Goal: Task Accomplishment & Management: Manage account settings

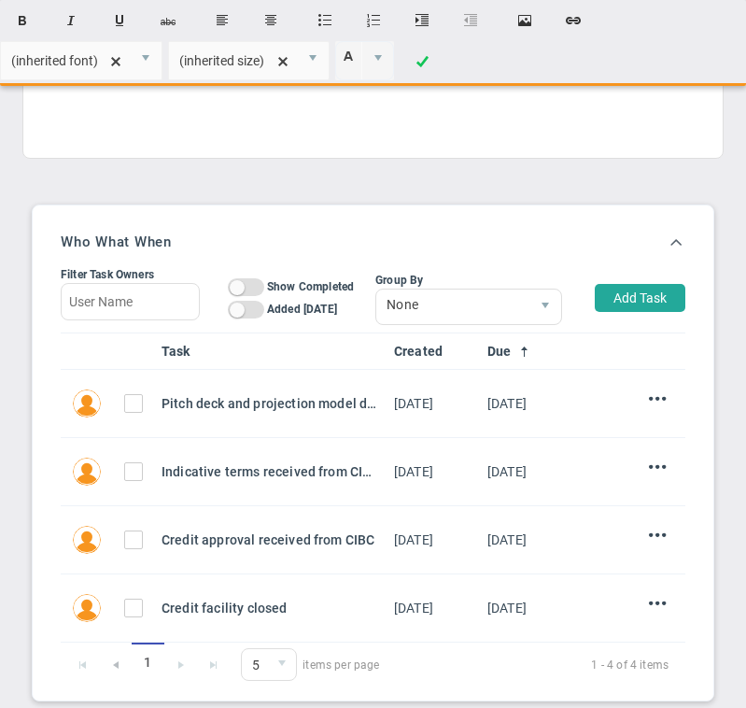
scroll to position [613, 0]
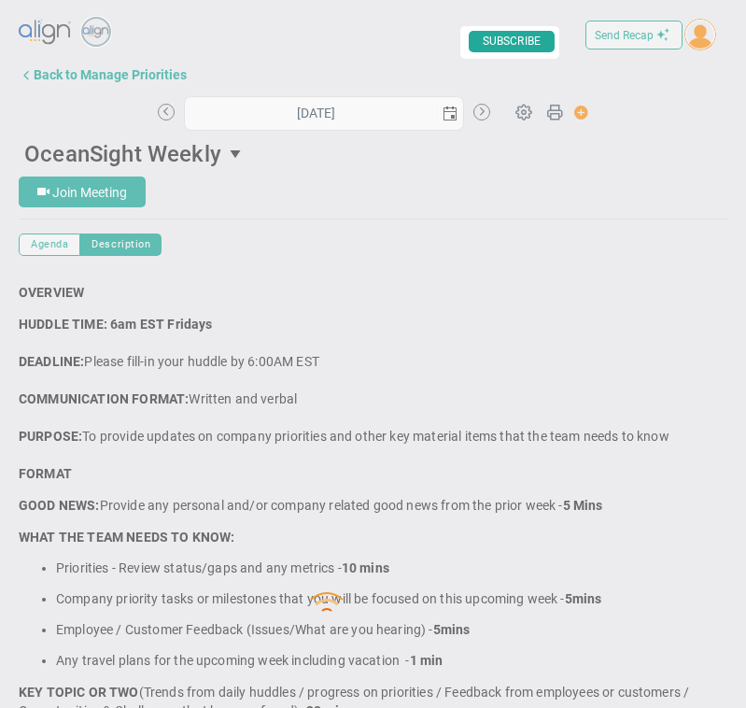
type input "[DATE]"
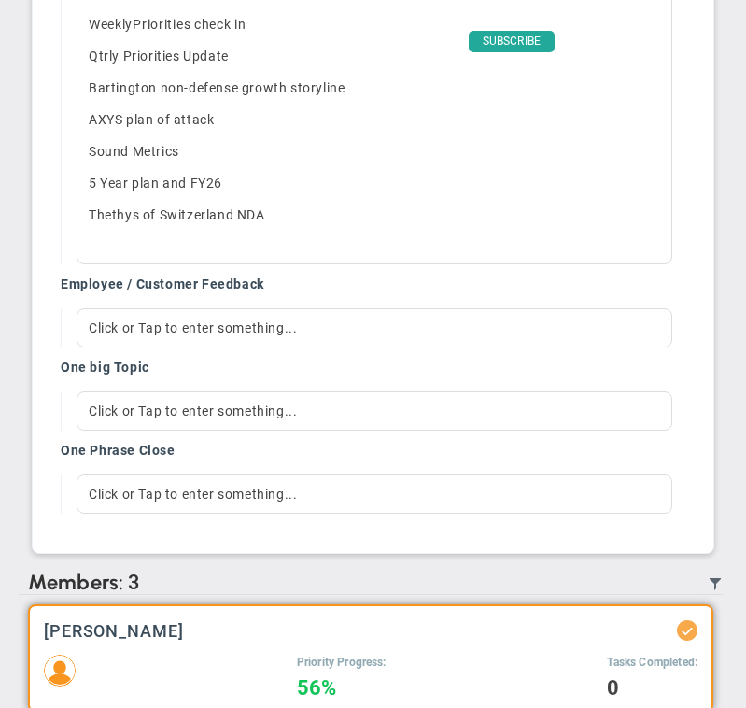
scroll to position [2105, 0]
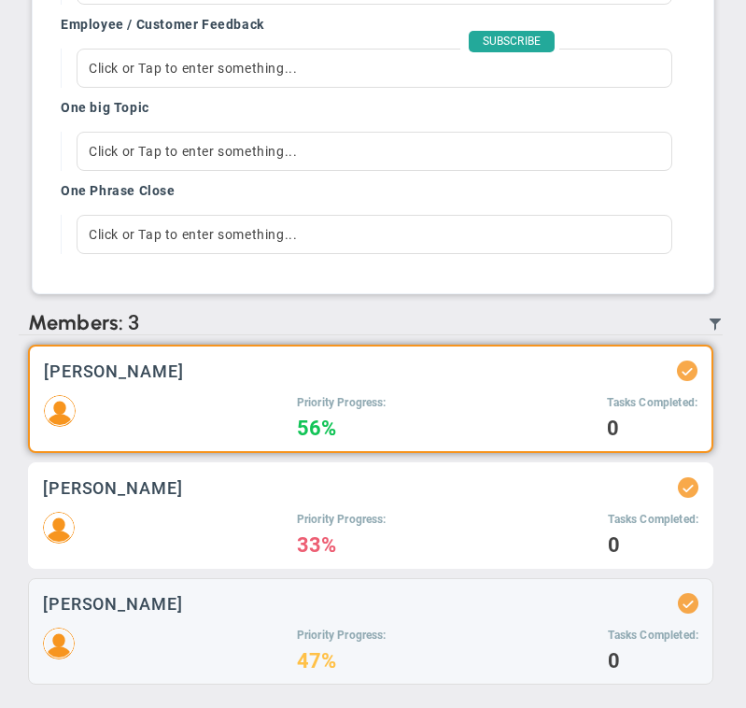
click at [179, 496] on h3 "[PERSON_NAME]" at bounding box center [113, 488] width 140 height 18
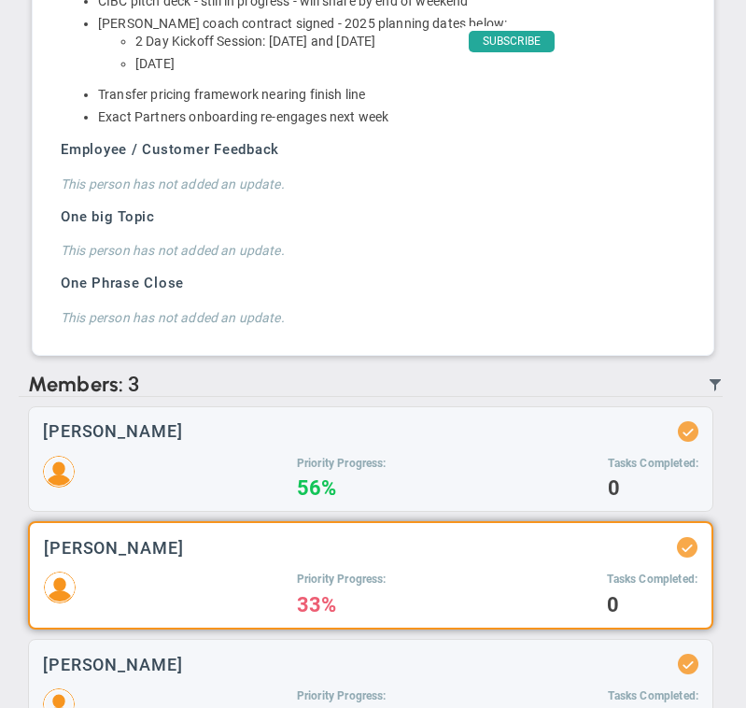
scroll to position [1900, 0]
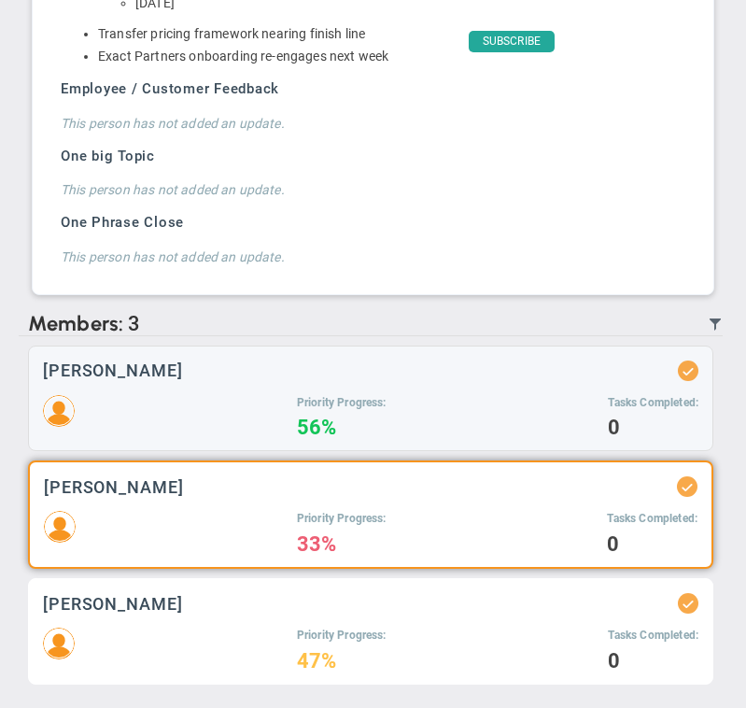
click at [170, 639] on div "Priority Progress: 47% Tasks Completed: 0" at bounding box center [370, 648] width 655 height 42
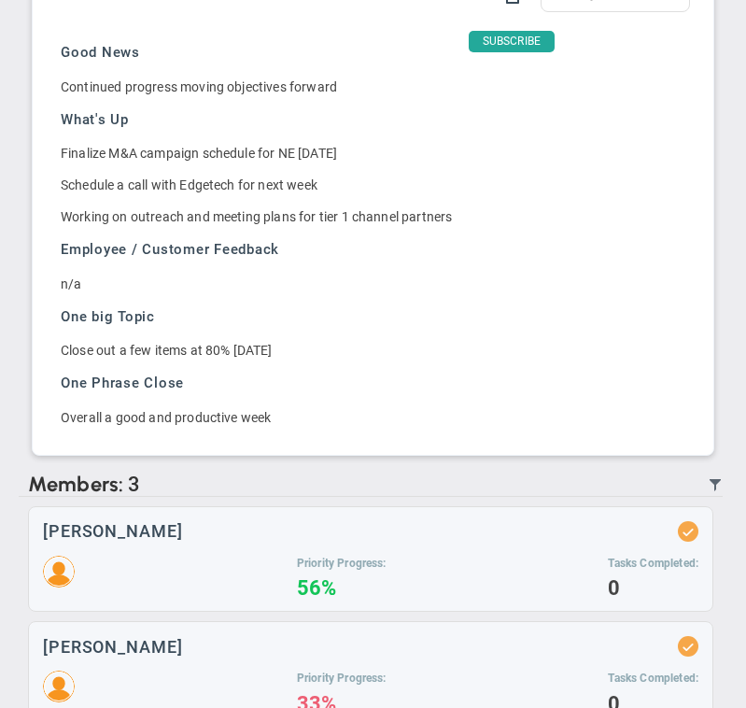
scroll to position [1630, 0]
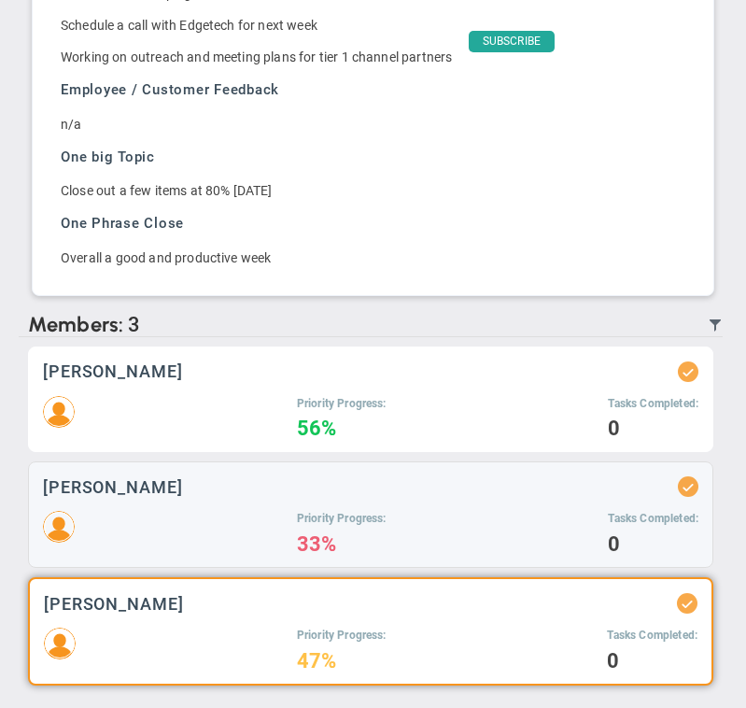
click at [250, 438] on div "Priority Progress: 56% Tasks Completed: 0" at bounding box center [370, 417] width 655 height 42
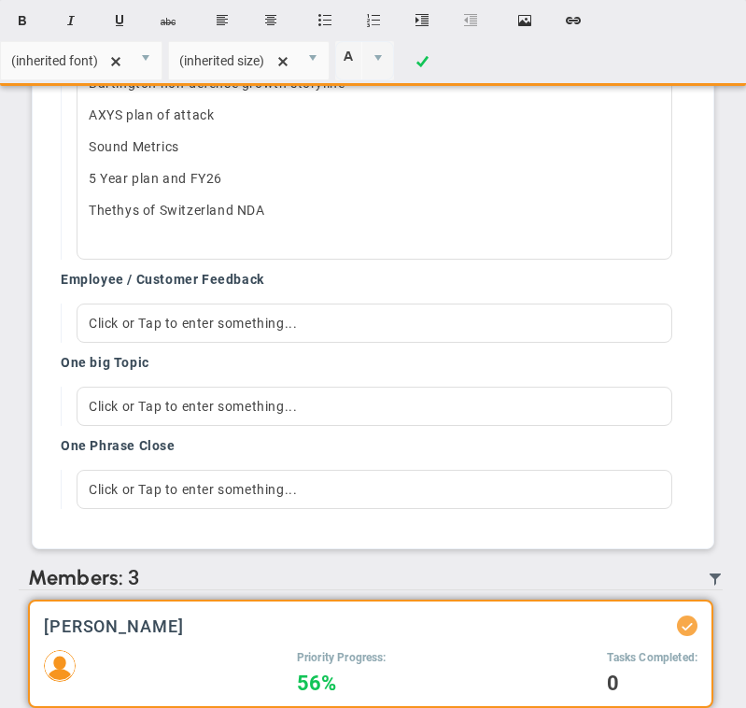
click at [250, 247] on div at bounding box center [374, 239] width 571 height 15
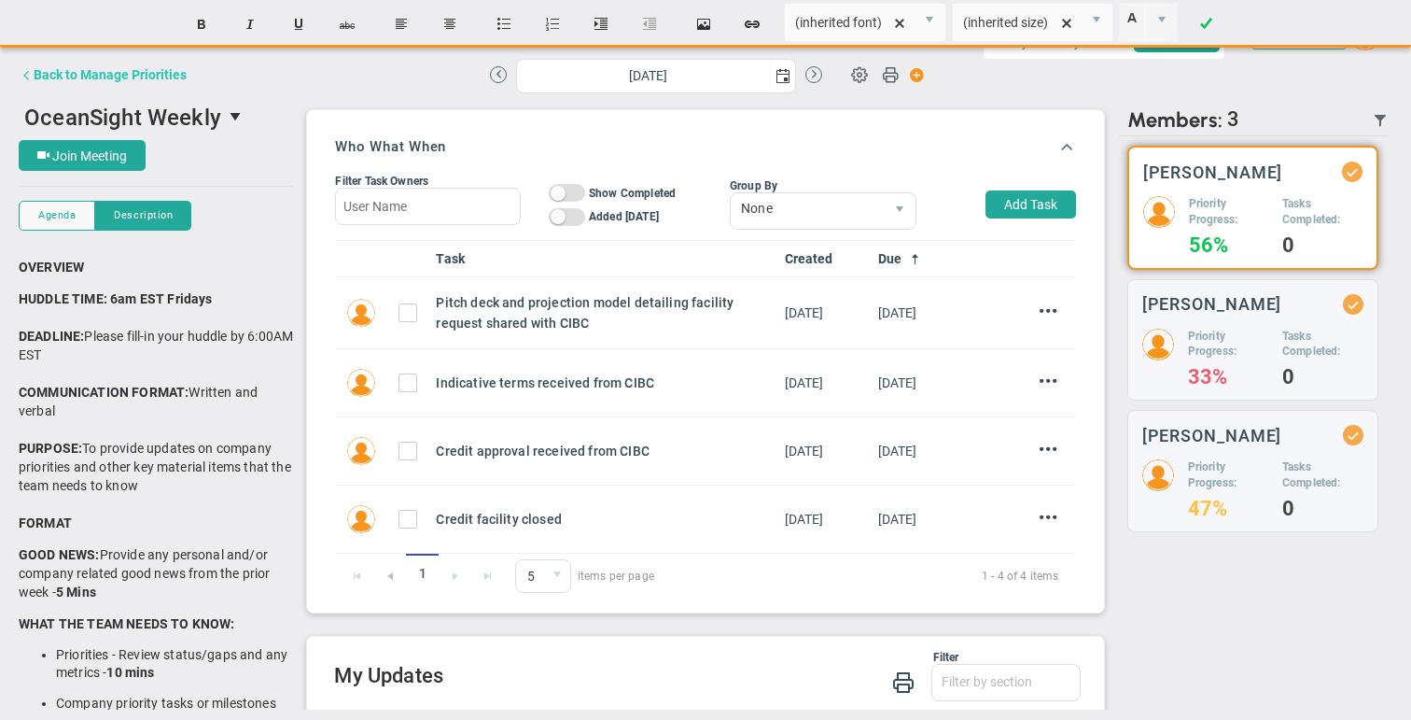
click at [172, 80] on div "Back to Manage Priorities" at bounding box center [110, 74] width 153 height 15
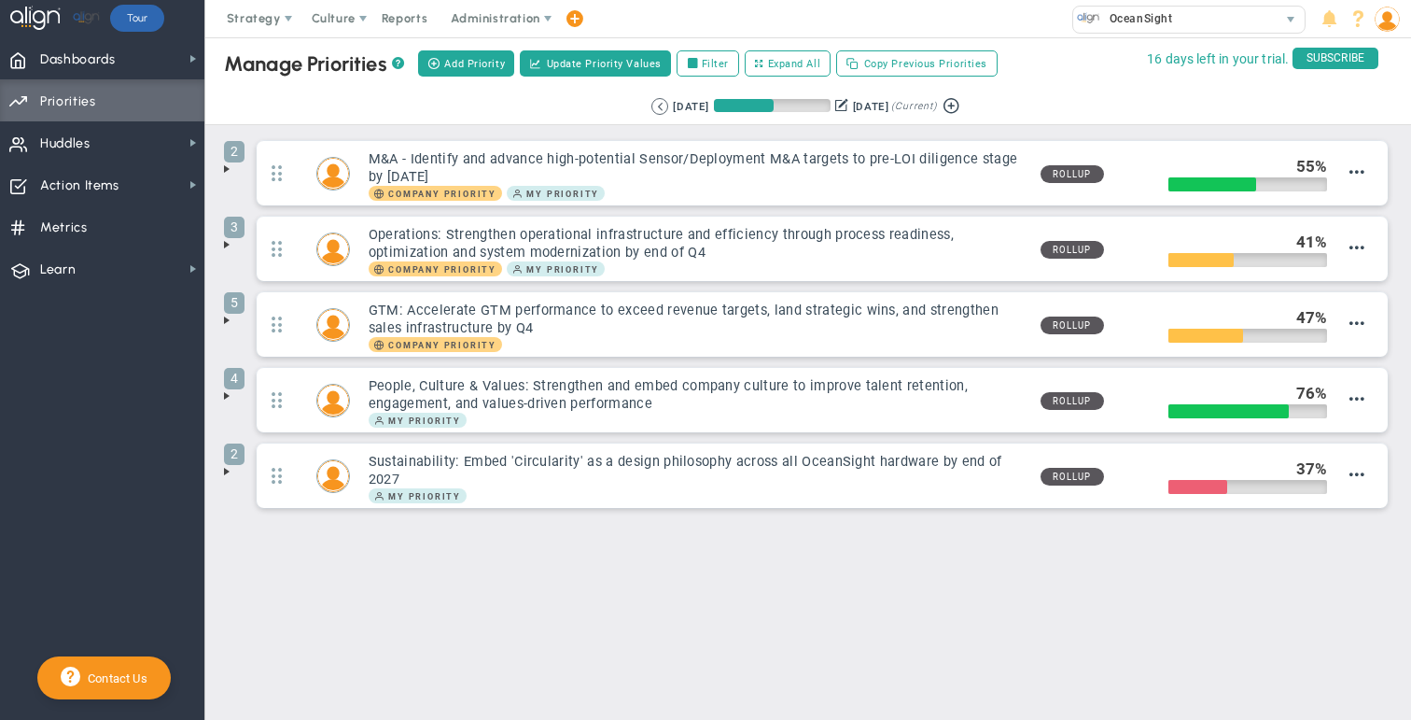
click at [225, 173] on span at bounding box center [226, 168] width 15 height 15
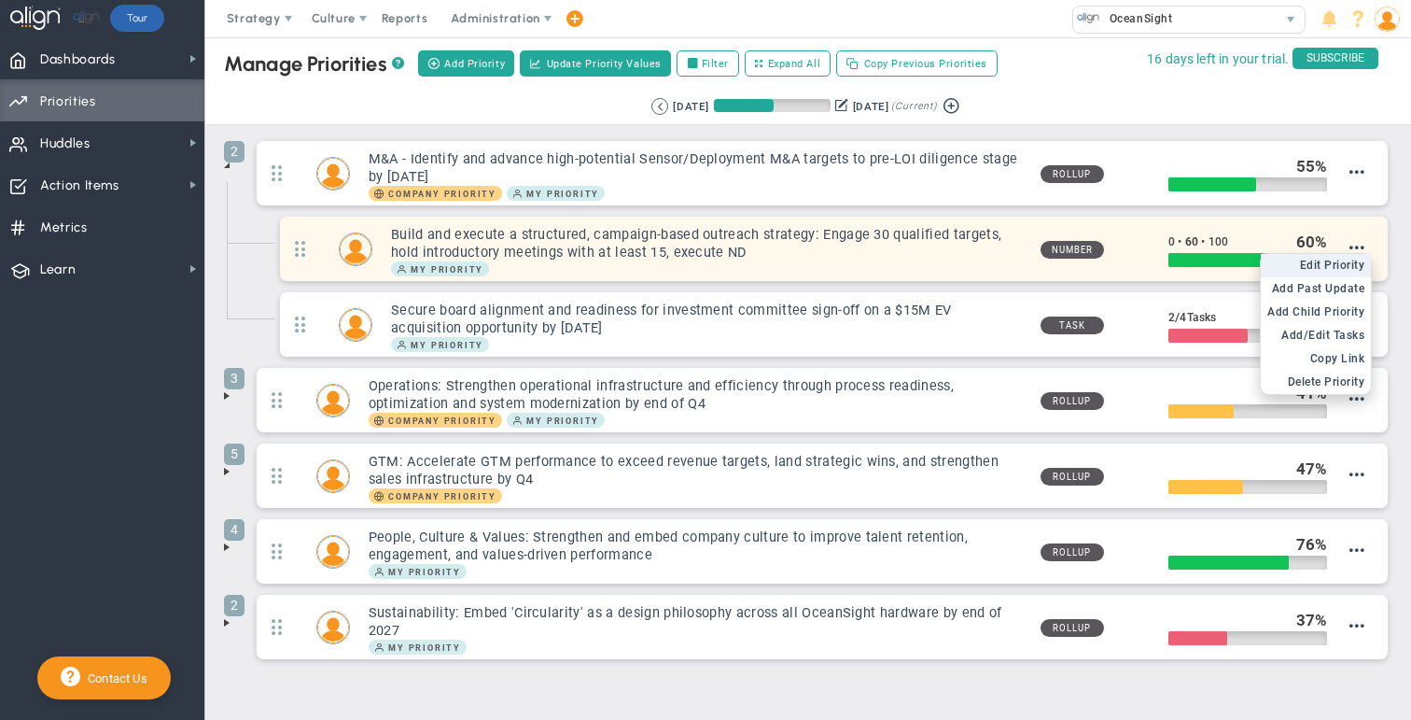
click at [745, 260] on span "Edit Priority" at bounding box center [1332, 265] width 65 height 13
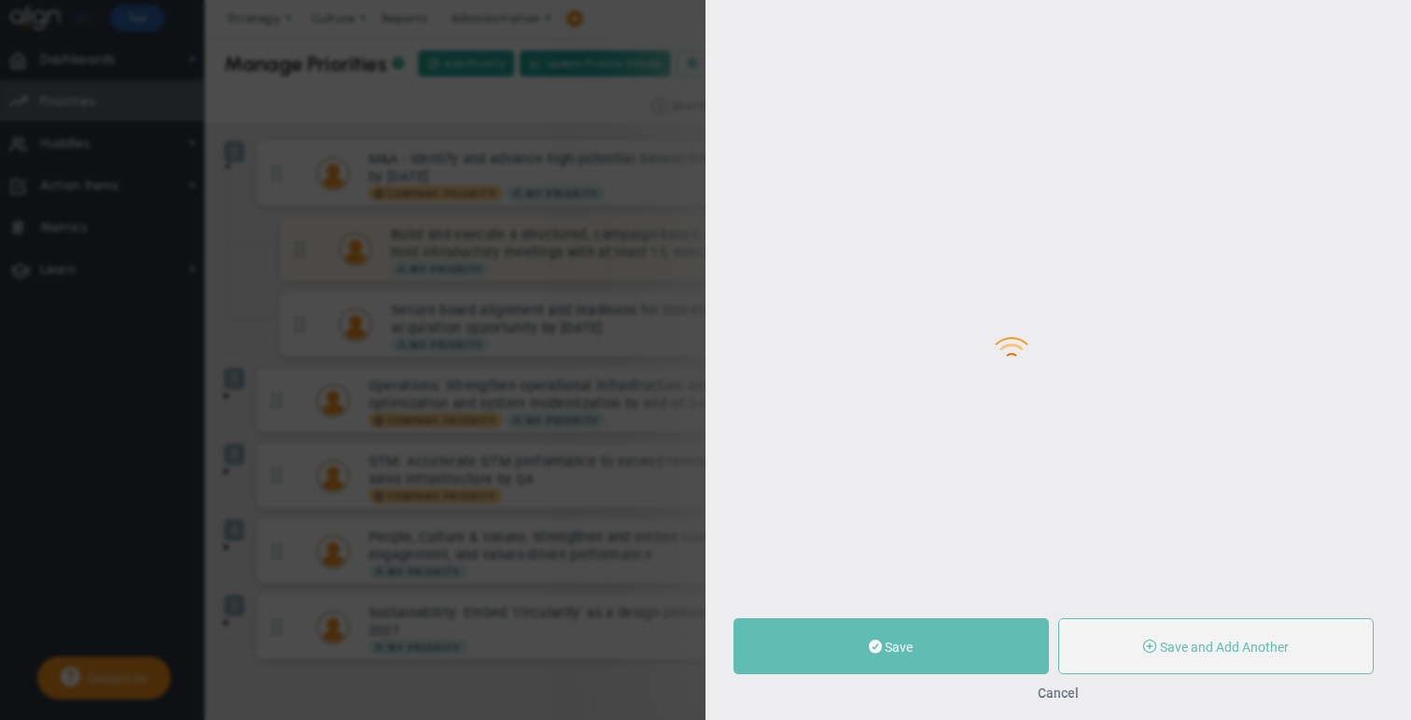
type input "Build and execute a structured, campaign-based outreach strategy: Engage 30 qua…"
type input "0"
type input "60"
type input "100"
radio input "true"
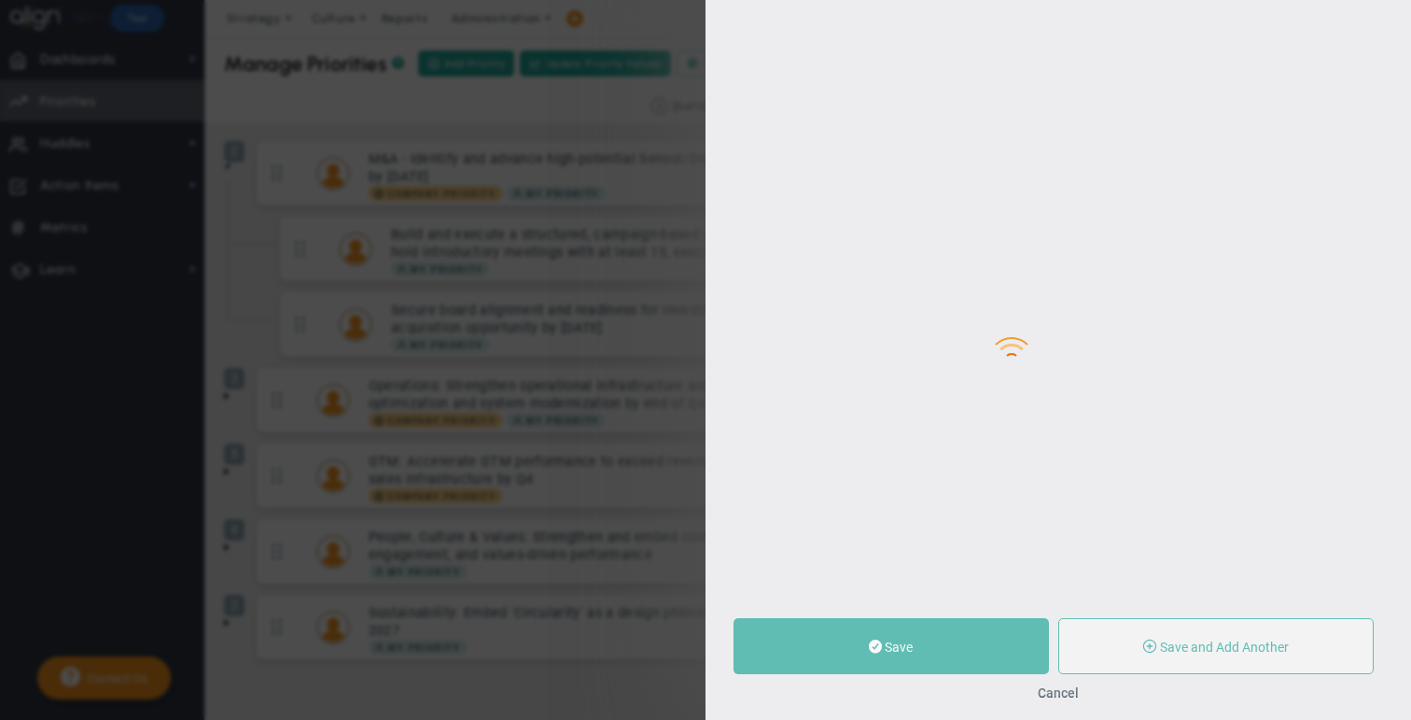
type input "[PERSON_NAME]"
type input "0"
type input "60"
type input "100"
radio input "true"
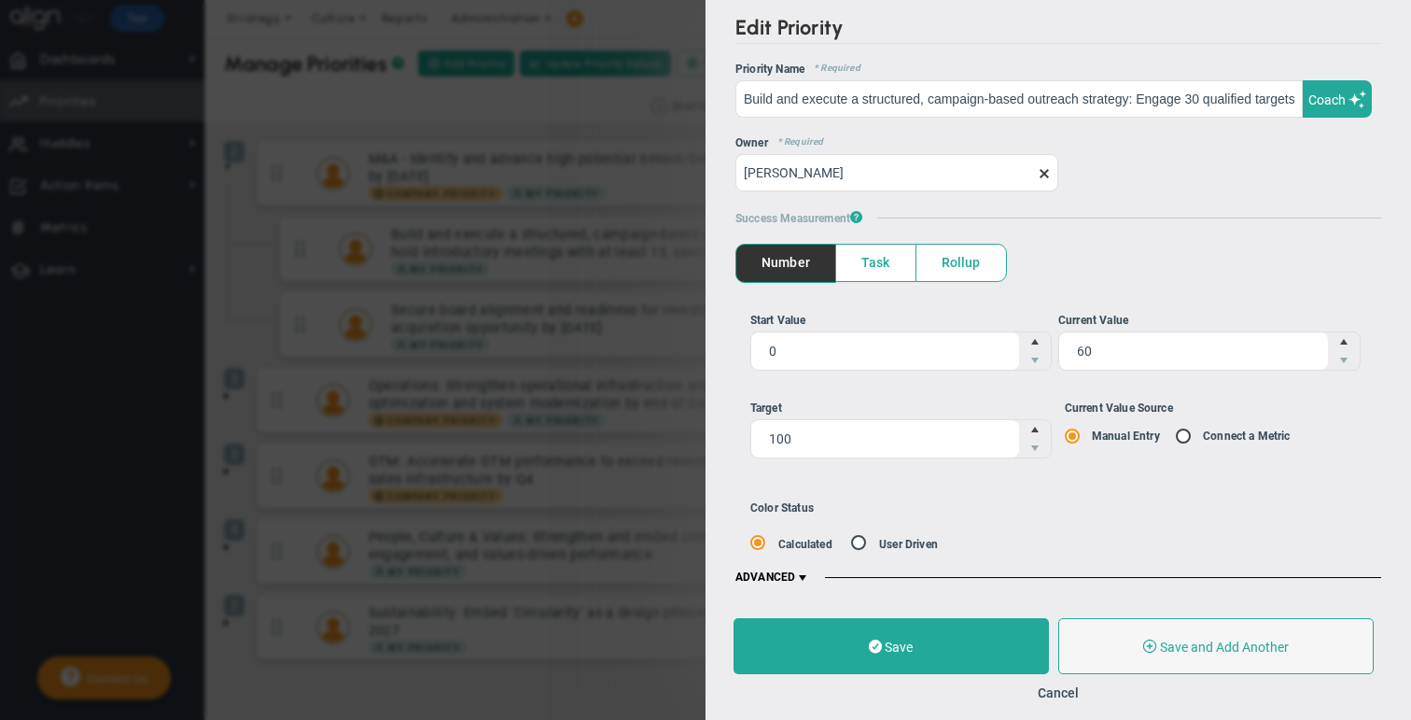
click at [745, 575] on span at bounding box center [802, 577] width 15 height 15
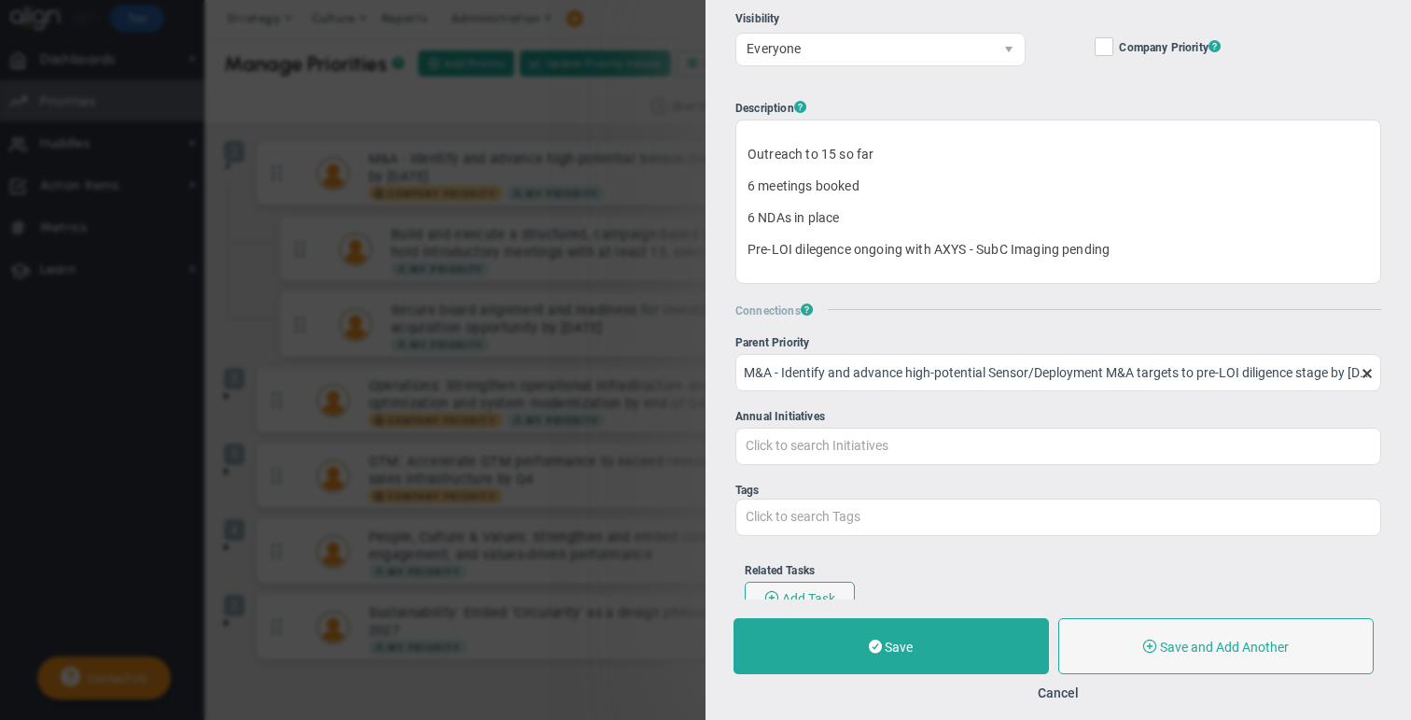
scroll to position [540, 0]
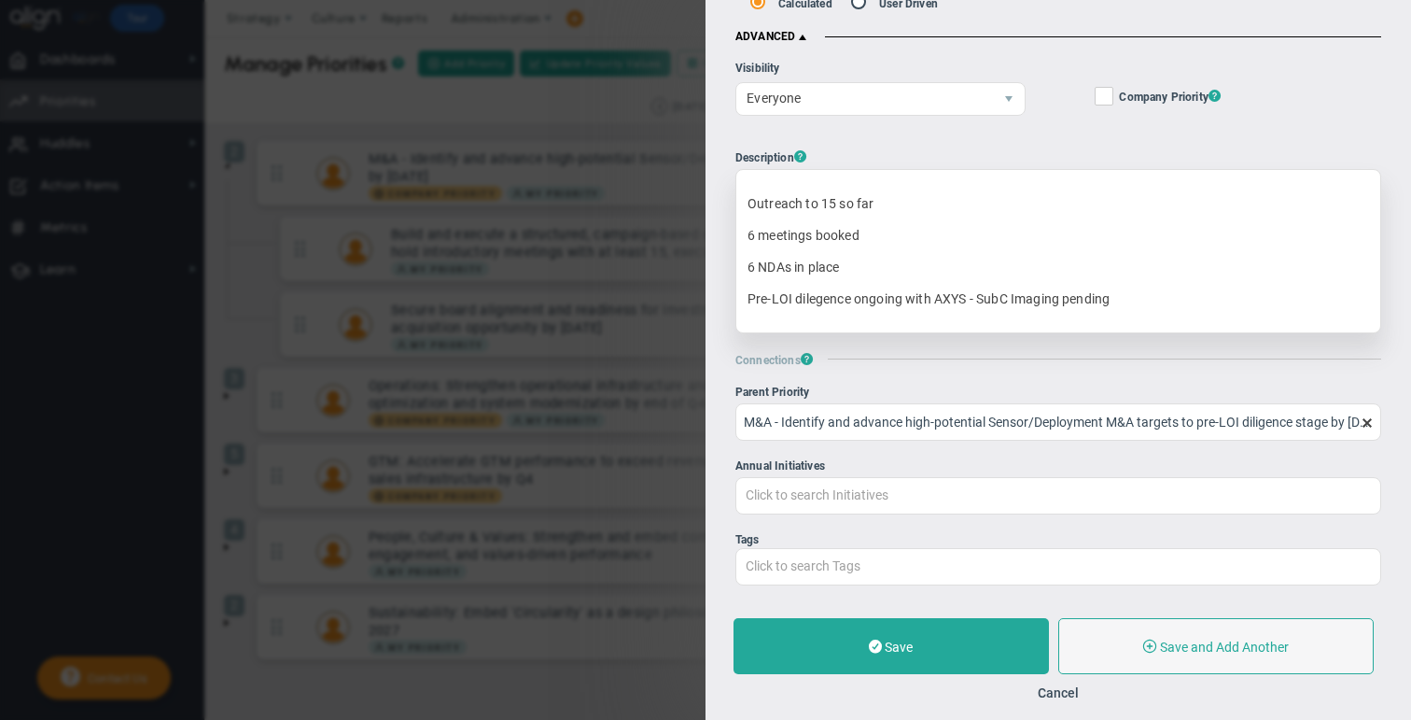
click at [745, 298] on p "Pre-LOI dilegence ongoing with AXYS - SubC Imaging pending" at bounding box center [1059, 298] width 622 height 19
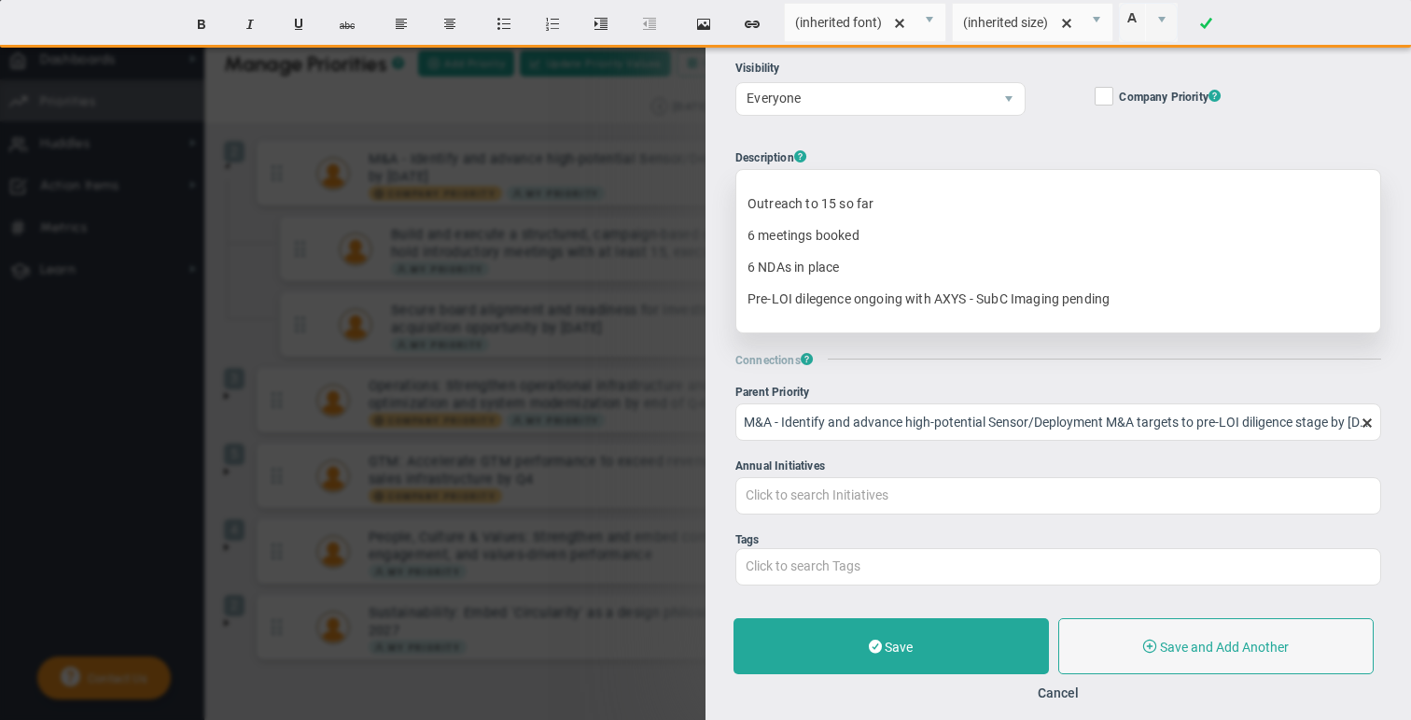
click at [745, 296] on p "Pre-LOI dilegence ongoing with AXYS - SubC Imaging pending" at bounding box center [1059, 298] width 622 height 19
drag, startPoint x: 833, startPoint y: 199, endPoint x: 821, endPoint y: 199, distance: 11.2
click at [745, 199] on span "Outreach to 15 so far" at bounding box center [811, 203] width 126 height 15
click at [745, 233] on p "6 meetings booked" at bounding box center [1059, 235] width 622 height 19
click at [745, 297] on p "Pre-LOI dilegence ongoing with AXYS - SubC Imaging pending" at bounding box center [1059, 298] width 622 height 19
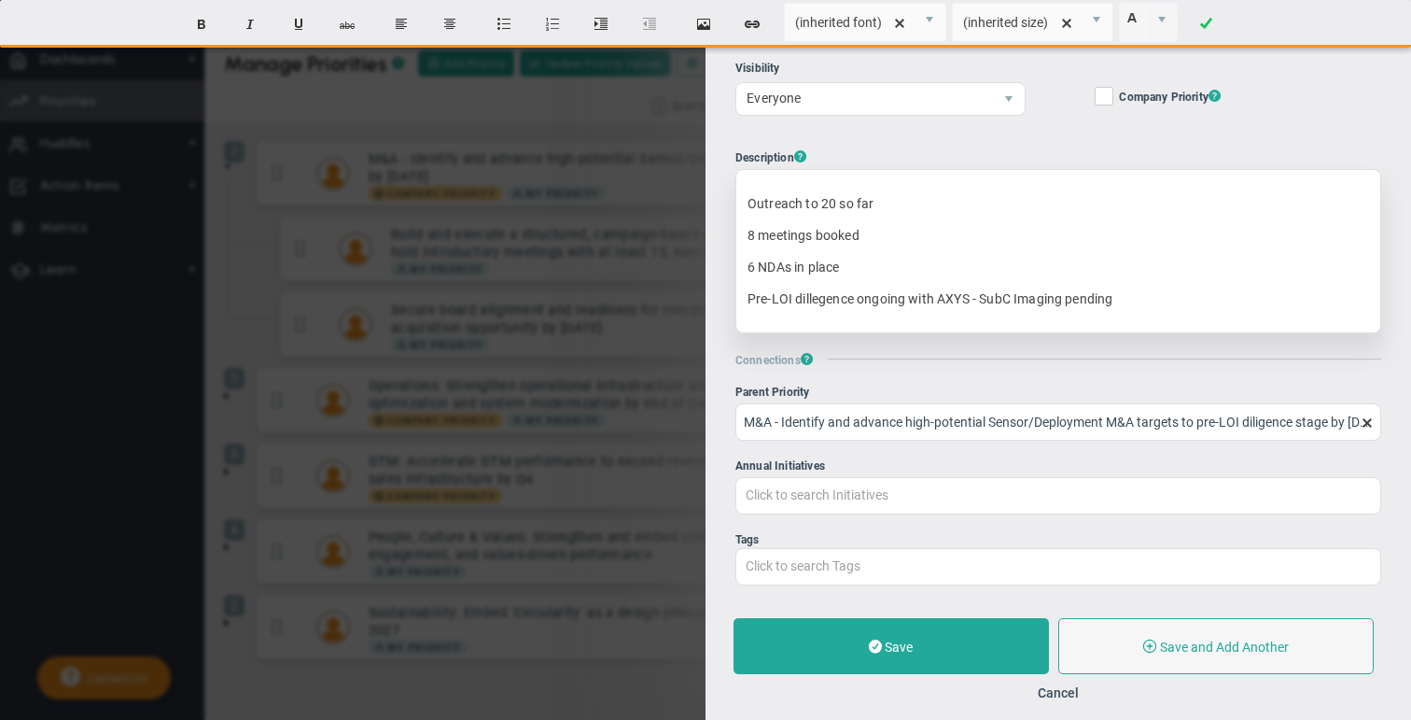
click at [745, 295] on p "Pre-LOI dillegence ongoing with AXYS - SubC Imaging pending" at bounding box center [1059, 298] width 622 height 19
click at [745, 296] on p "Pre-LOI dillegence ongoing with AXYS - SubC Imaging pending" at bounding box center [1059, 298] width 622 height 19
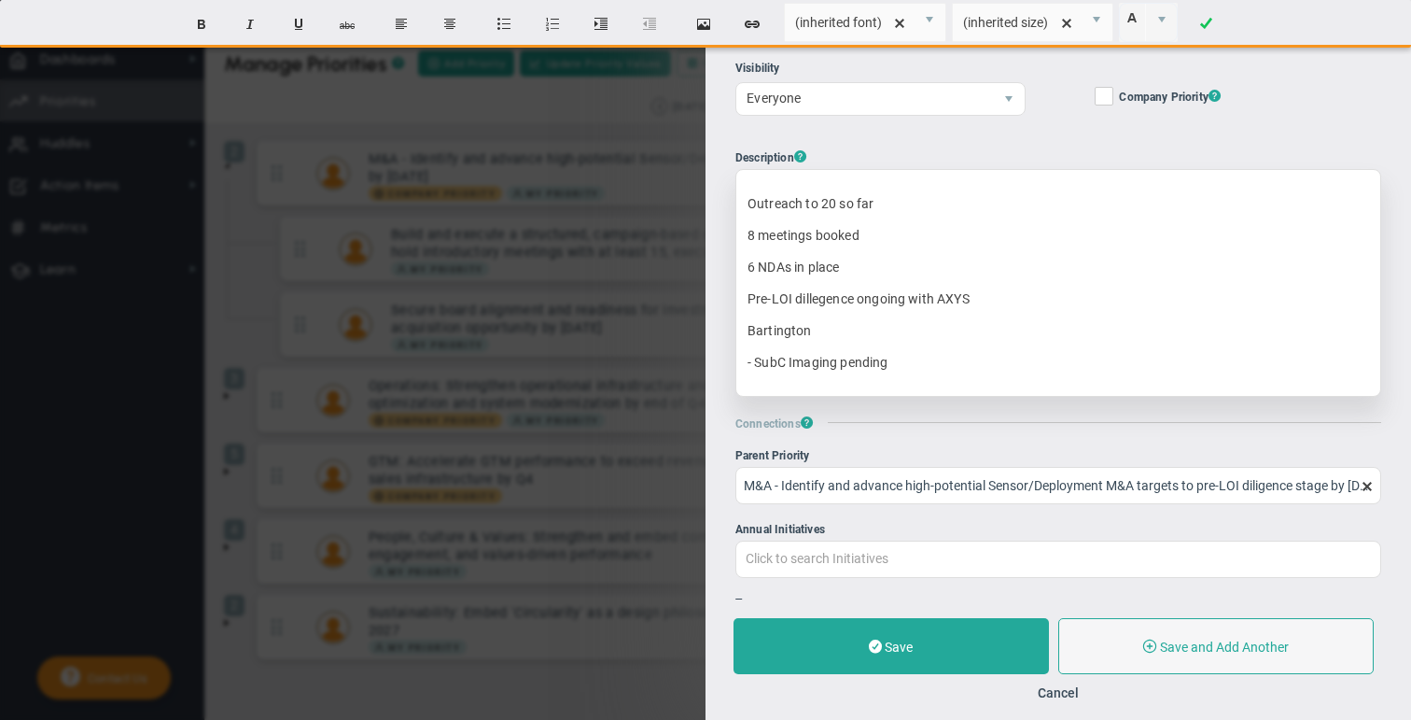
click at [745, 360] on p "- SubC Imaging pending" at bounding box center [1059, 362] width 622 height 19
click at [745, 359] on p "- SubC Imaging pending" at bounding box center [1059, 362] width 622 height 19
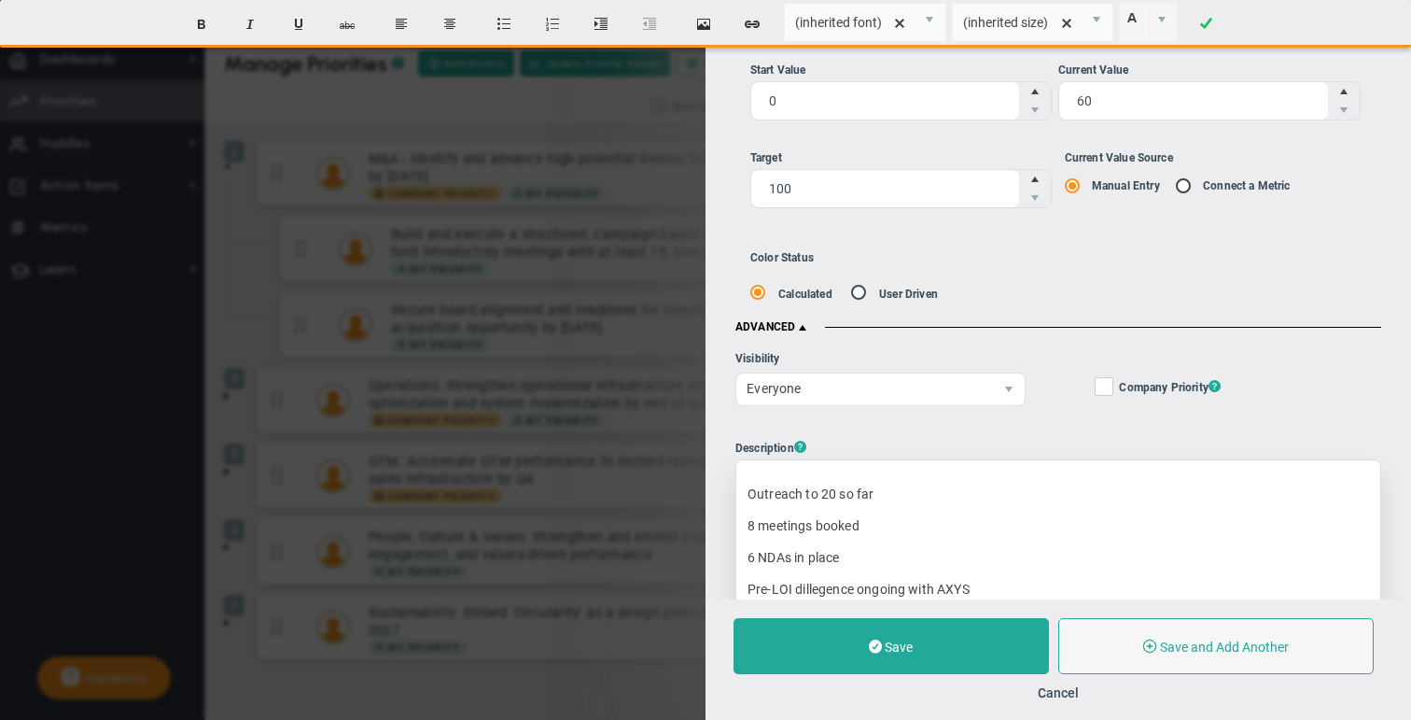
scroll to position [247, 0]
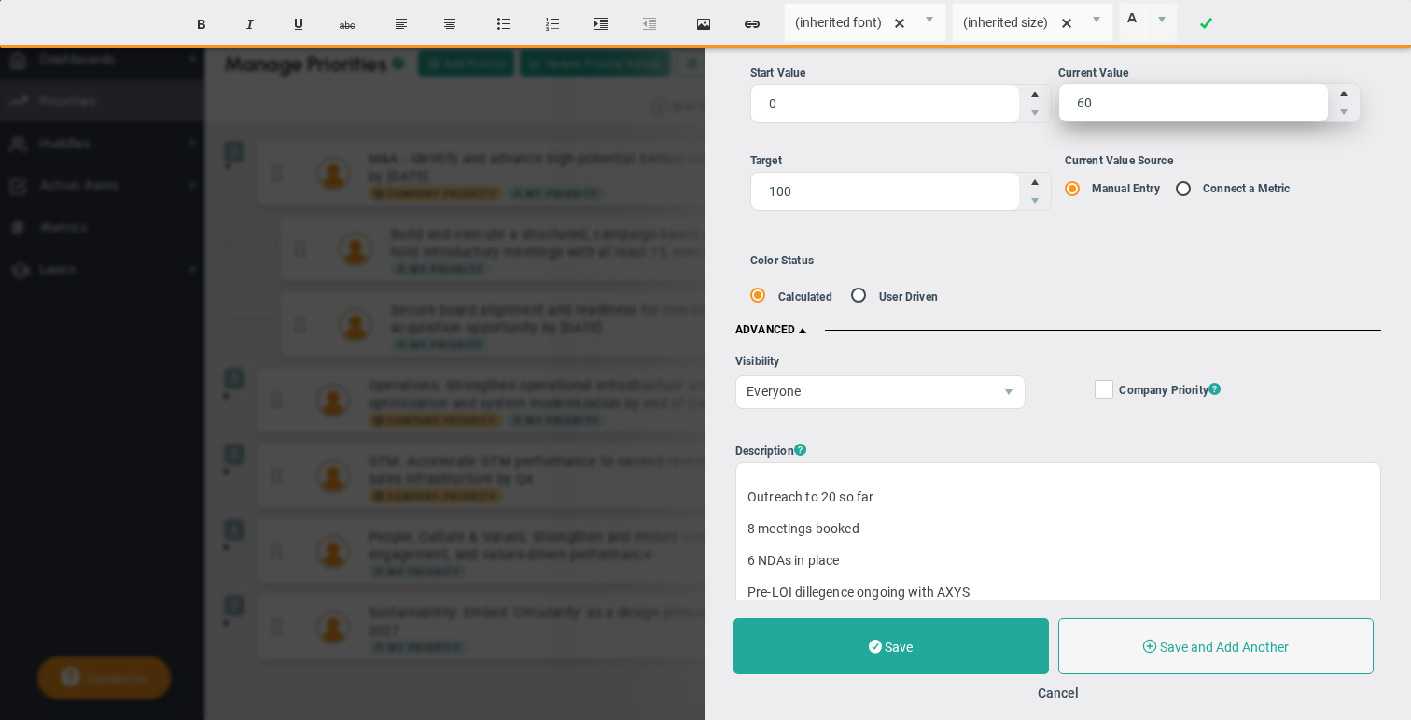
click at [745, 94] on span "60 60" at bounding box center [1210, 102] width 302 height 39
click at [745, 94] on input "60" at bounding box center [1194, 102] width 269 height 37
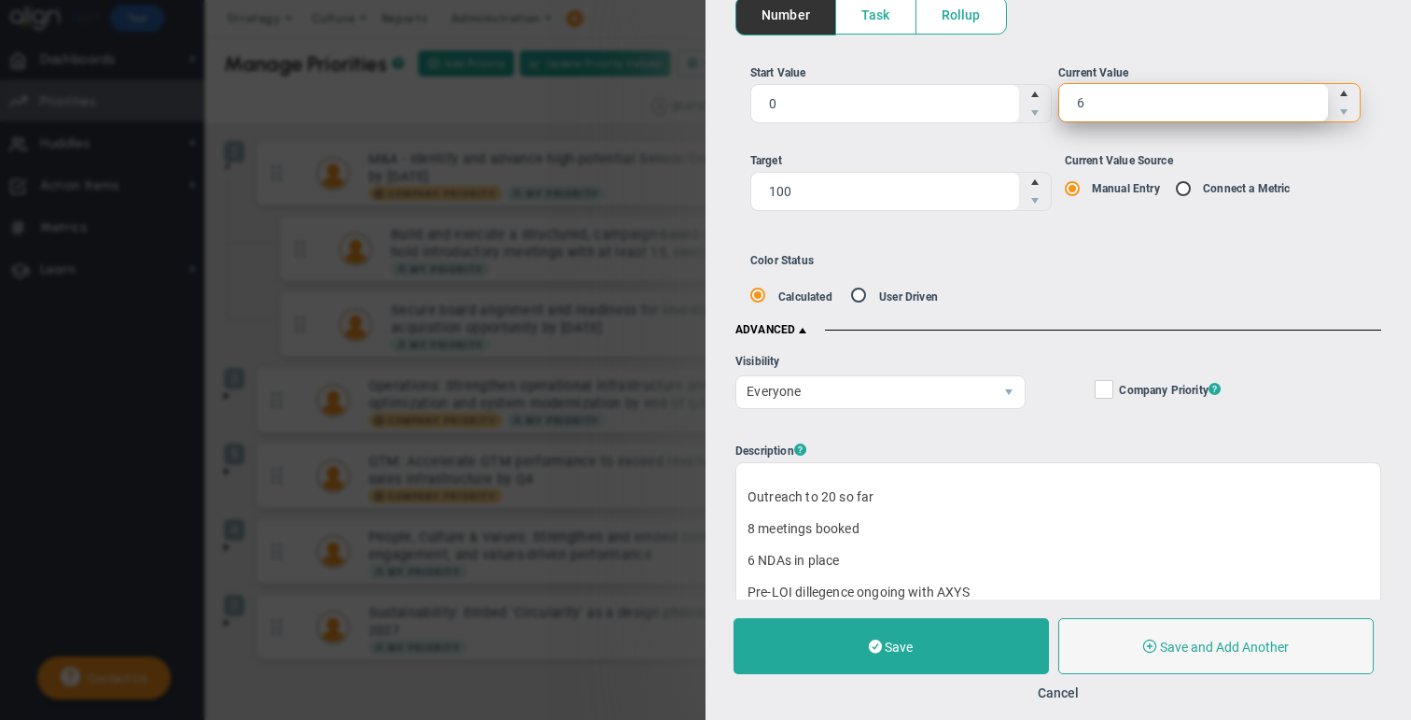
type input "65"
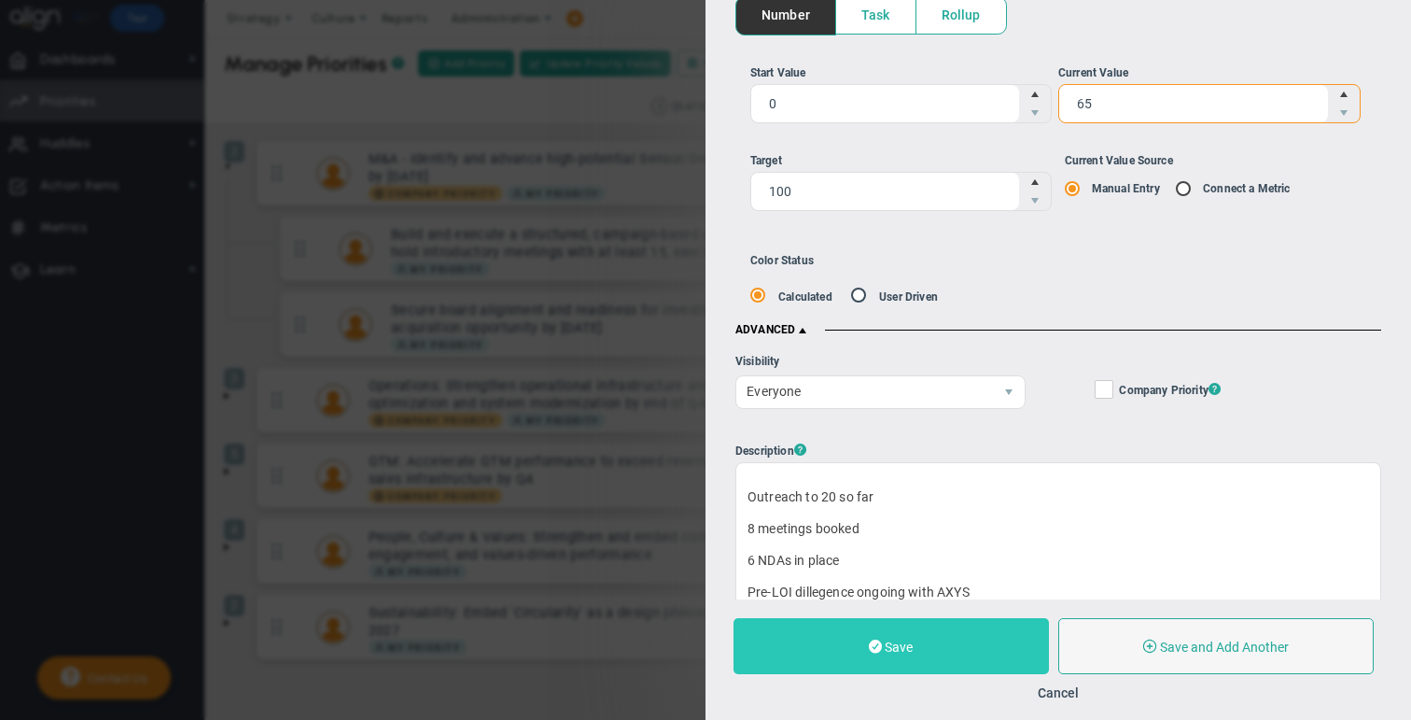
type input "65"
click at [745, 640] on span "Save" at bounding box center [899, 646] width 28 height 15
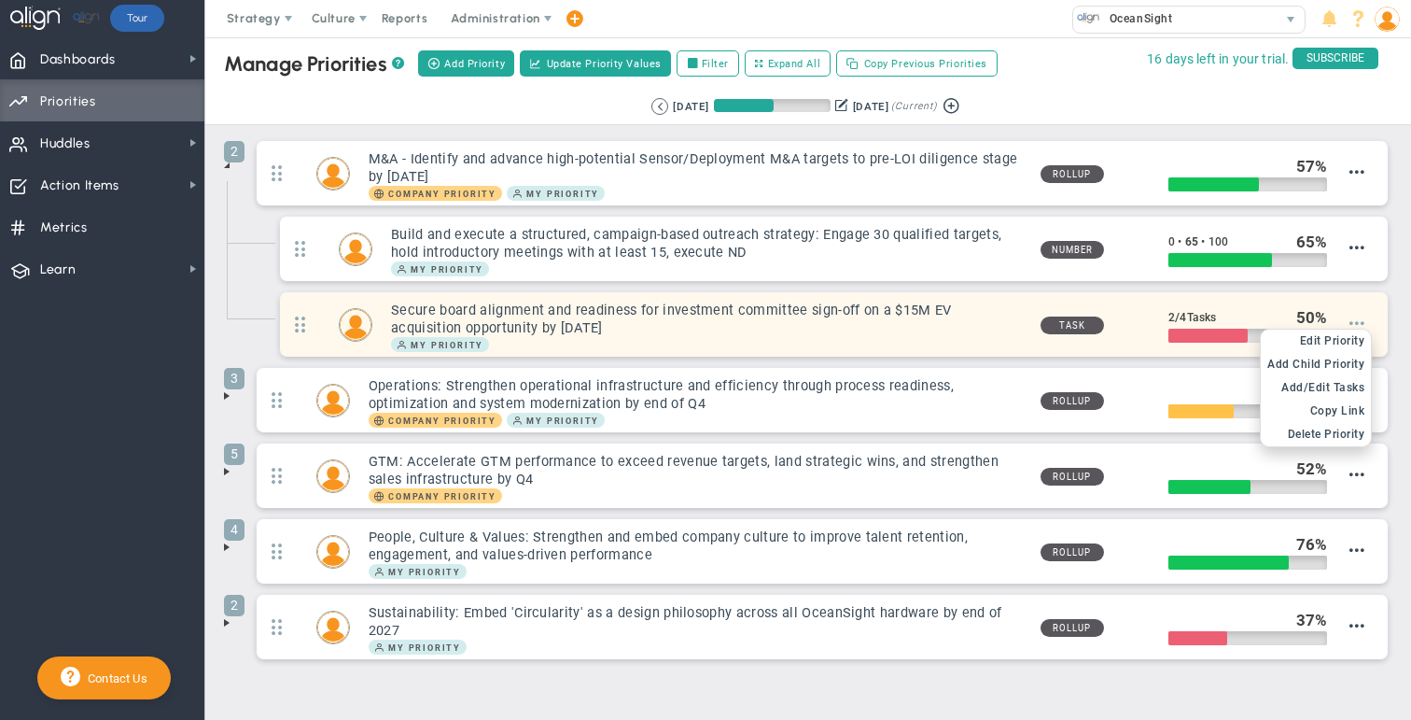
click at [745, 327] on span at bounding box center [1357, 323] width 15 height 15
click at [745, 339] on span "Edit Priority" at bounding box center [1332, 340] width 65 height 13
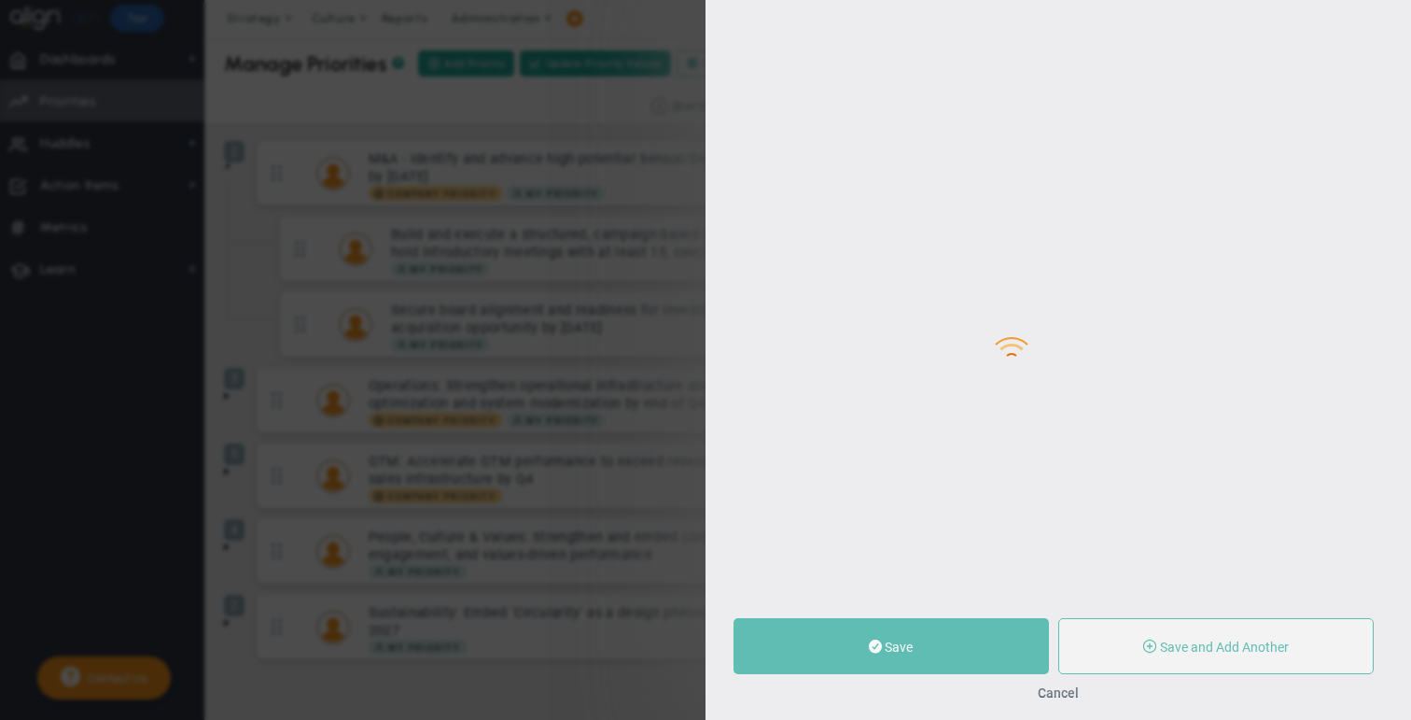
type input "Secure board alignment and readiness for investment committee sign-off on a $15…"
type input "0"
type input "2"
type input "4"
radio input "true"
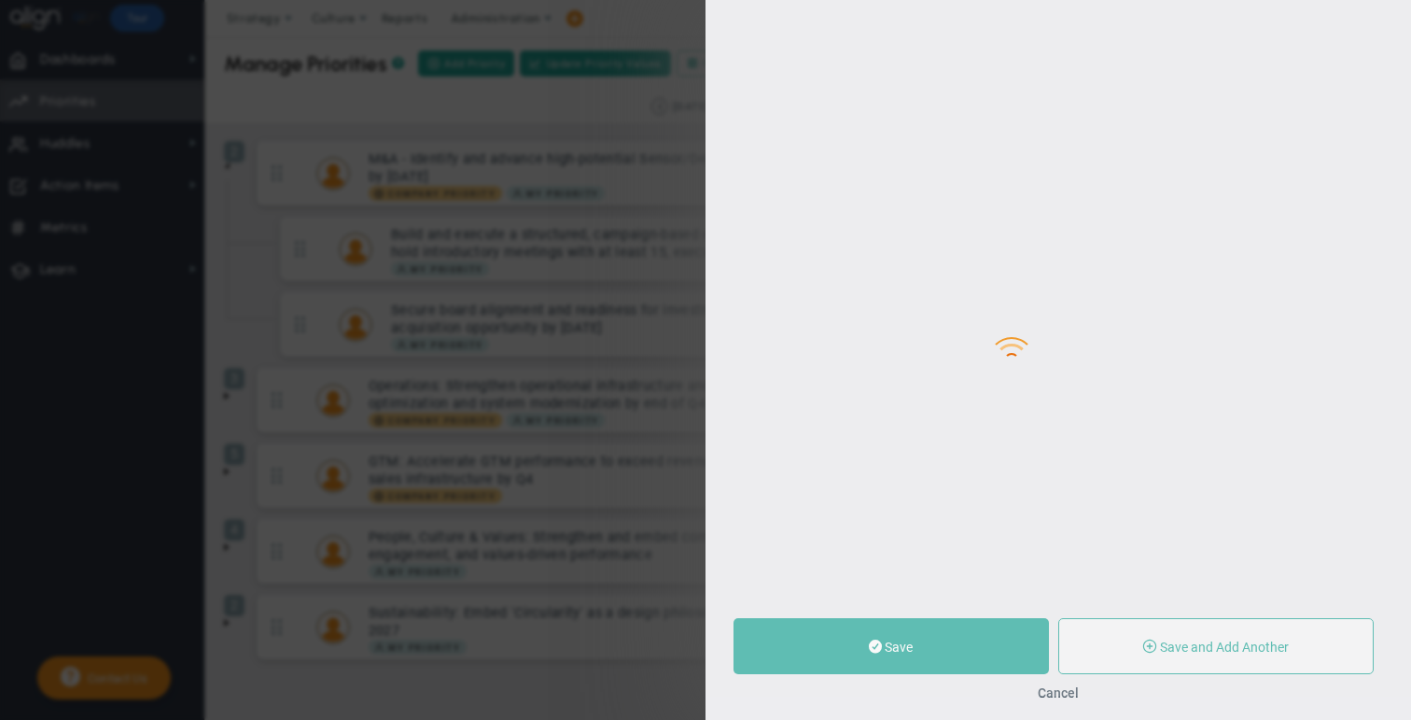
type input "[PERSON_NAME]"
type input "0"
type input "2"
type input "4"
radio input "true"
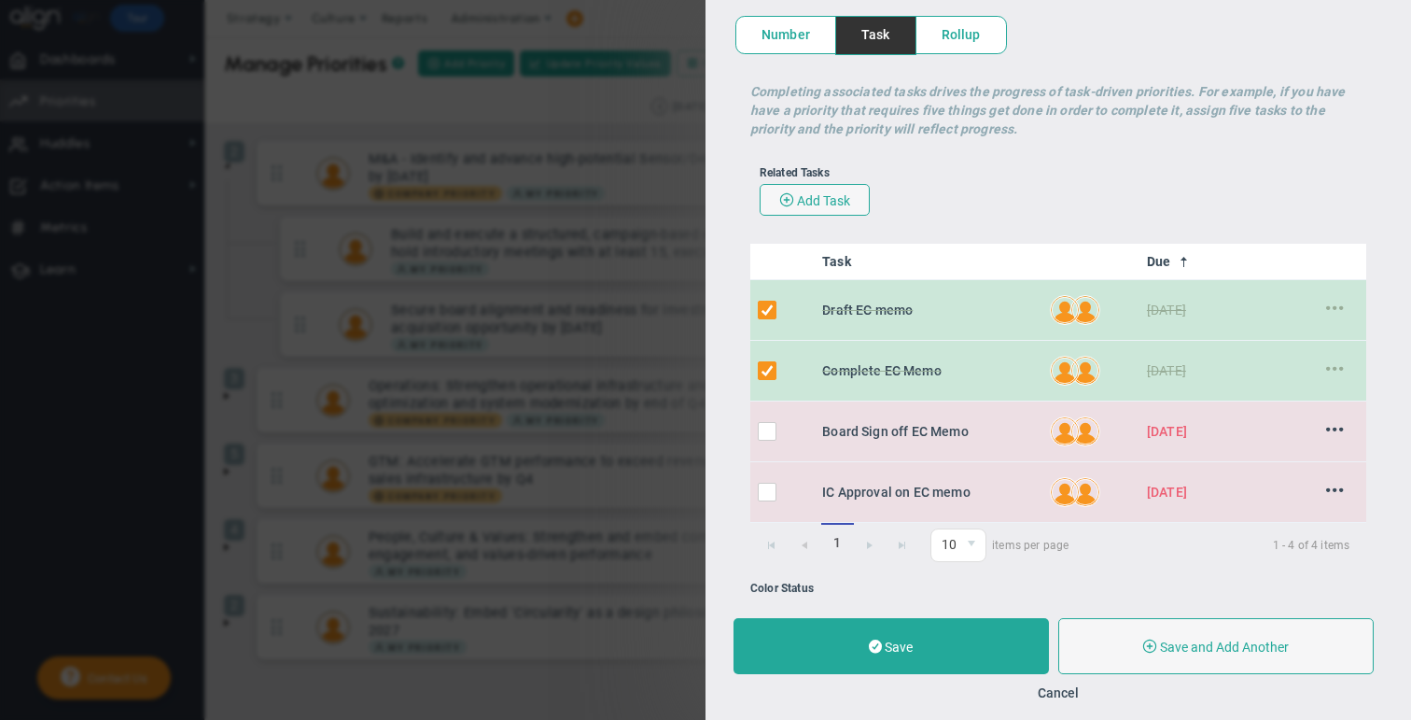
scroll to position [271, 0]
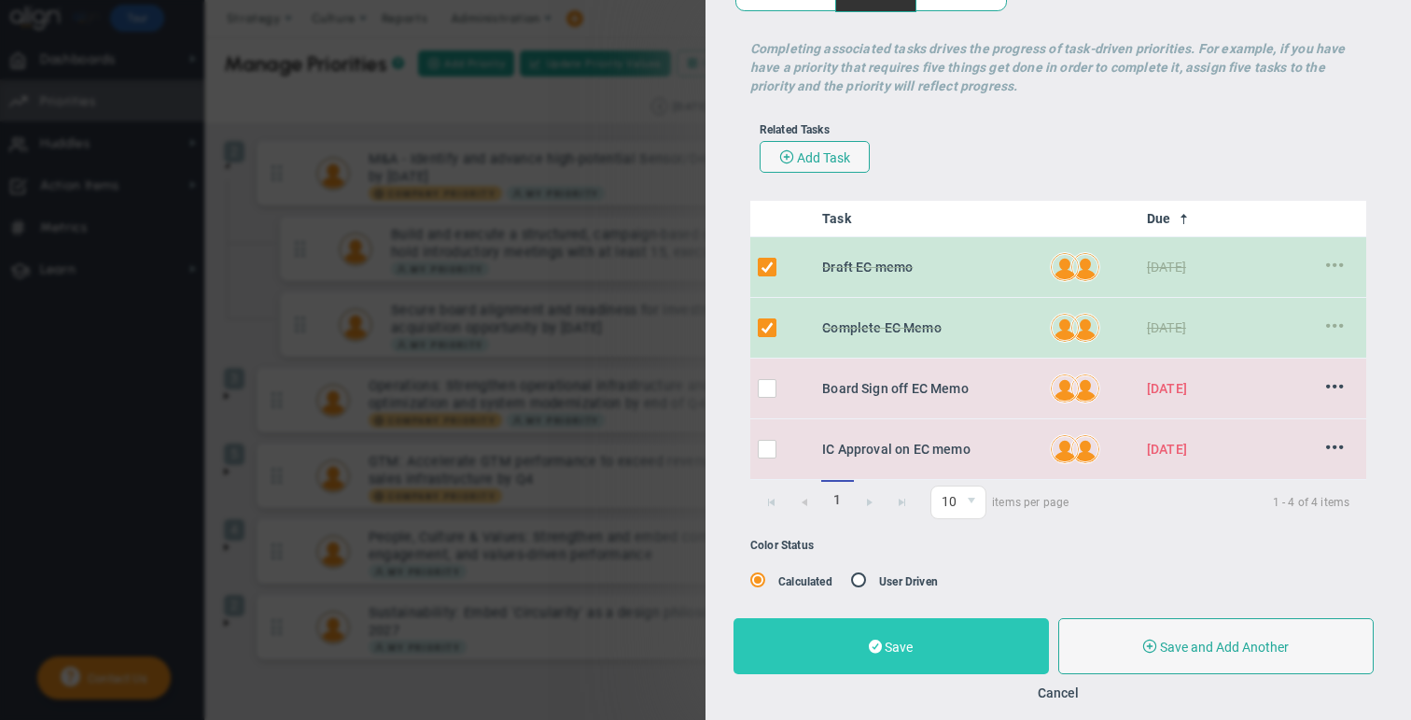
click at [745, 650] on span "Save" at bounding box center [899, 646] width 28 height 15
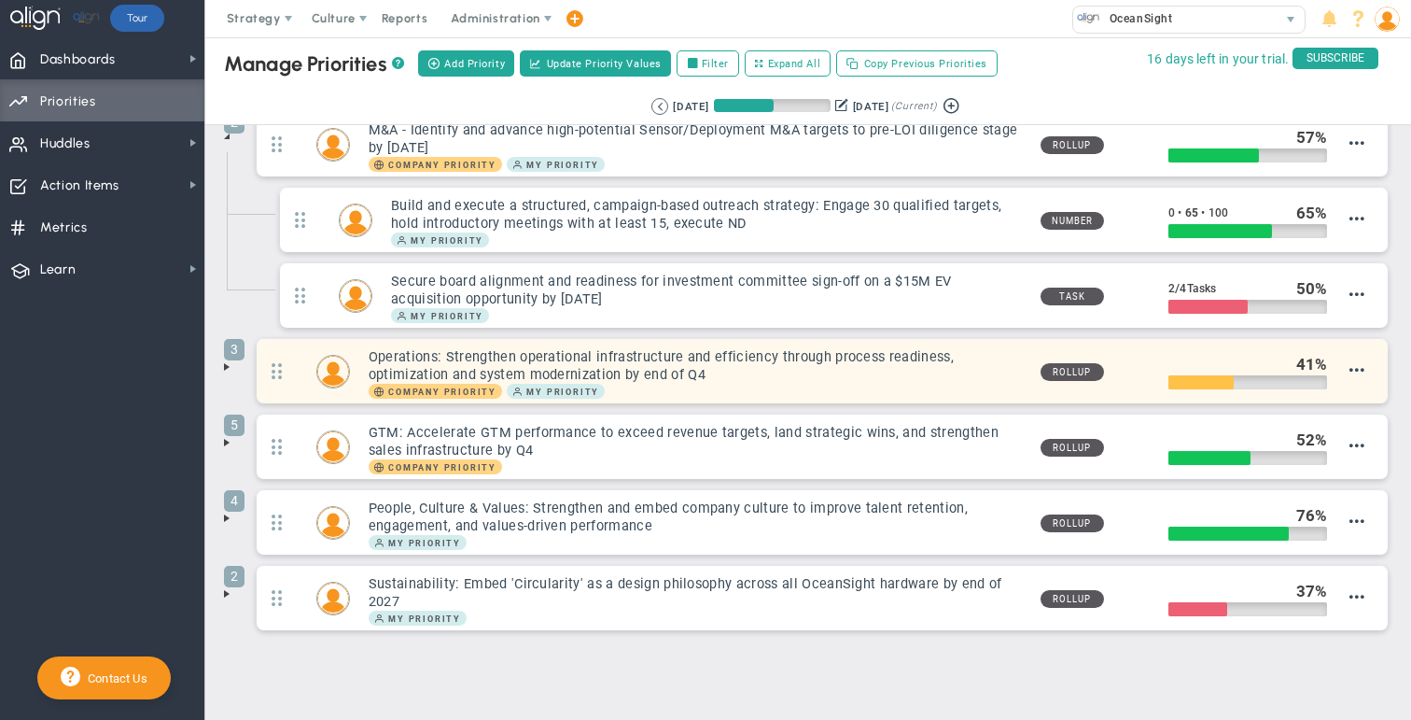
scroll to position [44, 0]
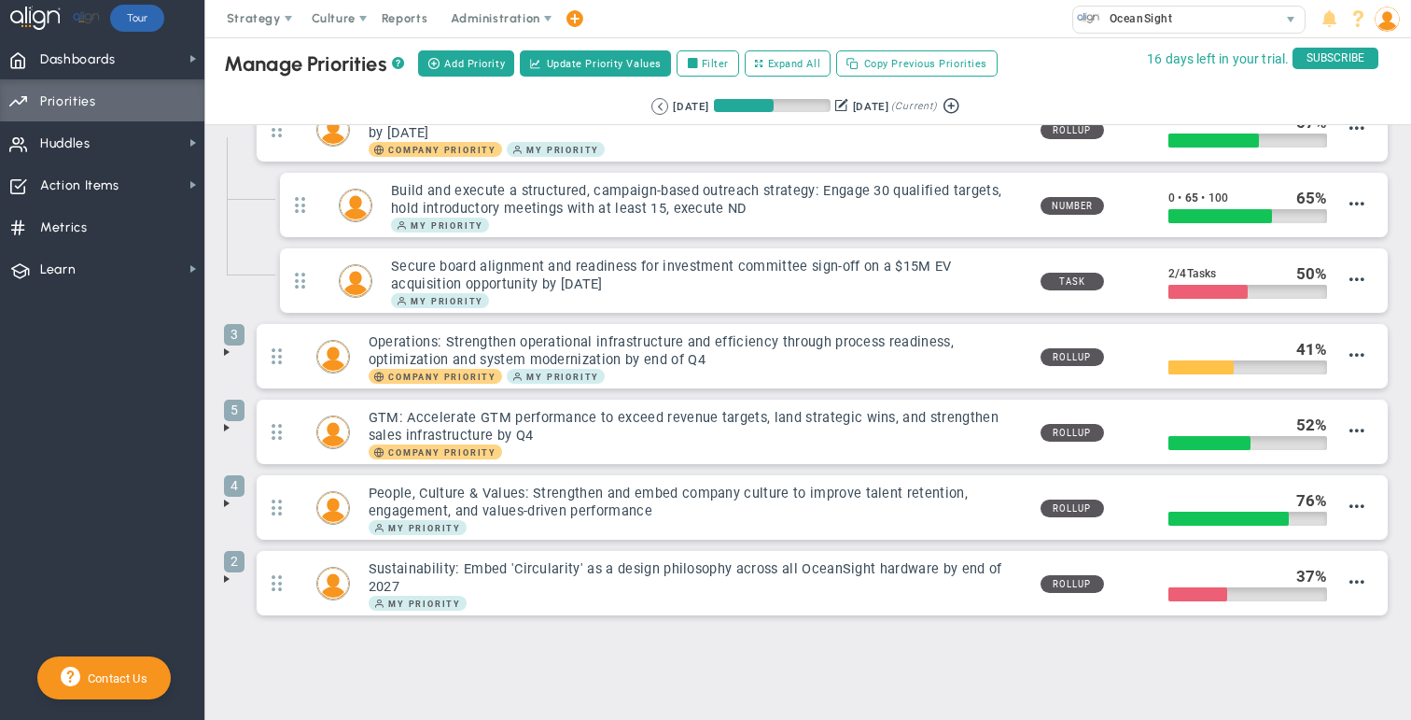
click at [231, 353] on span at bounding box center [226, 351] width 15 height 15
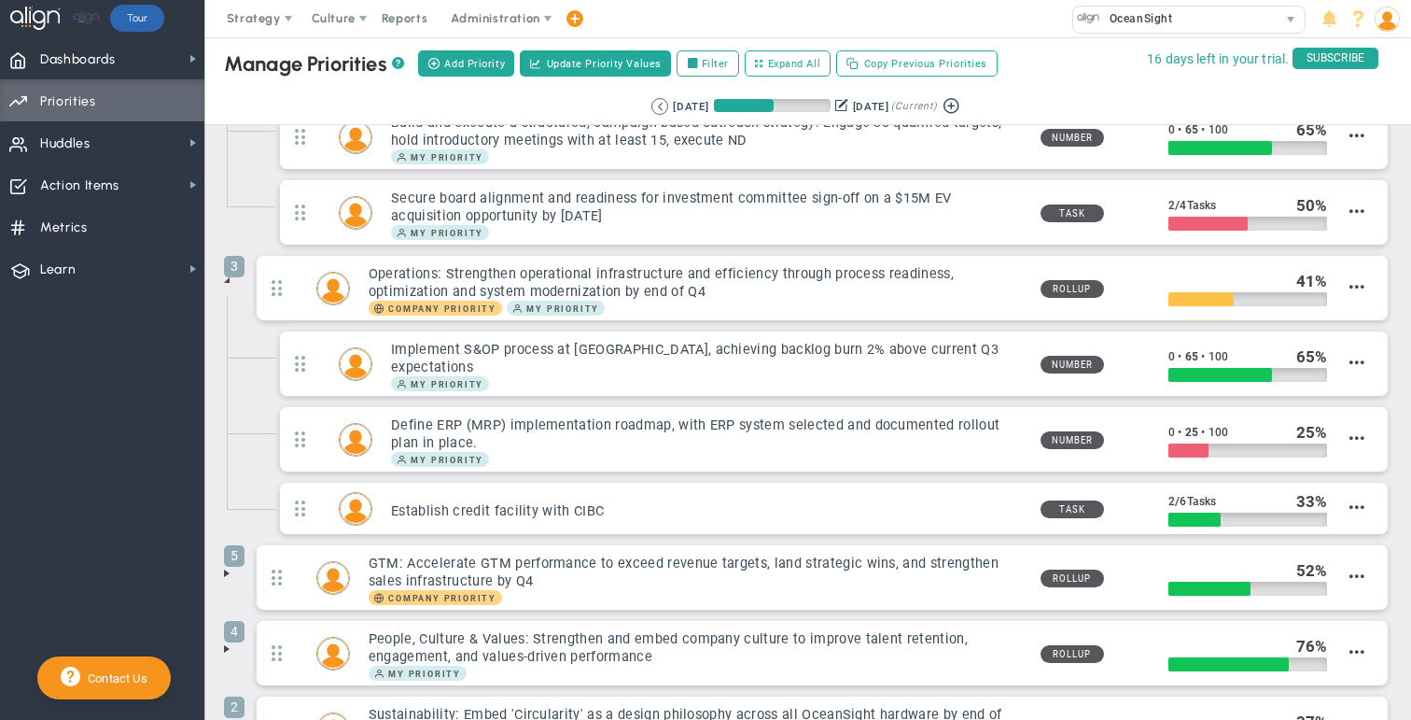
scroll to position [202, 0]
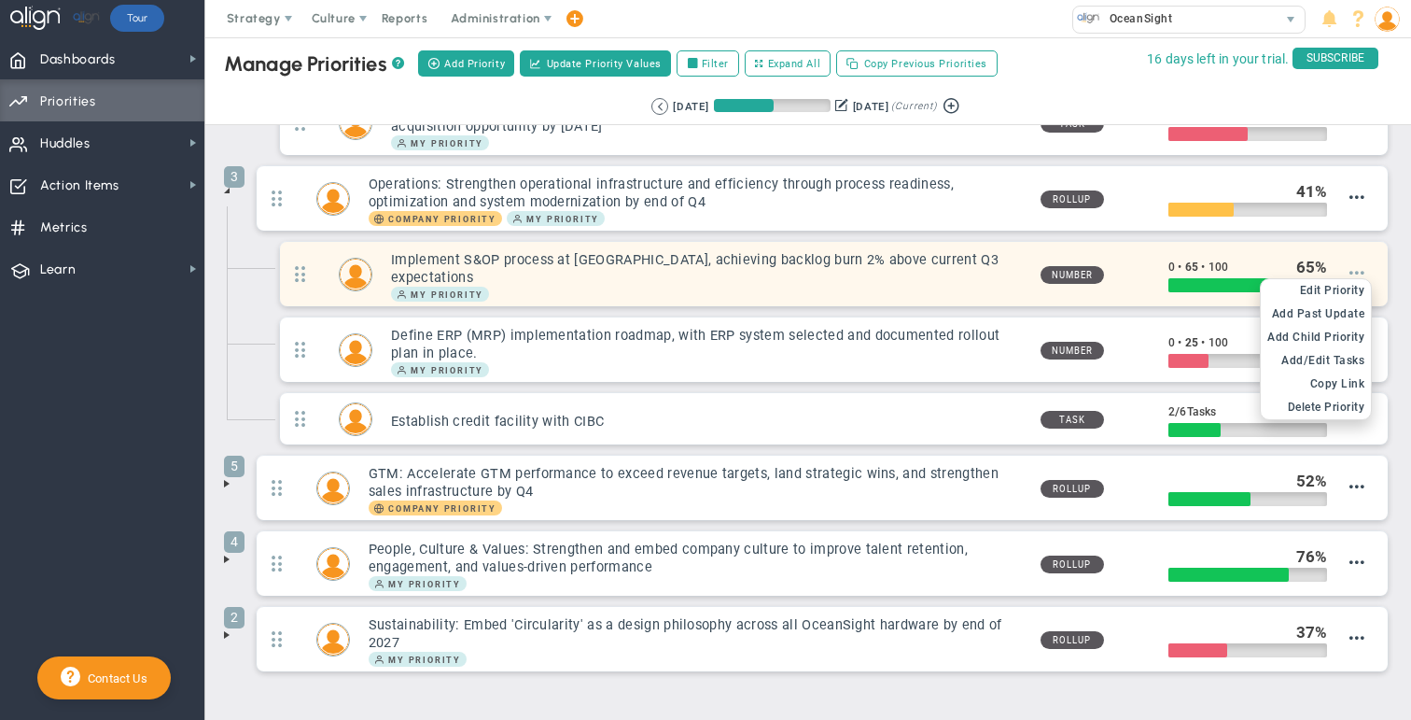
click at [745, 265] on span at bounding box center [1357, 272] width 15 height 15
click at [745, 284] on span "Edit Priority" at bounding box center [1332, 290] width 65 height 13
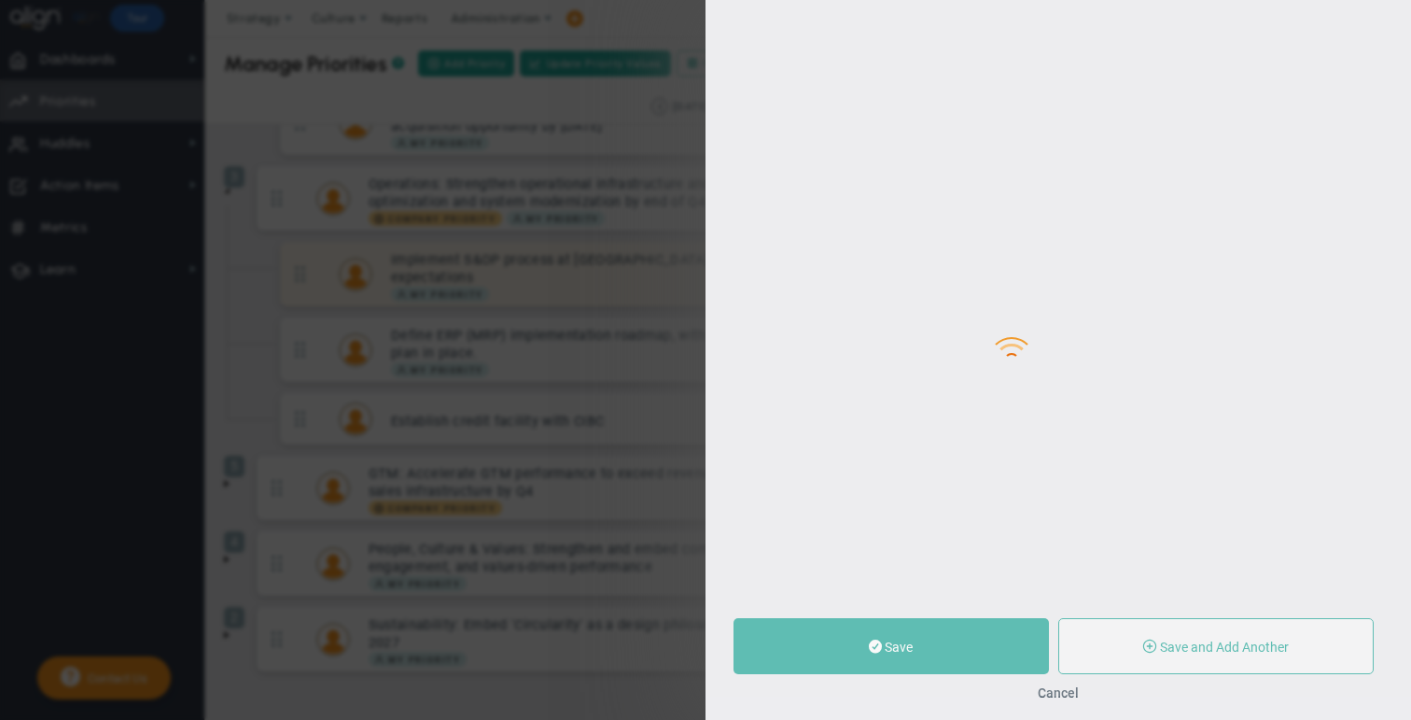
type input "Implement S&OP process at [GEOGRAPHIC_DATA], achieving backlog burn 2% above cu…"
type input "0"
type input "65"
type input "100"
radio input "true"
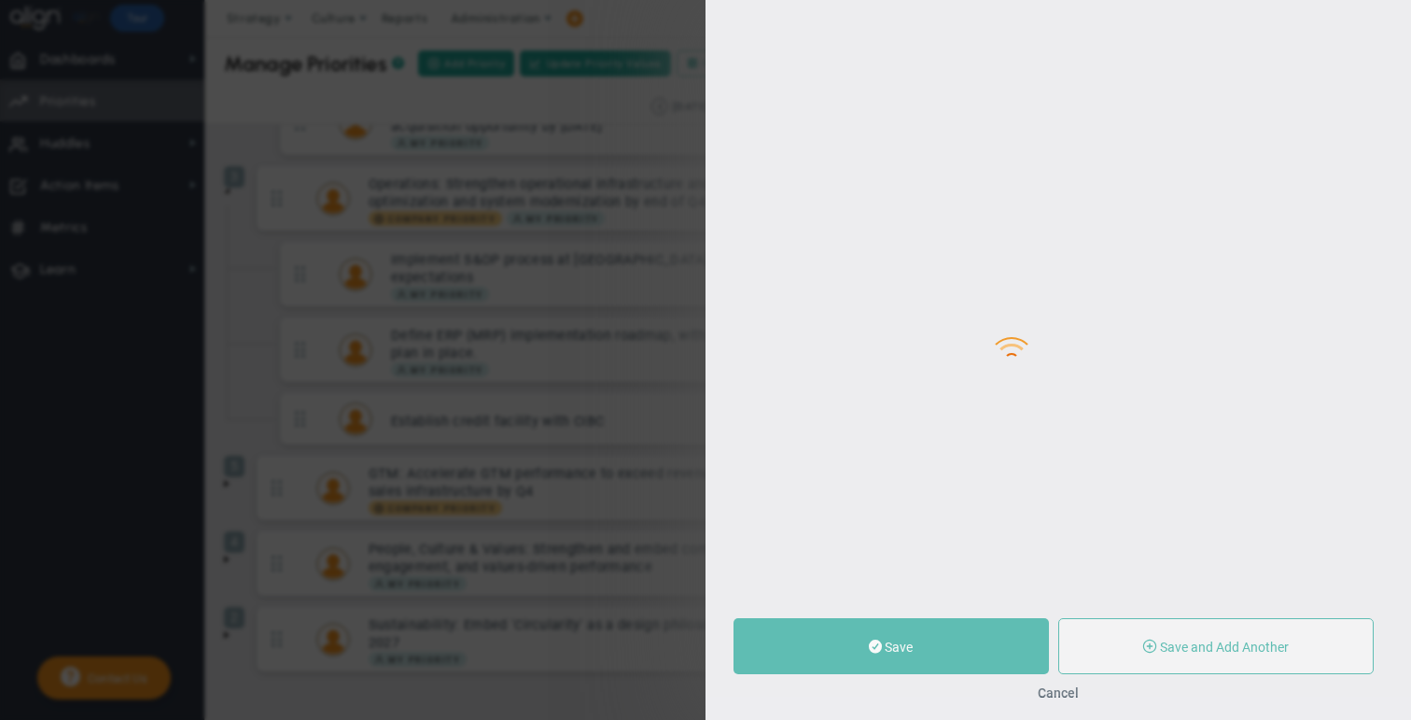
type input "[PERSON_NAME]"
type input "0"
type input "65"
type input "100"
radio input "true"
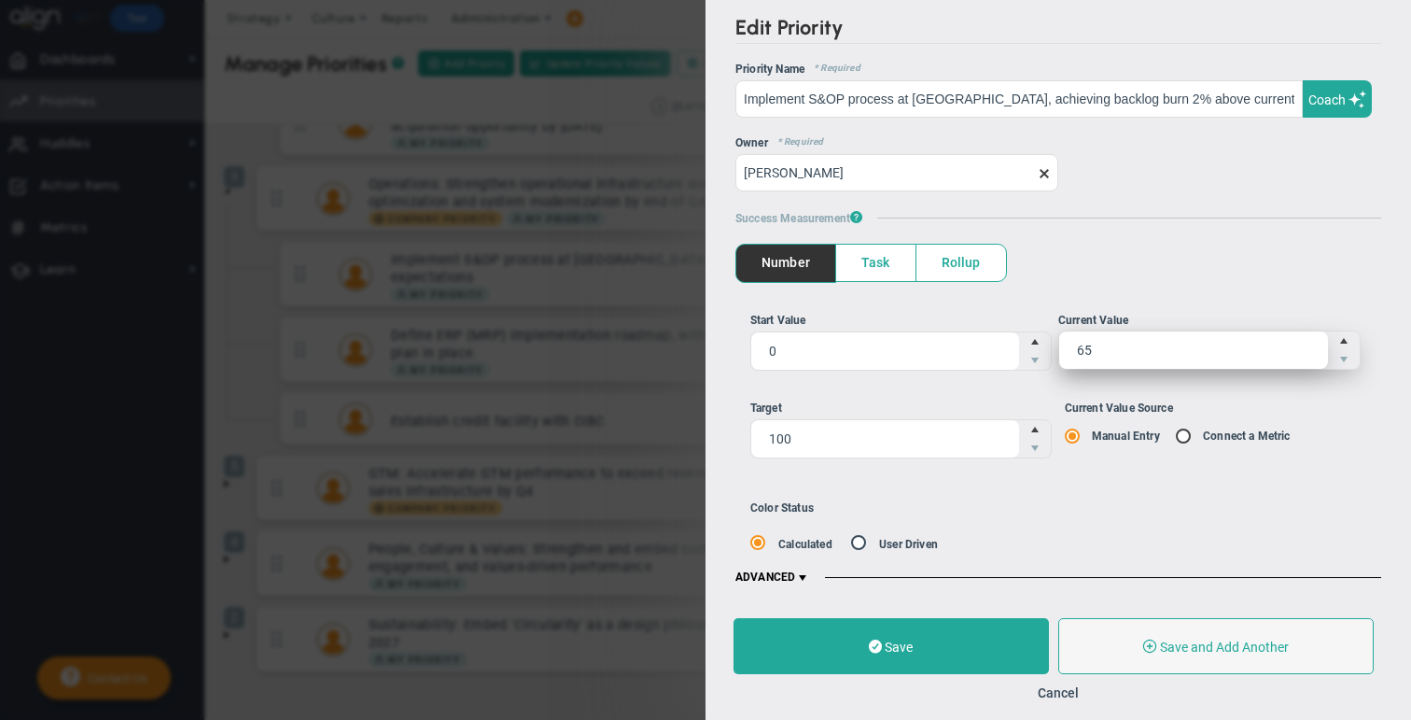
click at [745, 350] on span "65 65" at bounding box center [1210, 349] width 302 height 39
click at [745, 350] on input "65" at bounding box center [1194, 349] width 269 height 37
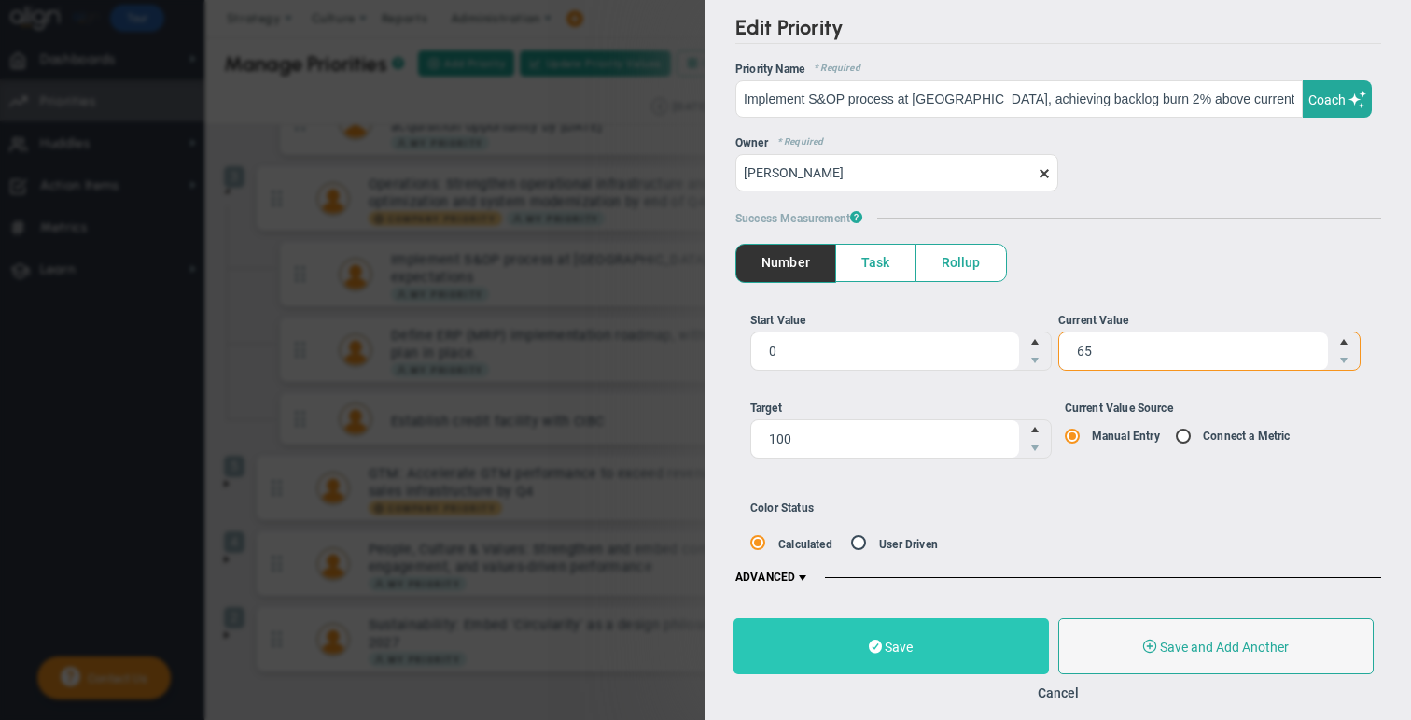
click at [745, 645] on span at bounding box center [875, 647] width 13 height 18
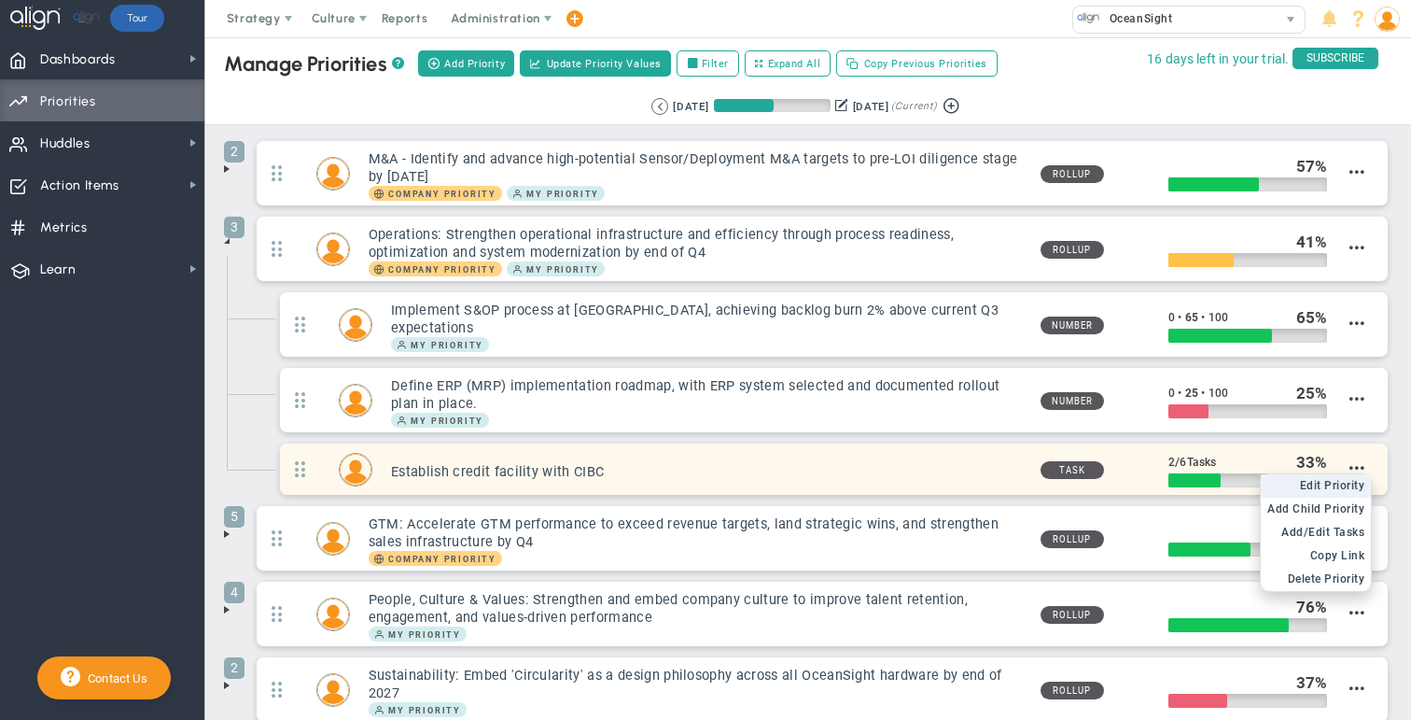
click at [745, 479] on span "Edit Priority" at bounding box center [1332, 485] width 65 height 13
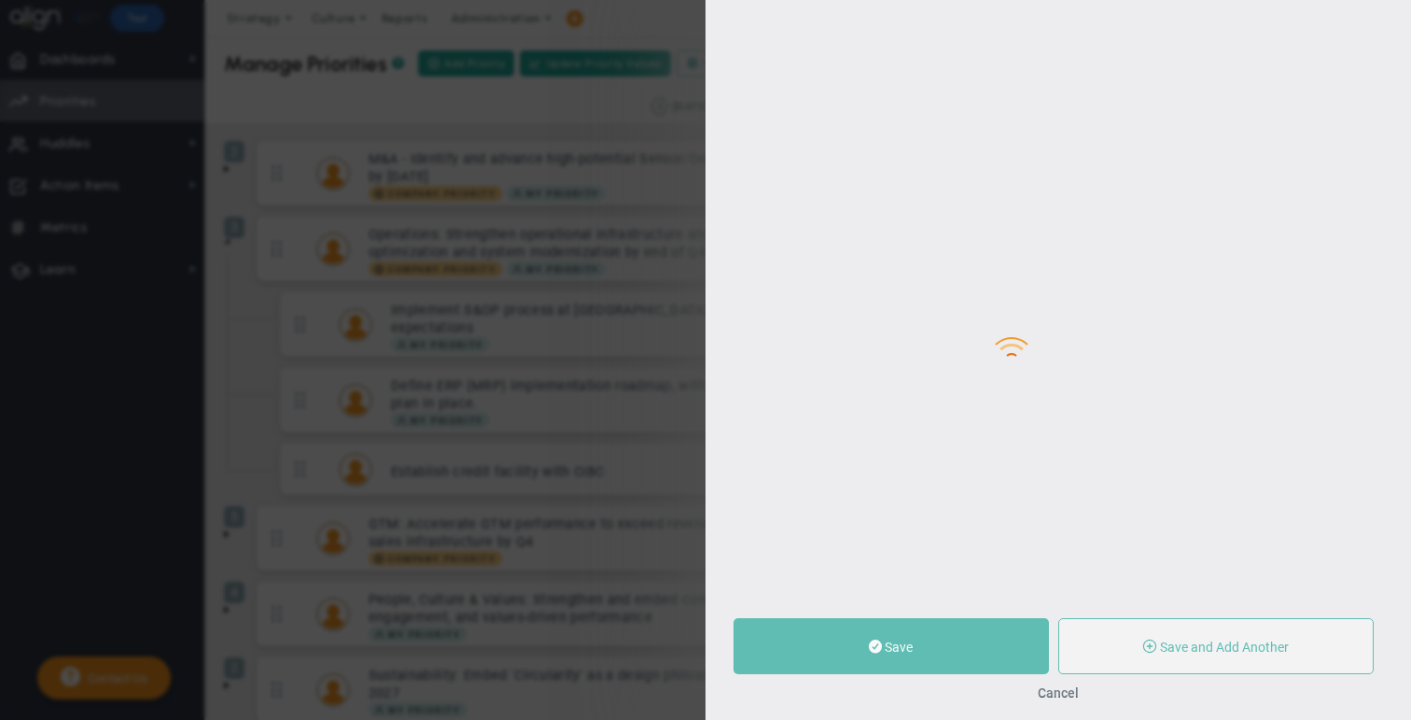
type input "Establish credit facility with CIBC"
type input "0"
type input "2"
type input "6"
radio input "true"
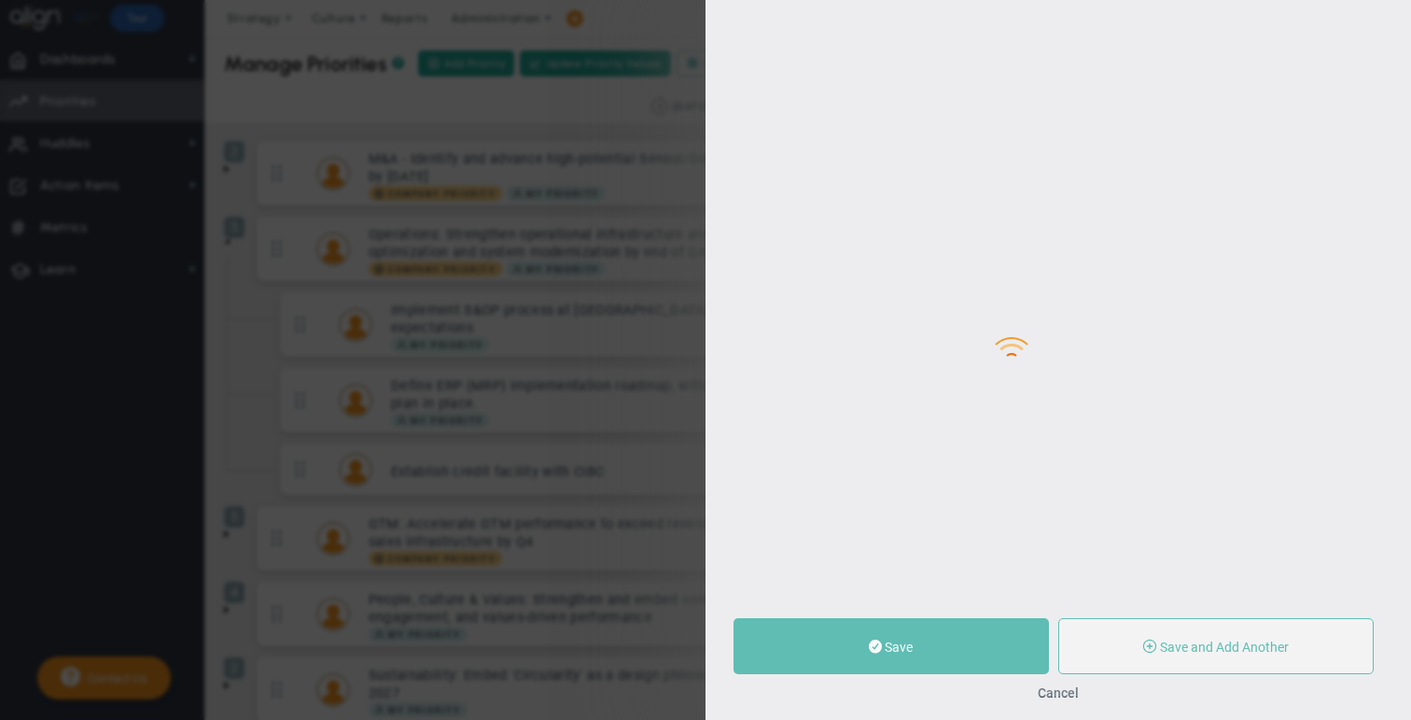
type input "[PERSON_NAME]"
type input "0"
type input "2"
type input "6"
radio input "true"
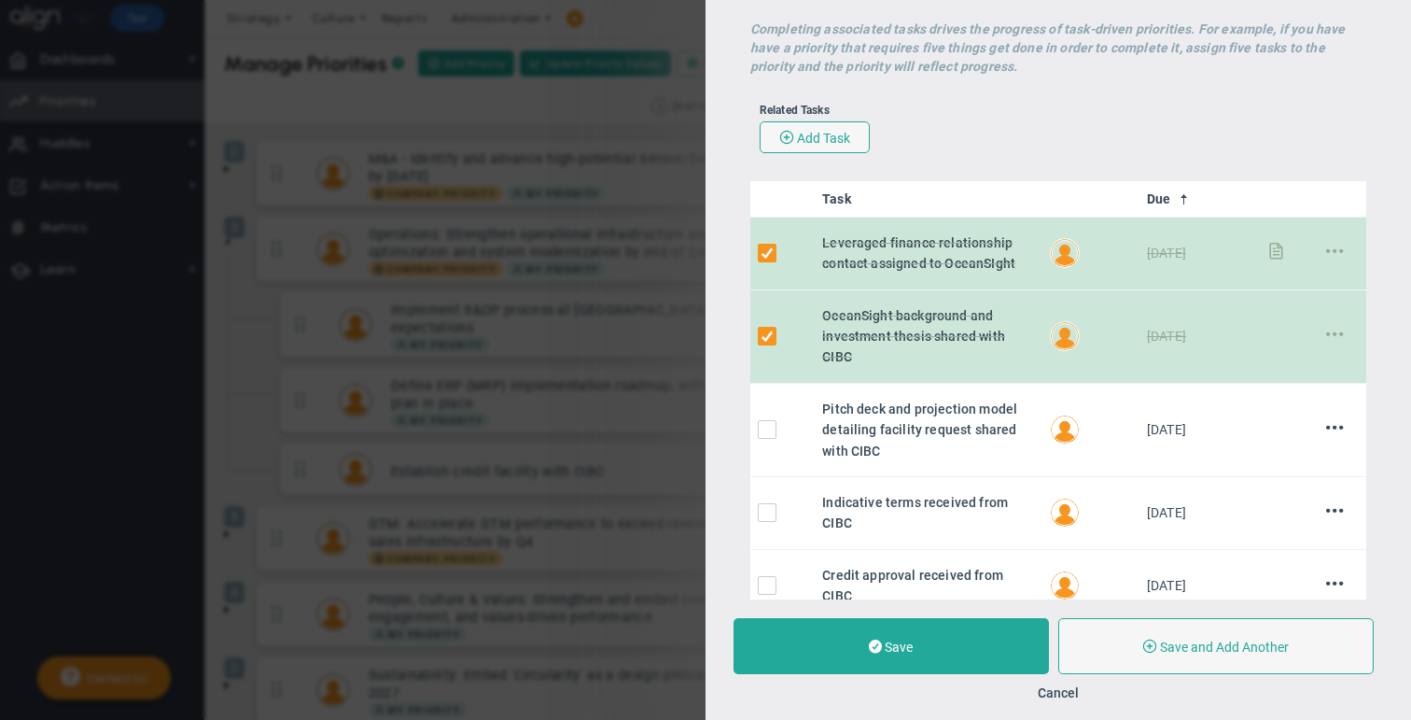
scroll to position [298, 0]
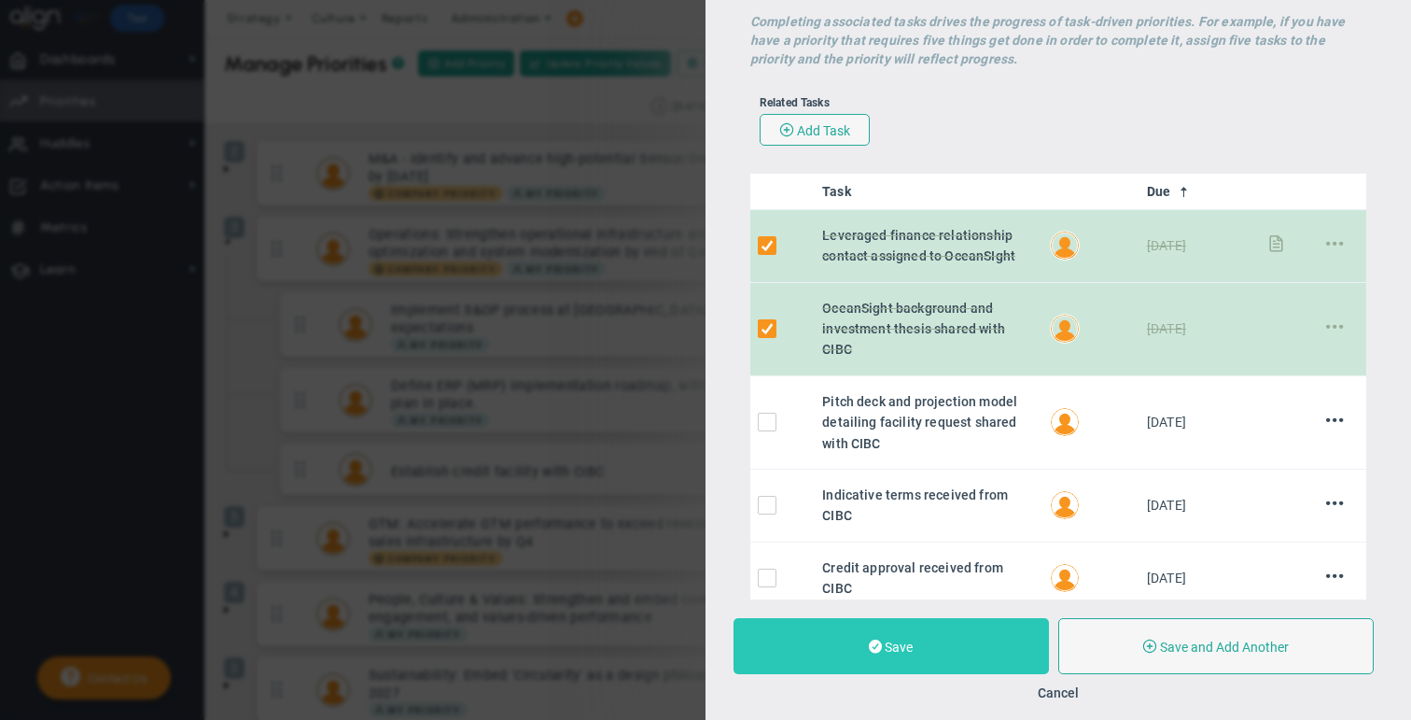
click at [745, 636] on button "Save" at bounding box center [892, 646] width 316 height 56
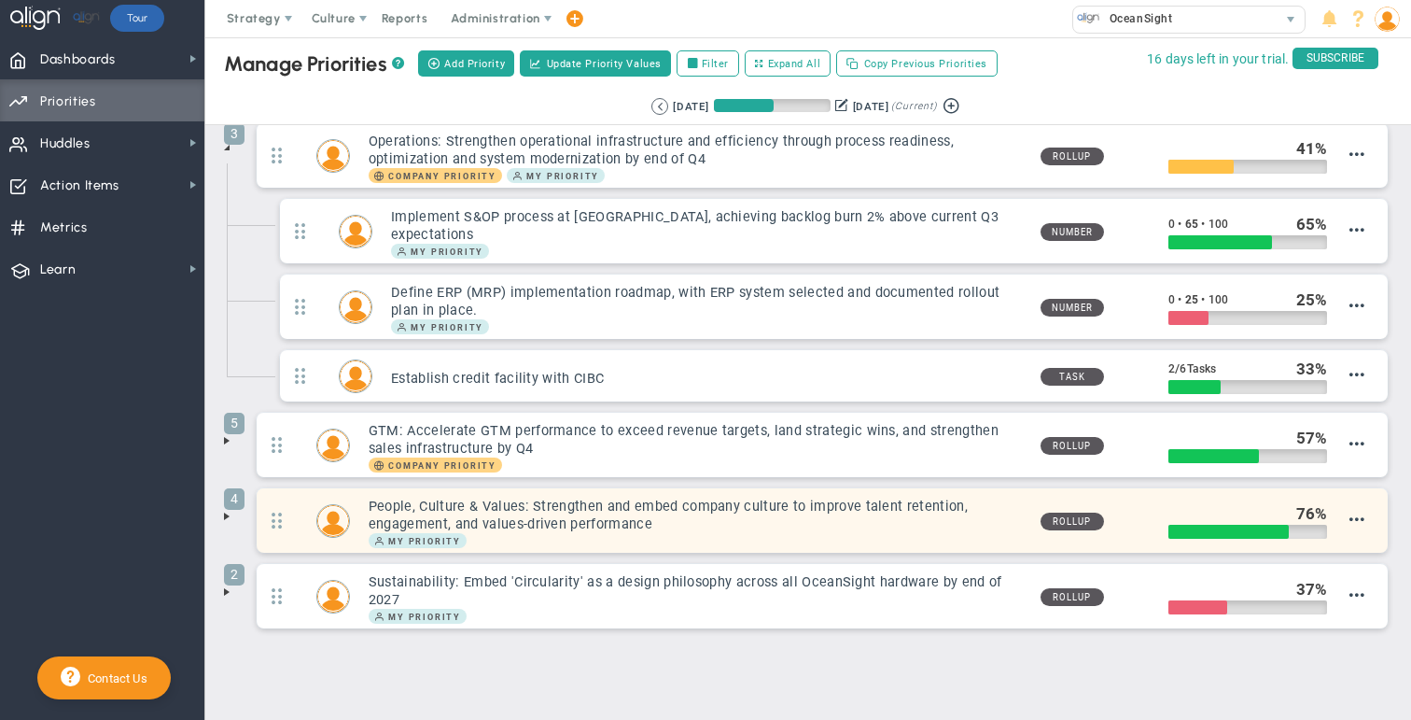
scroll to position [93, 0]
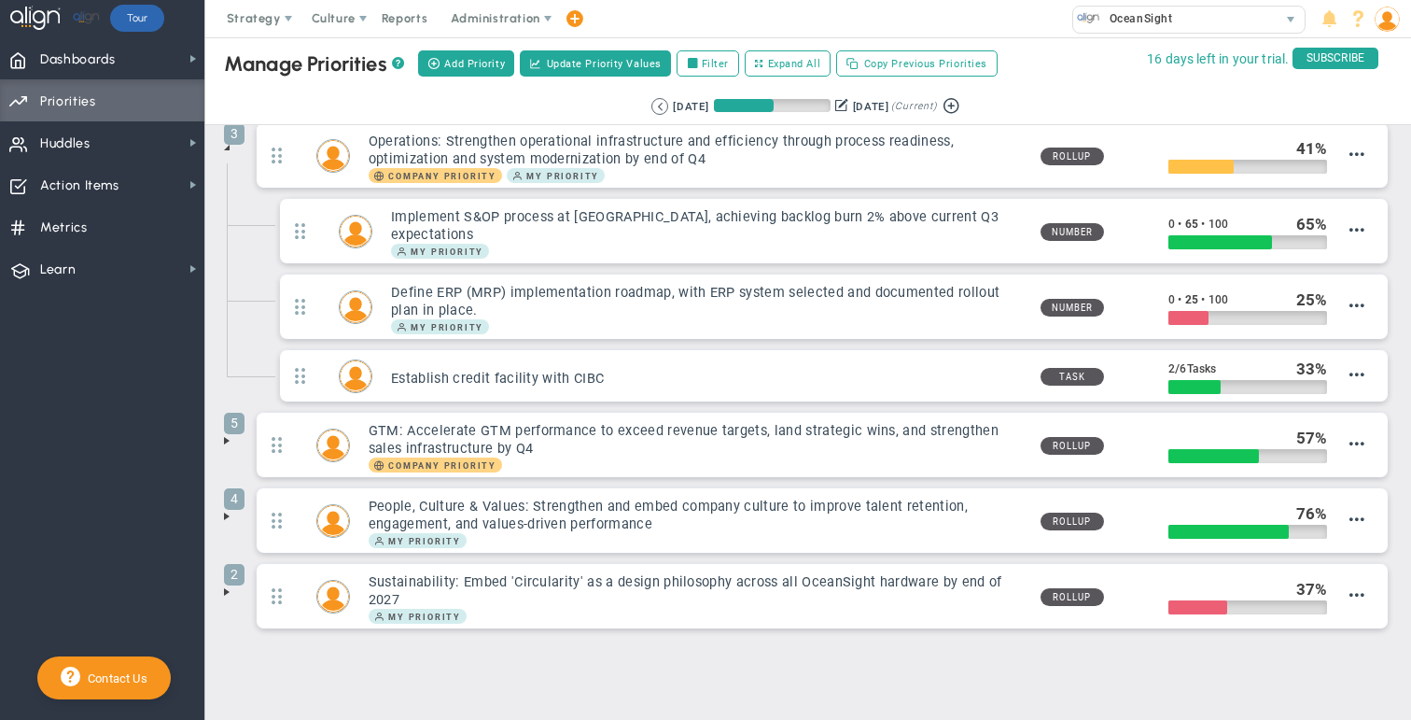
click at [229, 433] on span at bounding box center [226, 440] width 15 height 15
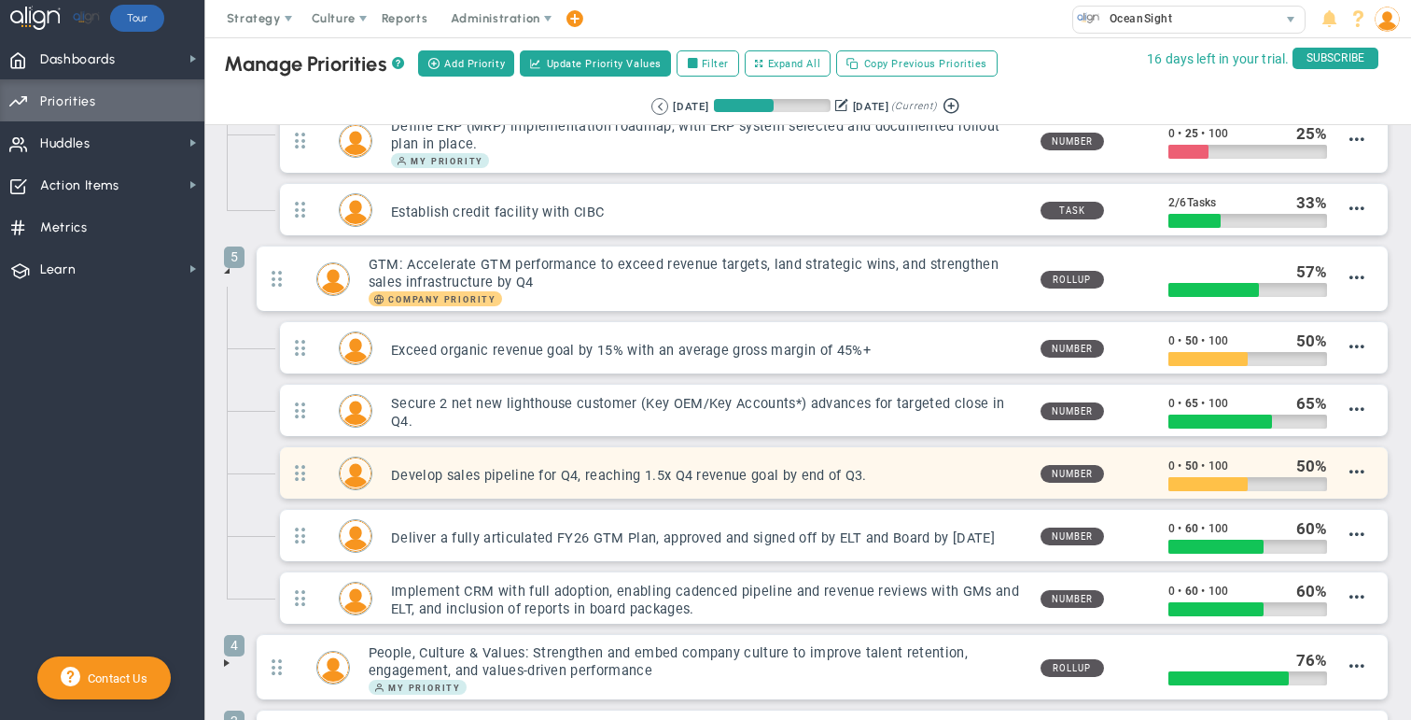
scroll to position [261, 0]
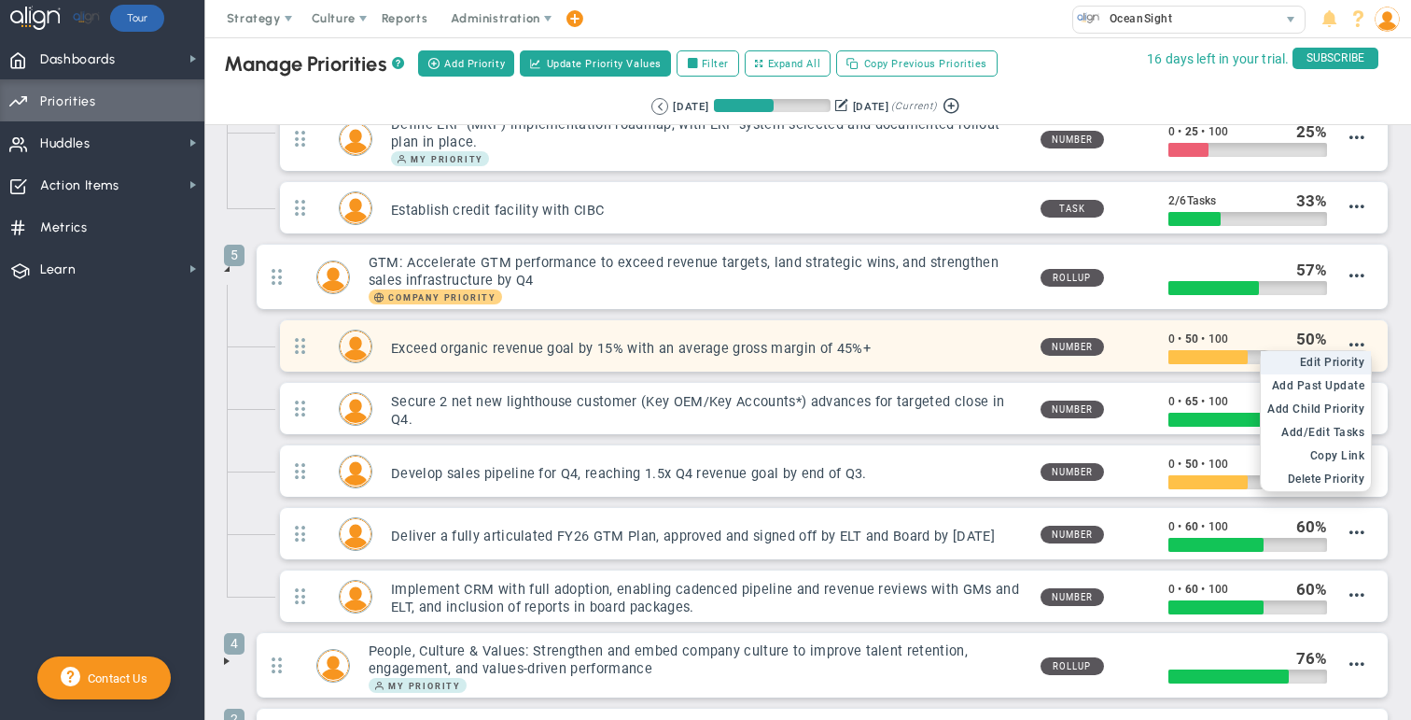
click at [745, 356] on span "Edit Priority" at bounding box center [1332, 362] width 65 height 13
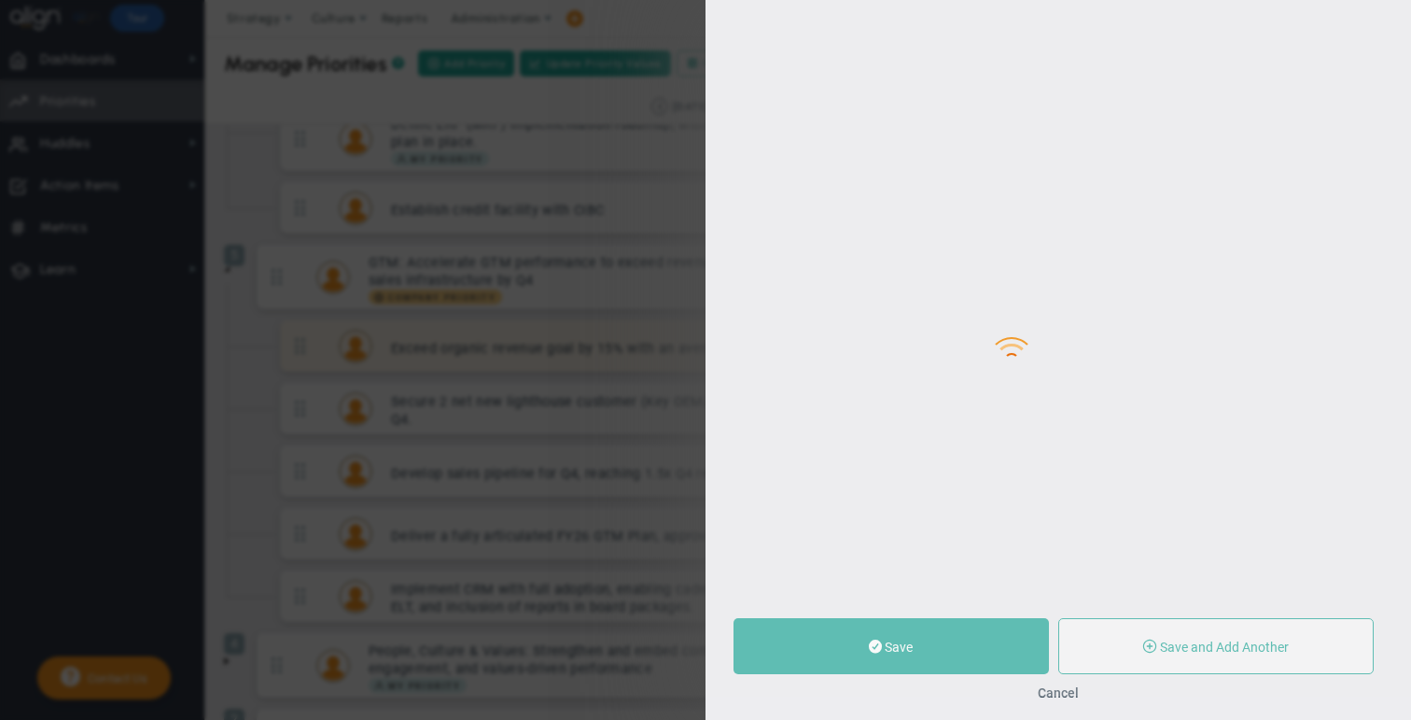
type input "Exceed organic revenue goal by 15% with an average gross margin of 45%+"
type input "0"
type input "50"
type input "100"
radio input "true"
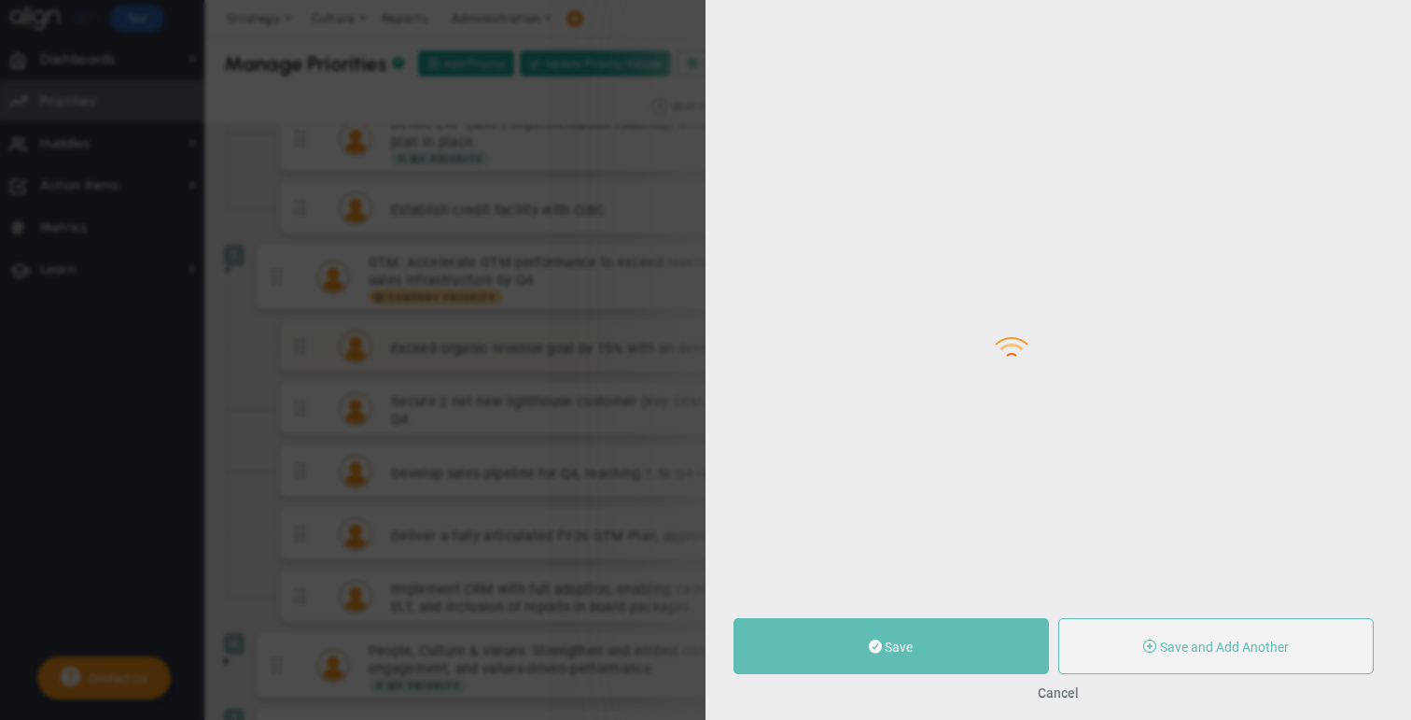
type input "[PERSON_NAME]"
type input "0"
type input "50"
type input "100"
radio input "true"
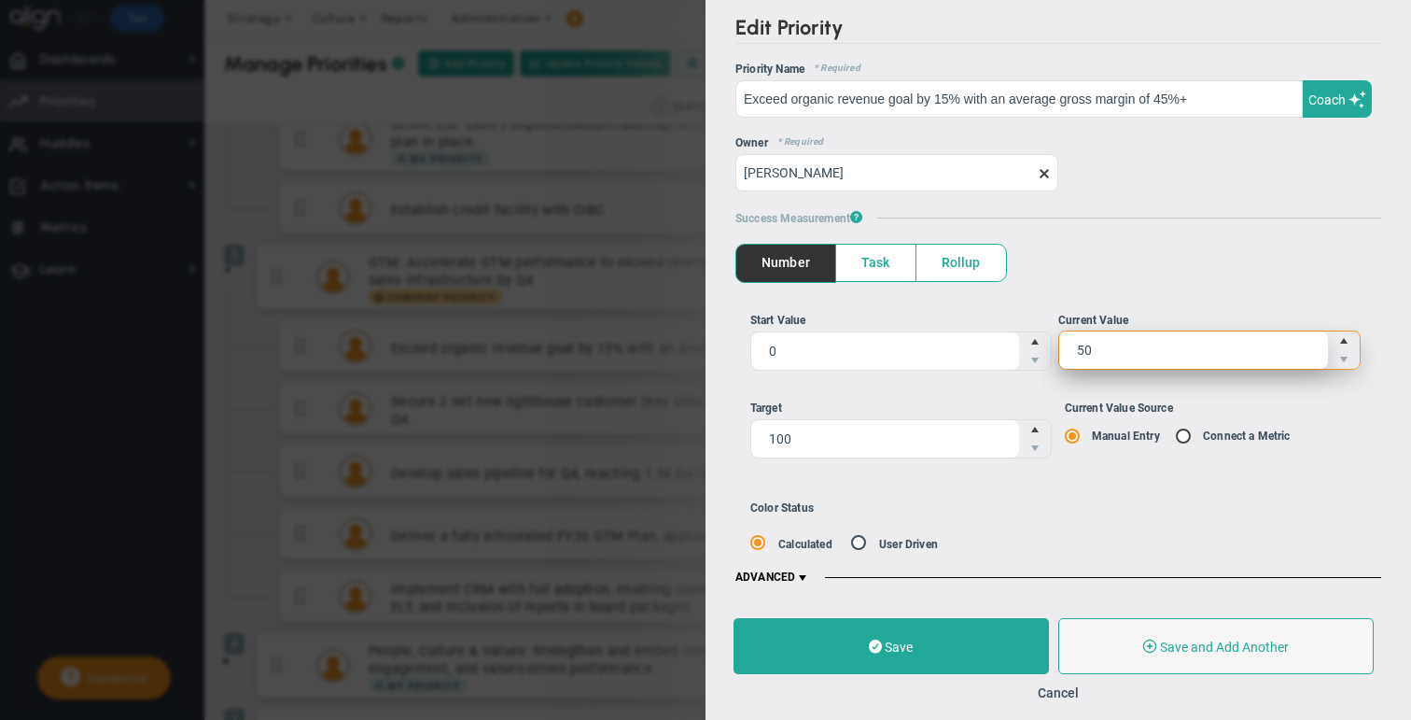
click at [745, 345] on span "50 50" at bounding box center [1210, 349] width 302 height 39
click at [0, 0] on input "50" at bounding box center [0, 0] width 0 height 0
type input "5"
type input "75"
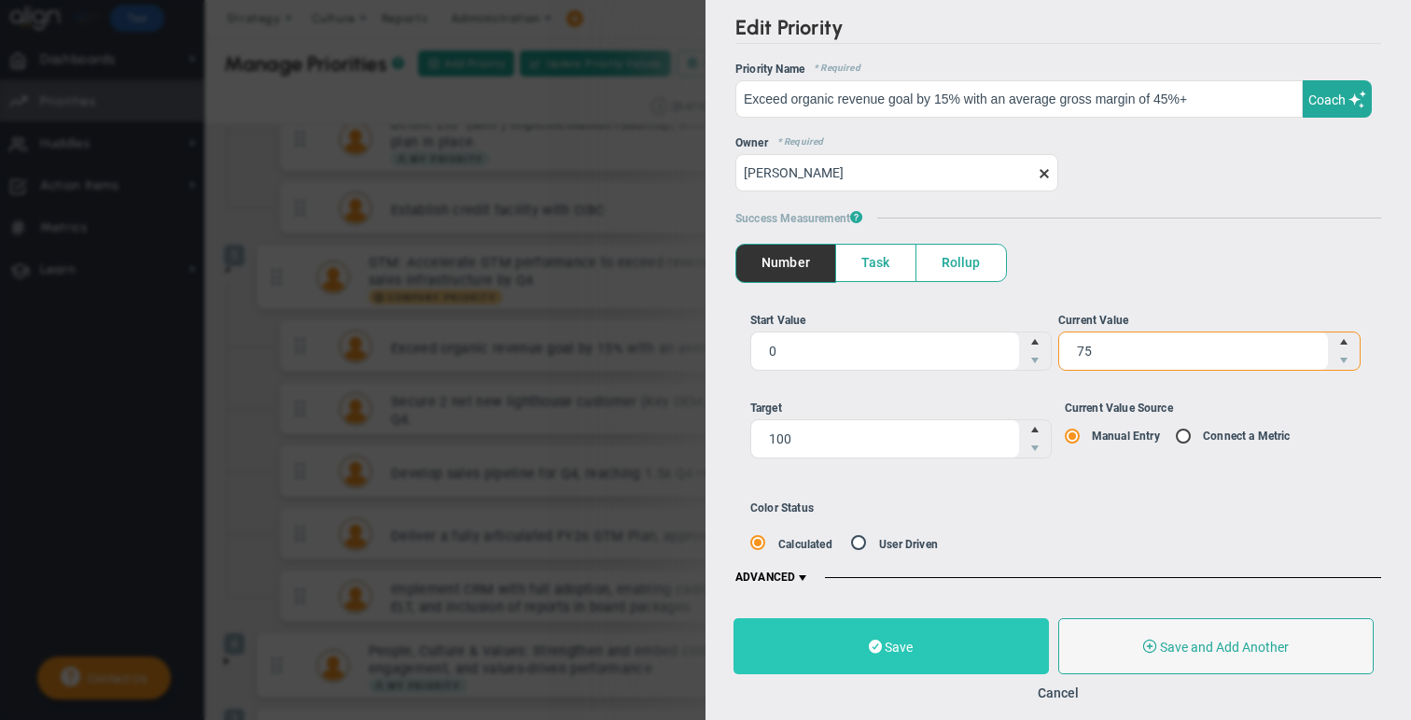
type input "75"
click at [745, 639] on span "Save" at bounding box center [899, 646] width 28 height 15
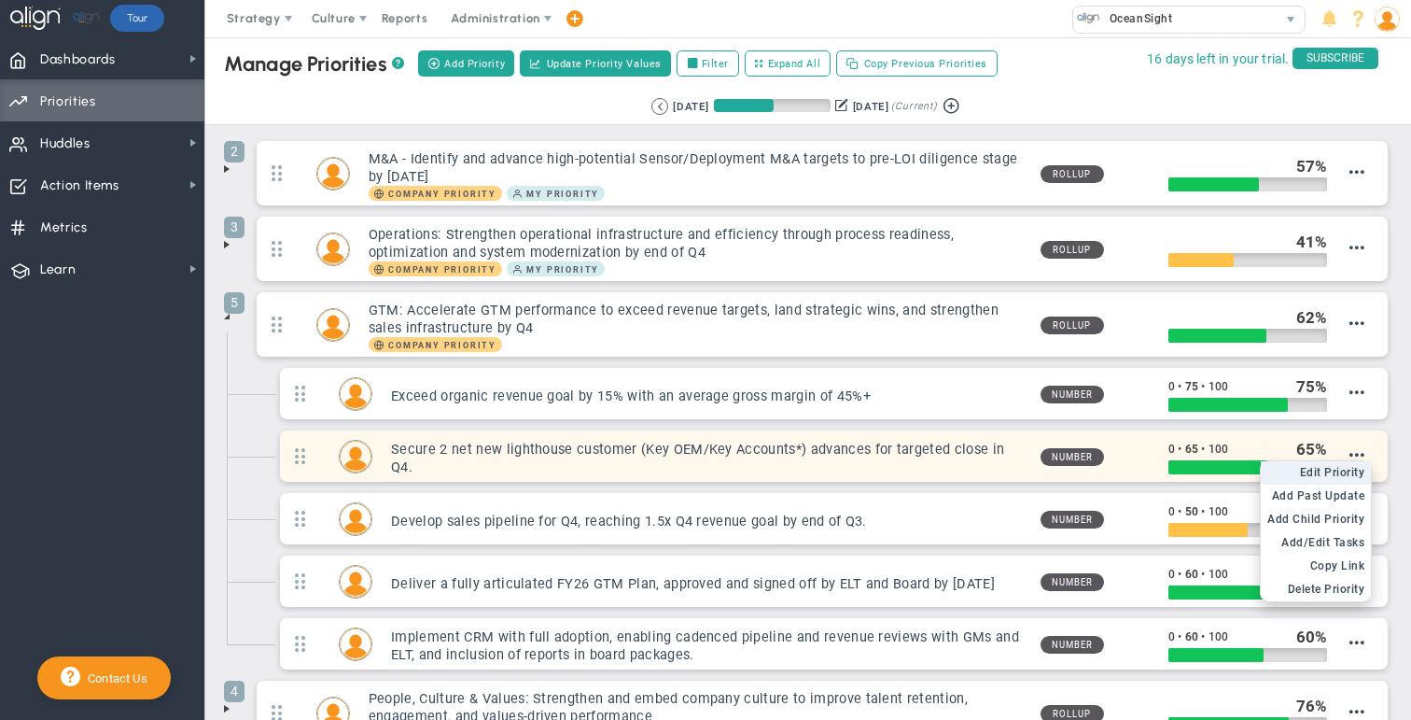
click at [745, 470] on span "Edit Priority" at bounding box center [1332, 472] width 65 height 13
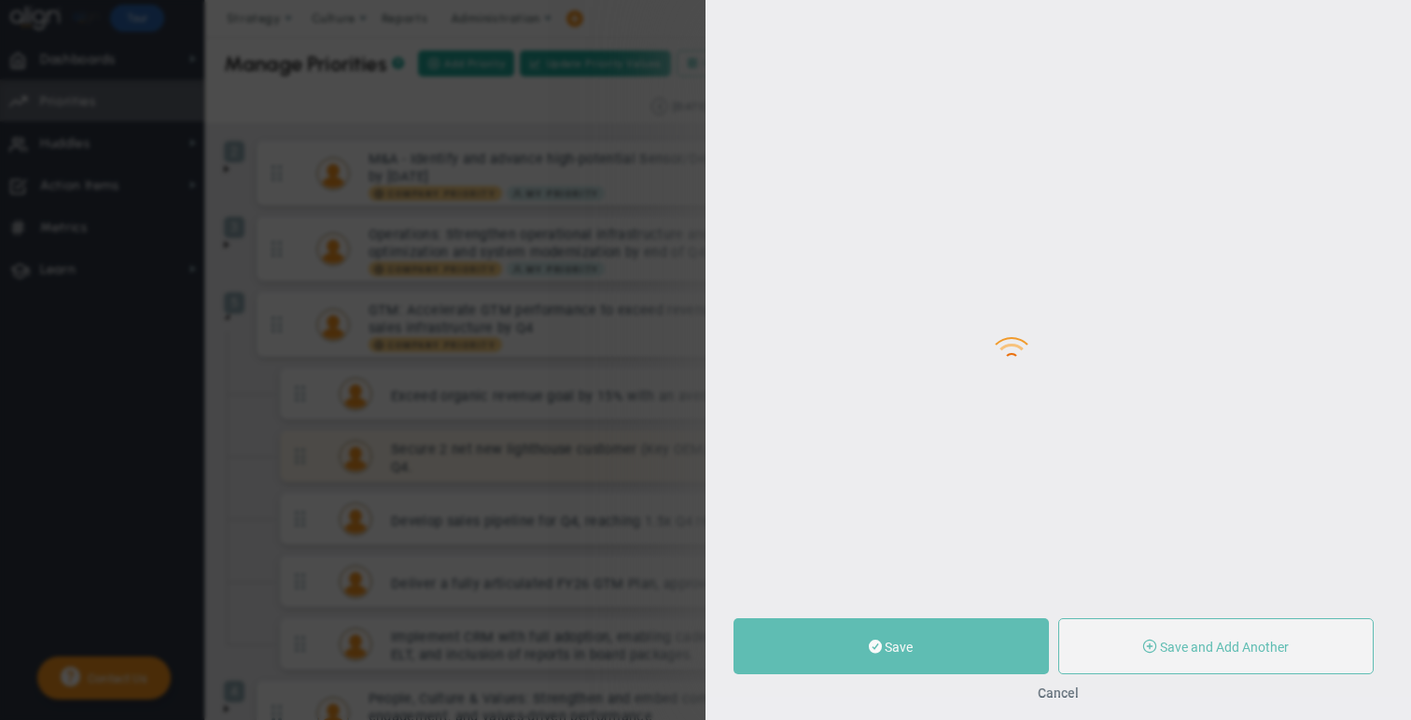
type input "Secure 2 net new lighthouse customer (Key OEM/Key Accounts*) advances for targe…"
type input "0"
type input "65"
type input "100"
radio input "true"
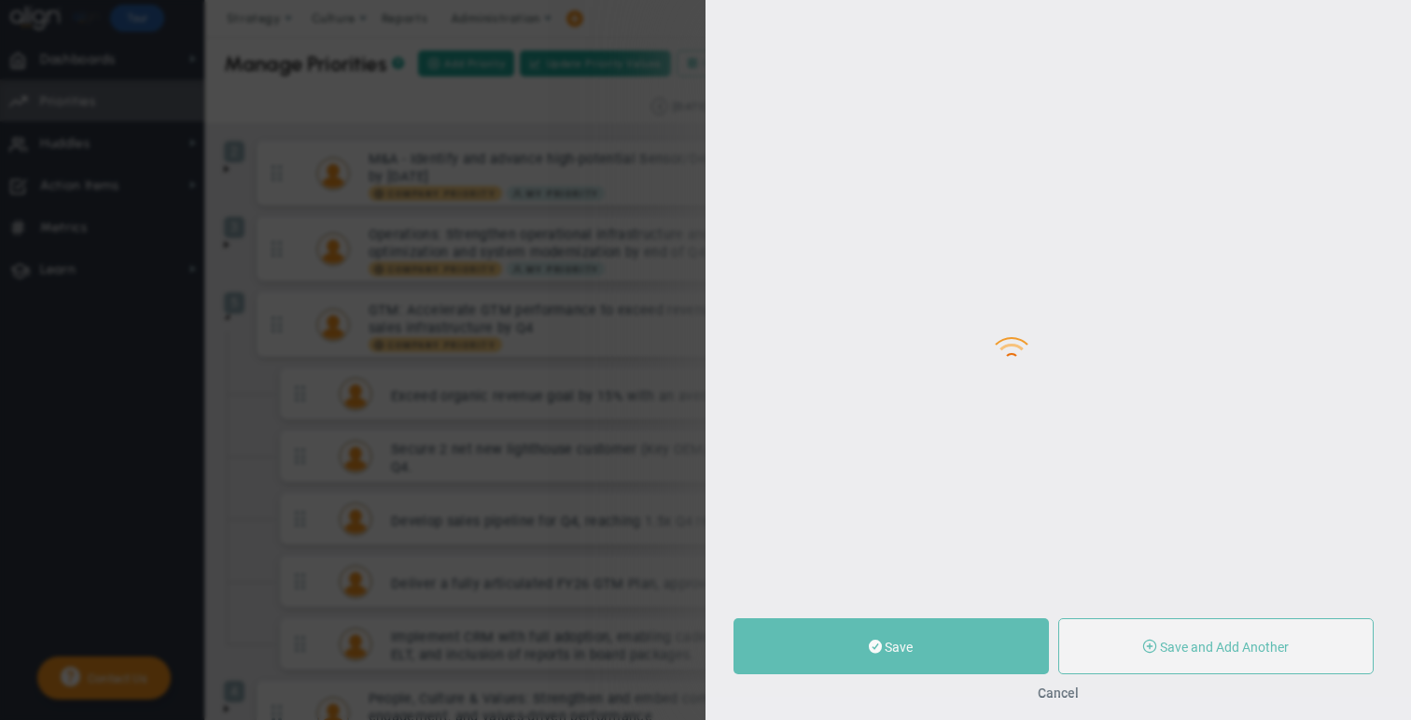
type input "[PERSON_NAME]"
type input "0"
type input "65"
type input "100"
radio input "true"
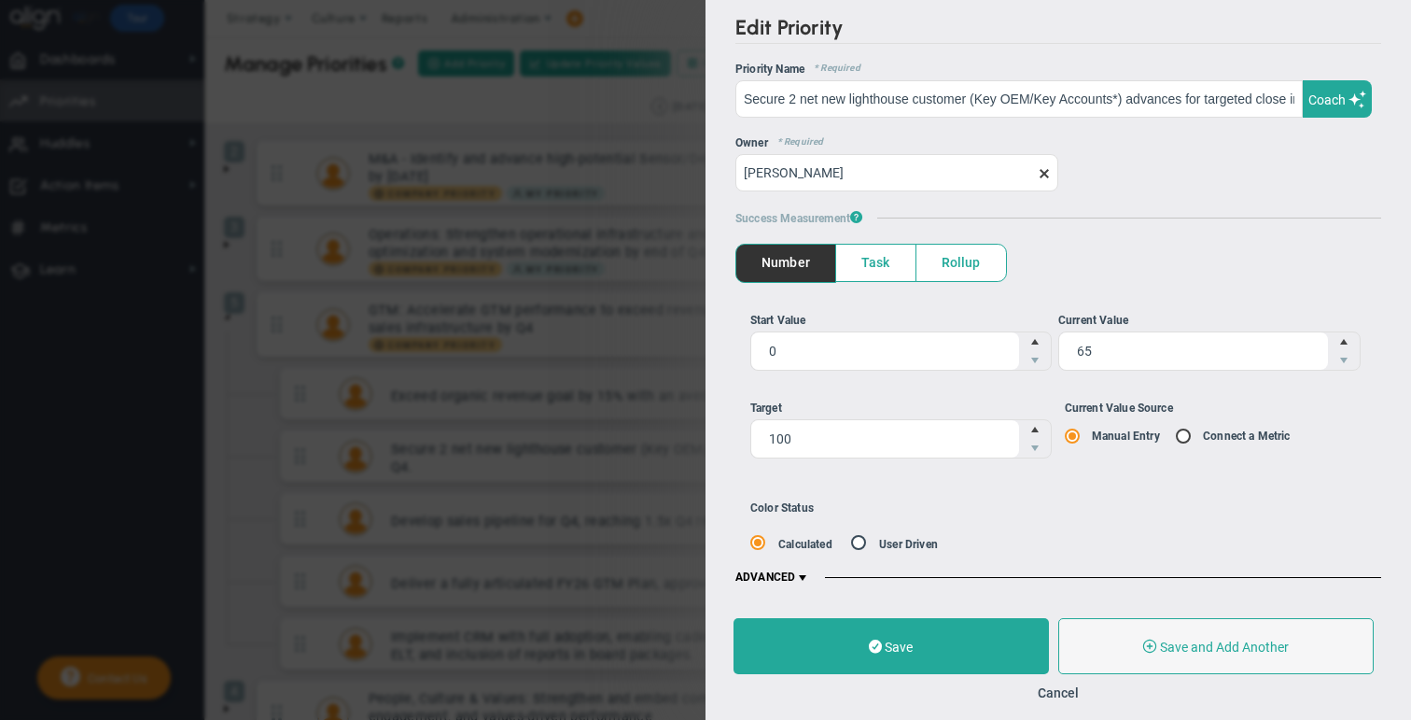
click at [745, 571] on span at bounding box center [802, 577] width 15 height 15
click at [745, 576] on span at bounding box center [802, 577] width 15 height 15
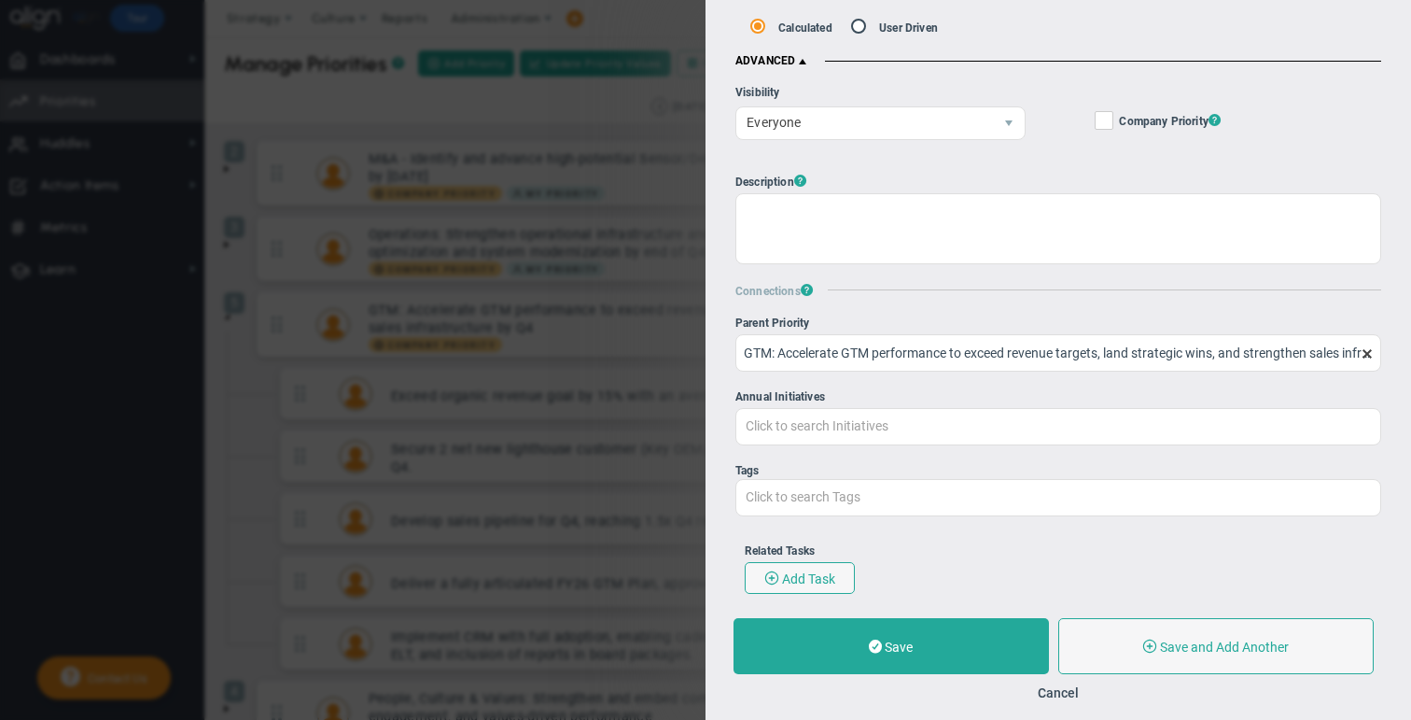
scroll to position [398, 0]
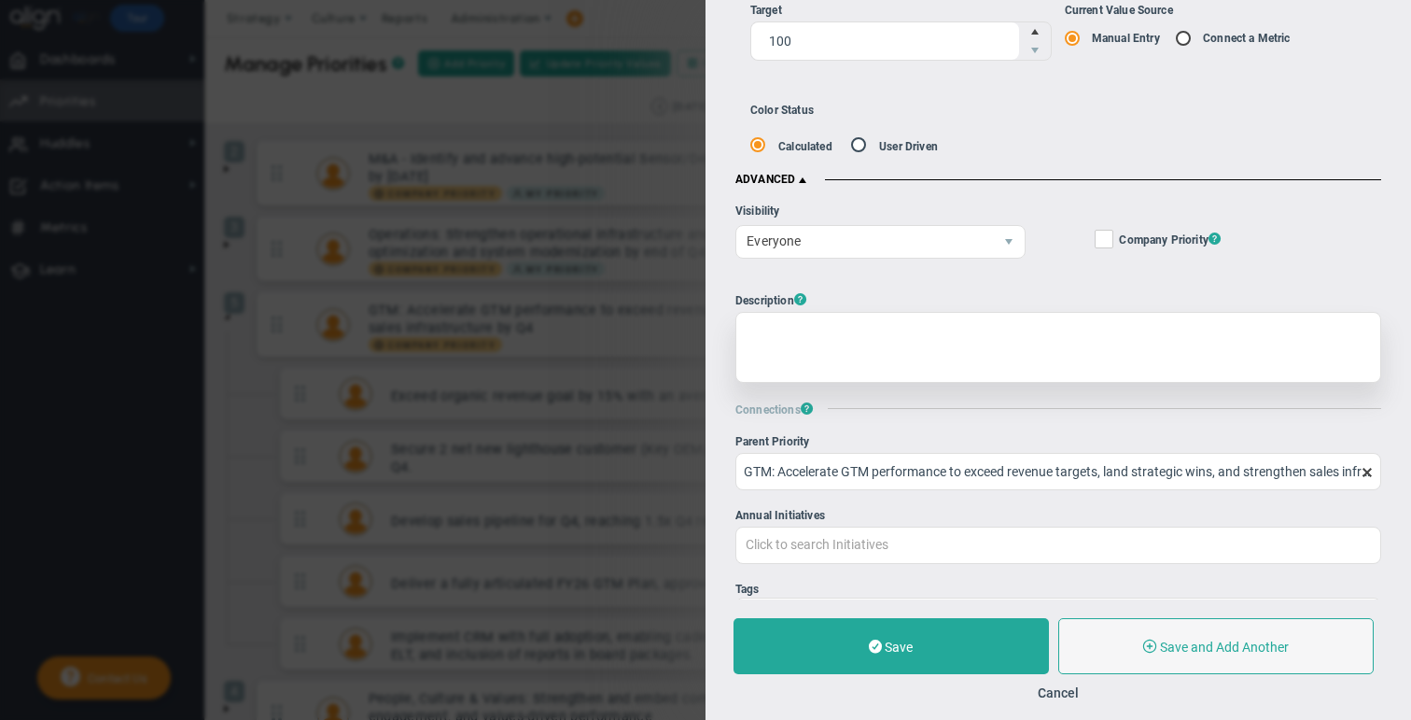
click at [745, 326] on div at bounding box center [1059, 347] width 646 height 71
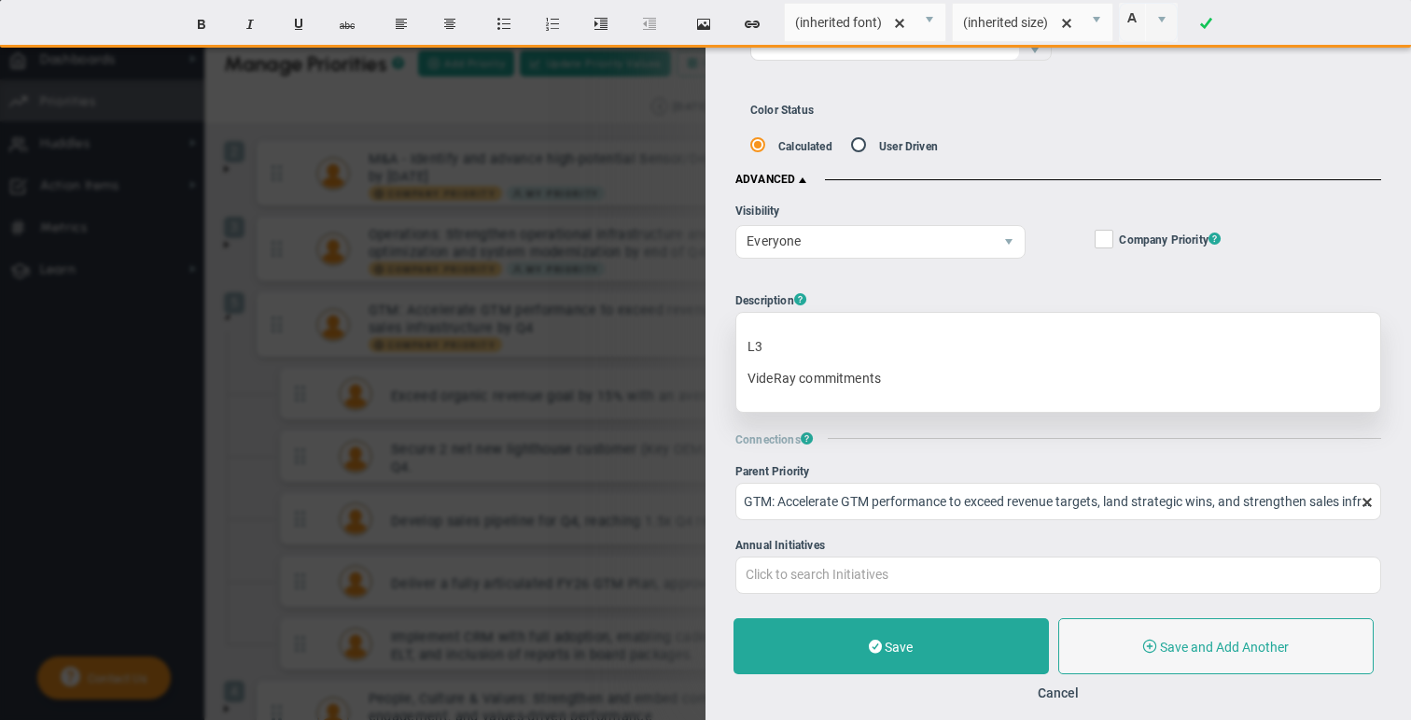
click at [745, 338] on p "L3" at bounding box center [1059, 346] width 622 height 19
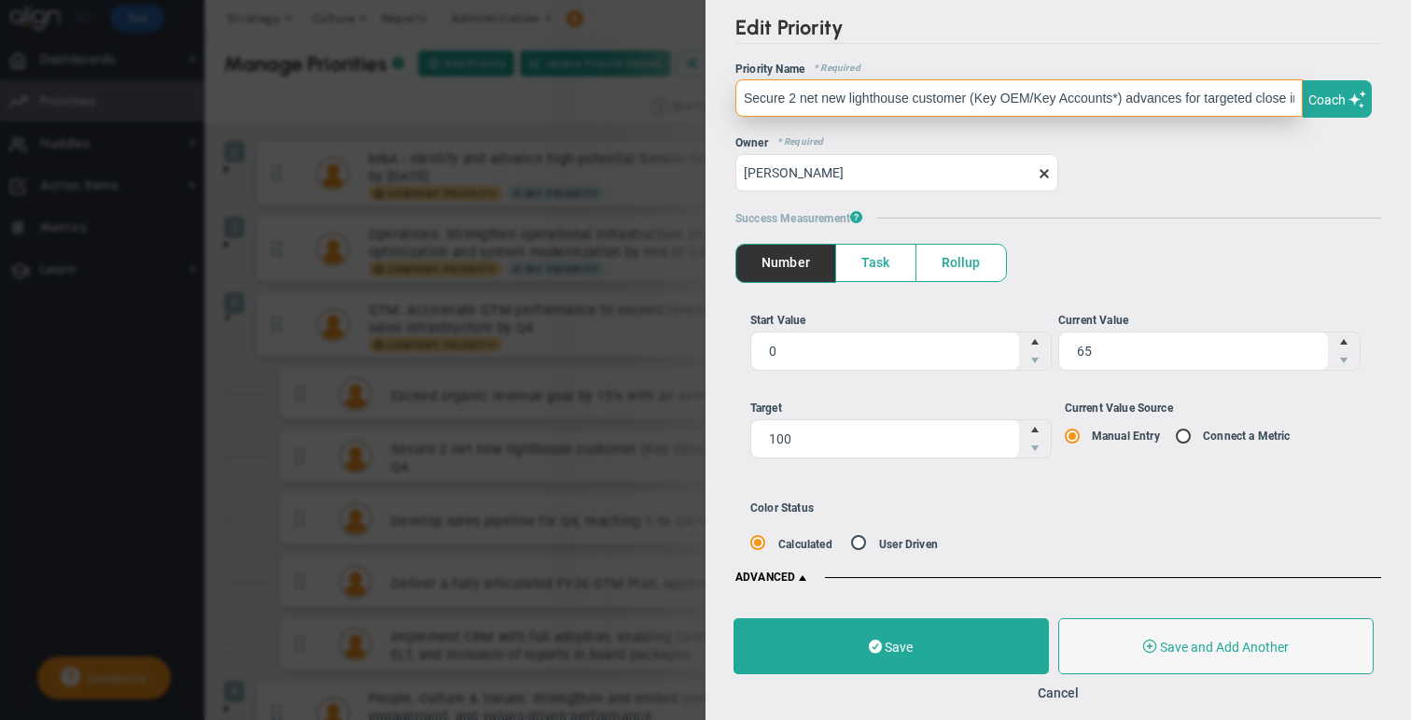
scroll to position [0, 30]
drag, startPoint x: 1136, startPoint y: 94, endPoint x: 1232, endPoint y: 118, distance: 98.9
click at [745, 118] on div "OKR Name * Required Priority Name * Required Secure 2 net new lighthouse custom…" at bounding box center [1059, 127] width 646 height 129
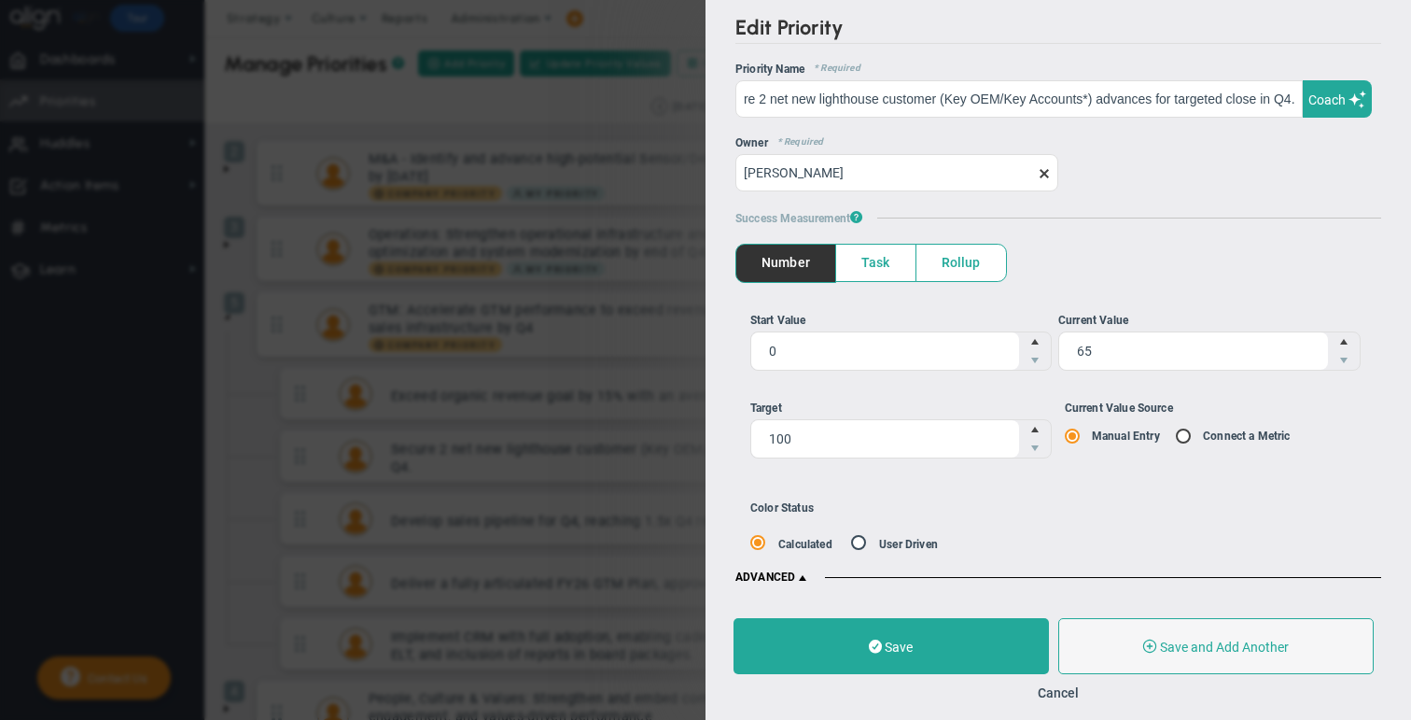
scroll to position [0, 0]
click at [745, 189] on div "Owner * Required [PERSON_NAME]" at bounding box center [1059, 163] width 646 height 55
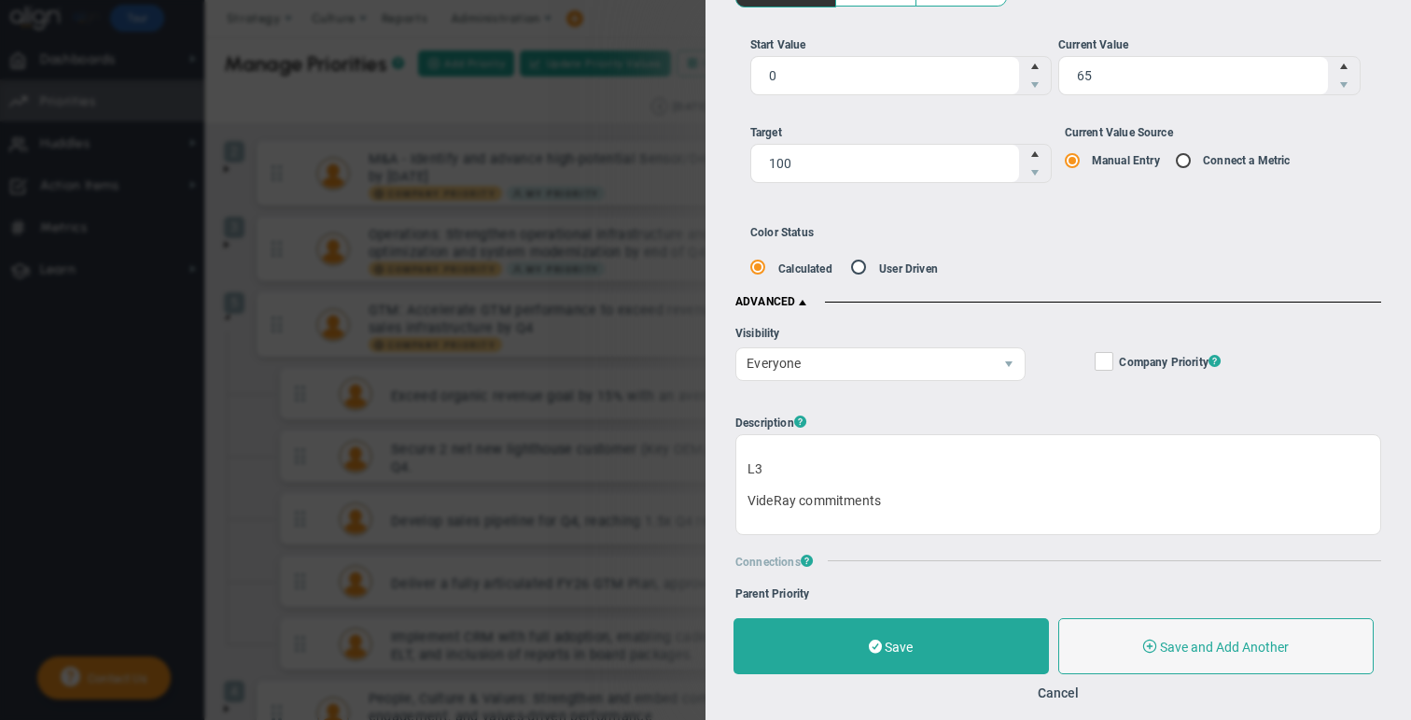
scroll to position [400, 0]
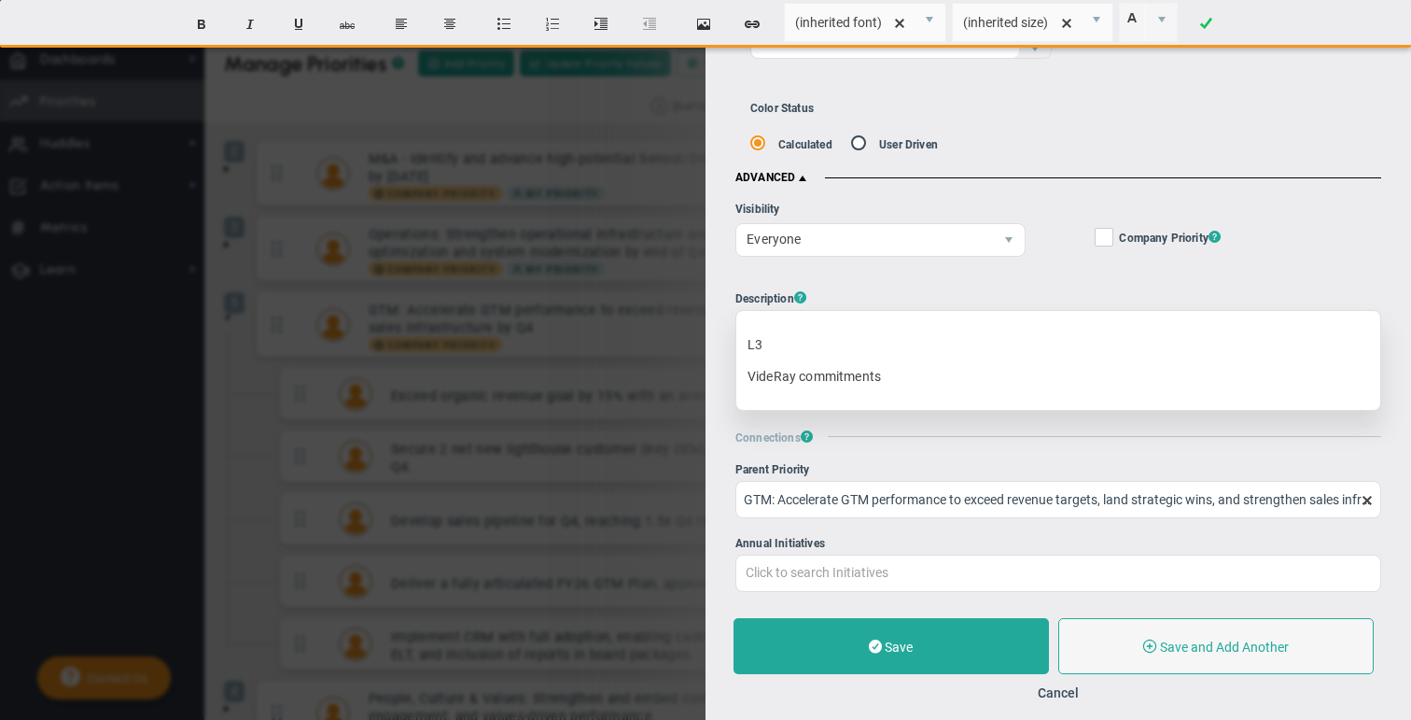
click at [745, 345] on div "L3 VideRay commitments﻿" at bounding box center [1059, 360] width 646 height 101
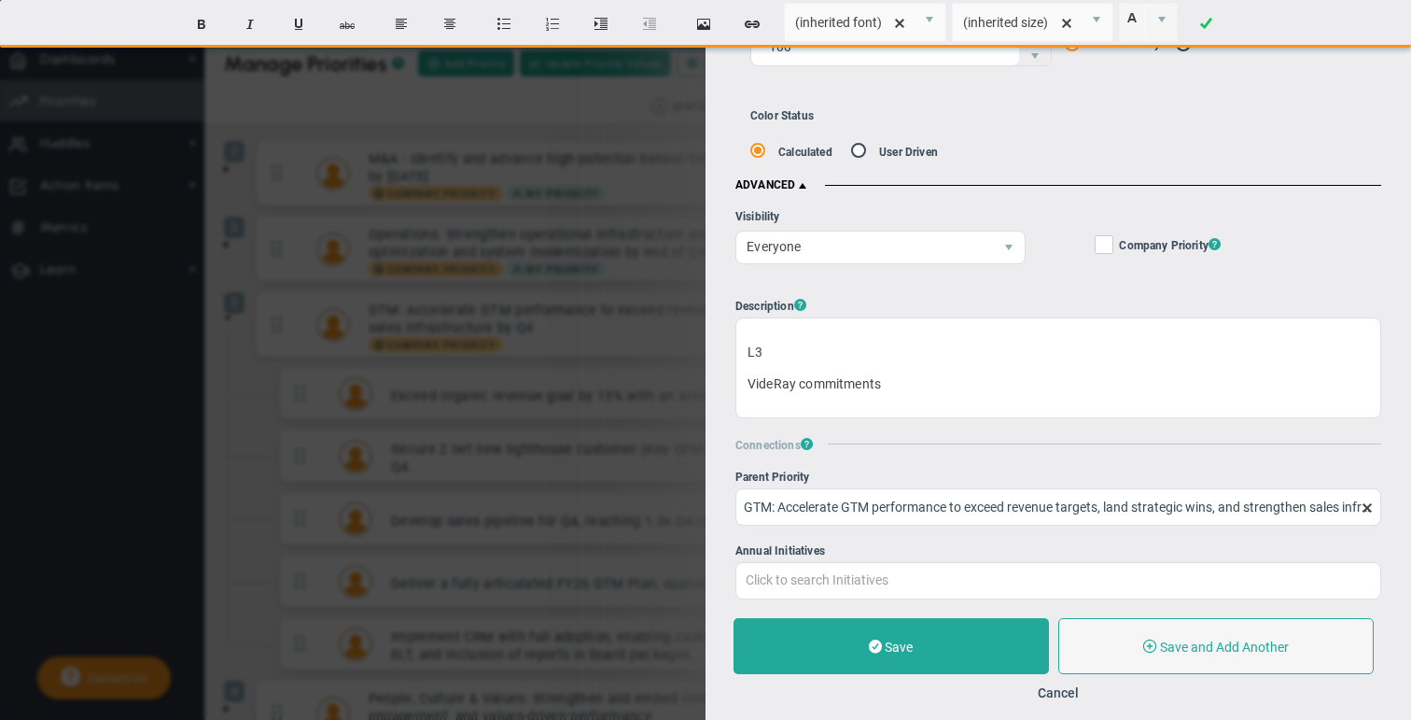
scroll to position [514, 0]
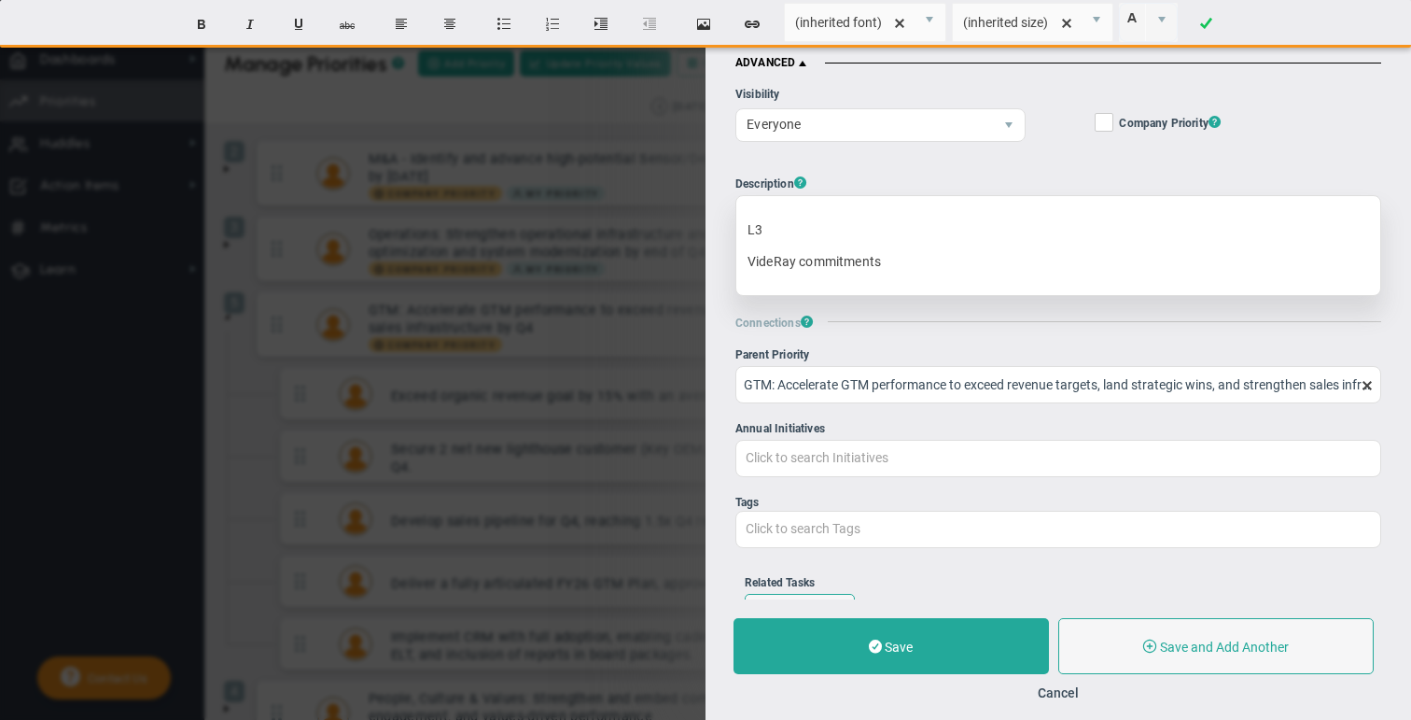
click at [745, 269] on div "﻿ L3 VideRay commitments﻿" at bounding box center [1059, 245] width 646 height 101
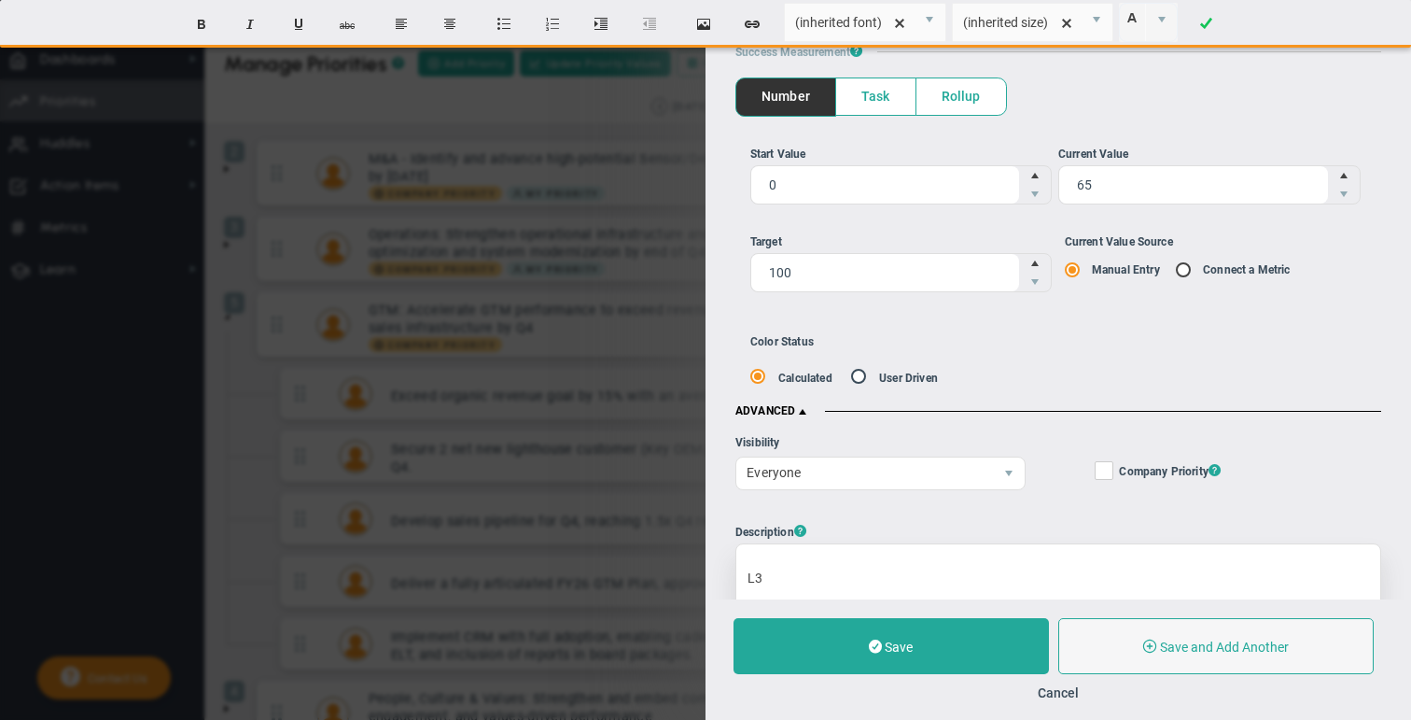
scroll to position [156, 0]
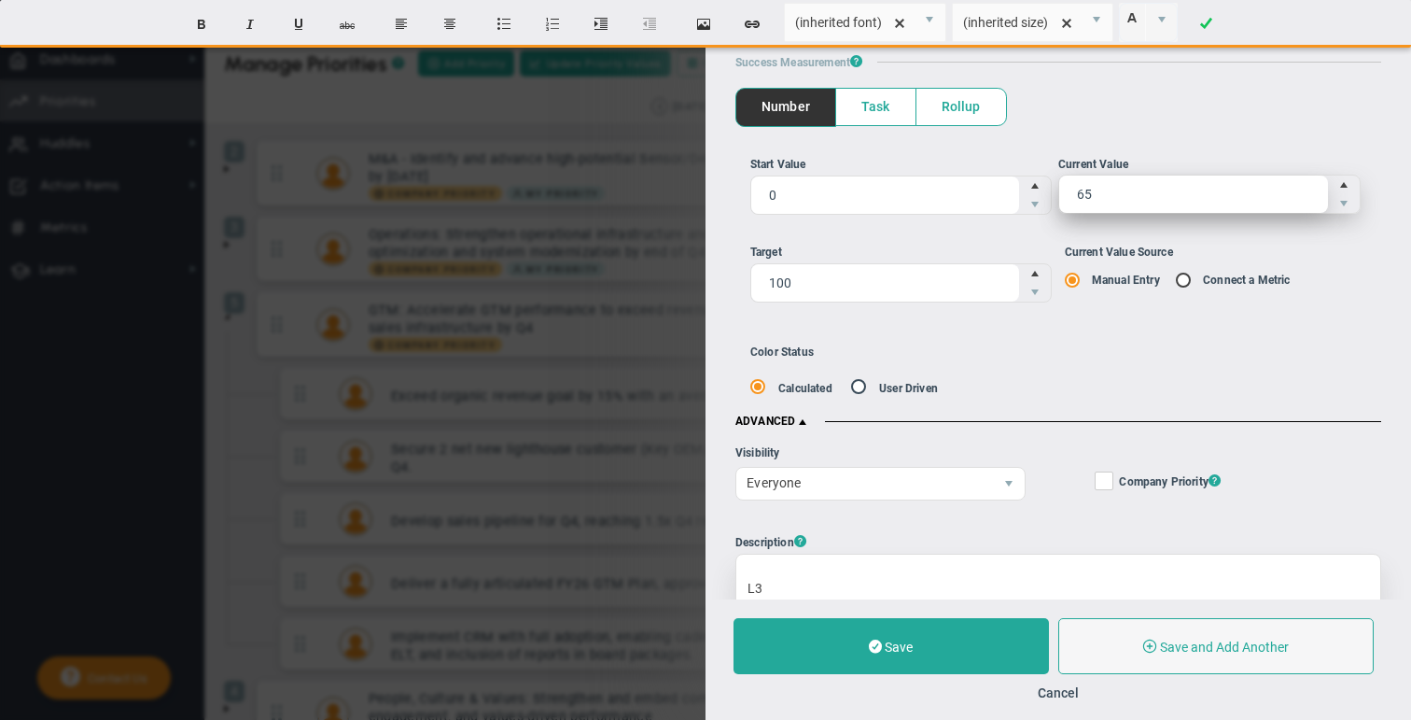
click at [745, 189] on span "65 65" at bounding box center [1210, 194] width 302 height 39
click at [745, 189] on input "65" at bounding box center [1194, 193] width 269 height 37
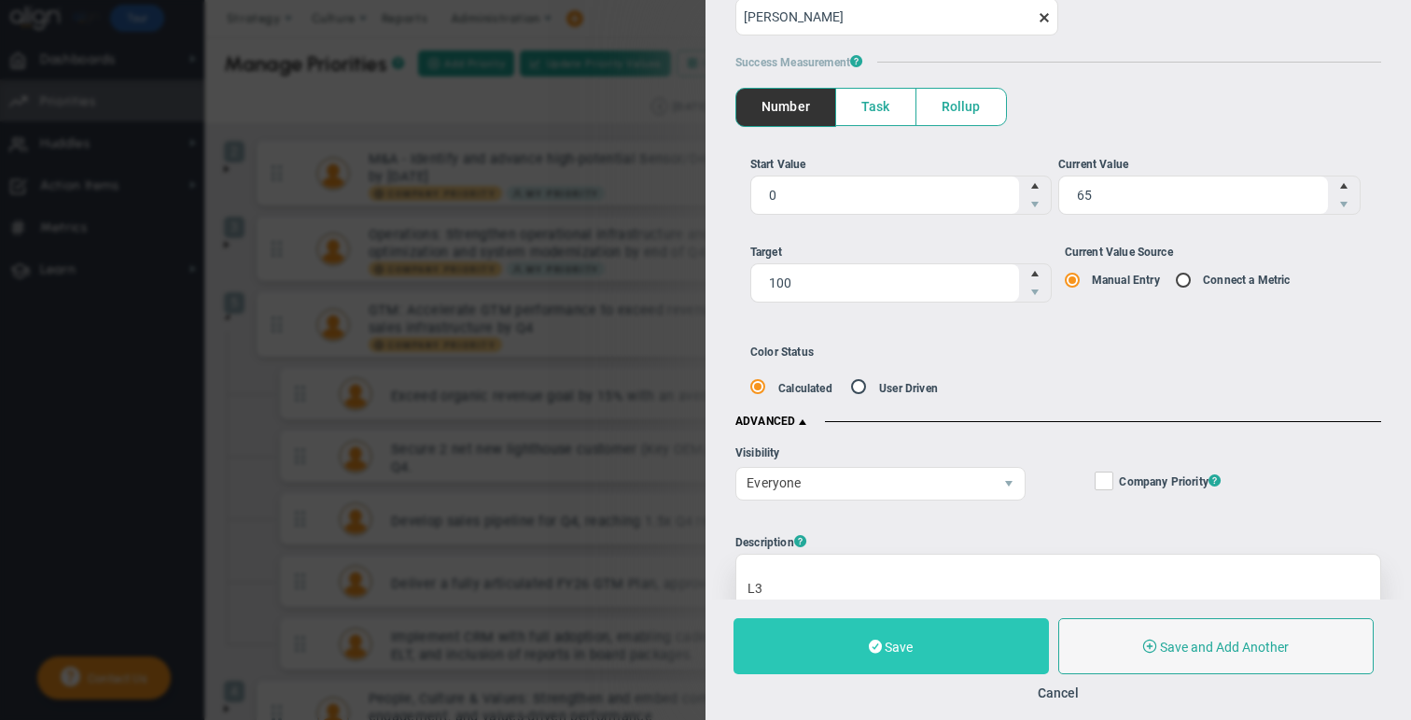
click at [745, 641] on span "Save" at bounding box center [899, 646] width 28 height 15
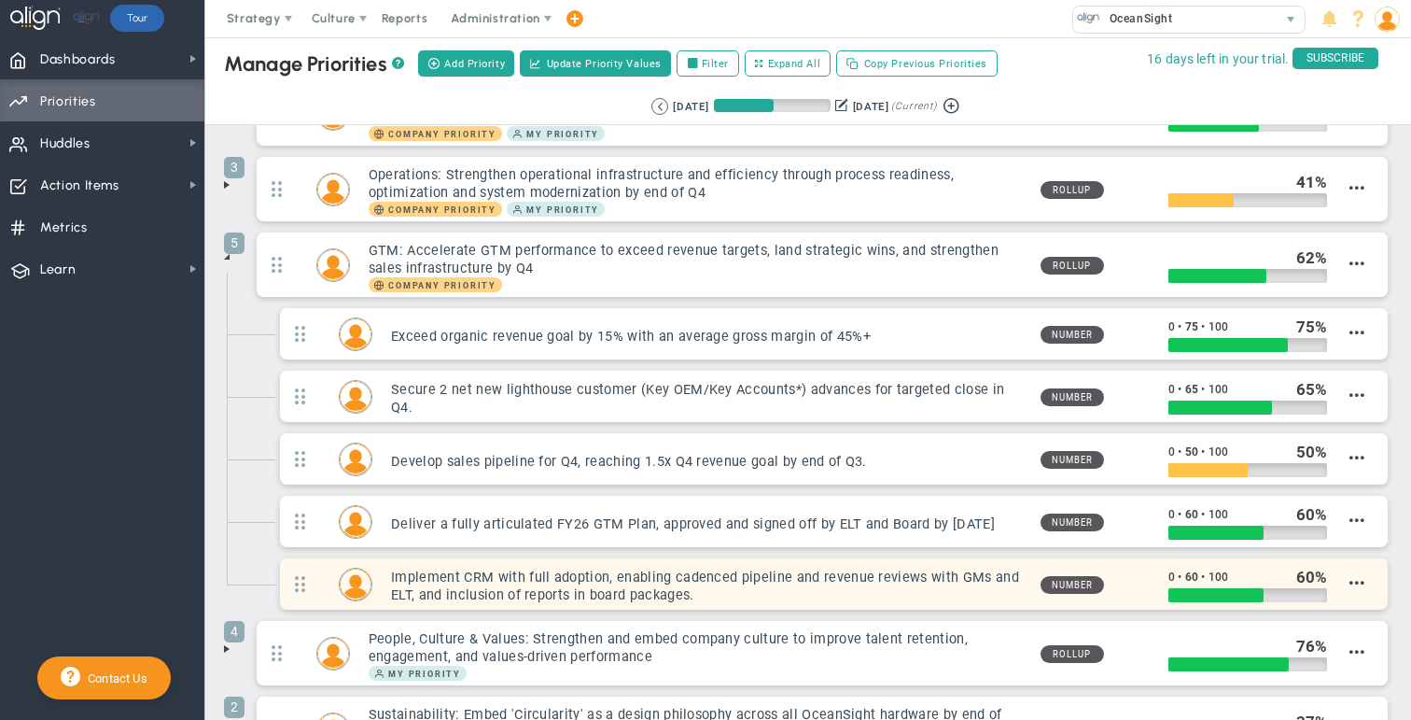
scroll to position [63, 0]
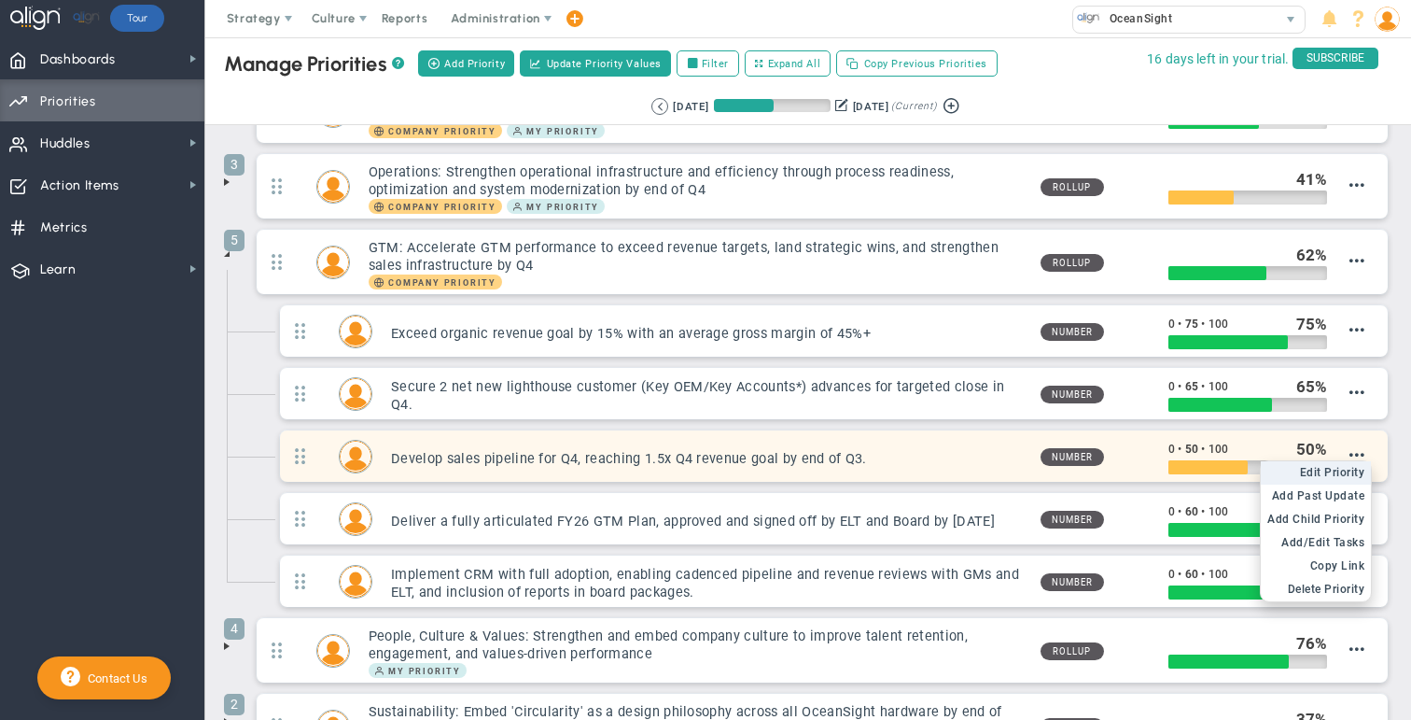
click at [745, 467] on span "Edit Priority" at bounding box center [1332, 472] width 65 height 13
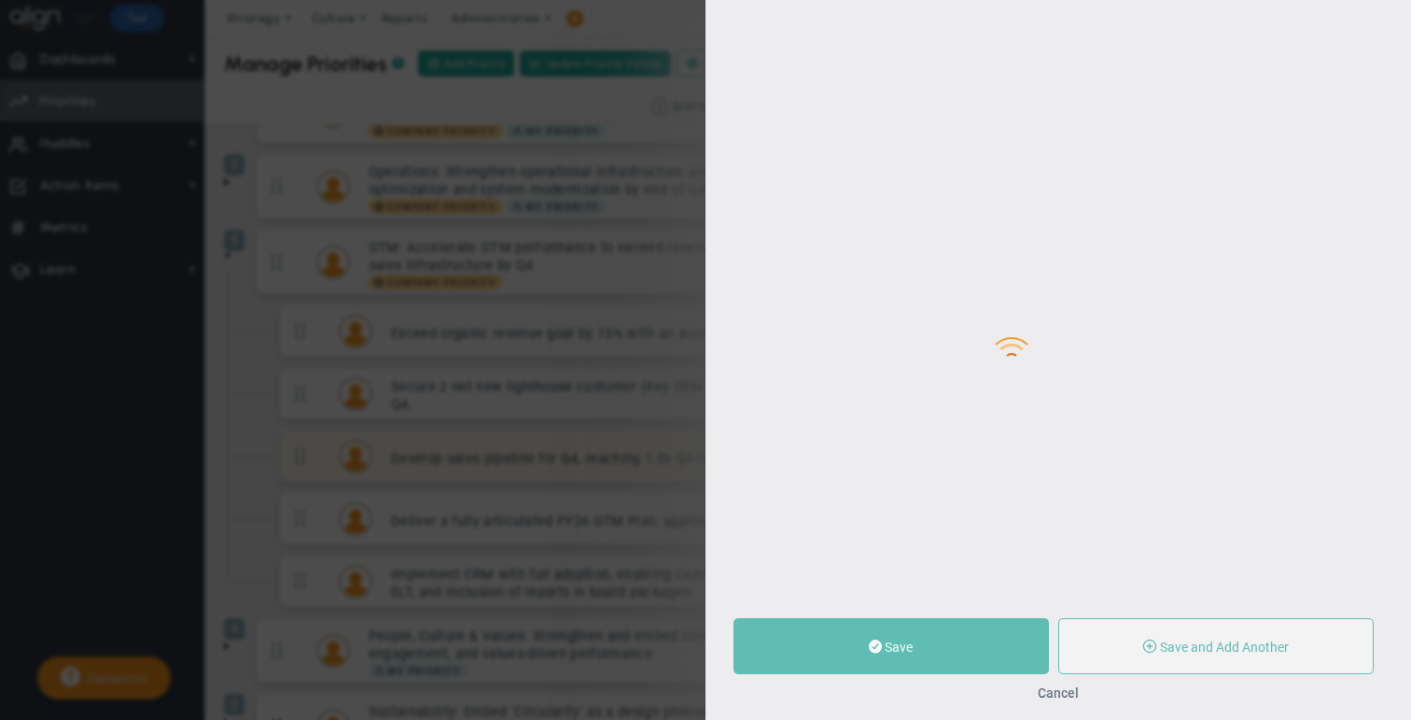
type input "Develop sales pipeline for Q4, reaching 1.5x Q4 revenue goal by end of Q3."
type input "0"
type input "50"
type input "100"
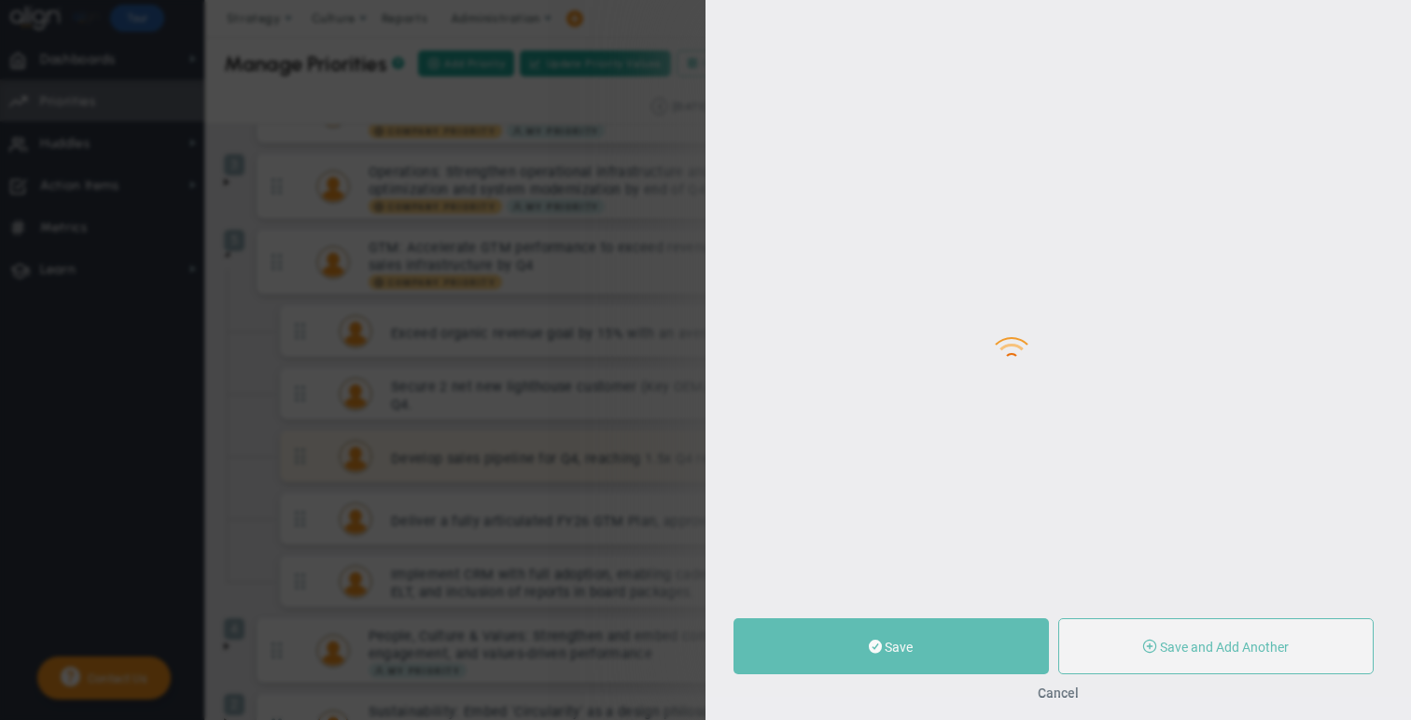
radio input "true"
type input "[PERSON_NAME]"
type input "0"
type input "50"
type input "100"
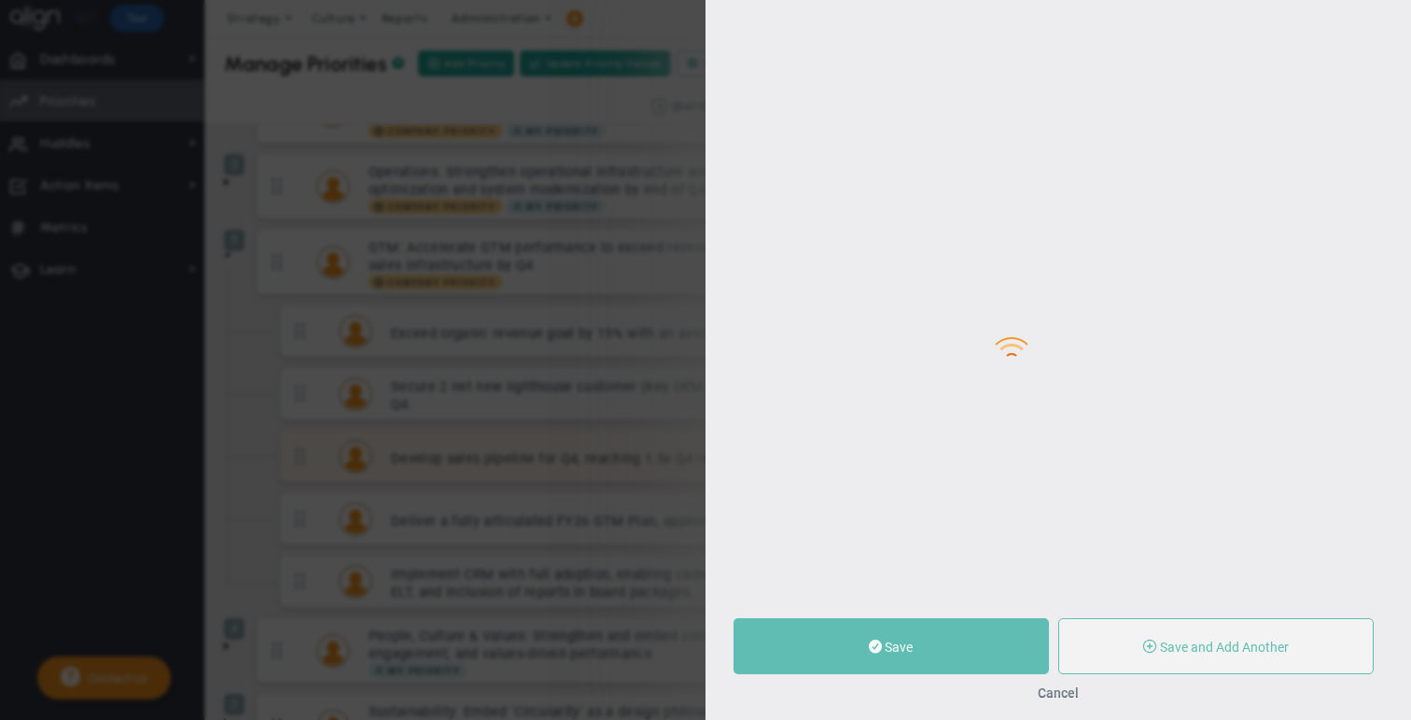
radio input "true"
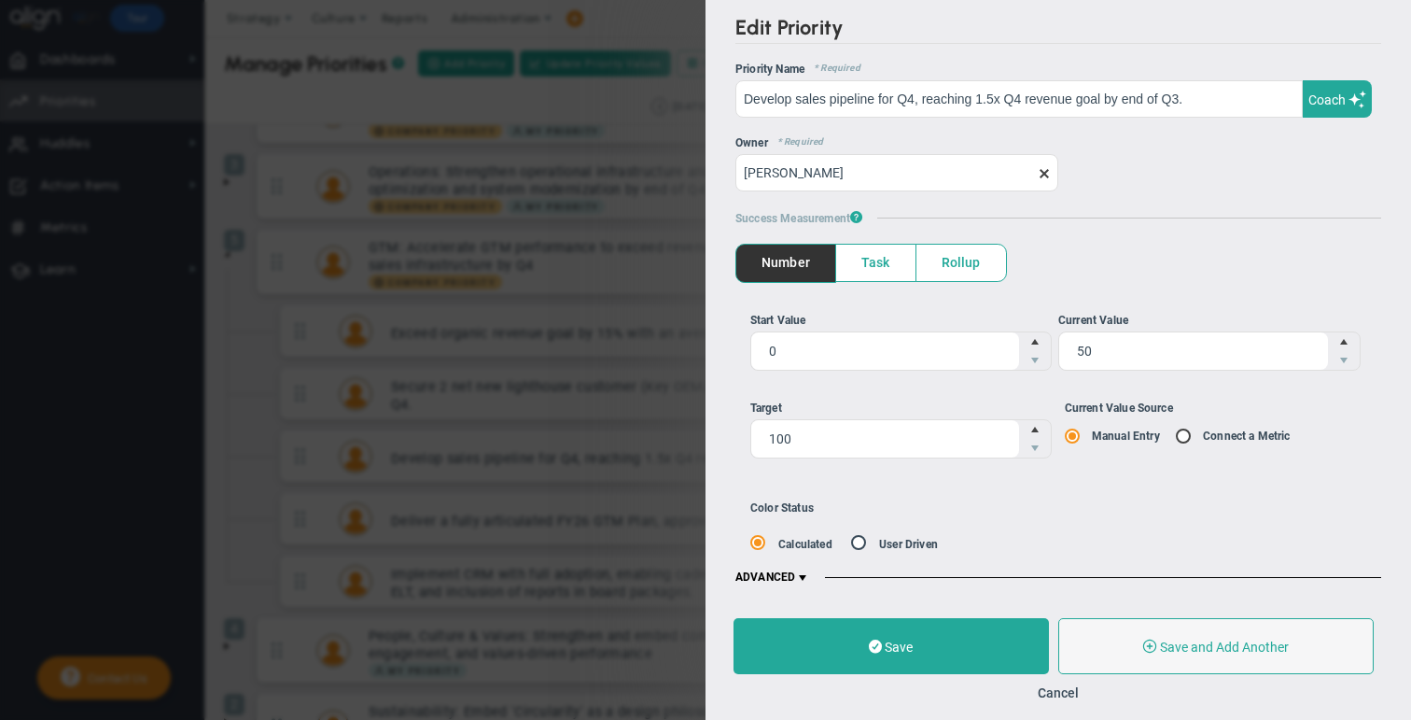
drag, startPoint x: 1326, startPoint y: 467, endPoint x: 1148, endPoint y: 403, distance: 188.4
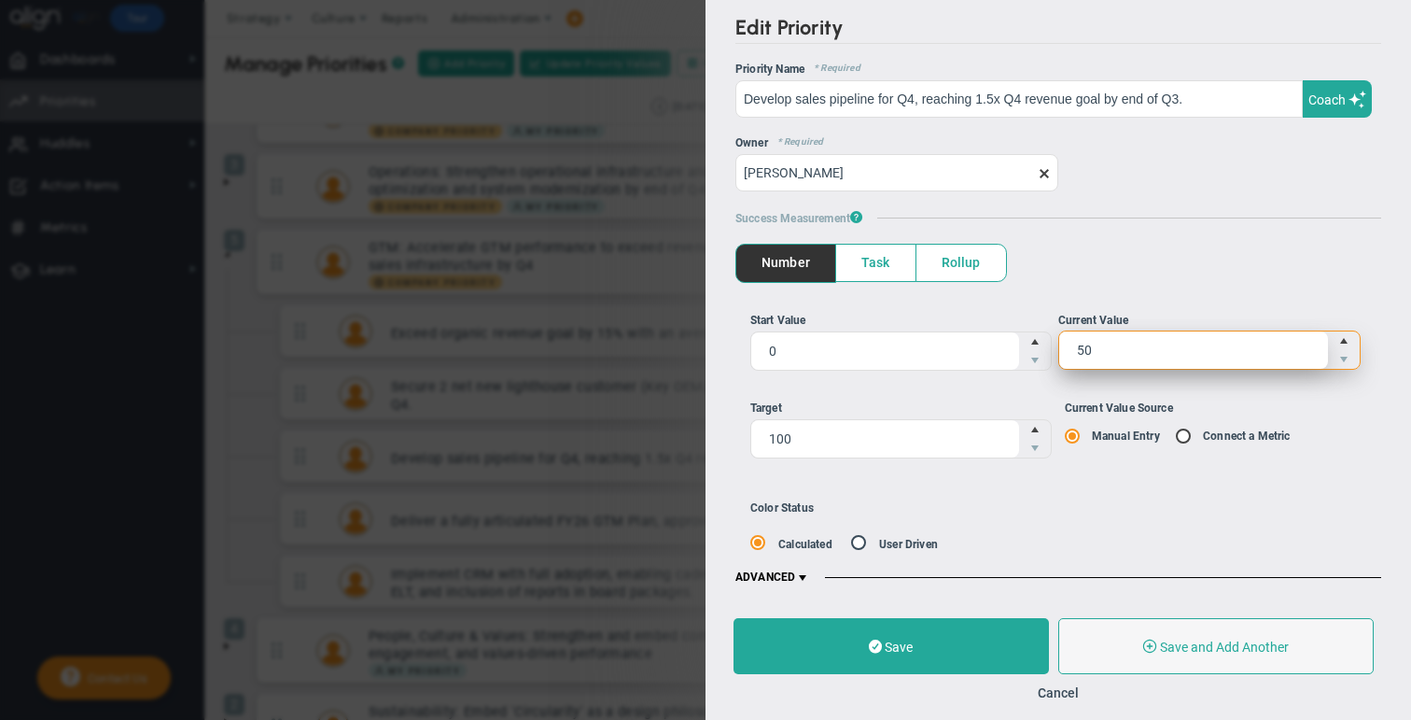
click at [745, 346] on span "50 50" at bounding box center [1210, 349] width 302 height 39
click at [0, 0] on input "50" at bounding box center [0, 0] width 0 height 0
click at [745, 578] on span "ADVANCED" at bounding box center [773, 577] width 75 height 15
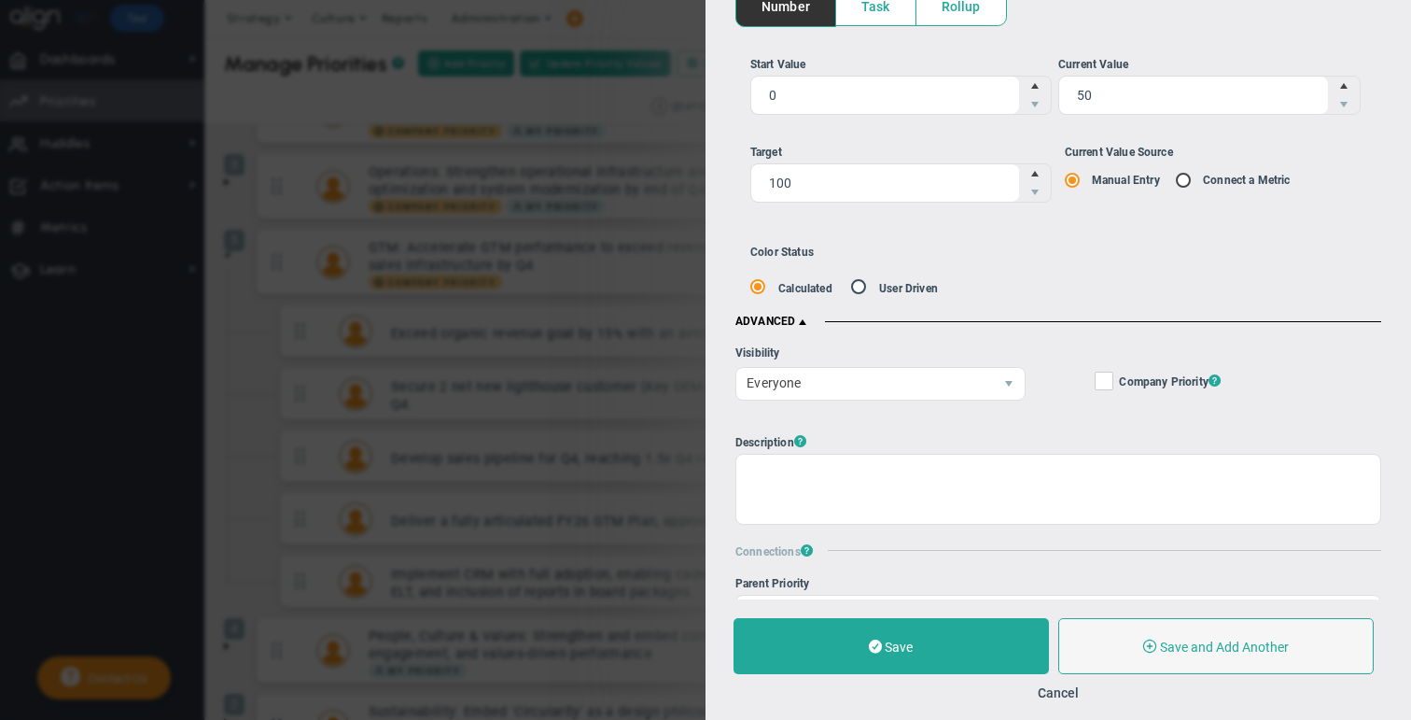
scroll to position [250, 0]
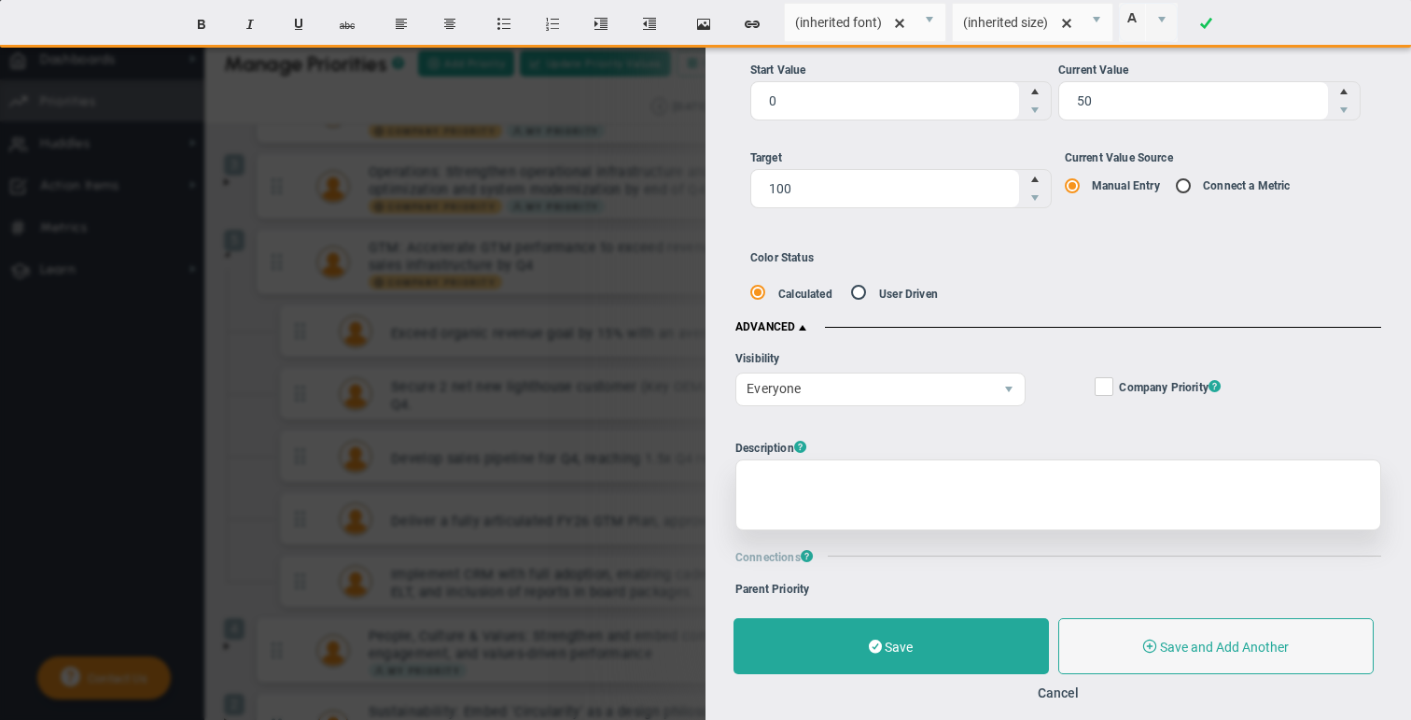
click at [745, 467] on div at bounding box center [1059, 494] width 646 height 71
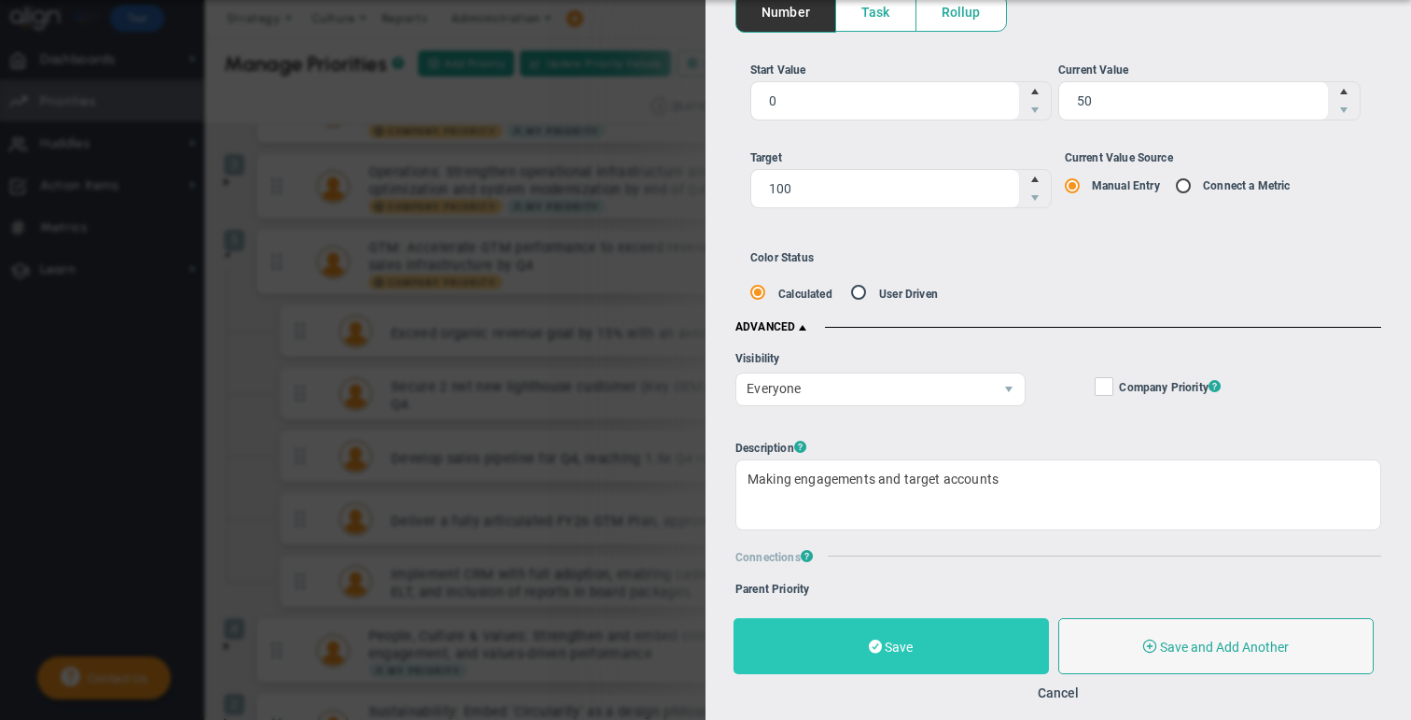
click at [745, 647] on span "Save" at bounding box center [899, 646] width 28 height 15
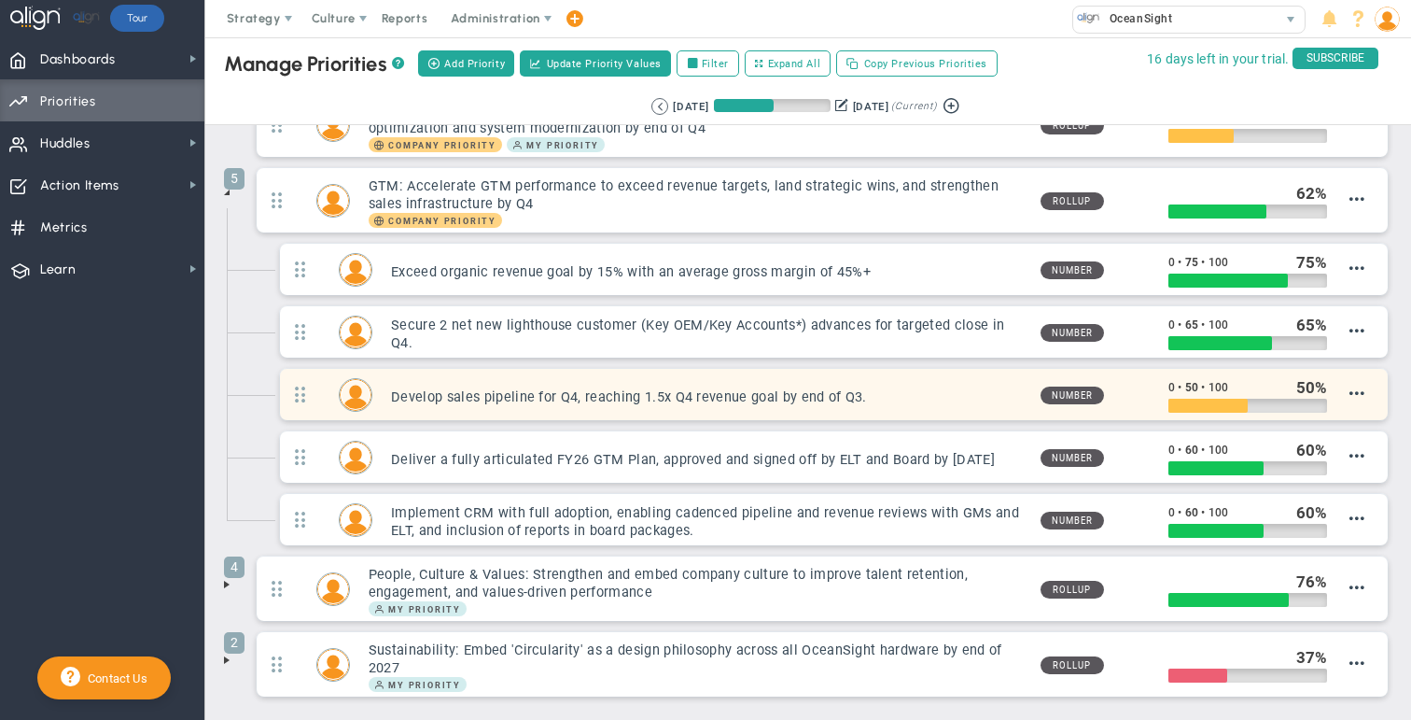
scroll to position [125, 0]
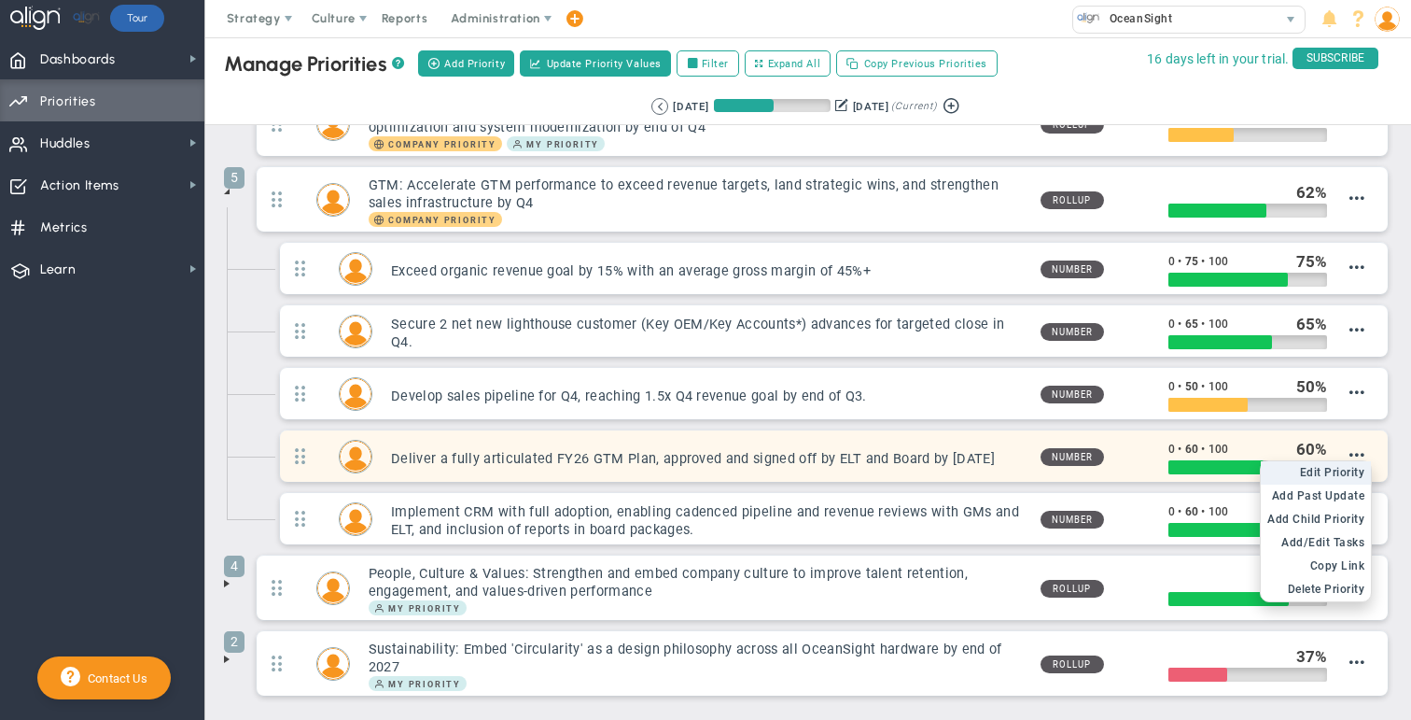
click at [745, 470] on span "Edit Priority" at bounding box center [1332, 472] width 65 height 13
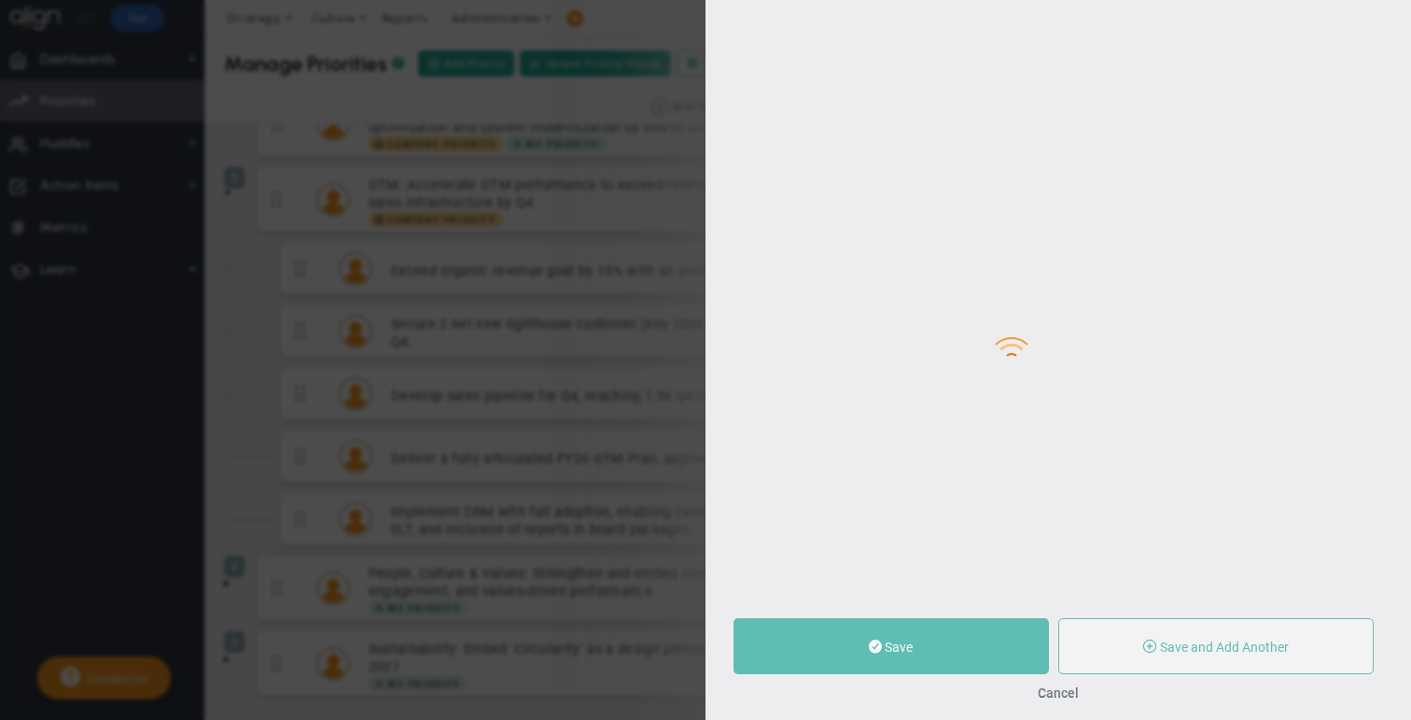
type input "Deliver a fully articulated FY26 GTM Plan, approved and signed off by ELT and B…"
type input "0"
type input "60"
type input "100"
radio input "true"
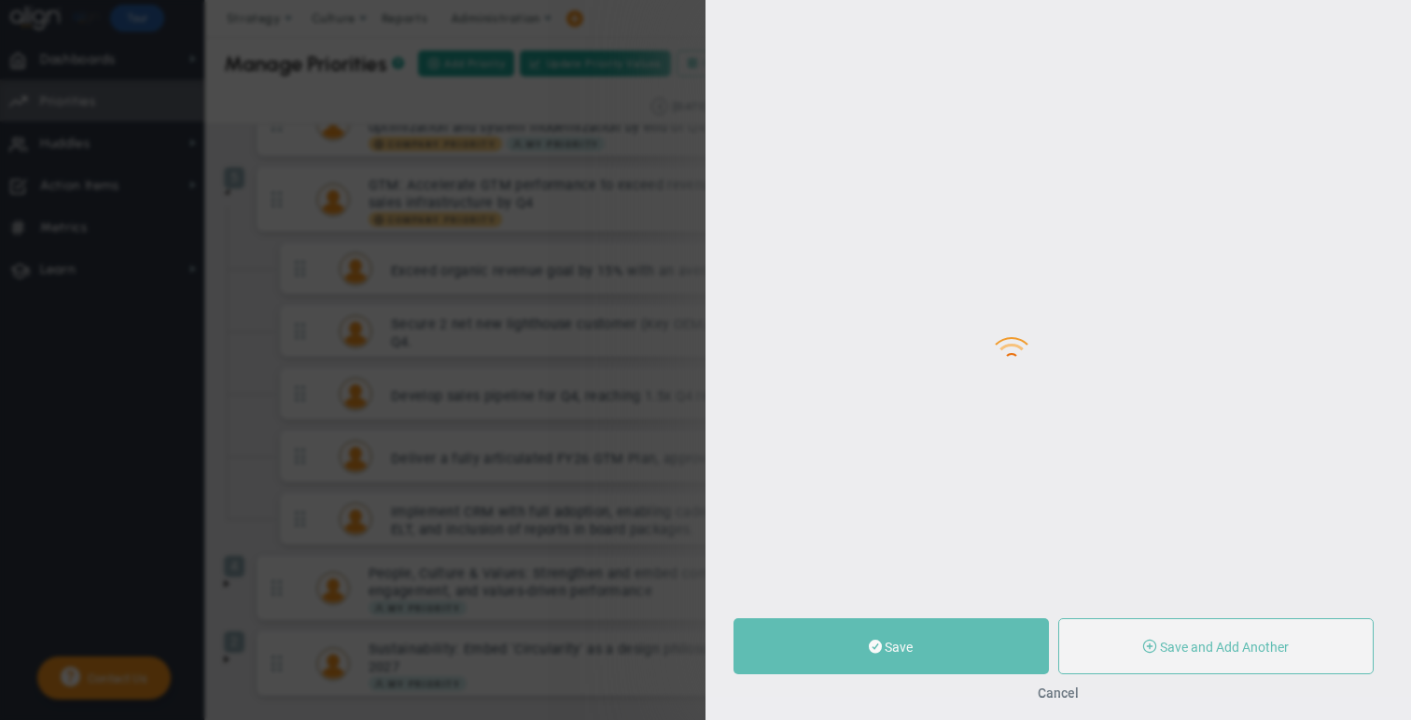
type input "GTM: Accelerate GTM performance to exceed revenue targets, land strategic wins,…"
type input "[PERSON_NAME]"
type input "0"
type input "60"
type input "100"
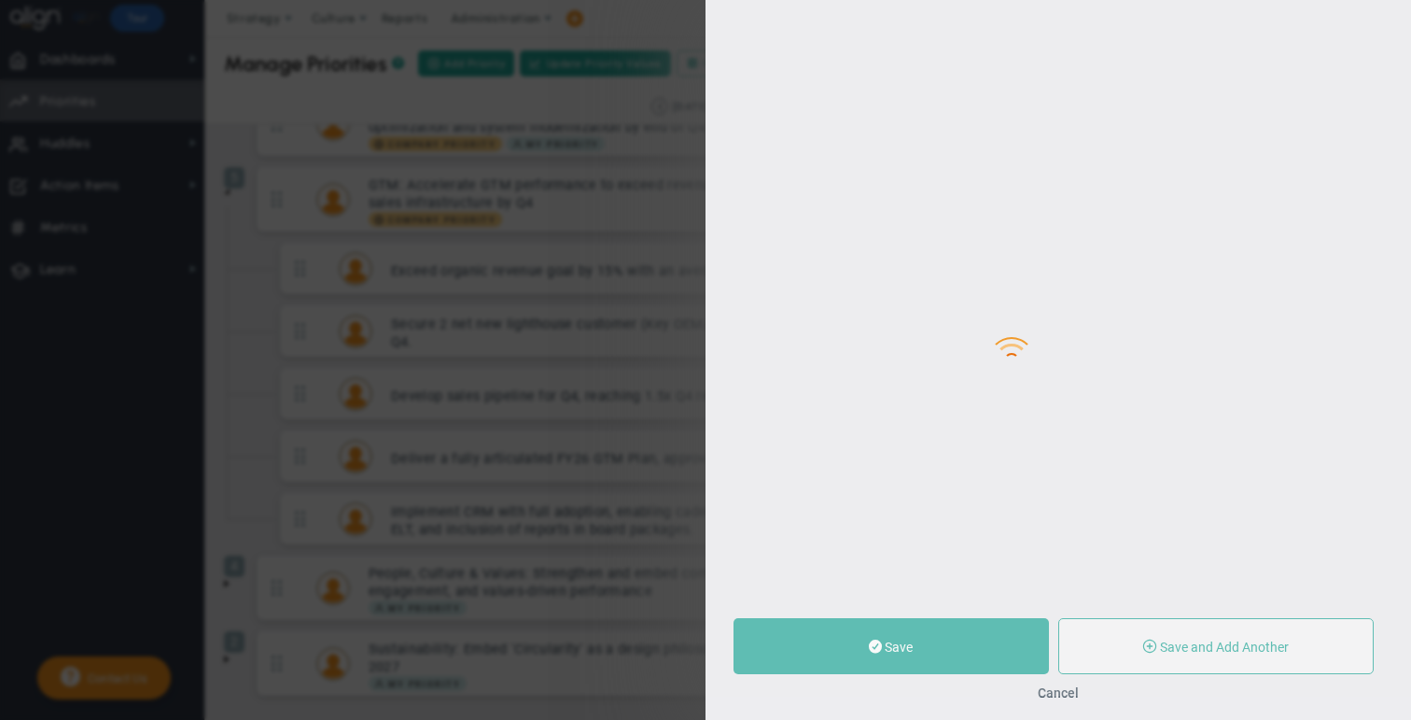
radio input "true"
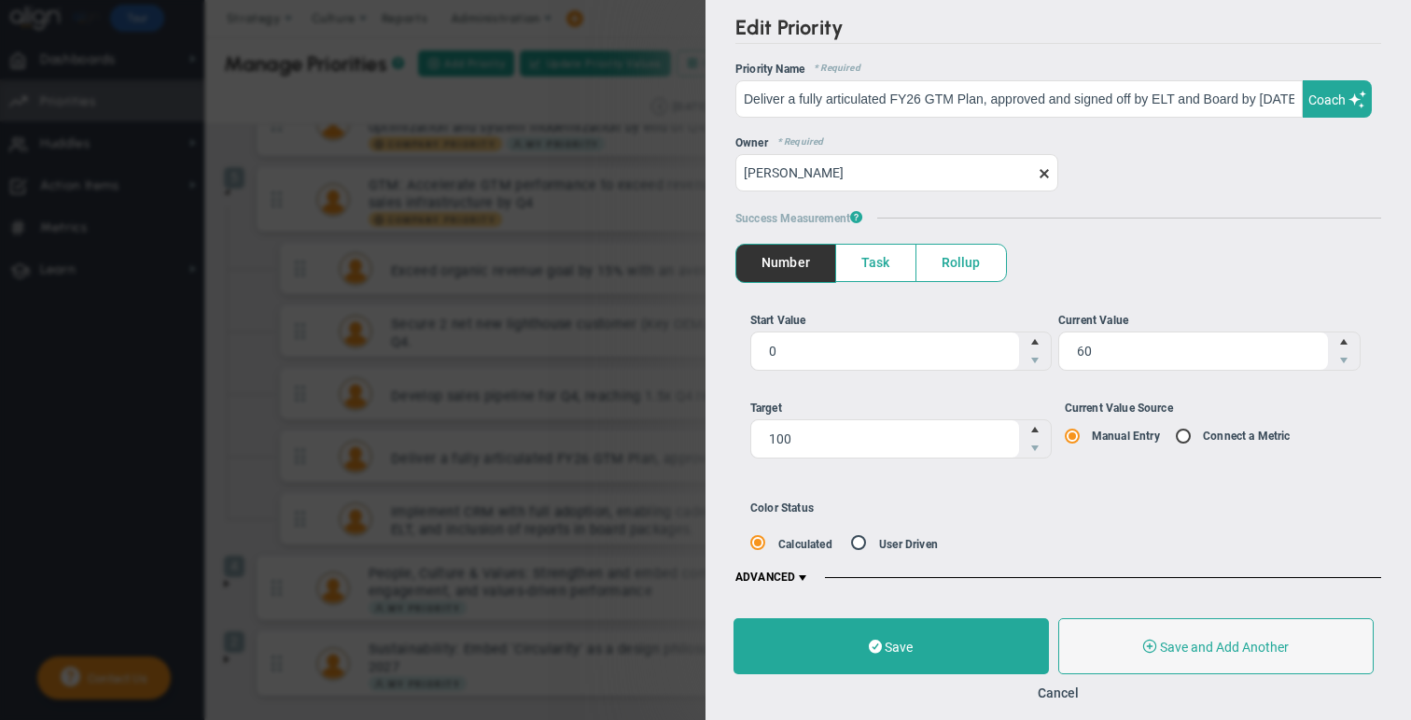
click at [745, 573] on span at bounding box center [802, 577] width 15 height 15
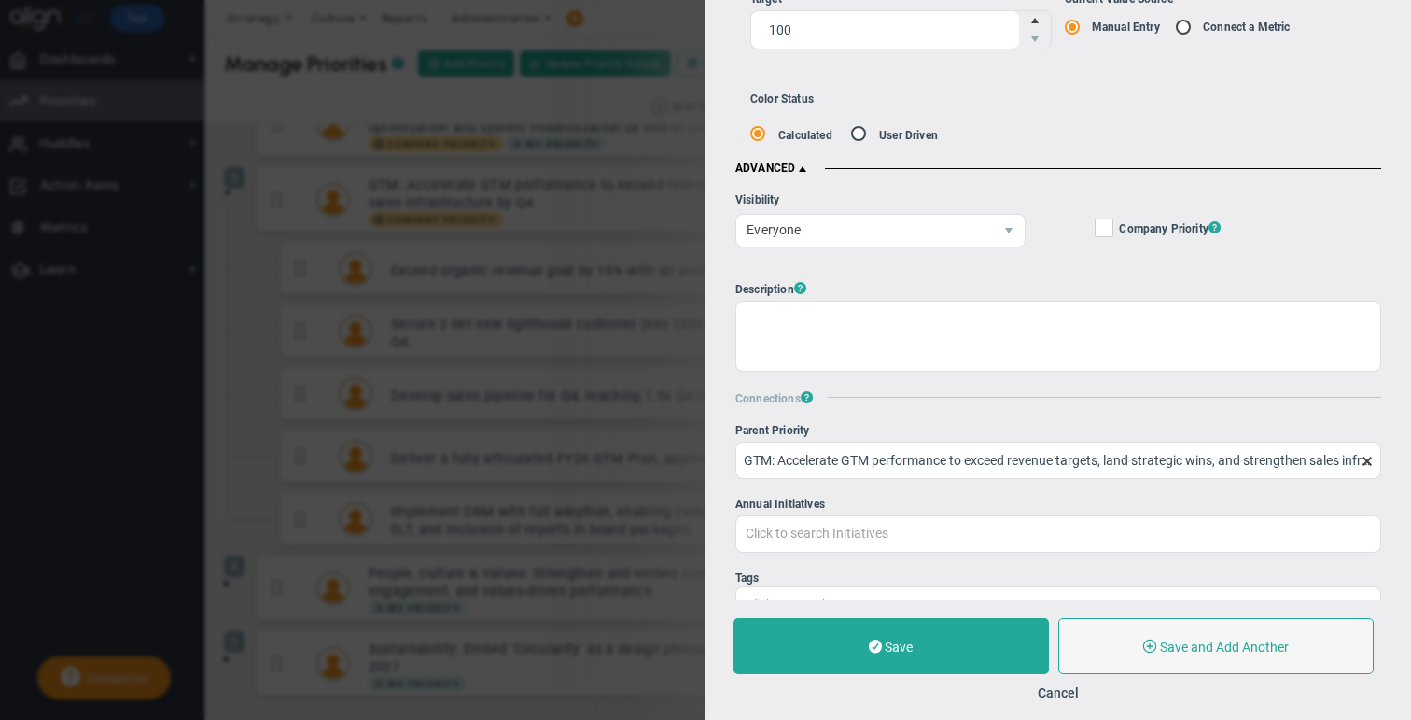
scroll to position [385, 0]
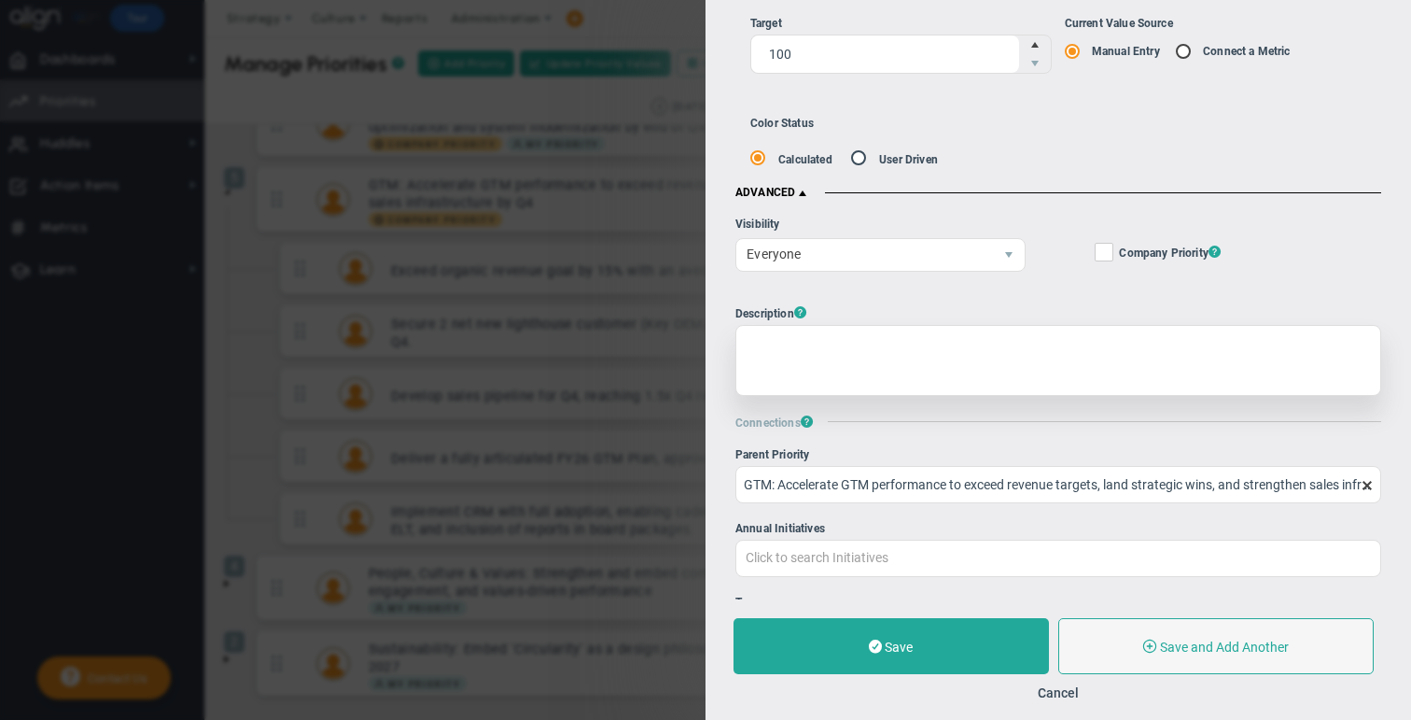
click at [745, 348] on div at bounding box center [1059, 360] width 646 height 71
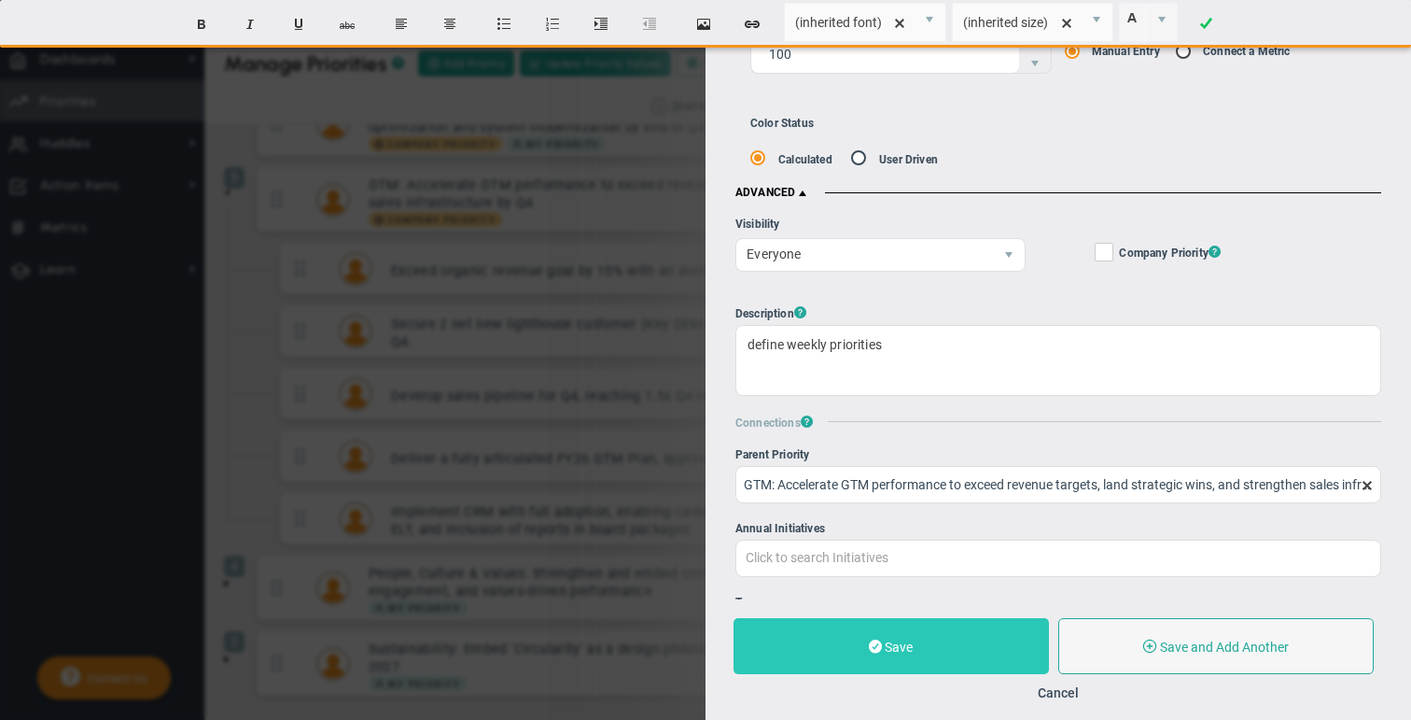
click at [745, 634] on button "Save" at bounding box center [892, 646] width 316 height 56
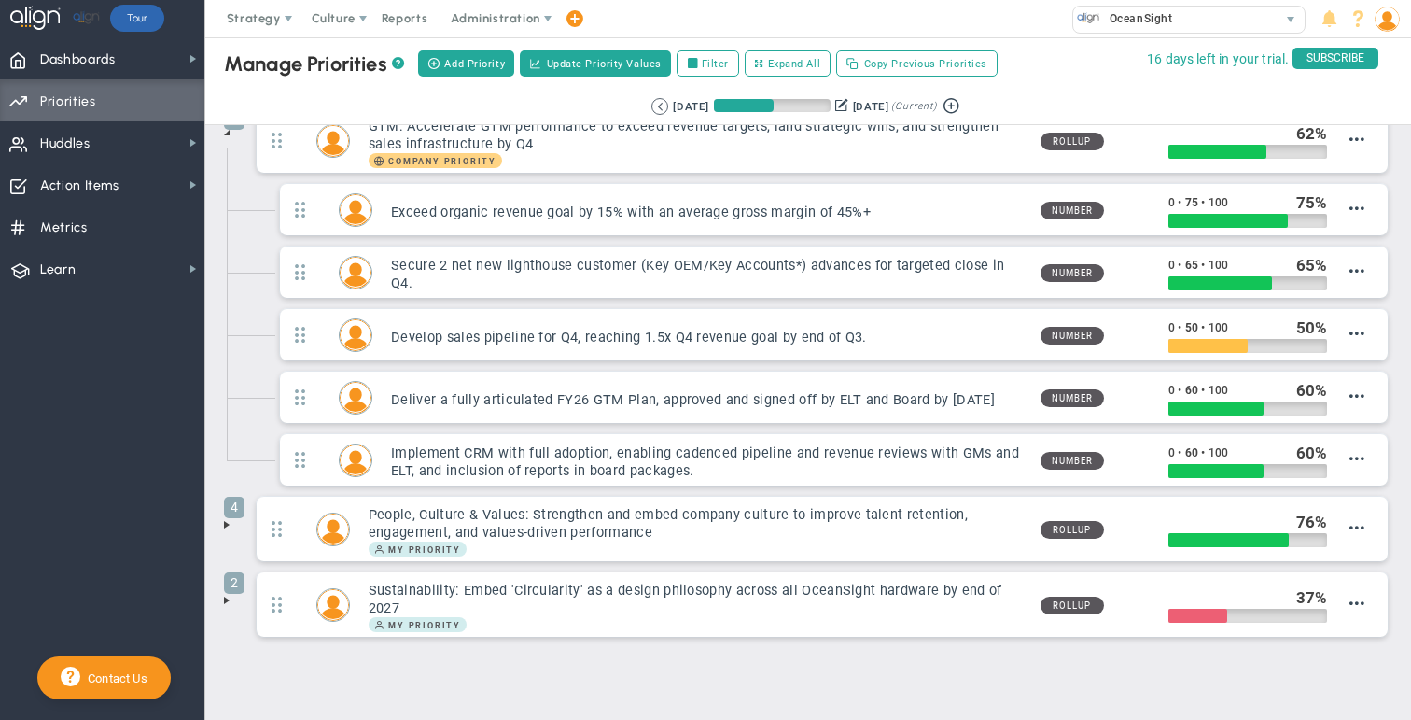
scroll to position [188, 0]
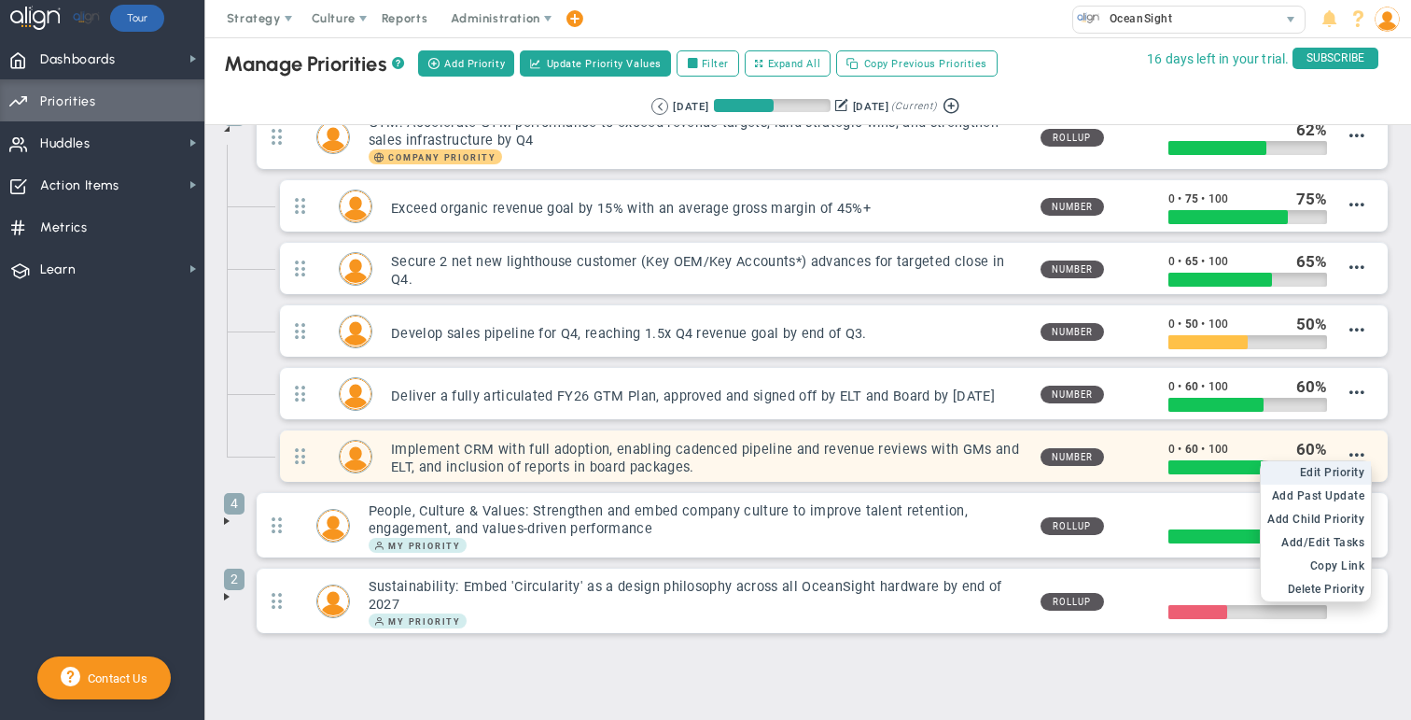
click at [745, 470] on span "Edit Priority" at bounding box center [1332, 472] width 65 height 13
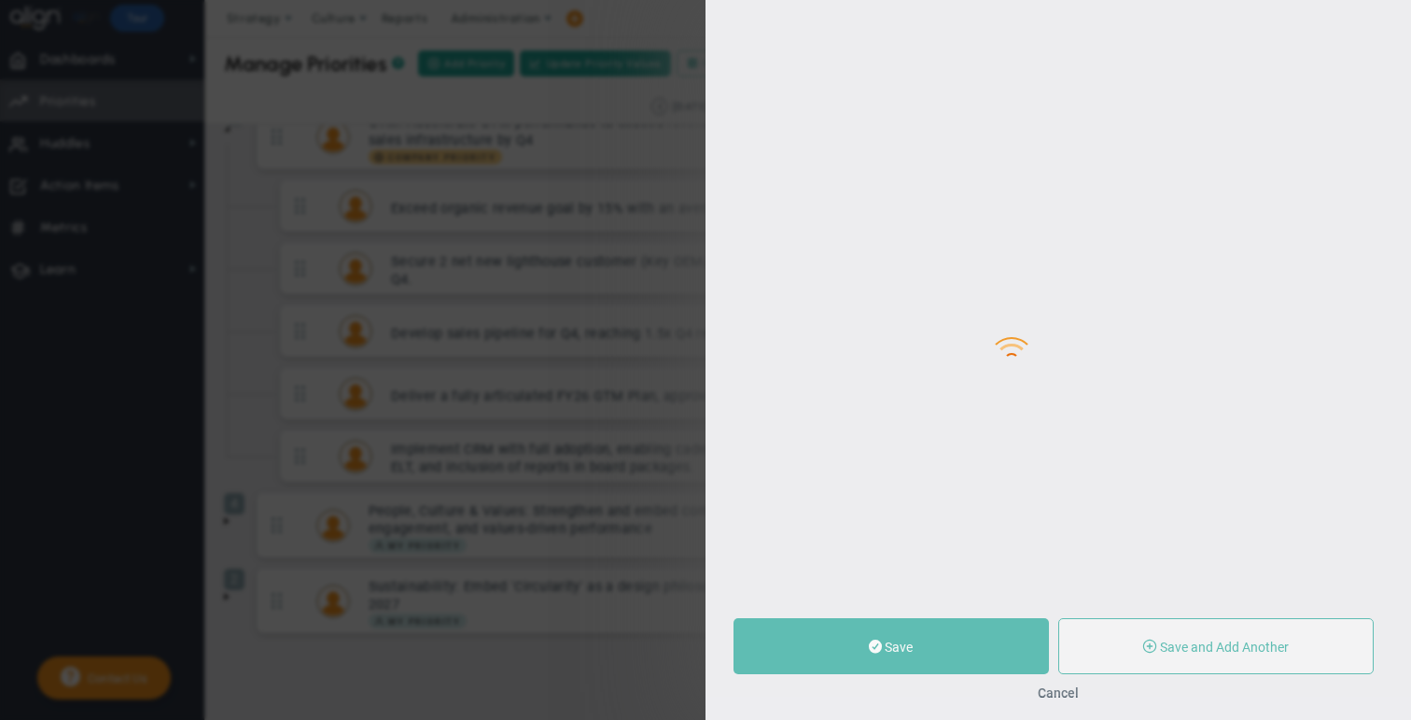
type input "Implement CRM with full adoption, enabling cadenced pipeline and revenue review…"
type input "0"
type input "60"
type input "100"
radio input "true"
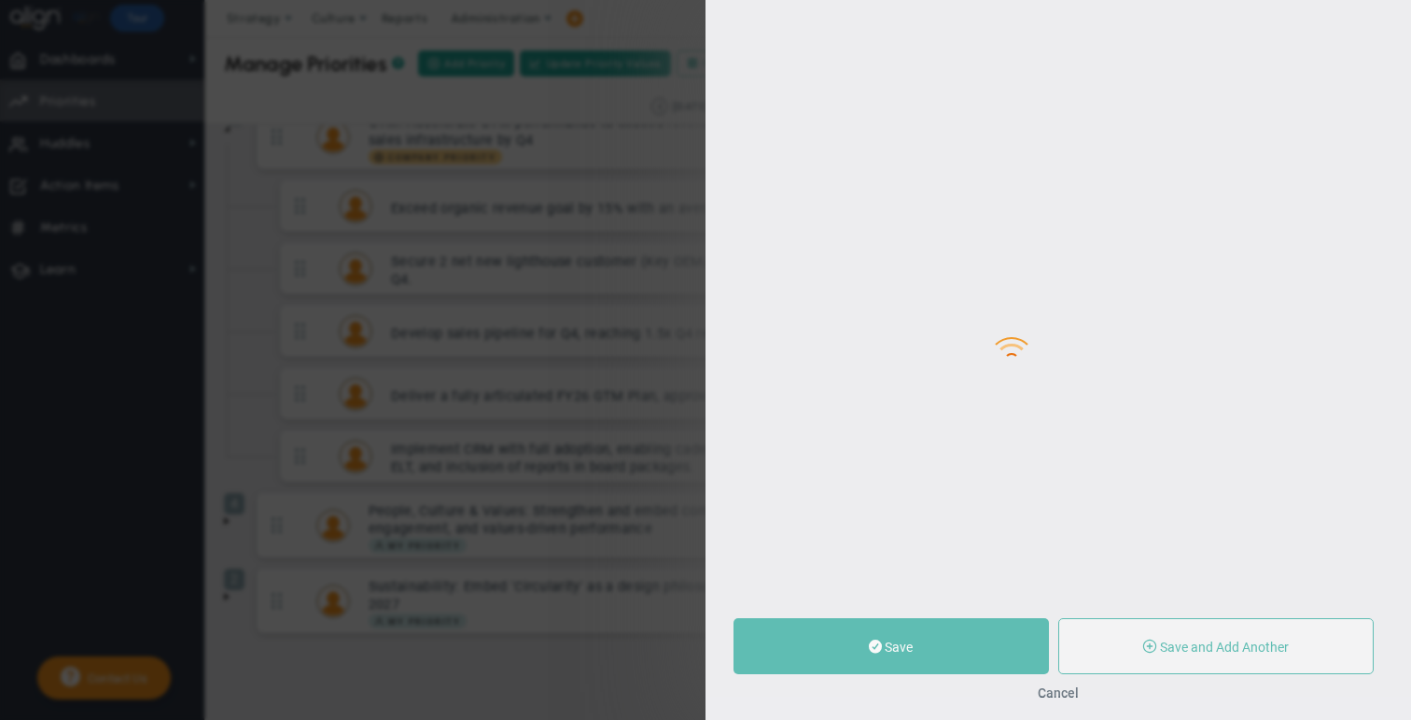
type input "[PERSON_NAME]"
type input "0"
type input "60"
type input "100"
radio input "true"
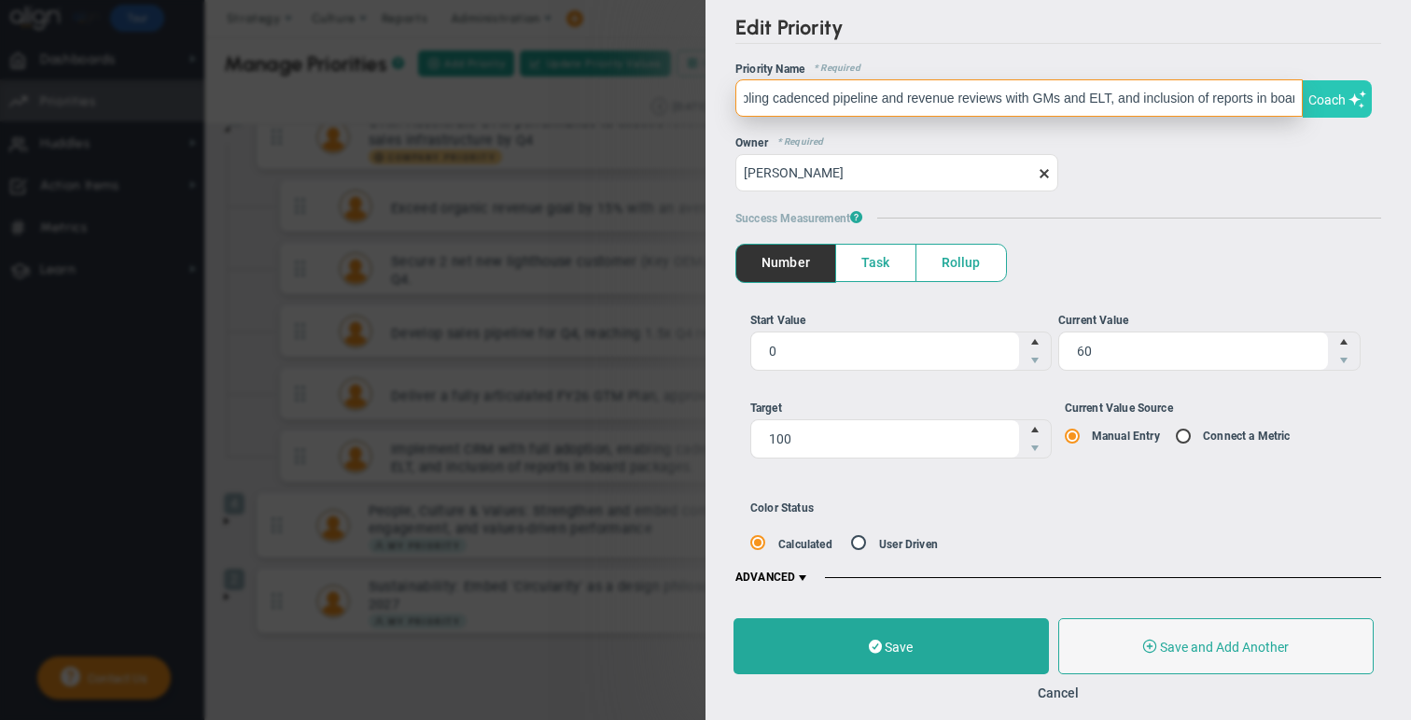
scroll to position [0, 299]
drag, startPoint x: 1185, startPoint y: 99, endPoint x: 1304, endPoint y: 96, distance: 119.5
click at [745, 96] on span "Implement CRM with full adoption, enabling cadenced pipeline and revenue review…" at bounding box center [1059, 97] width 646 height 42
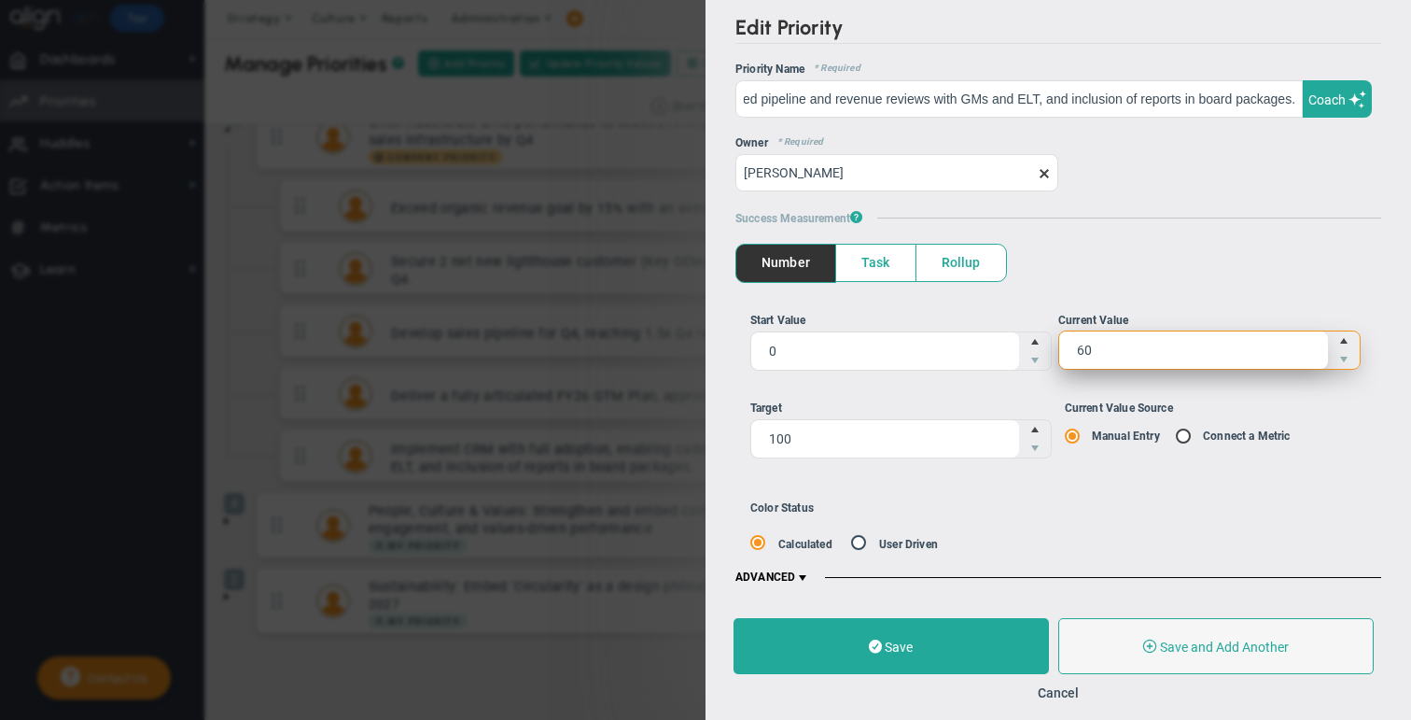
scroll to position [0, 0]
click at [745, 350] on span "60 60" at bounding box center [1210, 349] width 302 height 39
click at [0, 0] on input "60" at bounding box center [0, 0] width 0 height 0
type input "6"
type input "70"
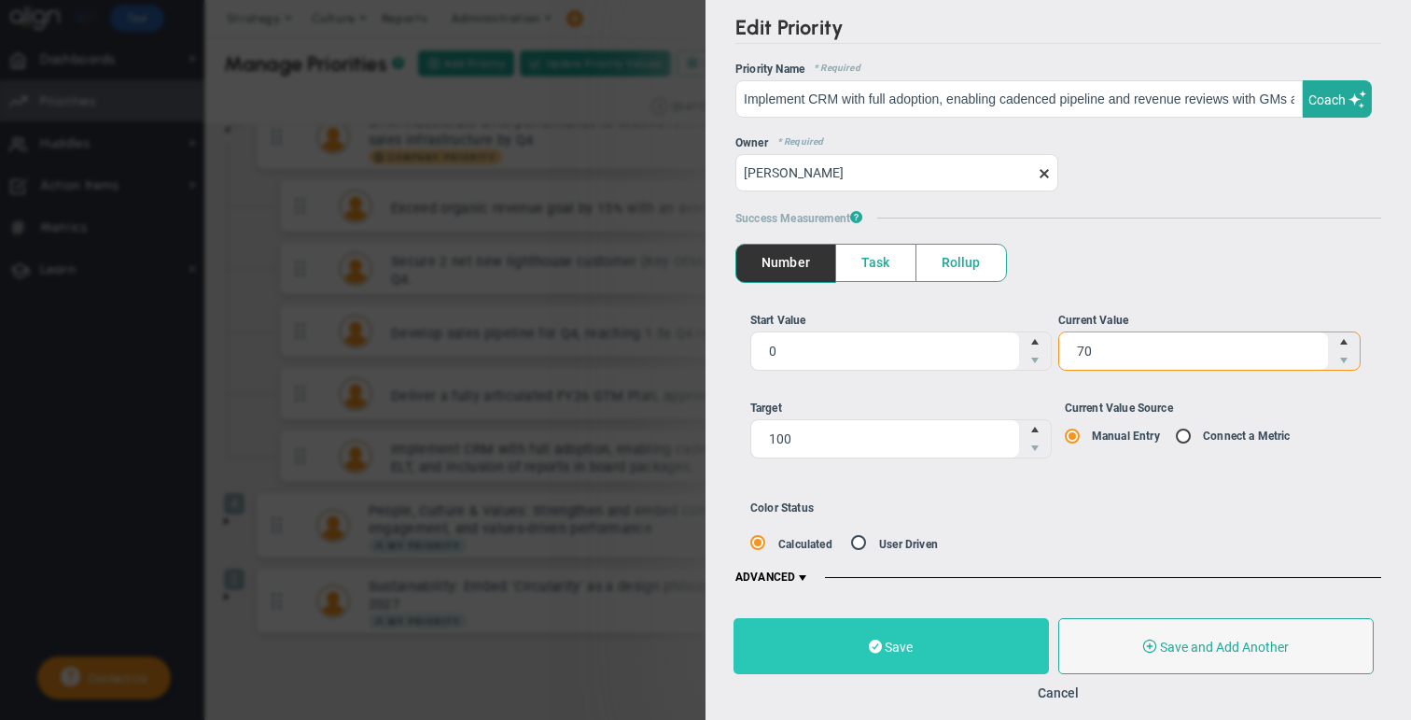
type input "70"
click at [745, 654] on button "Save" at bounding box center [892, 646] width 316 height 56
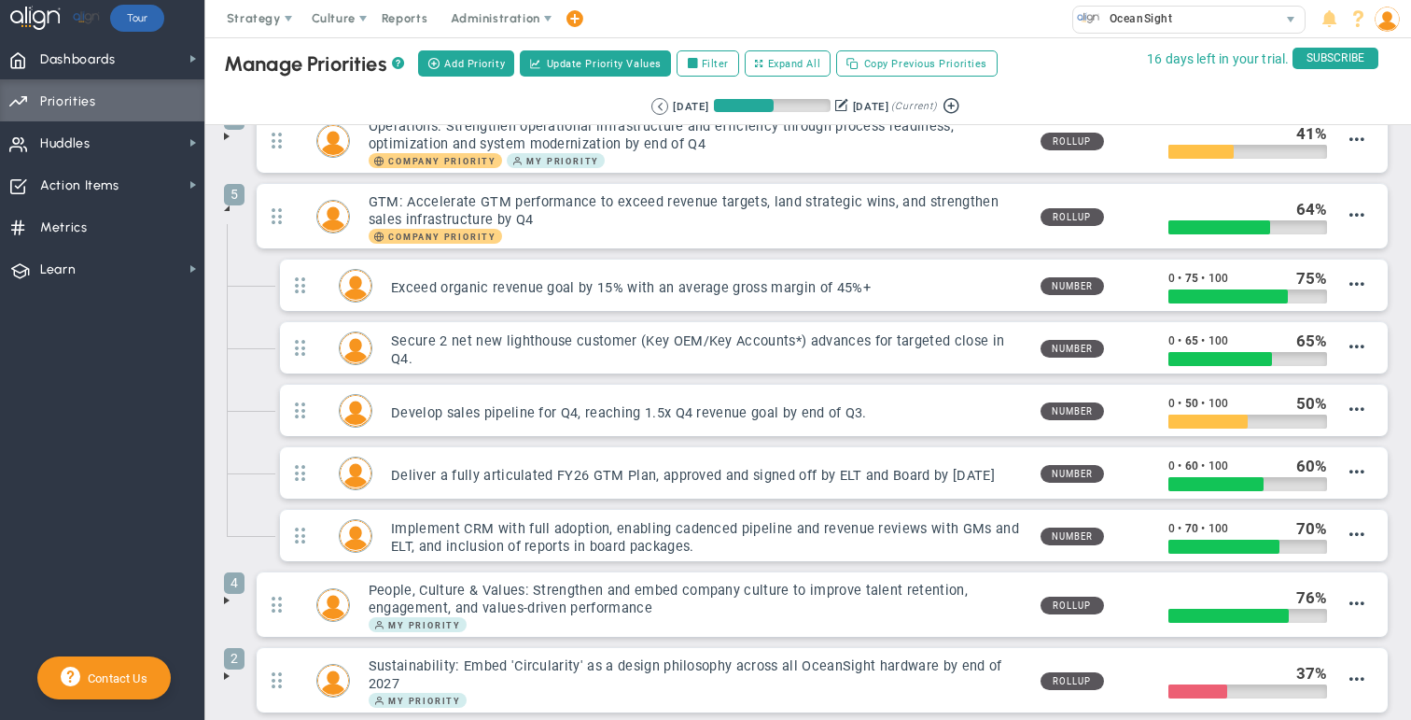
scroll to position [205, 0]
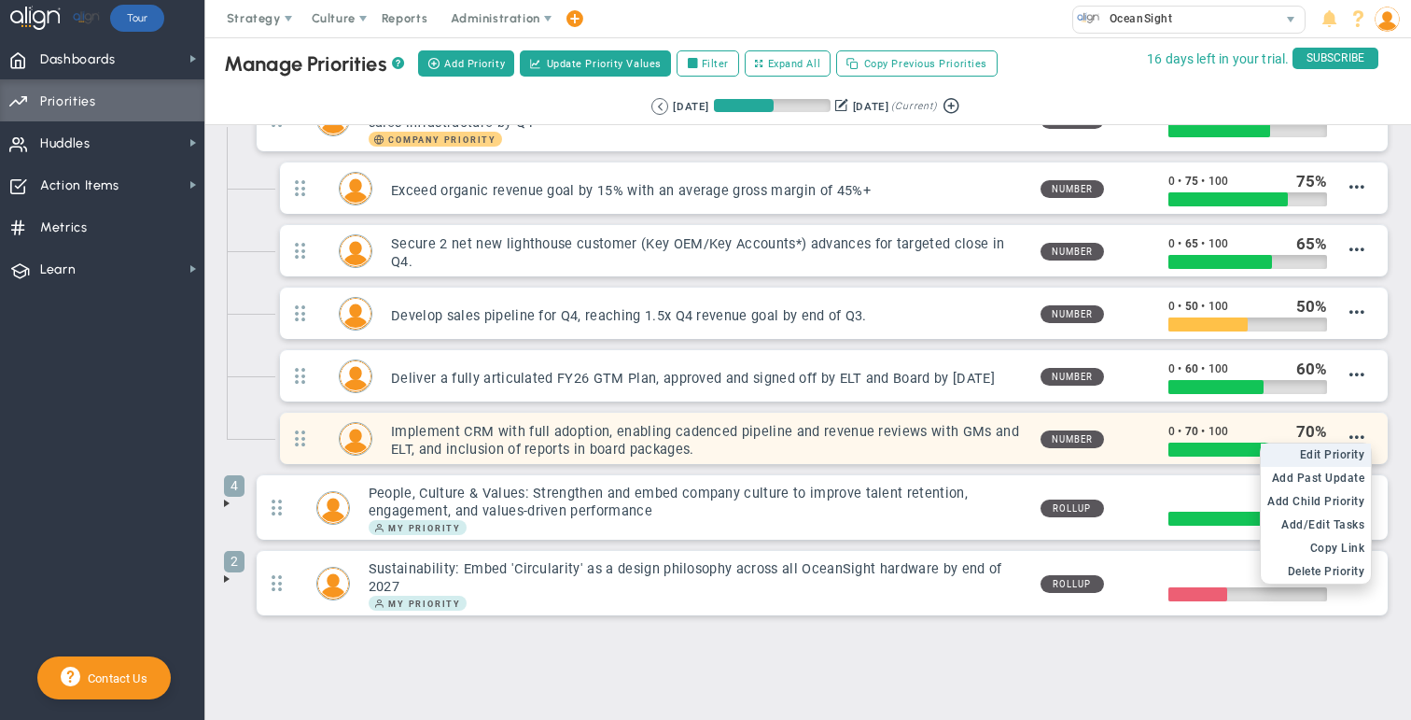
click at [745, 449] on span "Edit Priority" at bounding box center [1332, 454] width 65 height 13
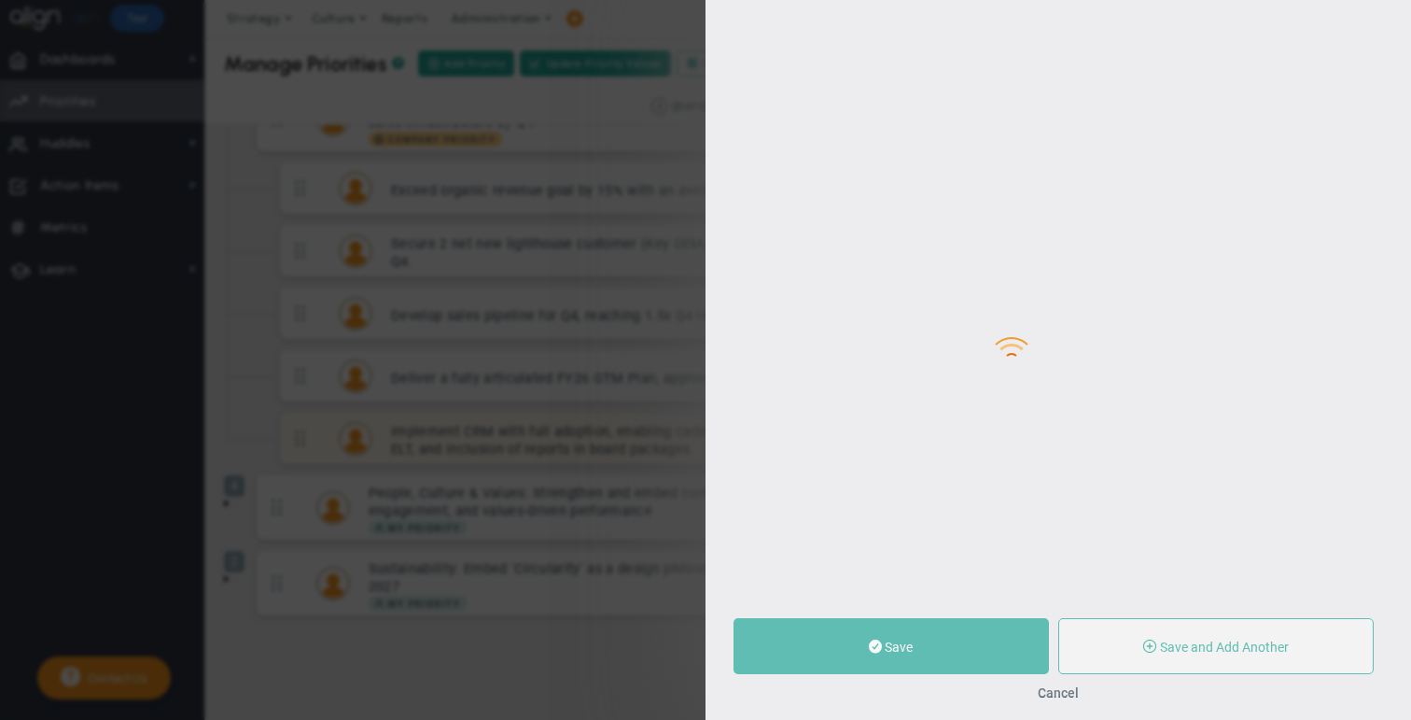
type input "Implement CRM with full adoption, enabling cadenced pipeline and revenue review…"
type input "0"
type input "70"
type input "100"
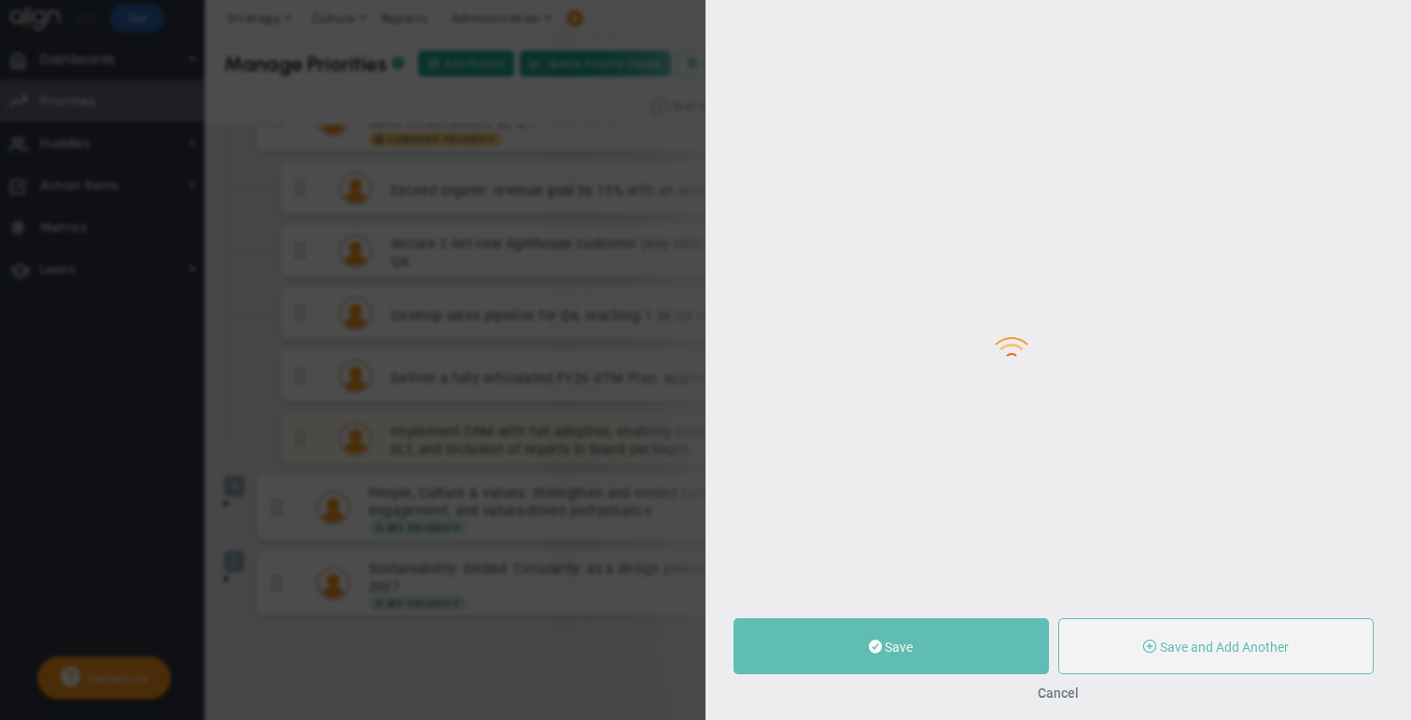
radio input "true"
type input "[PERSON_NAME]"
type input "0"
type input "70"
type input "100"
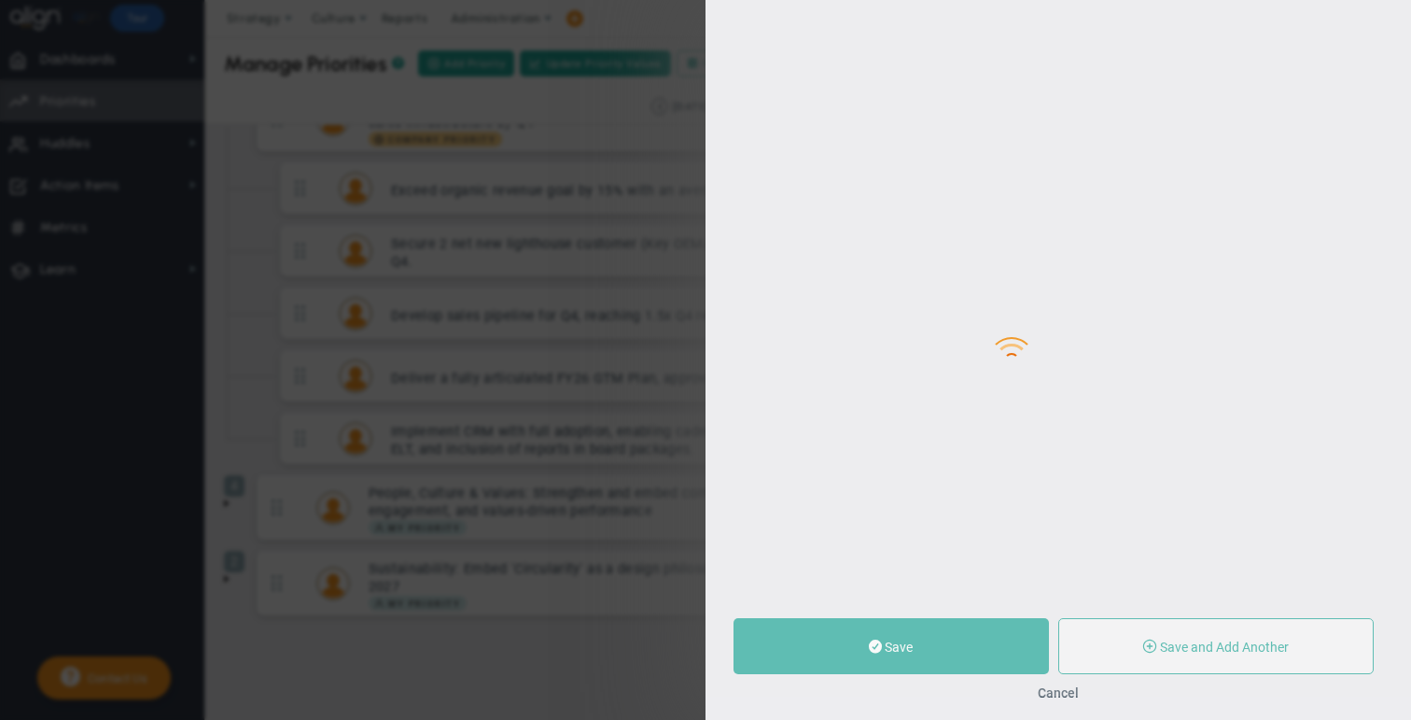
radio input "true"
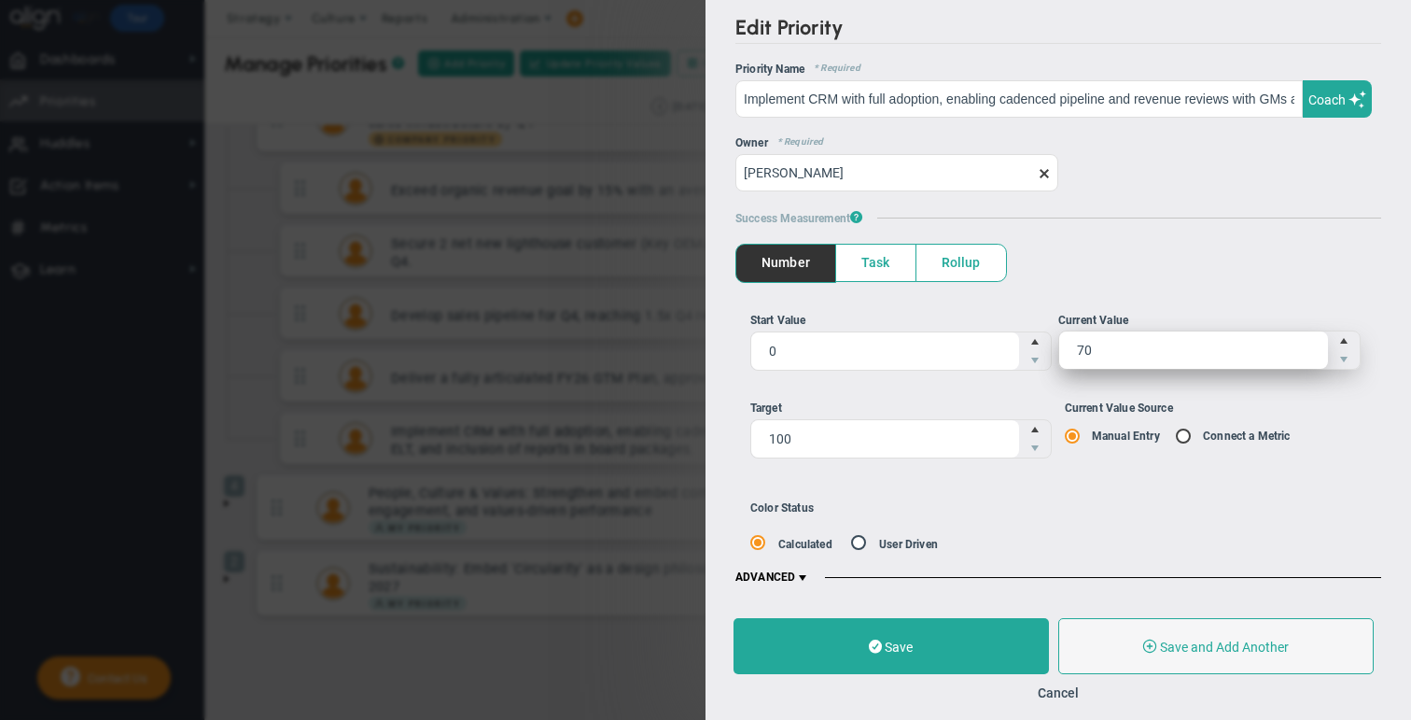
click at [745, 348] on span "70 70" at bounding box center [1210, 349] width 302 height 39
click at [745, 348] on input "70" at bounding box center [1194, 349] width 269 height 37
type input "7"
type input "67"
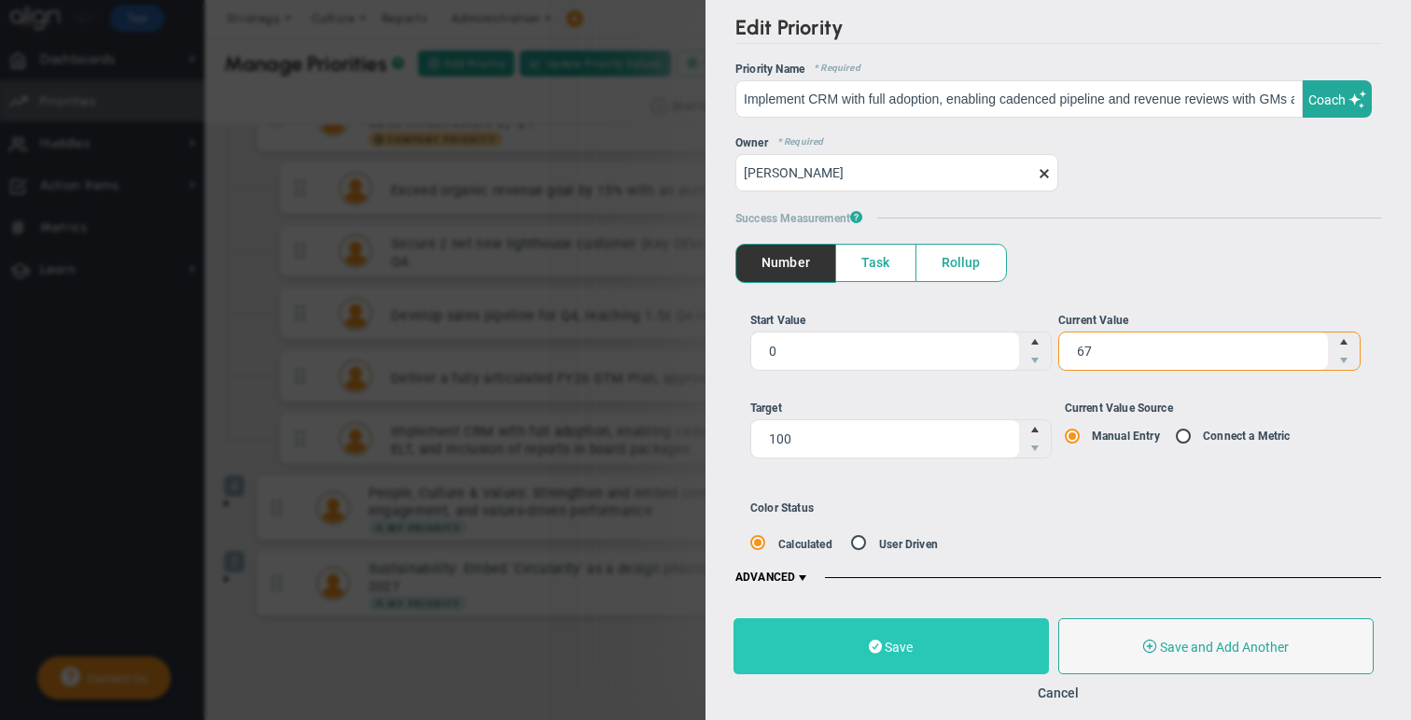
type input "67"
click at [745, 650] on button "Save" at bounding box center [892, 646] width 316 height 56
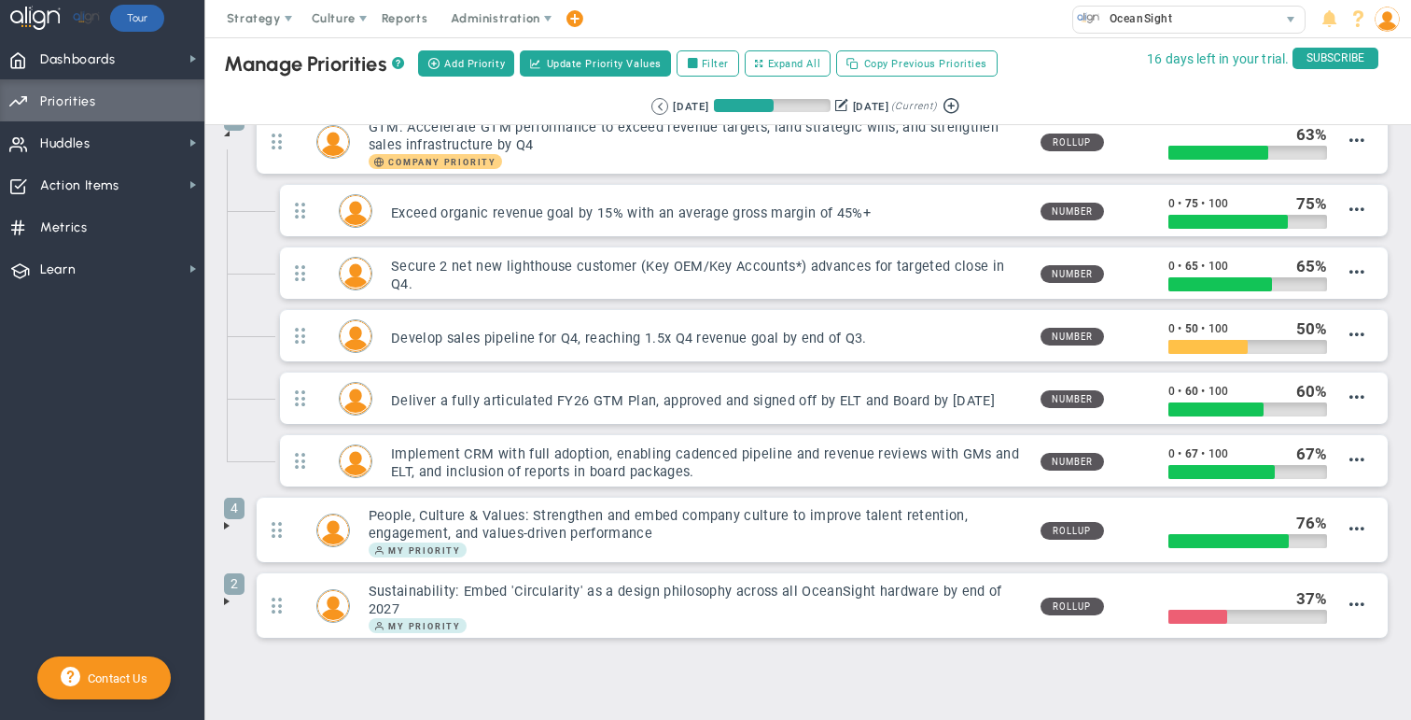
scroll to position [205, 0]
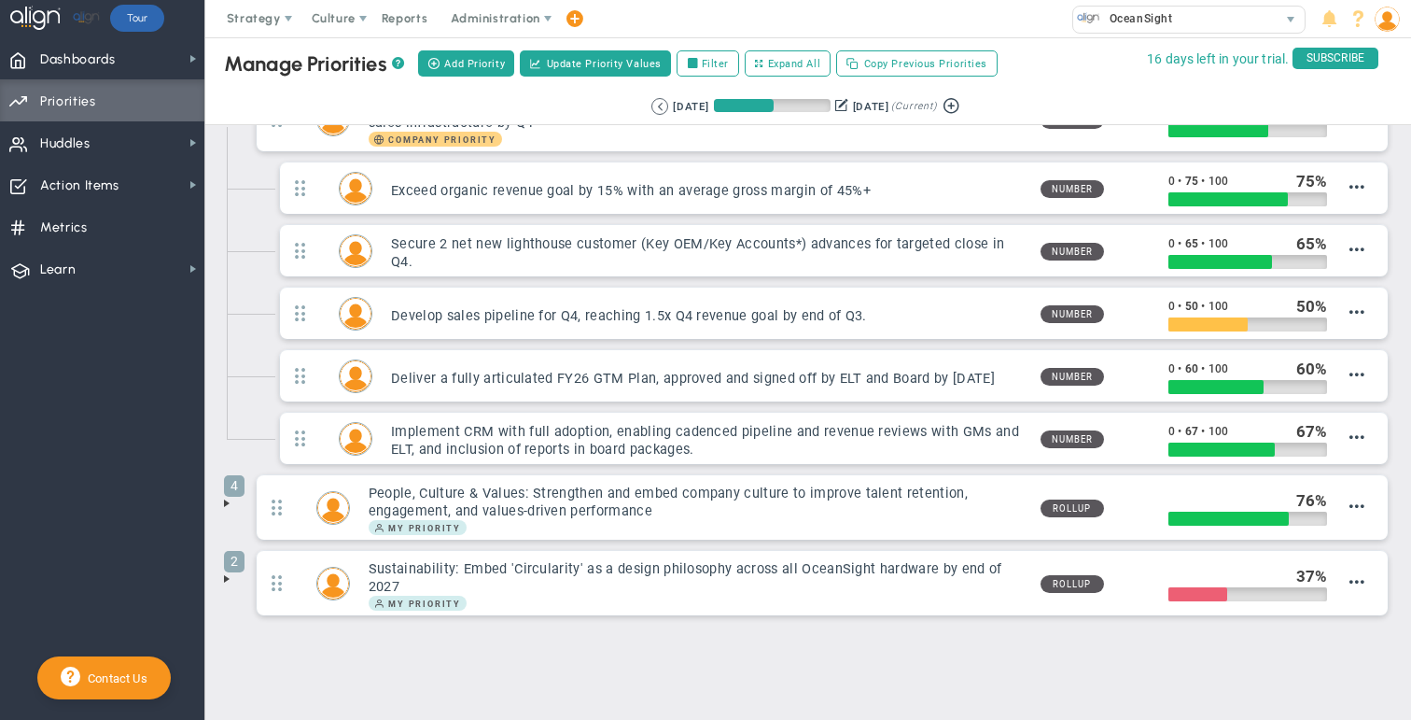
click at [225, 498] on span at bounding box center [226, 503] width 15 height 15
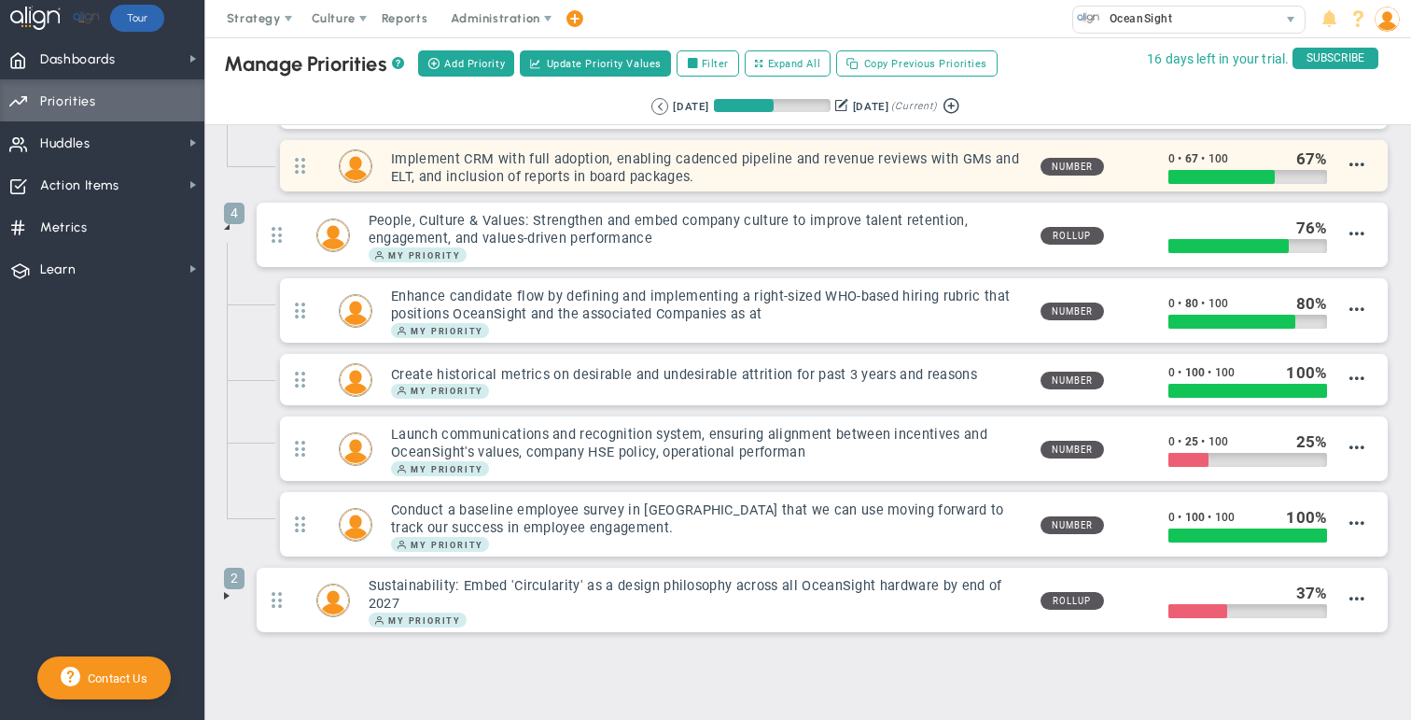
scroll to position [495, 0]
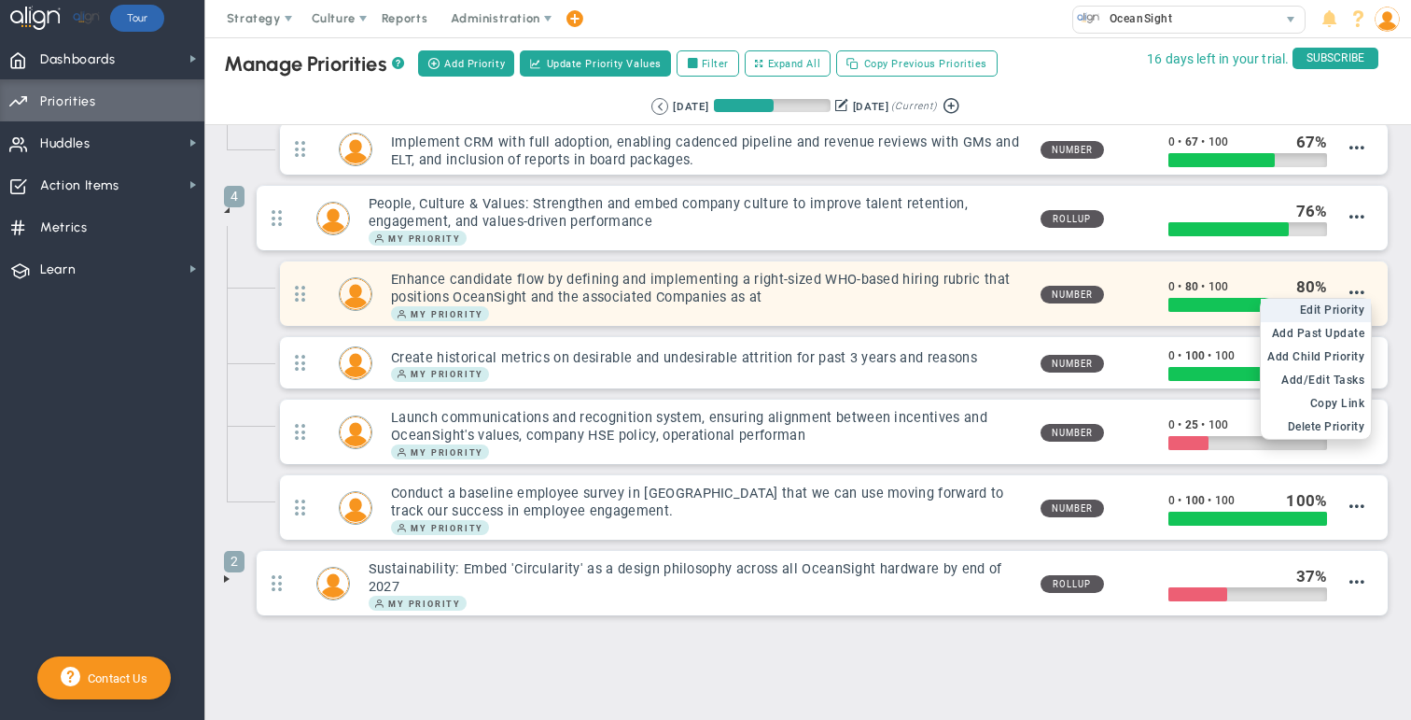
click at [745, 303] on span "Edit Priority" at bounding box center [1332, 309] width 65 height 13
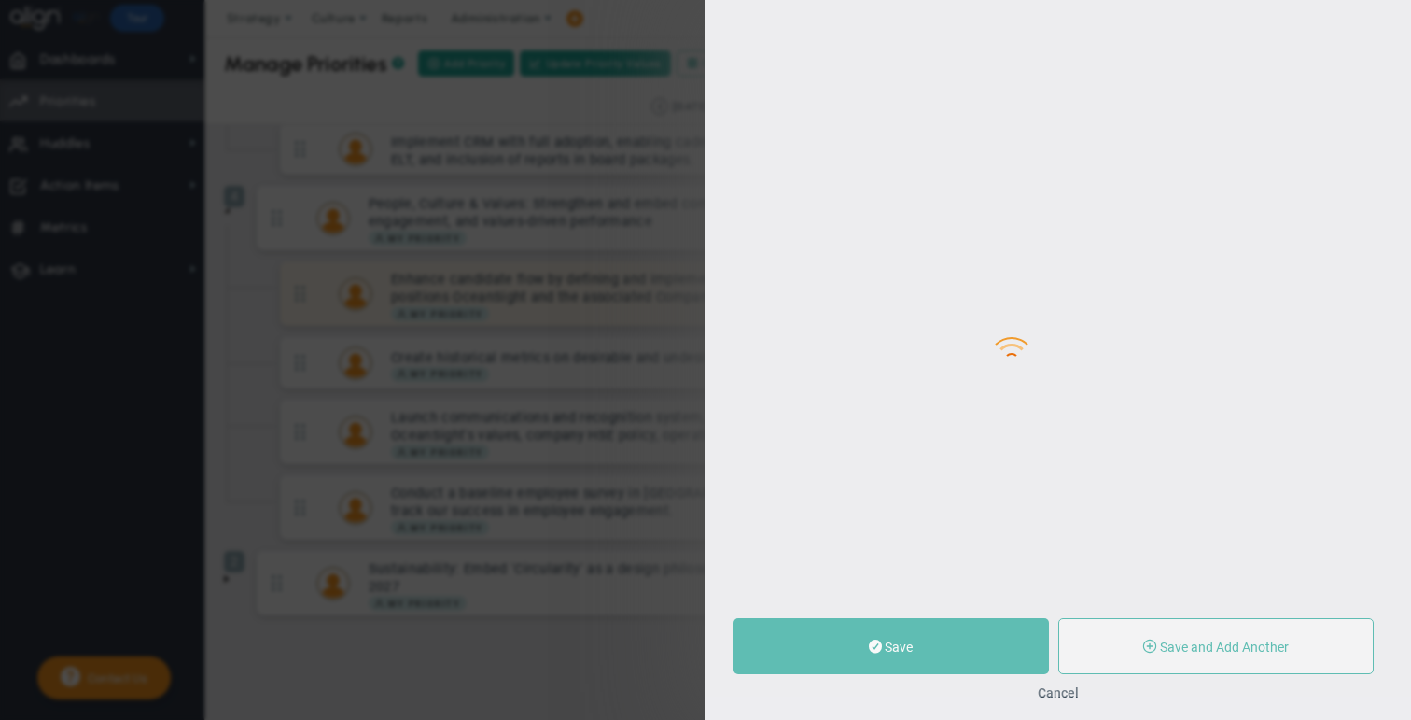
type input "Enhance candidate flow by defining and implementing a right-sized WHO-based hir…"
type input "0"
type input "80"
type input "100"
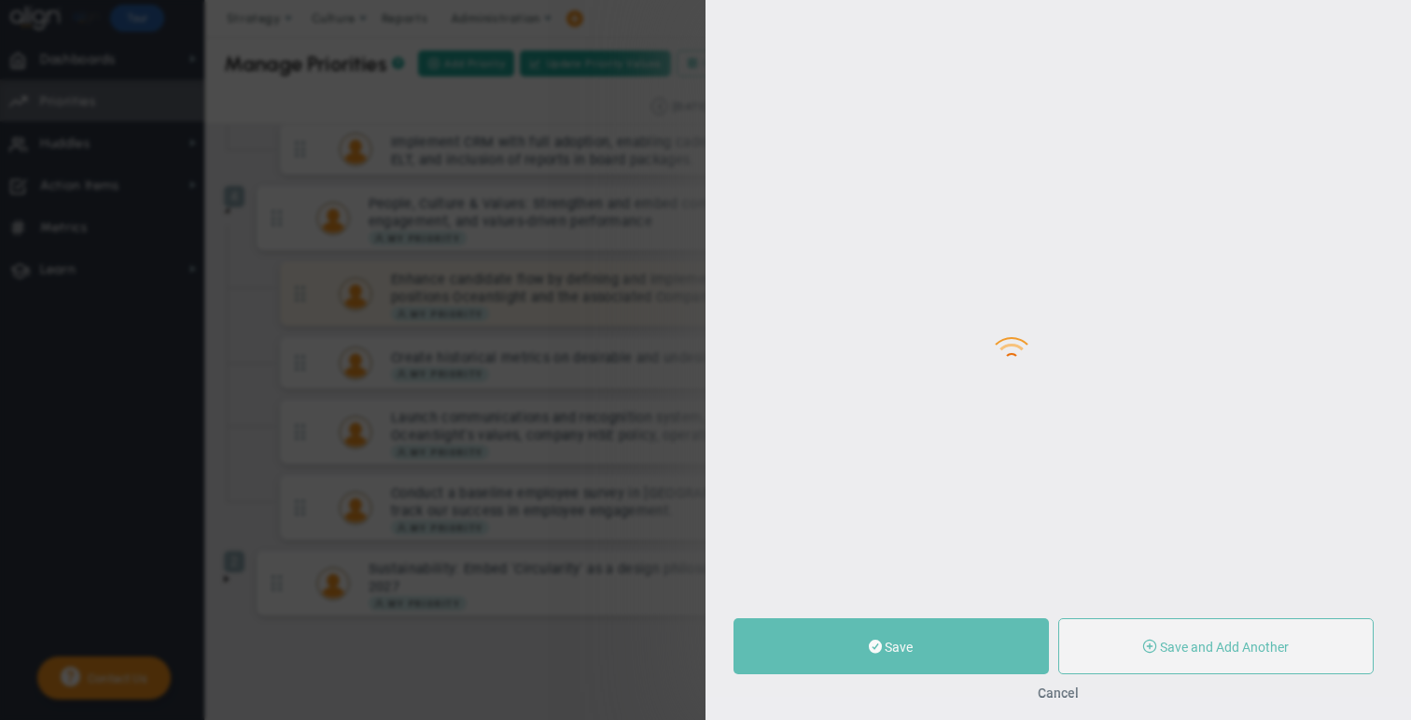
radio input "true"
type input "[PERSON_NAME]"
type input "0"
type input "80"
type input "100"
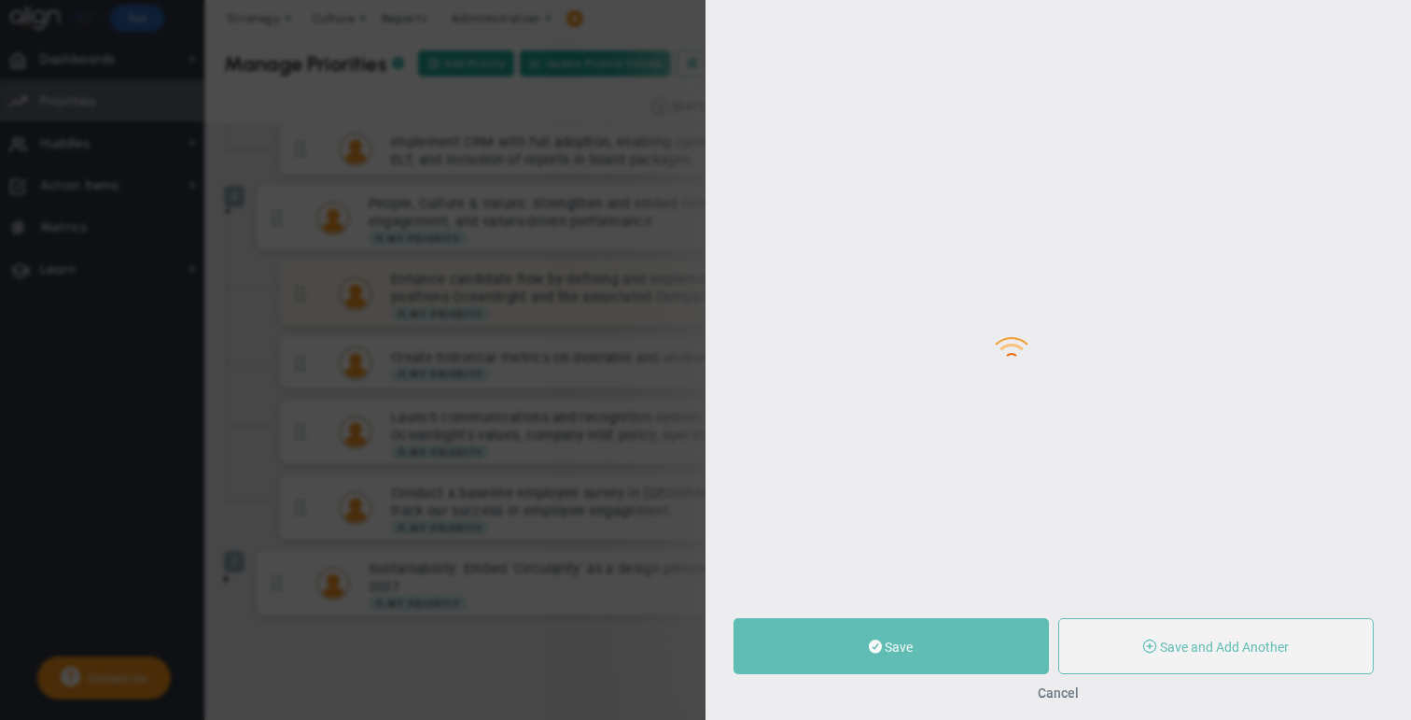
radio input "true"
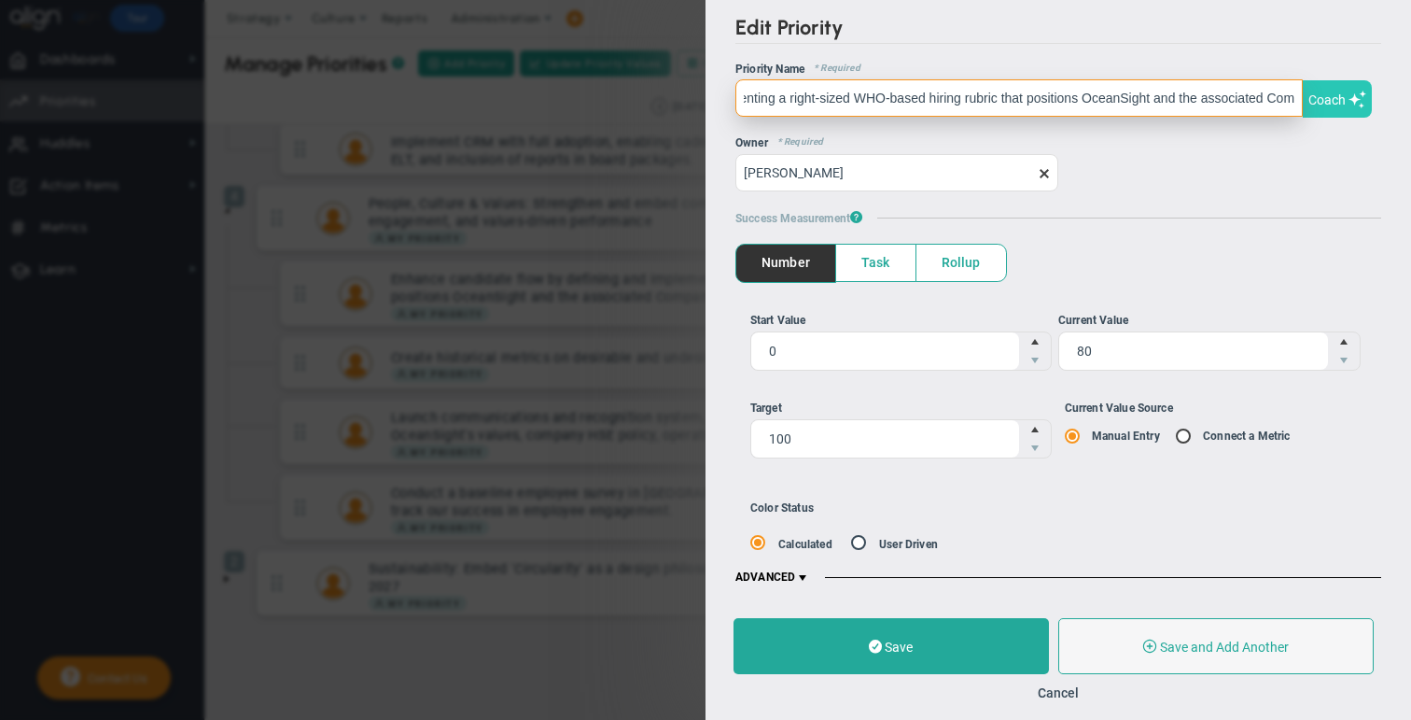
scroll to position [0, 351]
drag, startPoint x: 1257, startPoint y: 105, endPoint x: 1341, endPoint y: 101, distance: 84.1
click at [745, 101] on span "Enhance candidate flow by defining and implementing a right-sized WHO-based hir…" at bounding box center [1059, 97] width 646 height 42
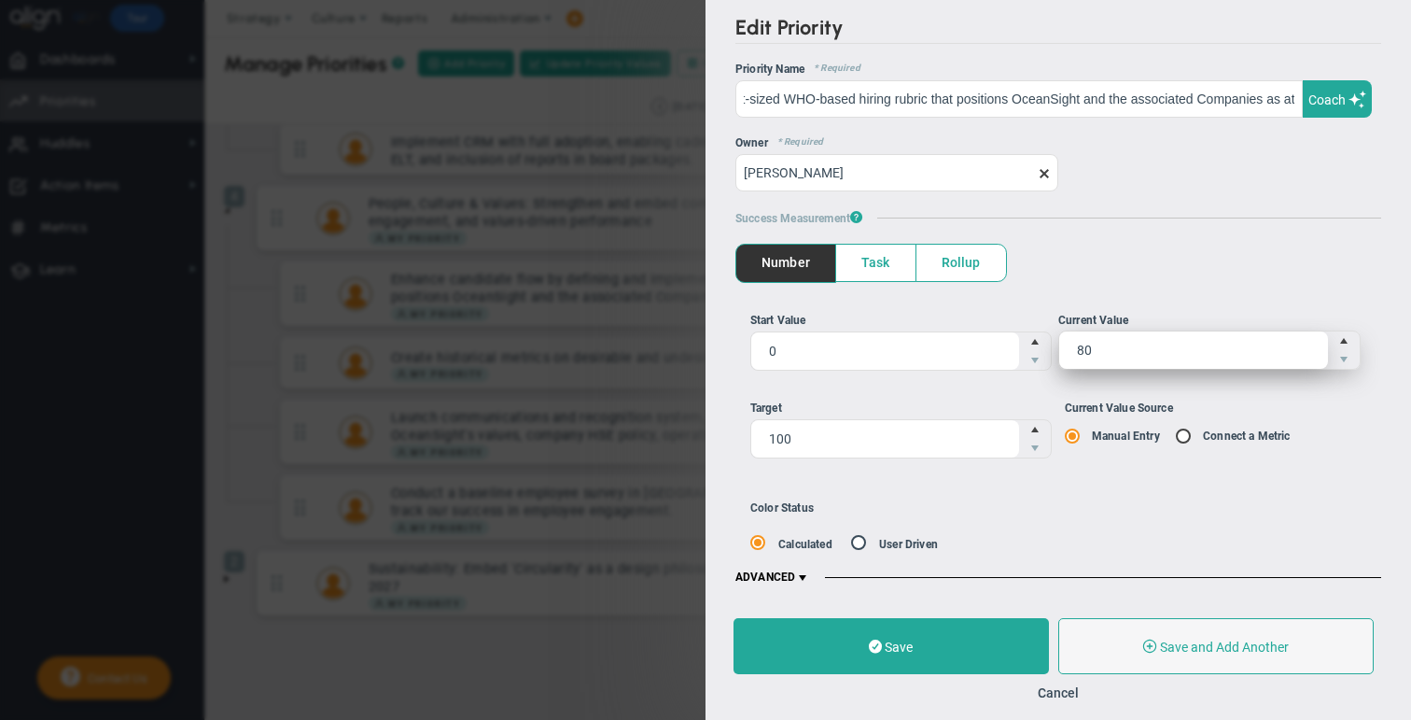
scroll to position [0, 0]
click at [745, 358] on span "80 80" at bounding box center [1210, 349] width 302 height 39
click at [745, 358] on input "80" at bounding box center [1194, 349] width 269 height 37
type input "8"
type input "100"
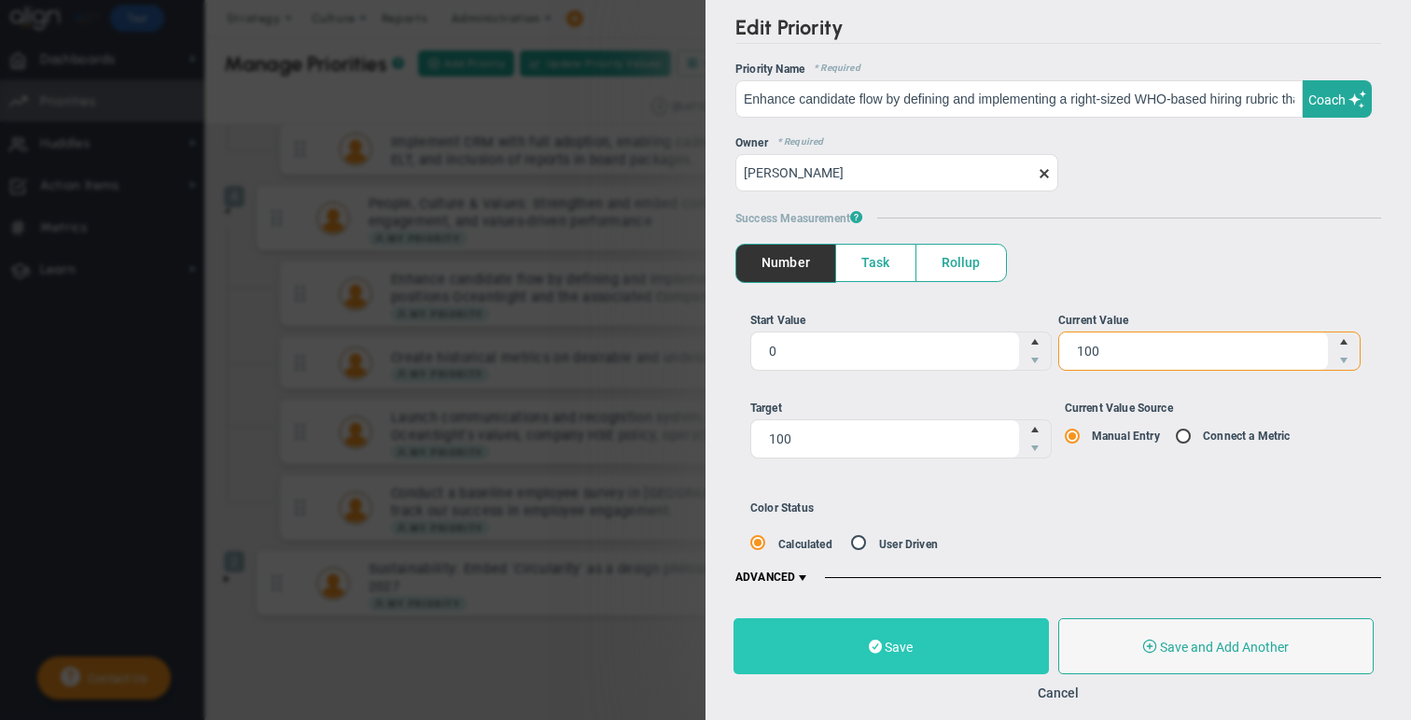
type input "100"
click at [745, 645] on span at bounding box center [875, 647] width 13 height 18
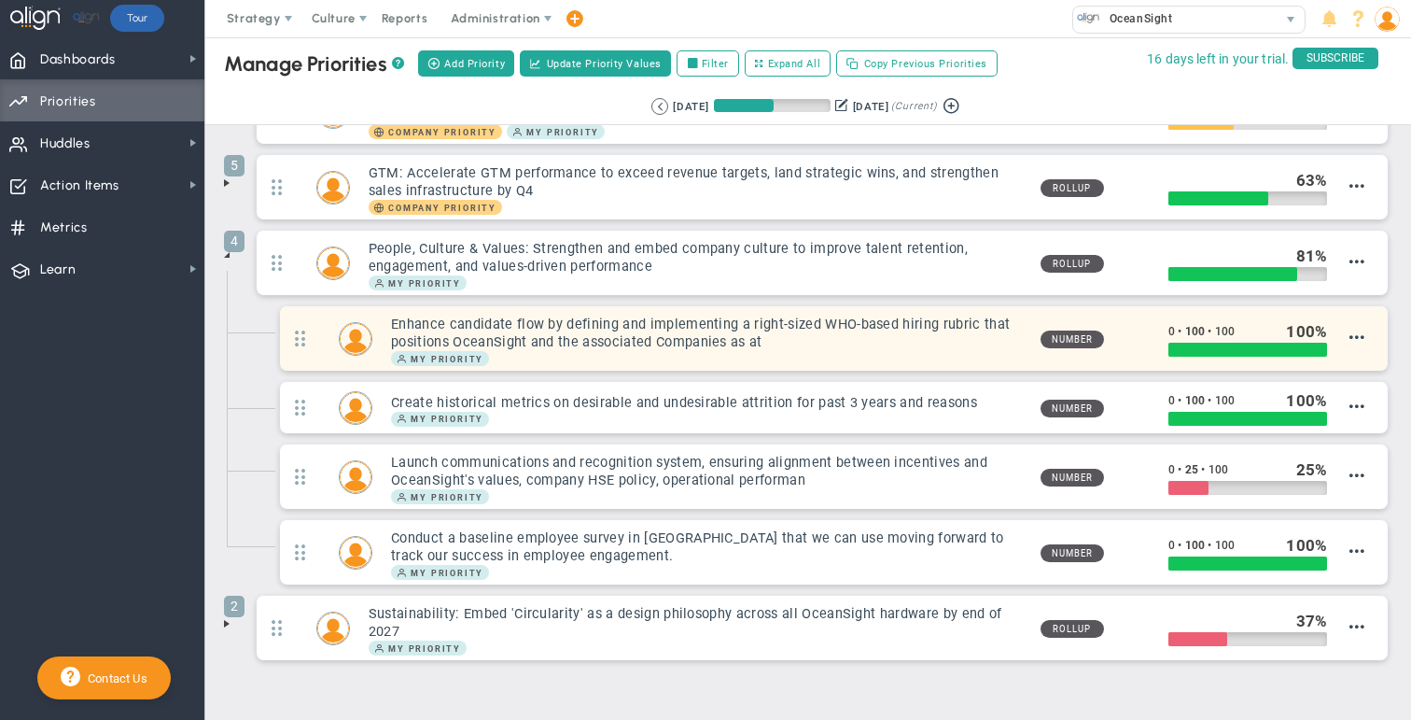
scroll to position [140, 0]
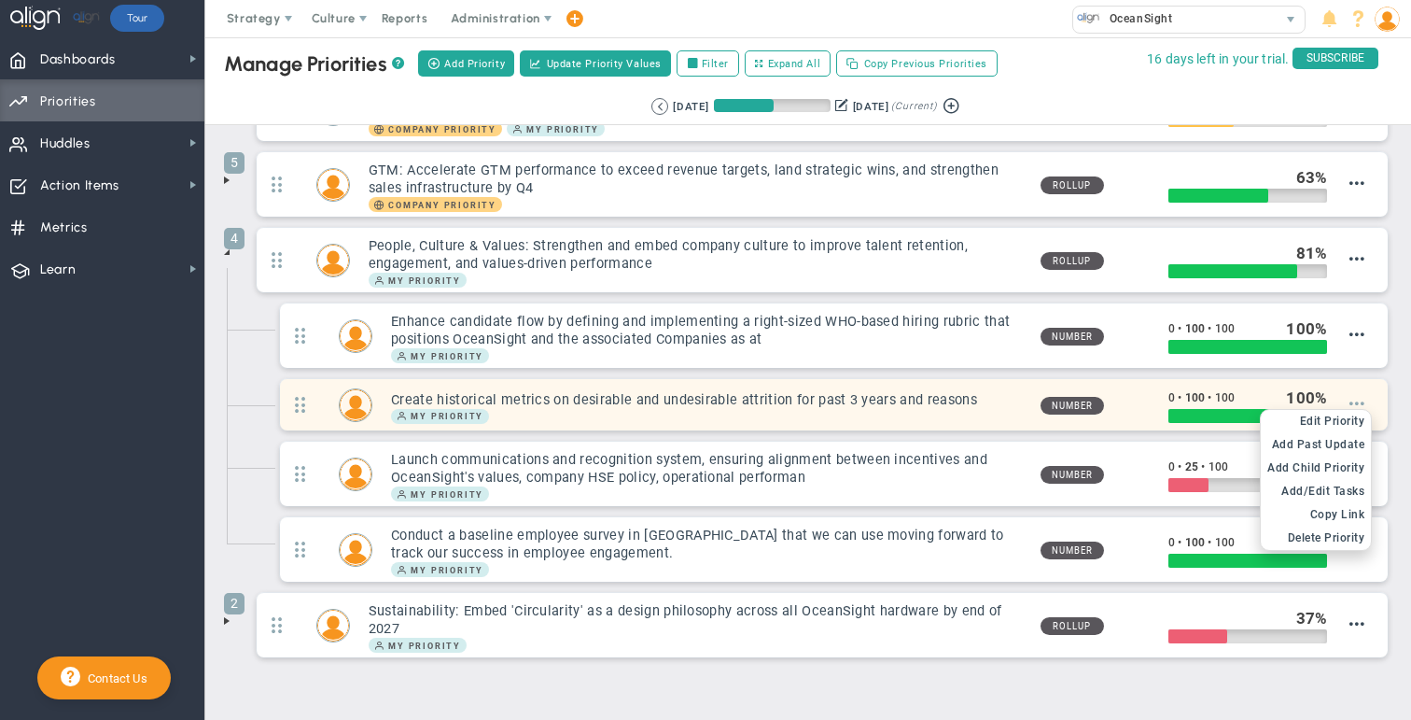
click at [745, 403] on span at bounding box center [1357, 403] width 15 height 15
click at [745, 424] on span "Edit Priority" at bounding box center [1332, 420] width 65 height 13
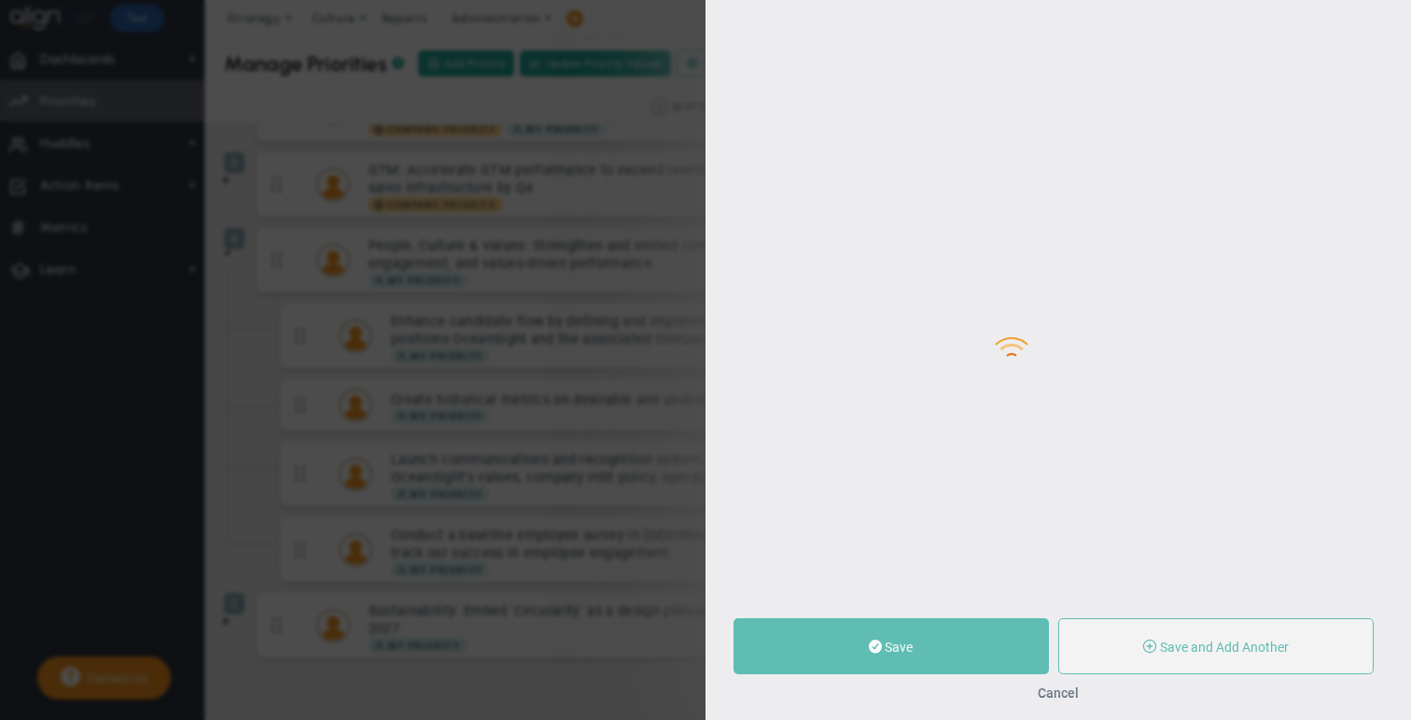
type input "Create historical metrics on desirable and undesirable attrition for past 3 yea…"
type input "0"
type input "100"
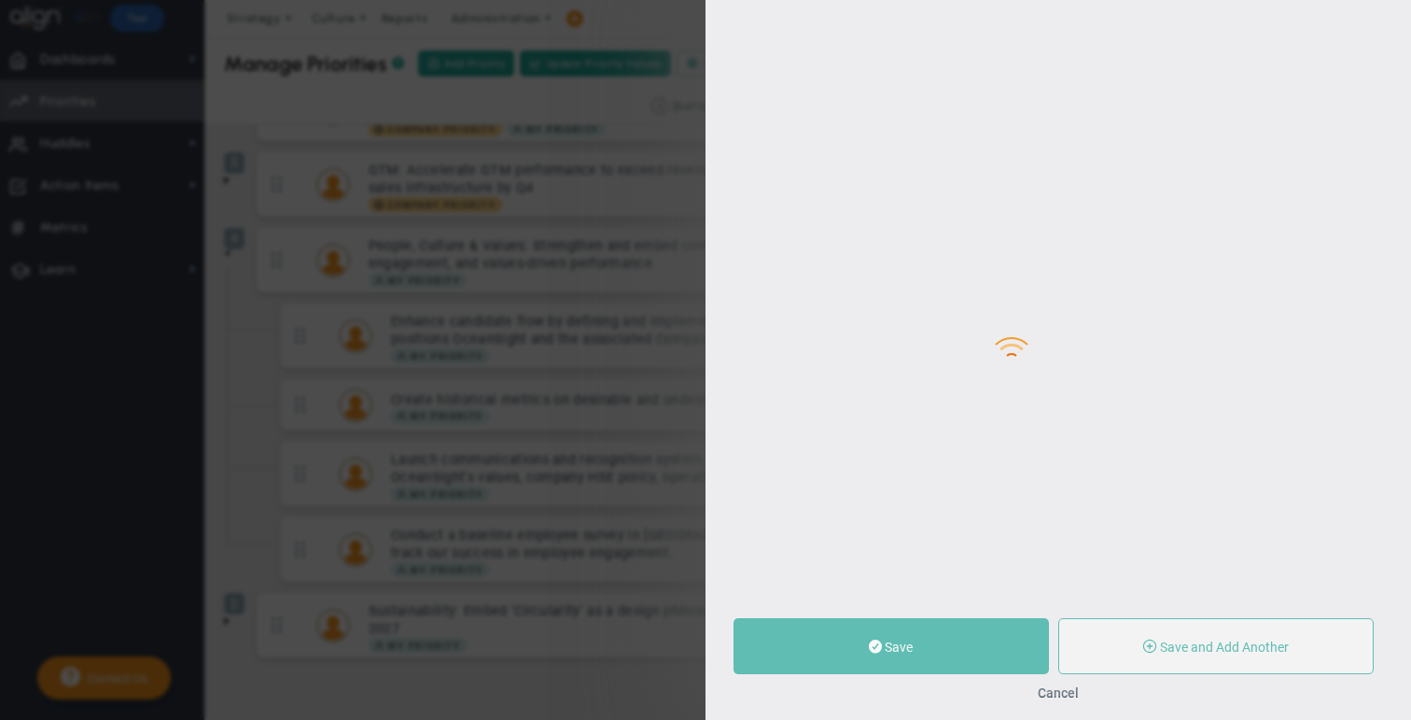
radio input "true"
type input "[PERSON_NAME]"
type input "0"
type input "100"
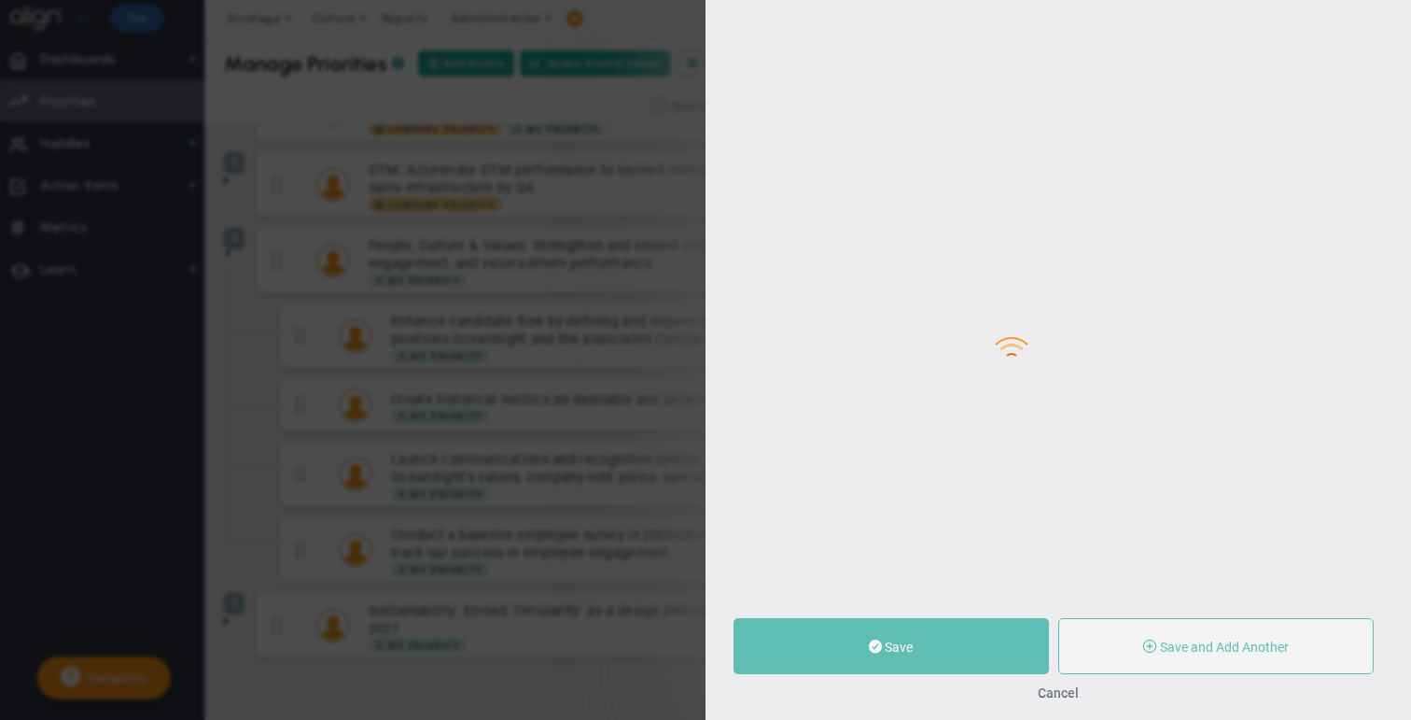
radio input "true"
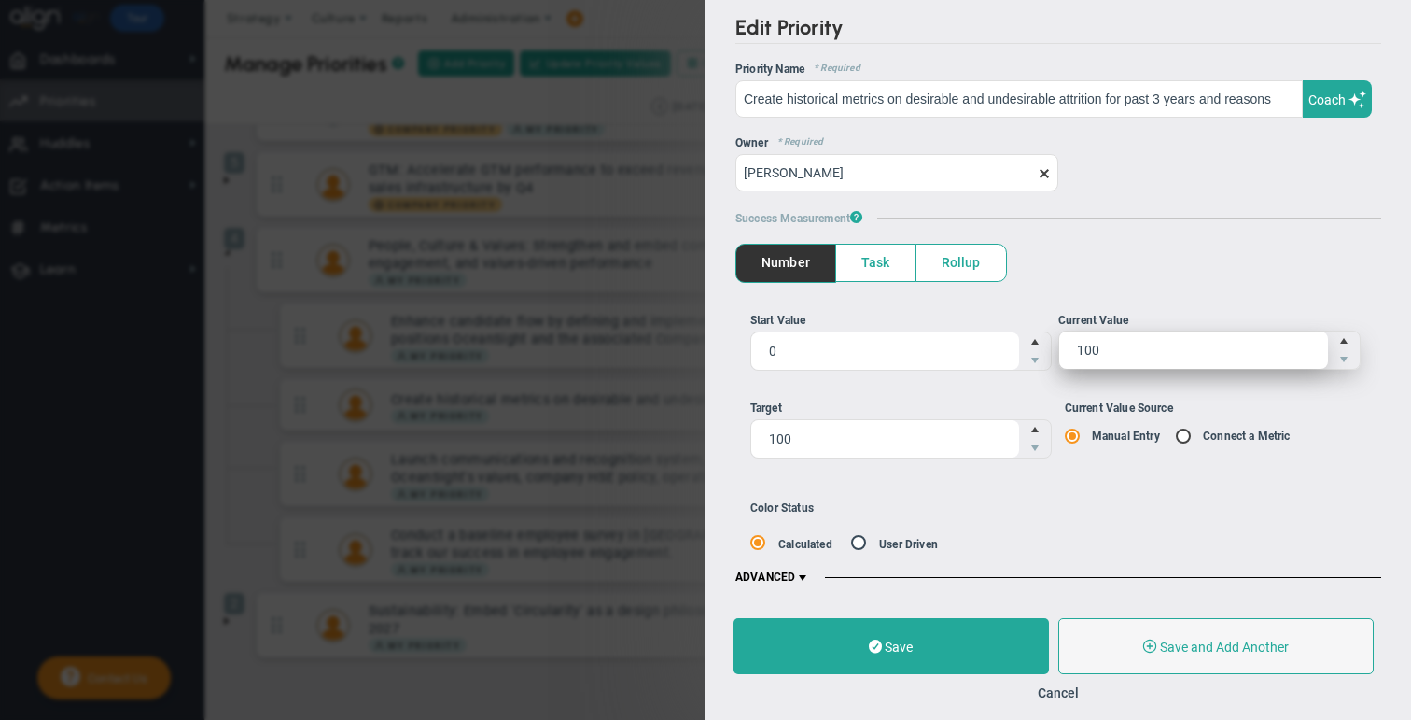
click at [745, 346] on span "100 100" at bounding box center [1210, 349] width 302 height 39
click at [745, 346] on input "100" at bounding box center [1194, 349] width 269 height 37
type input "1"
type input "90"
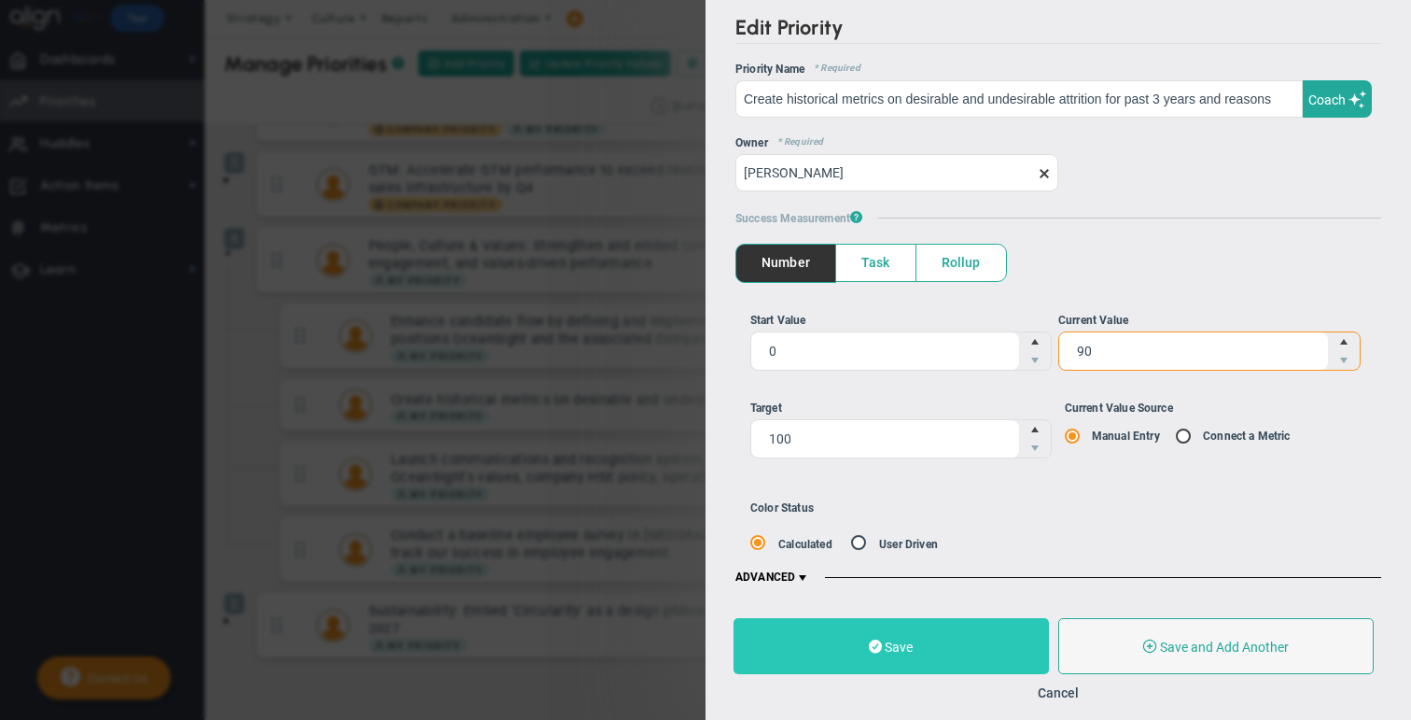
type input "90"
click at [745, 639] on span at bounding box center [875, 647] width 13 height 18
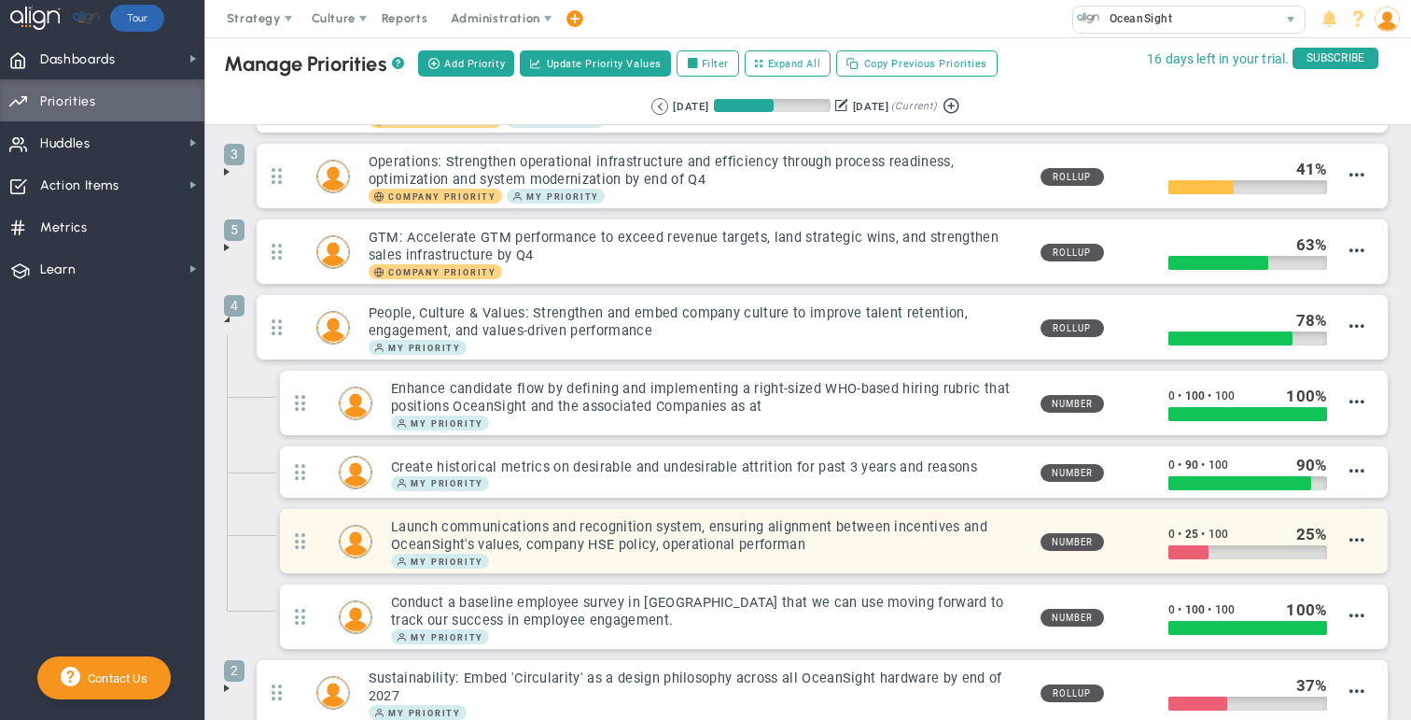
scroll to position [75, 0]
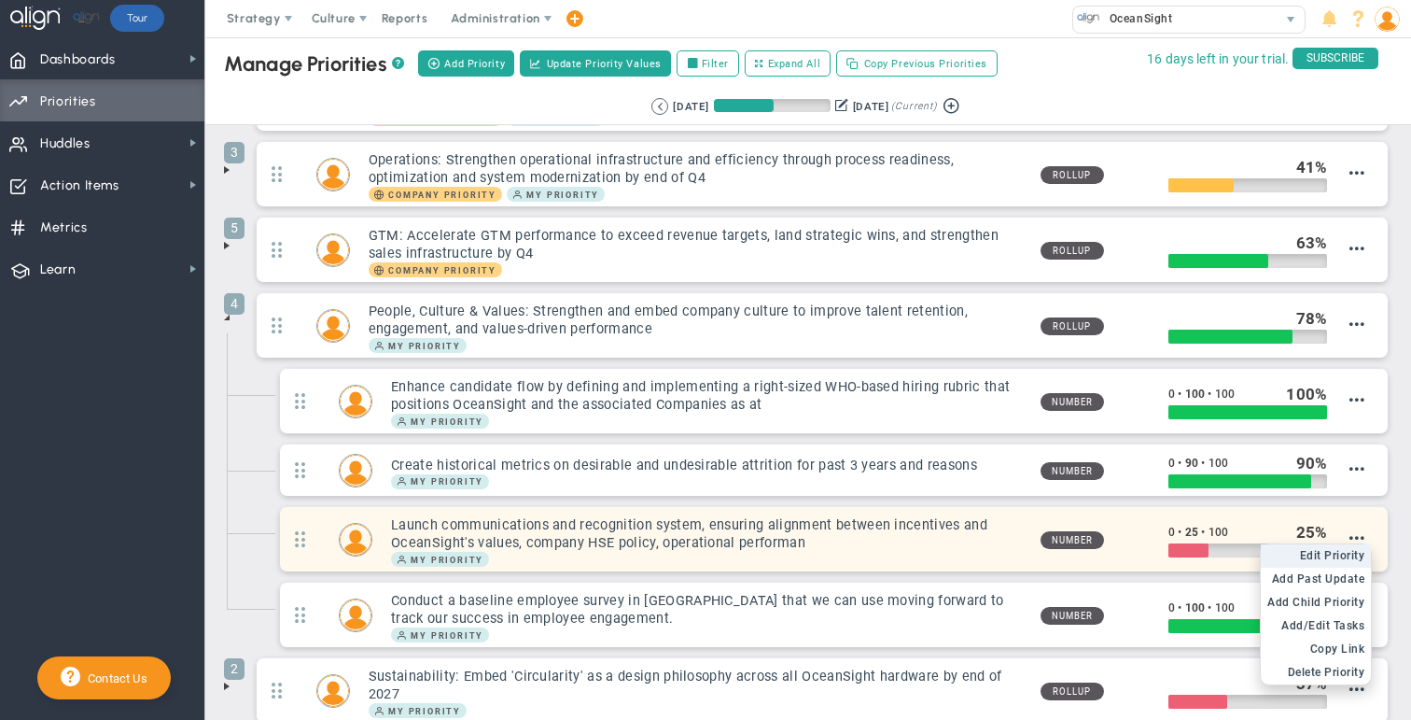
click at [745, 549] on span "Edit Priority" at bounding box center [1332, 555] width 65 height 13
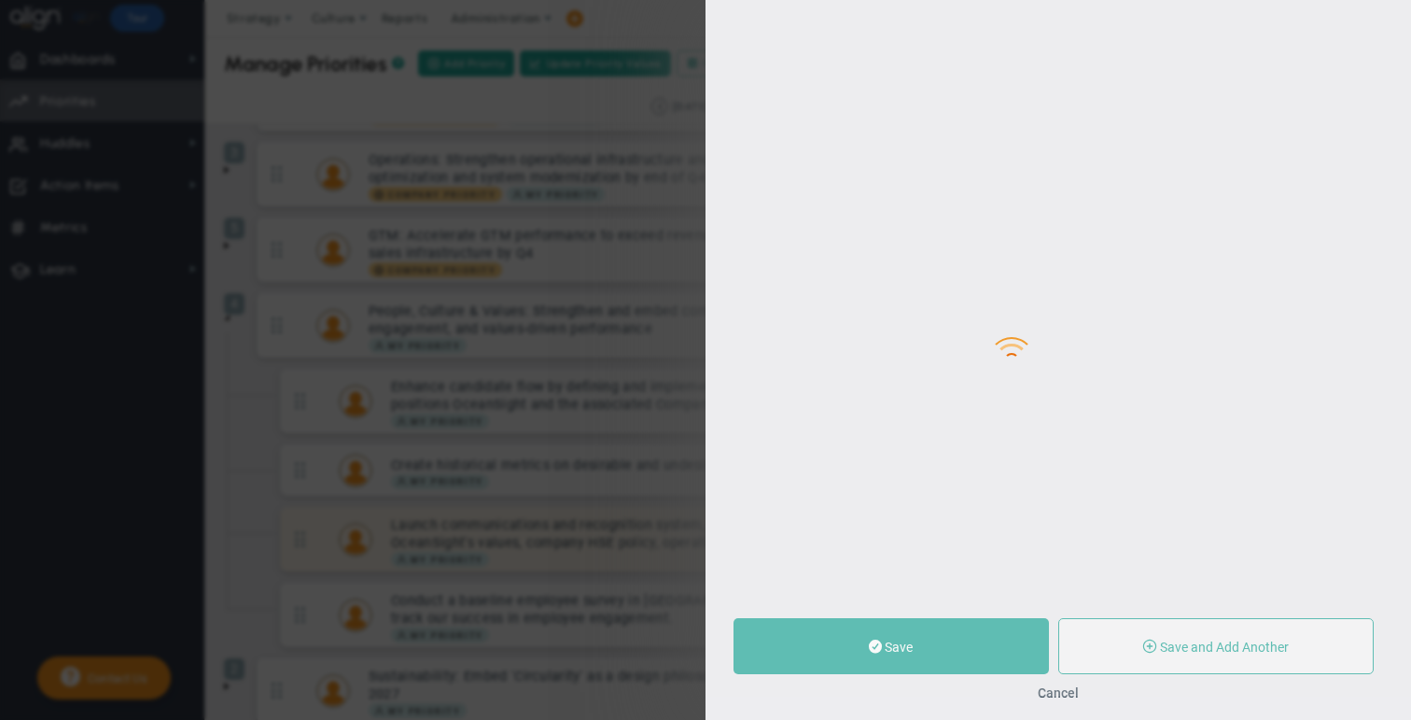
type input "Launch communications and recognition system, ensuring alignment between incent…"
type input "0"
type input "25"
type input "100"
radio input "true"
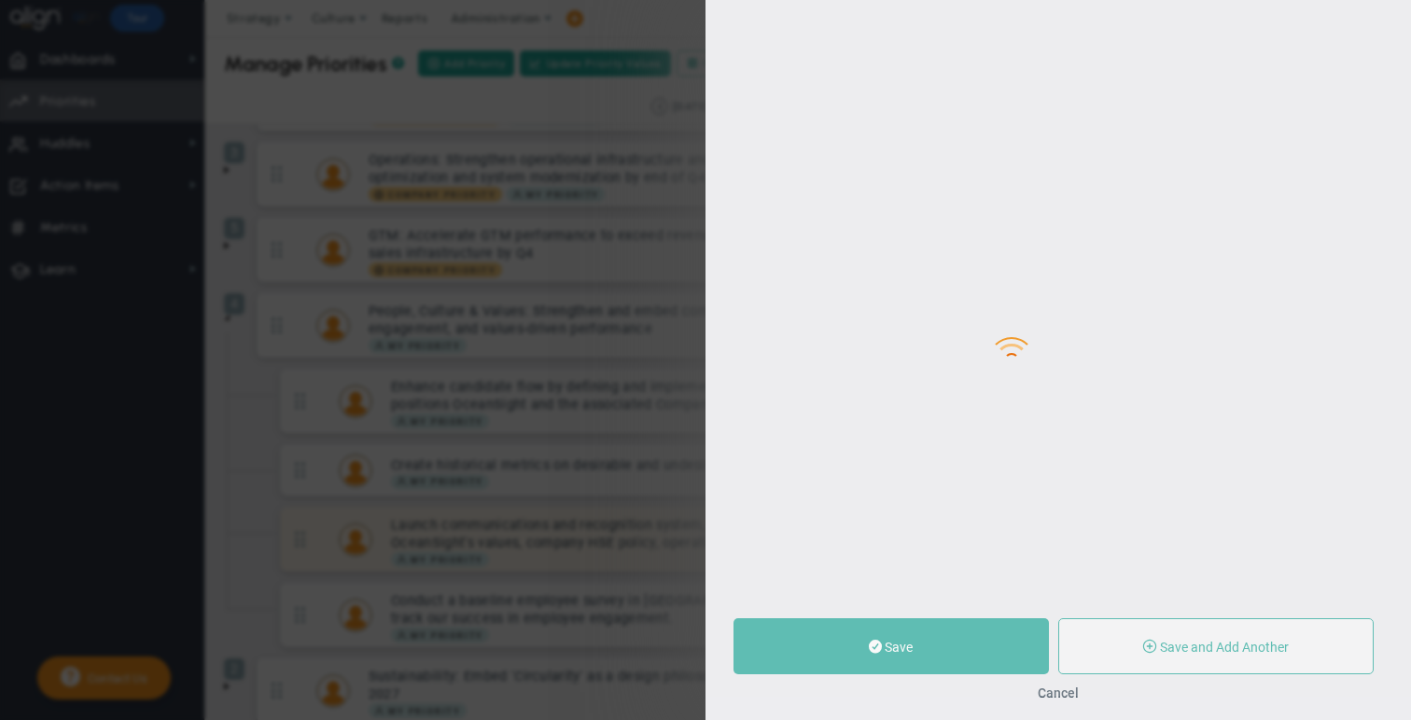
type input "[PERSON_NAME]"
type input "0"
type input "25"
type input "100"
radio input "true"
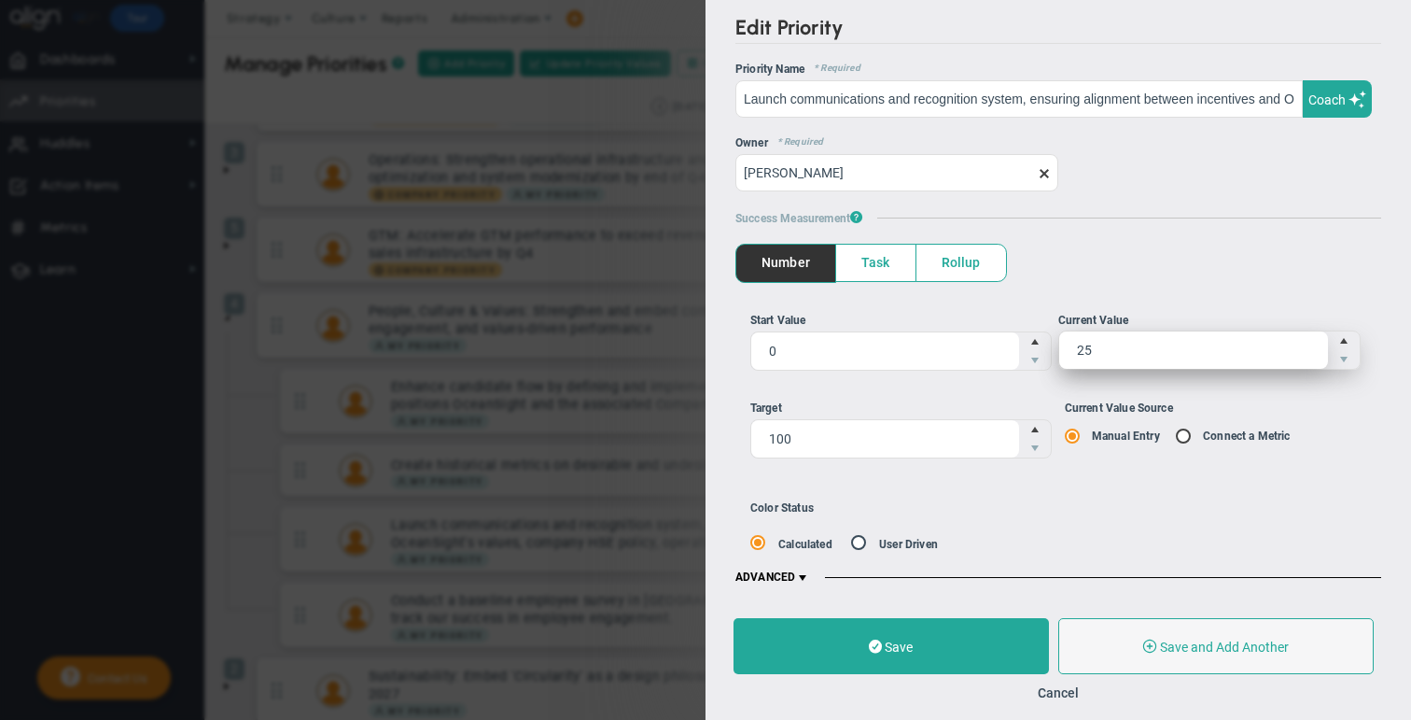
click at [745, 356] on span "25 25" at bounding box center [1210, 349] width 302 height 39
click at [745, 356] on input "25" at bounding box center [1194, 349] width 269 height 37
type input "2"
type input "50"
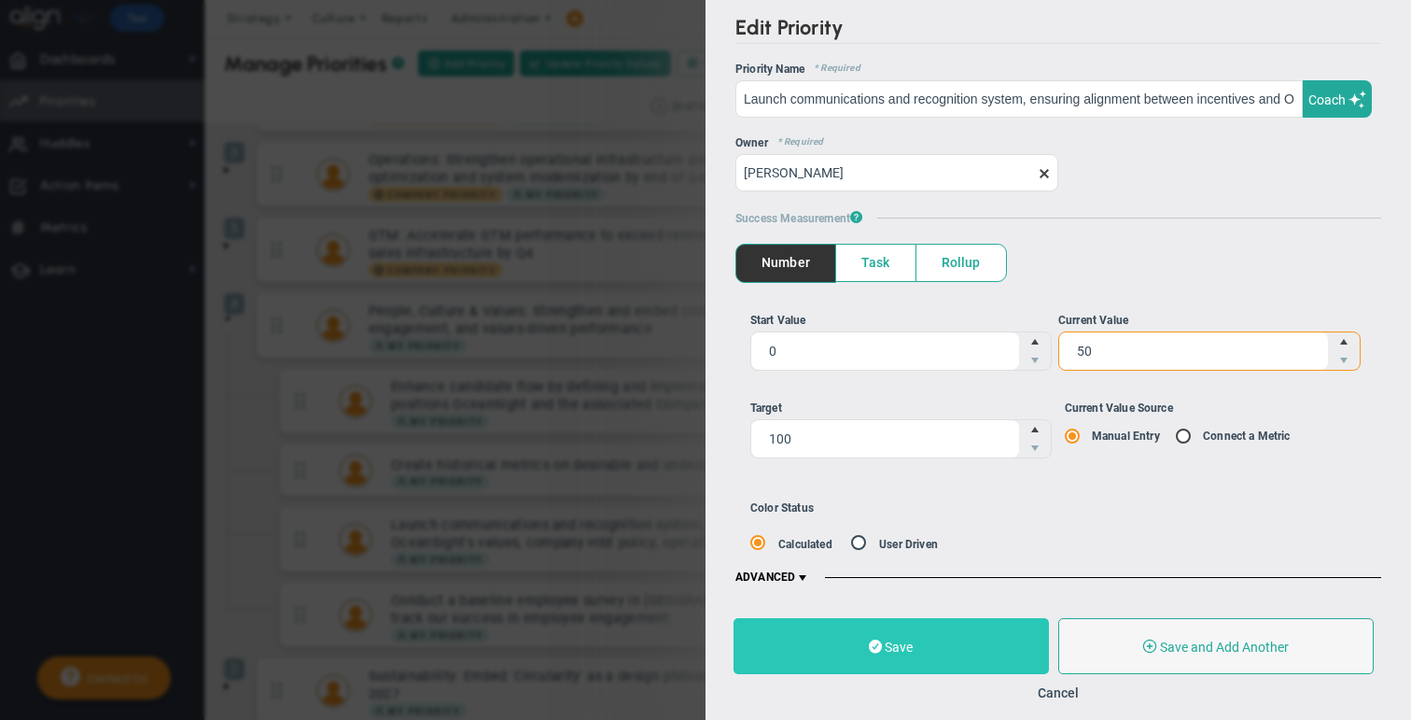
type input "50"
click at [745, 649] on button "Save" at bounding box center [892, 646] width 316 height 56
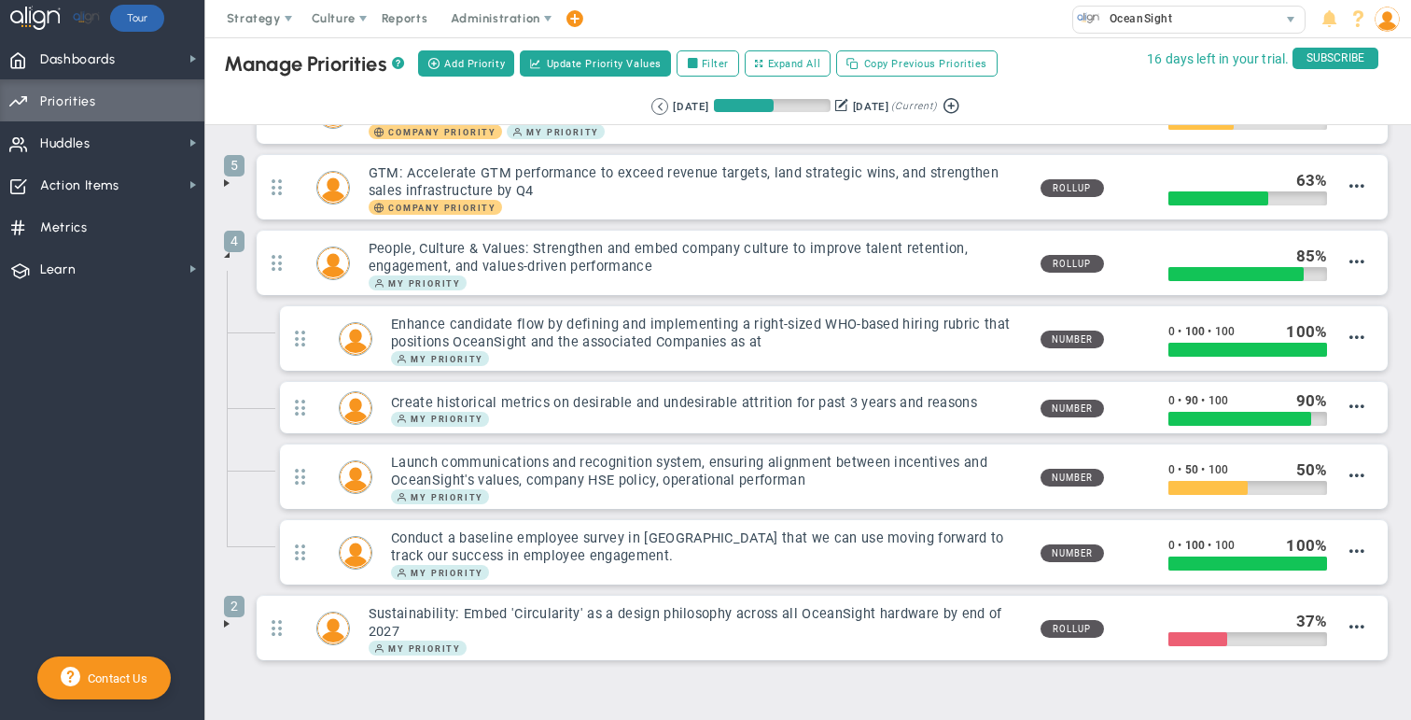
scroll to position [182, 0]
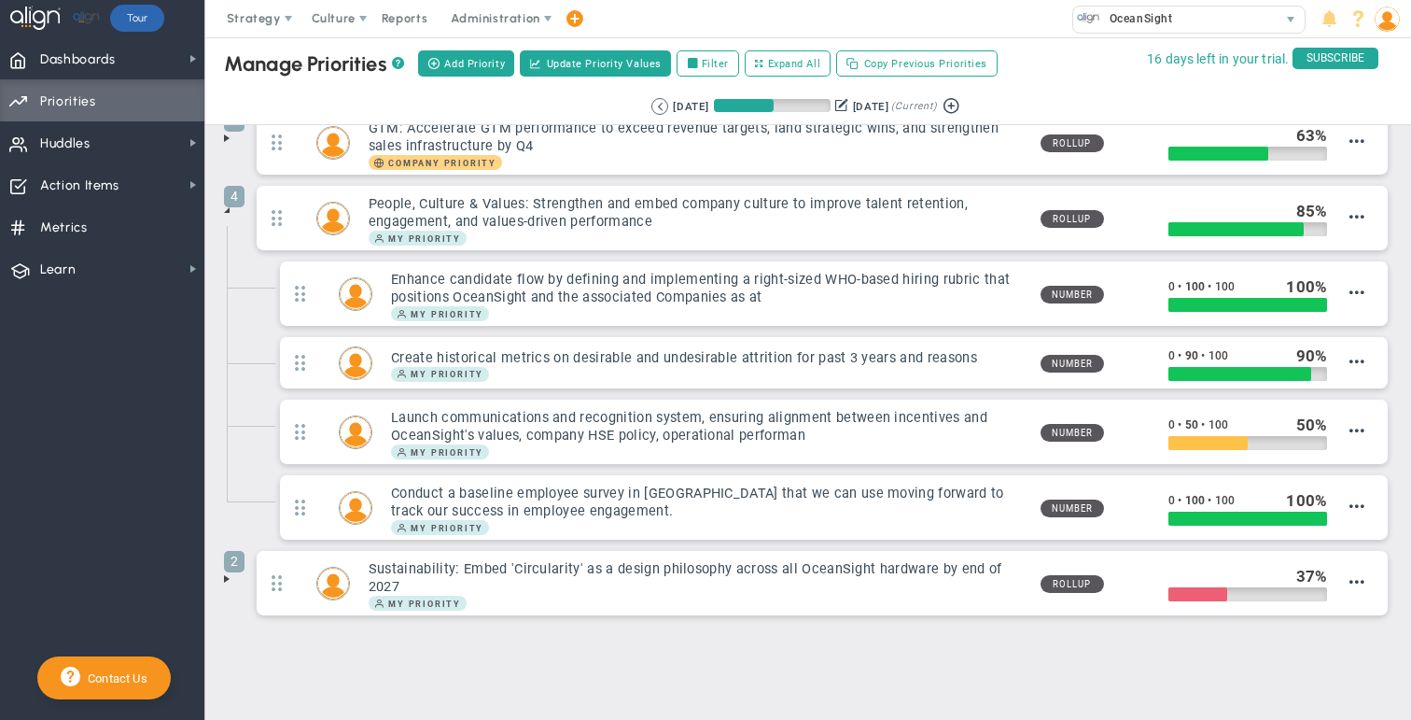
click at [232, 582] on span at bounding box center [226, 578] width 15 height 15
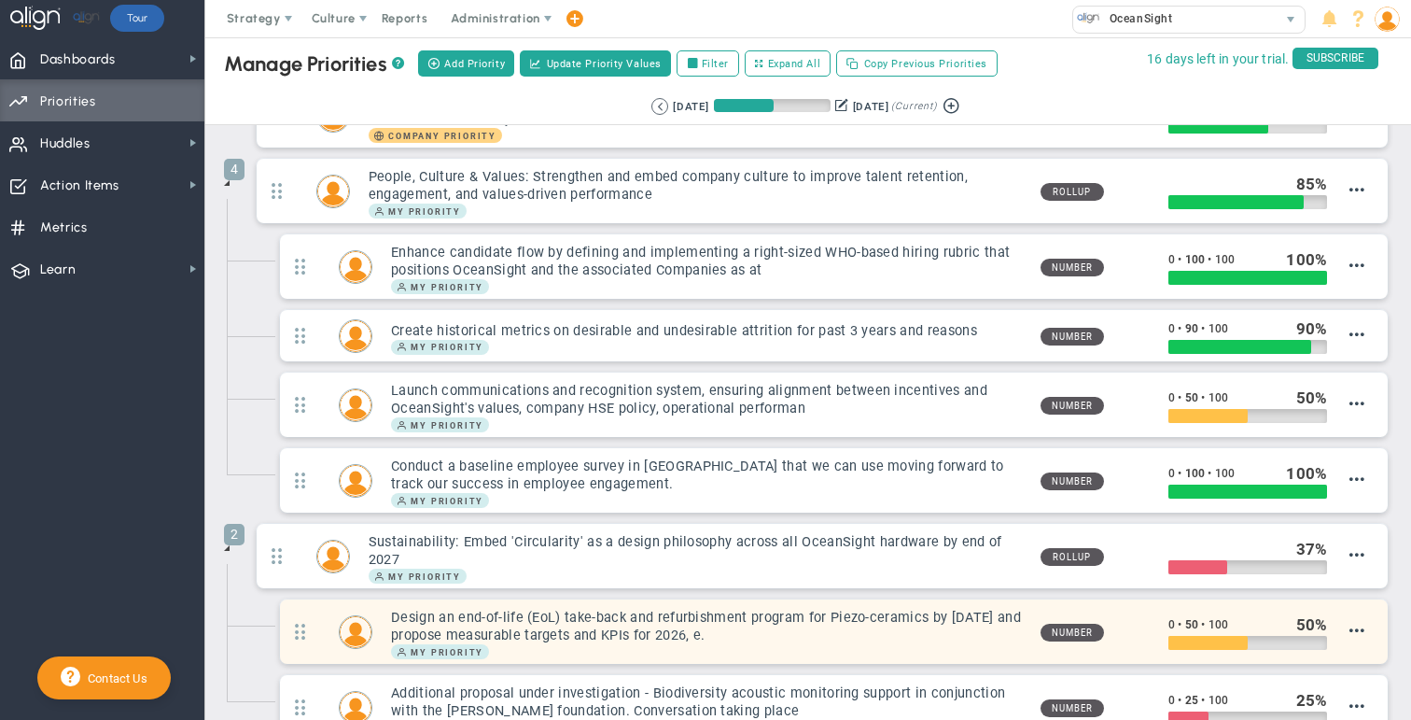
scroll to position [0, 0]
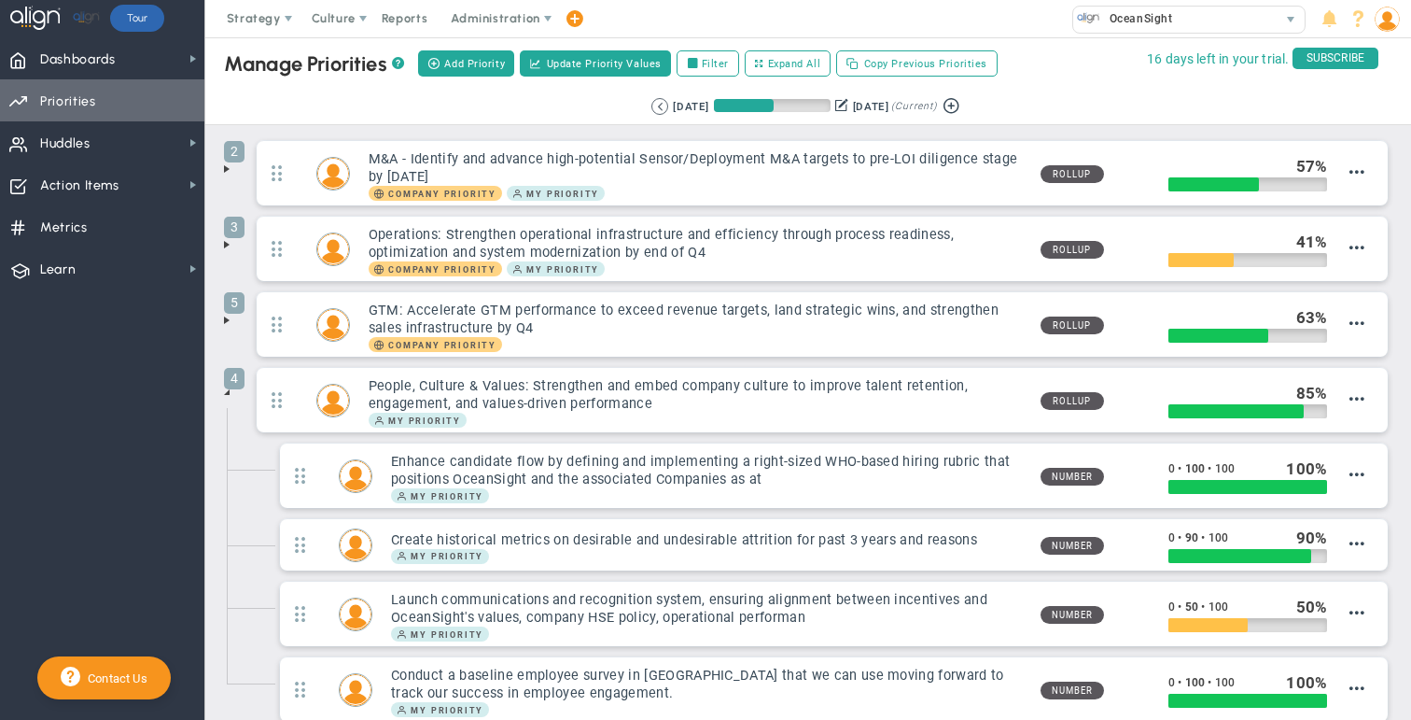
click at [58, 101] on span "Priorities" at bounding box center [68, 101] width 56 height 39
click at [232, 169] on span at bounding box center [226, 168] width 15 height 15
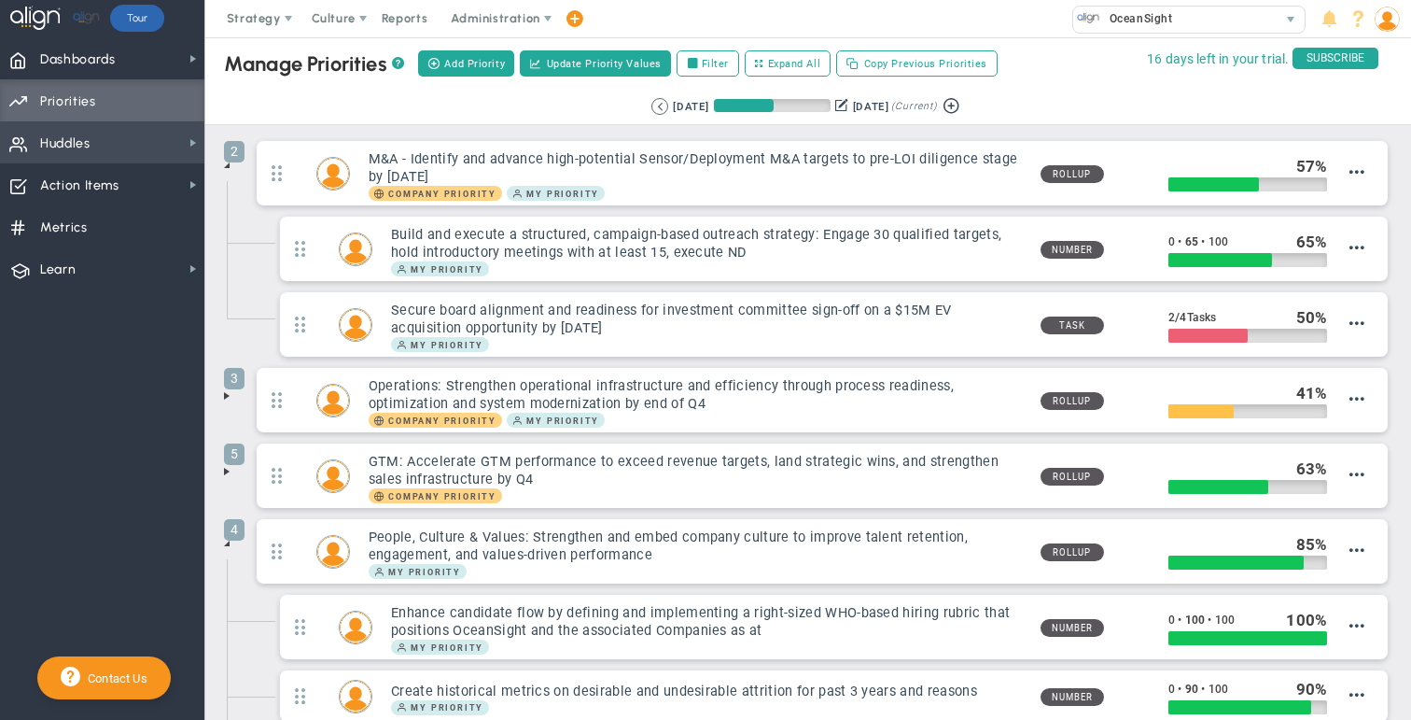
click at [99, 141] on span "Huddles Huddles" at bounding box center [102, 142] width 204 height 42
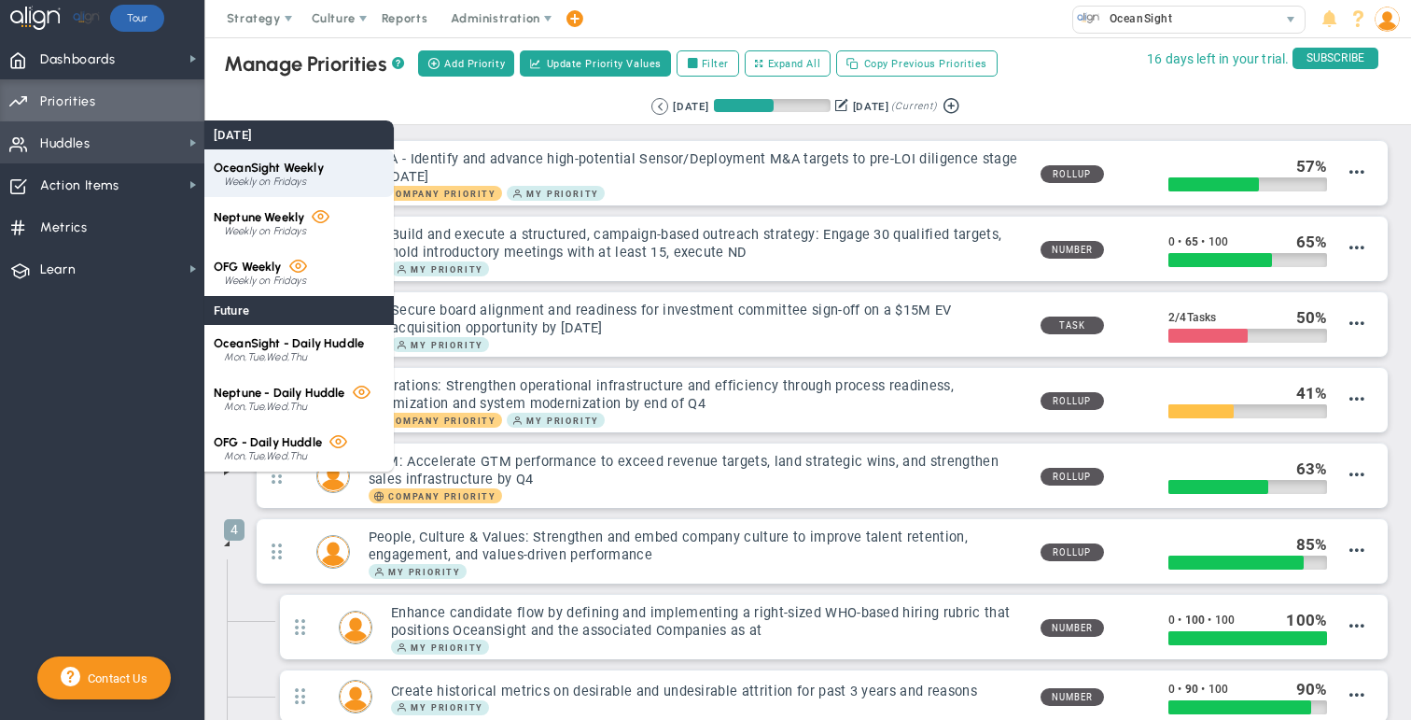
click at [292, 166] on span "OceanSight Weekly" at bounding box center [269, 168] width 110 height 14
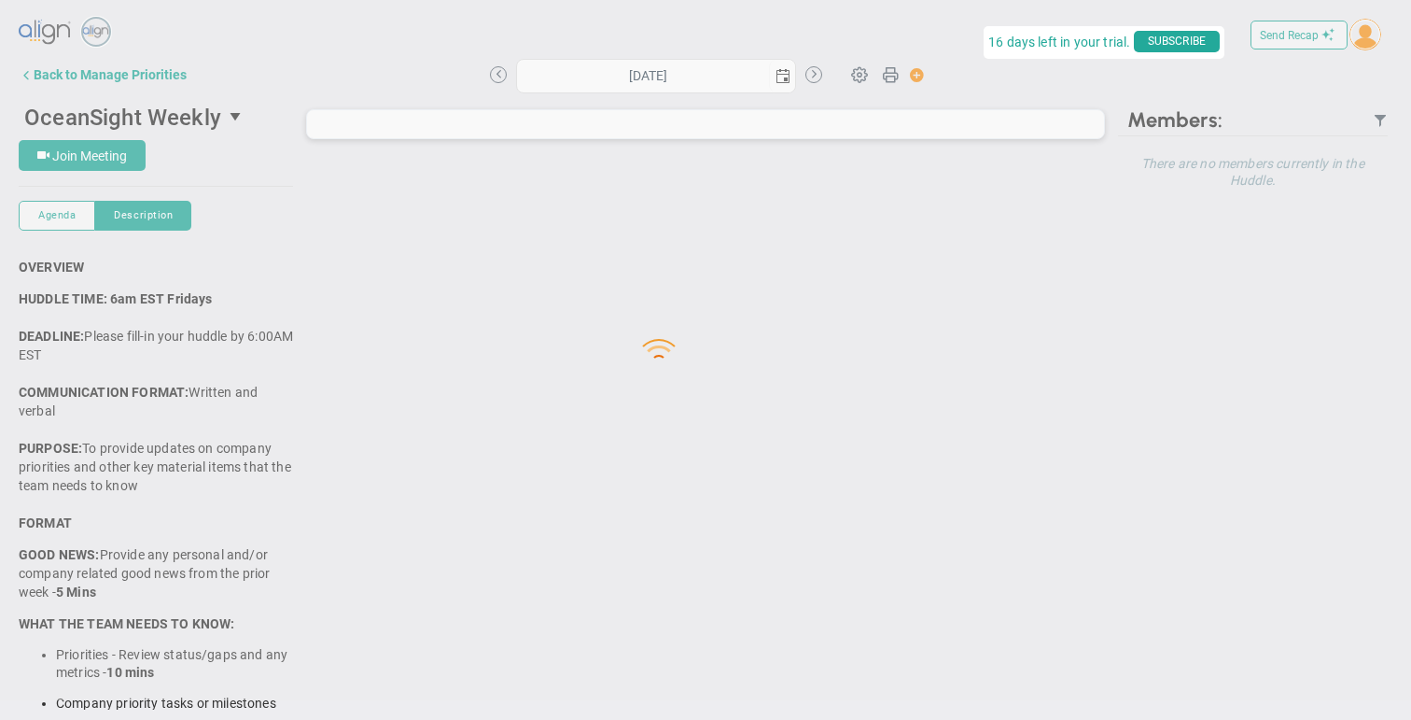
type input "[DATE]"
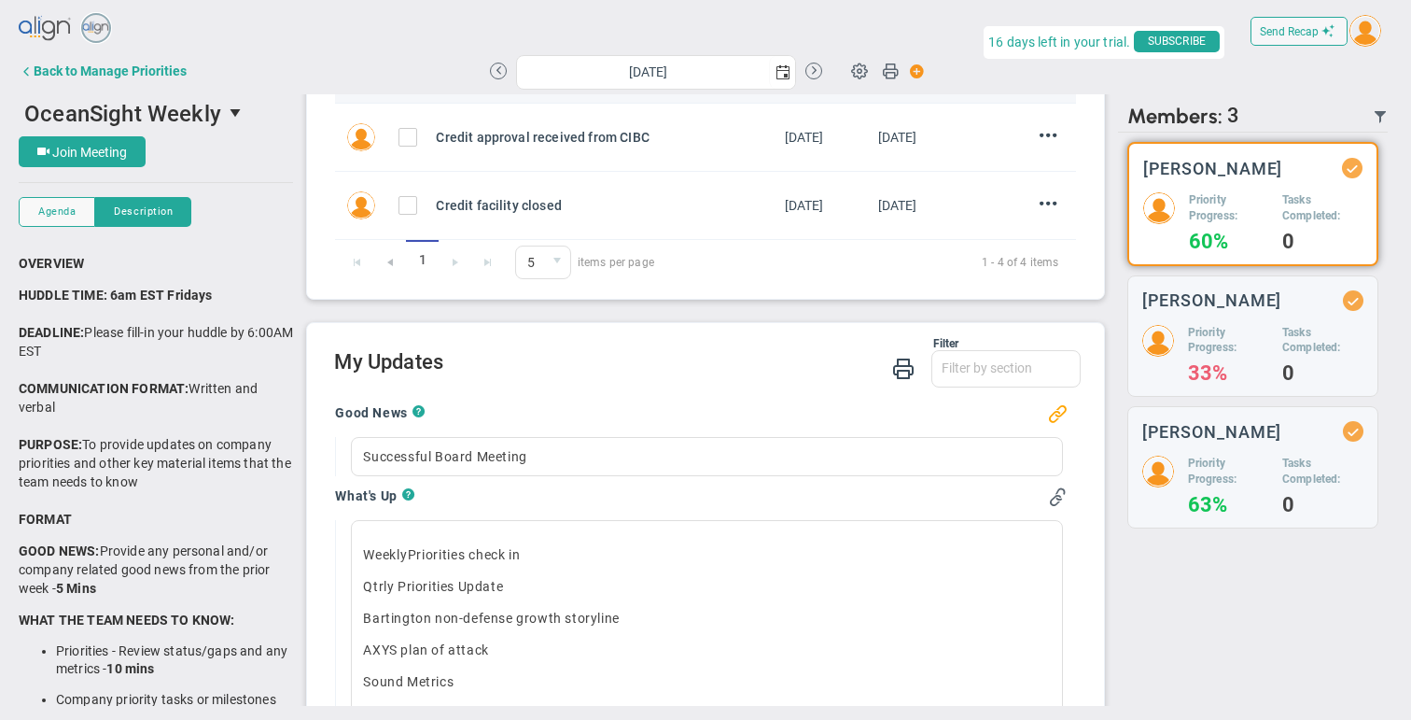
scroll to position [197, 0]
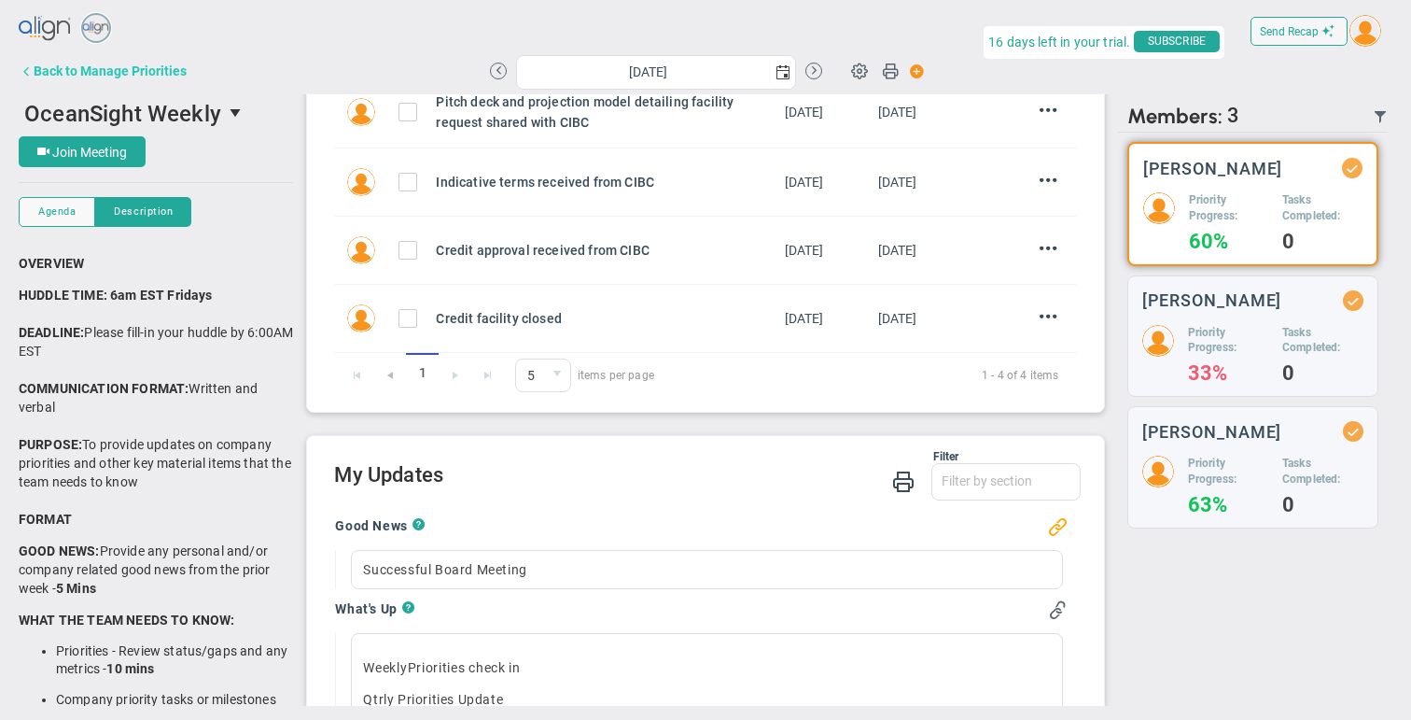
click at [135, 72] on div "Back to Manage Priorities" at bounding box center [110, 70] width 153 height 15
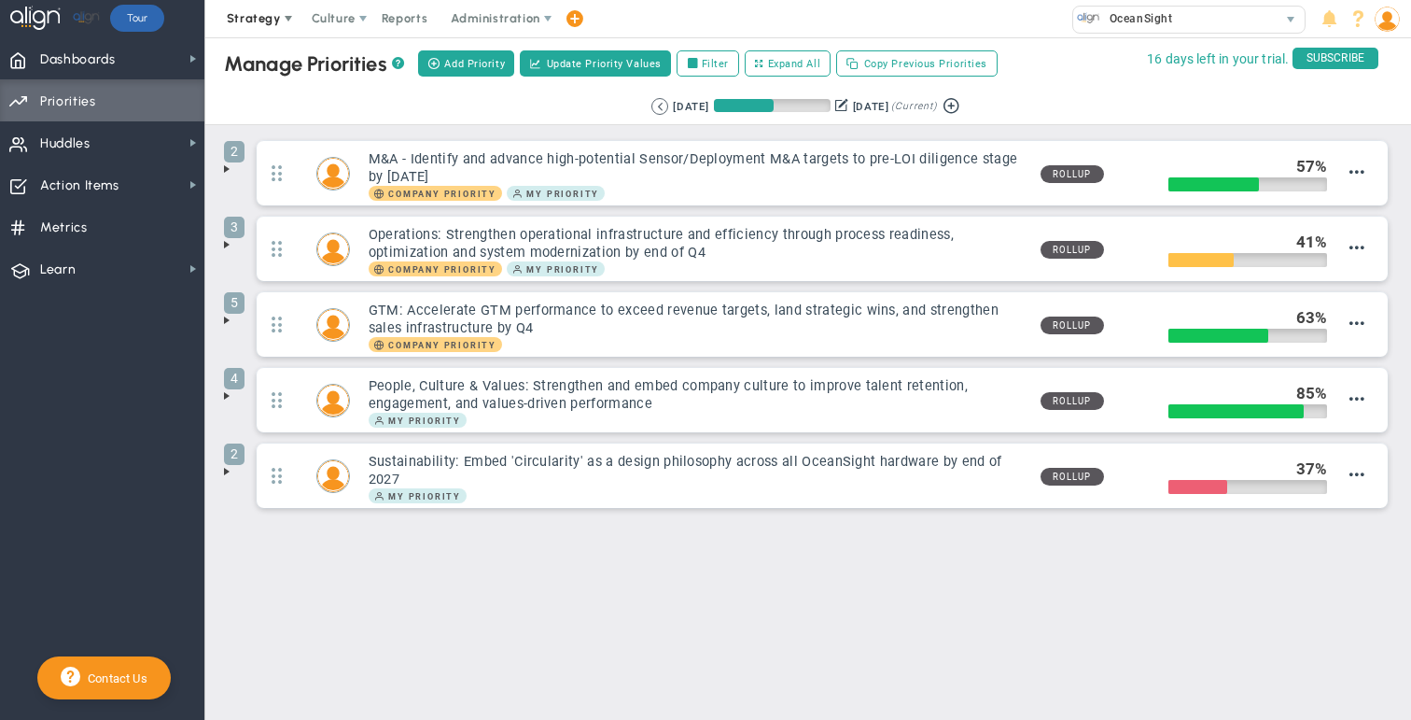
click at [278, 21] on span "Strategy" at bounding box center [254, 18] width 54 height 14
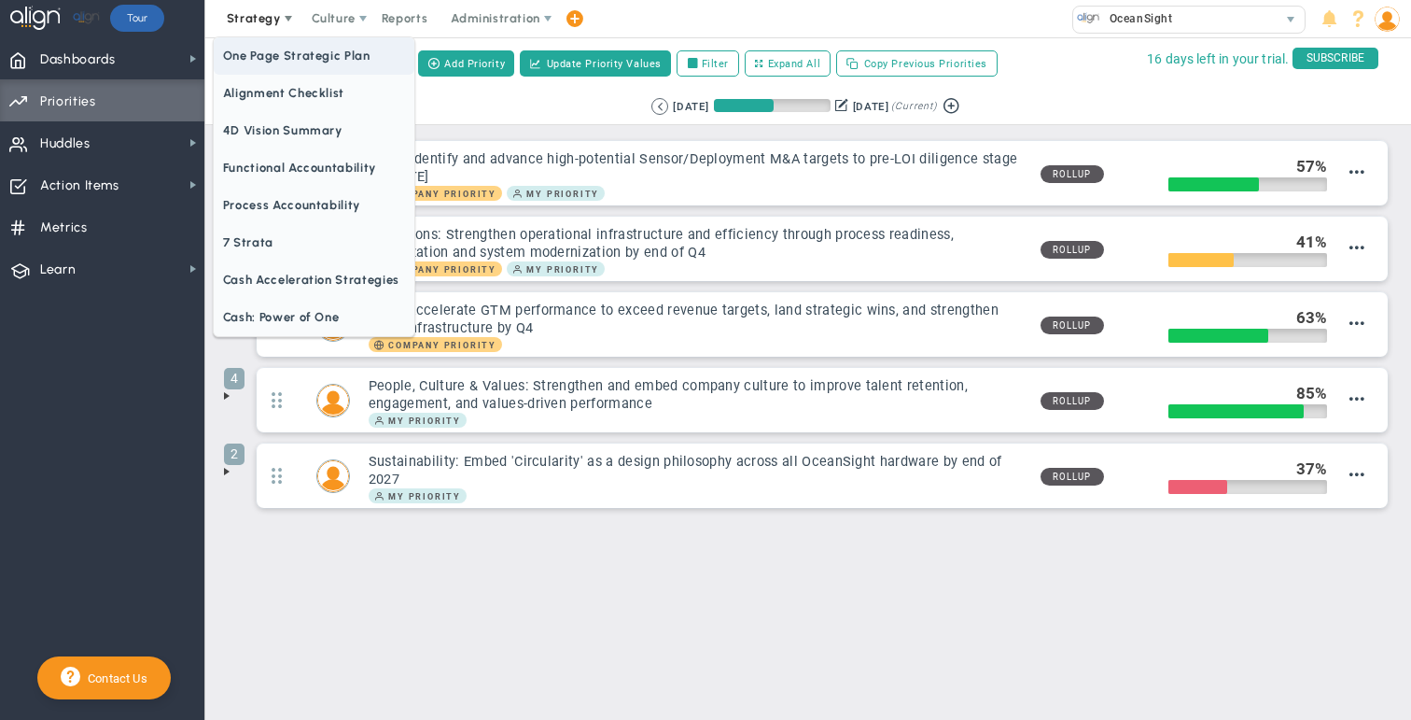
click at [287, 57] on span "One Page Strategic Plan" at bounding box center [314, 55] width 201 height 37
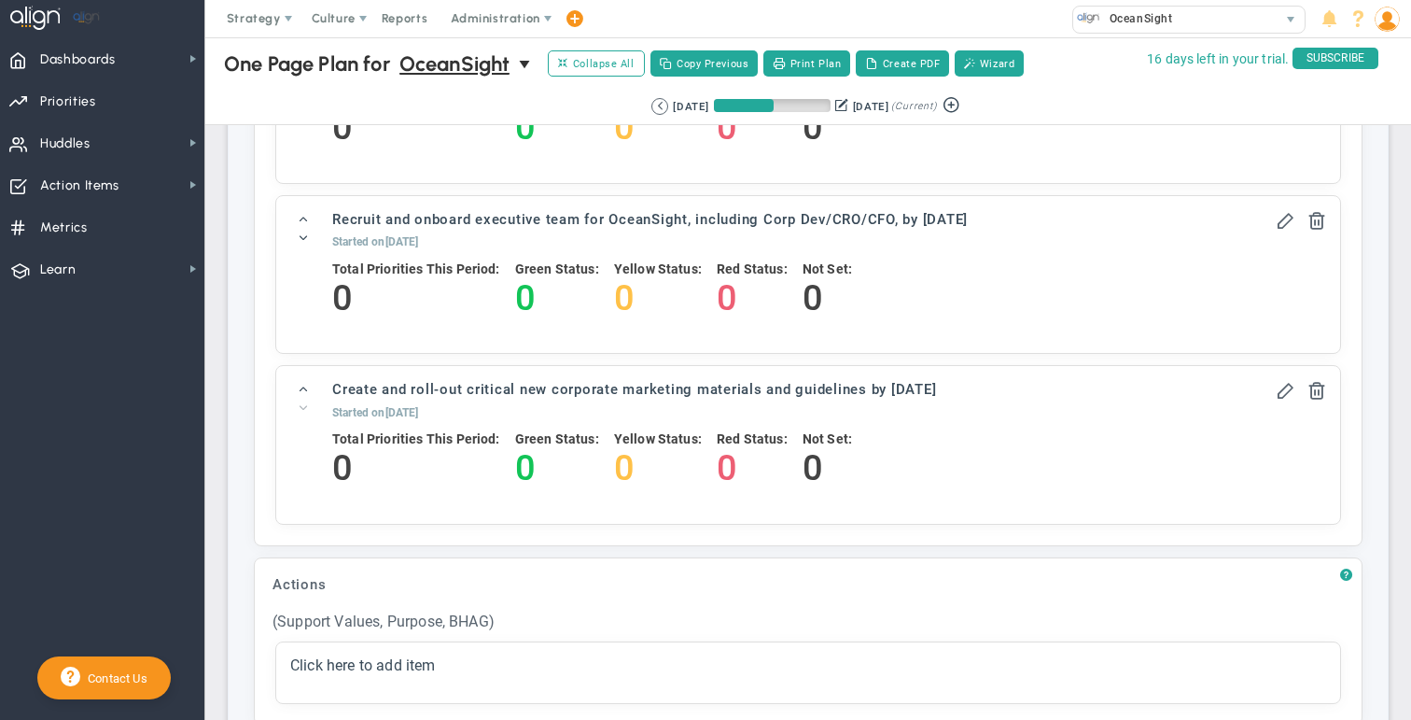
scroll to position [2067, 0]
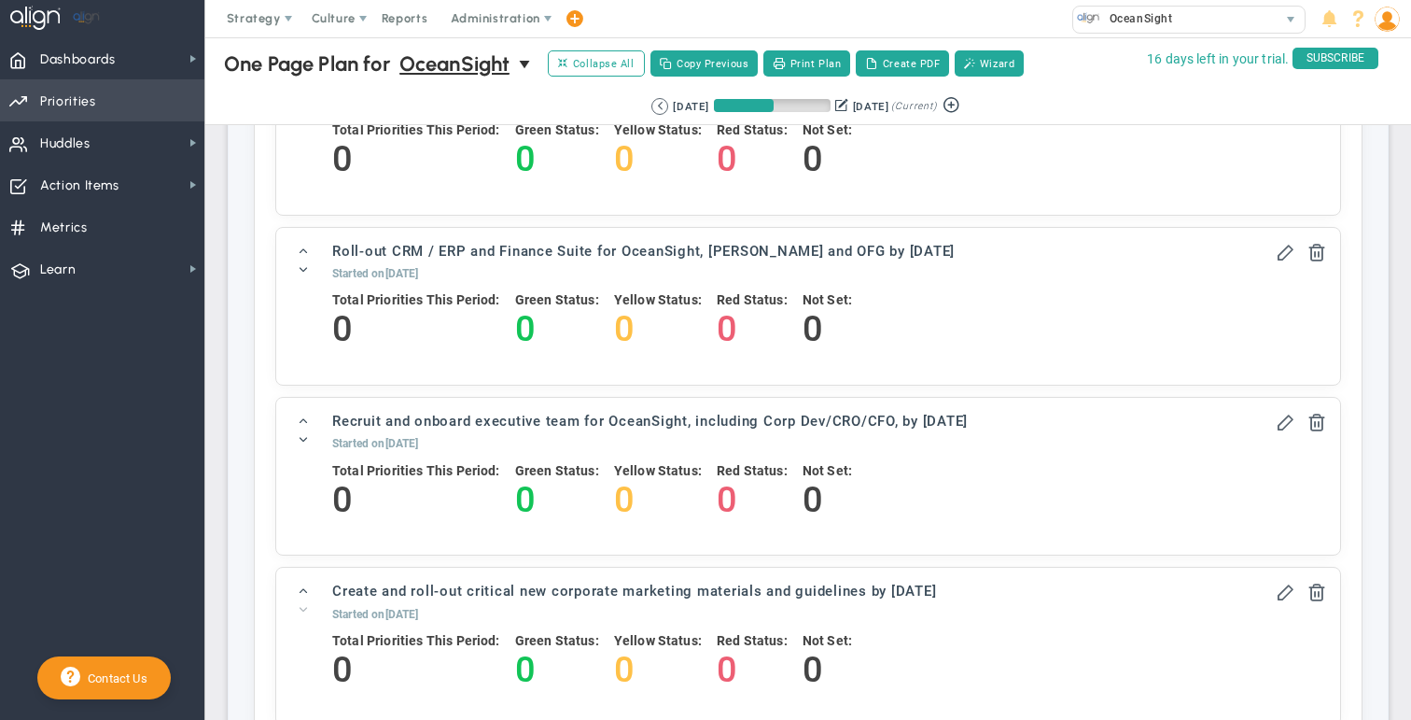
click at [62, 96] on span "Priorities" at bounding box center [68, 101] width 56 height 39
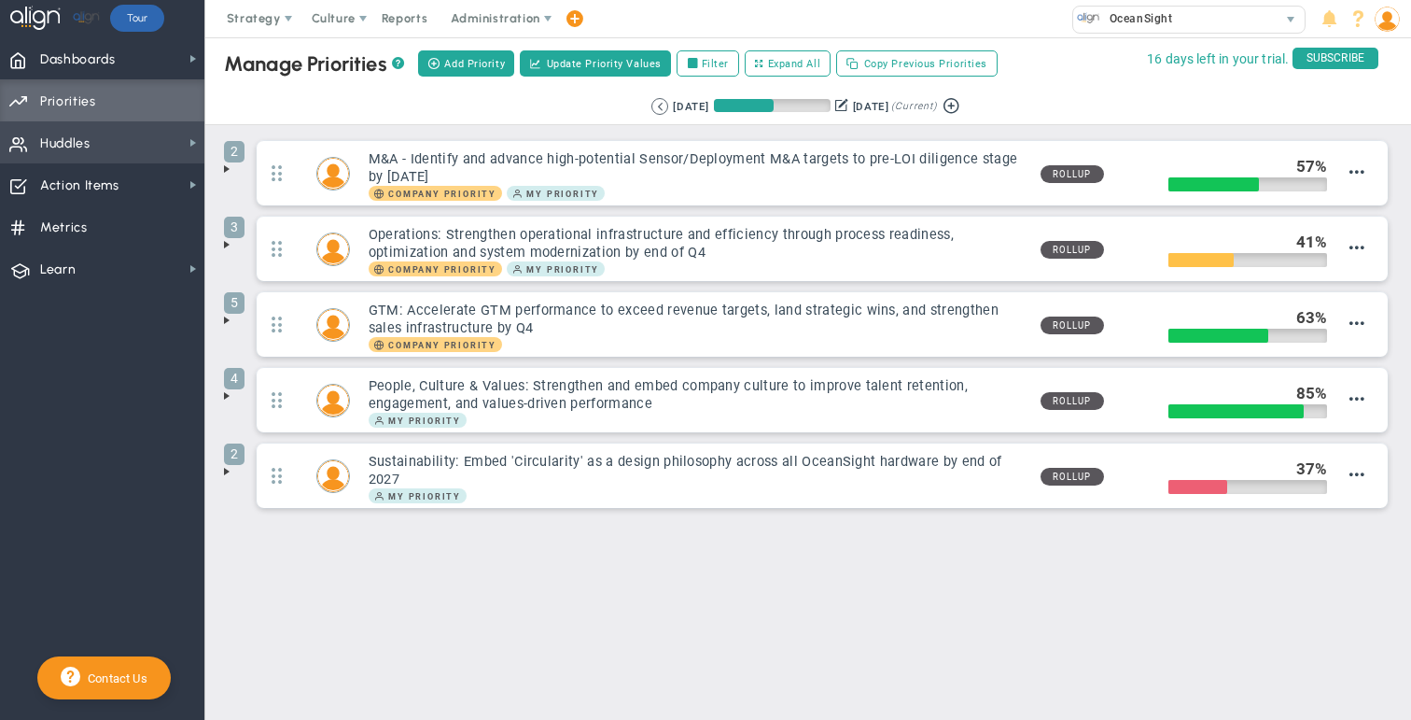
click at [121, 143] on span "Huddles Huddles" at bounding box center [102, 142] width 204 height 42
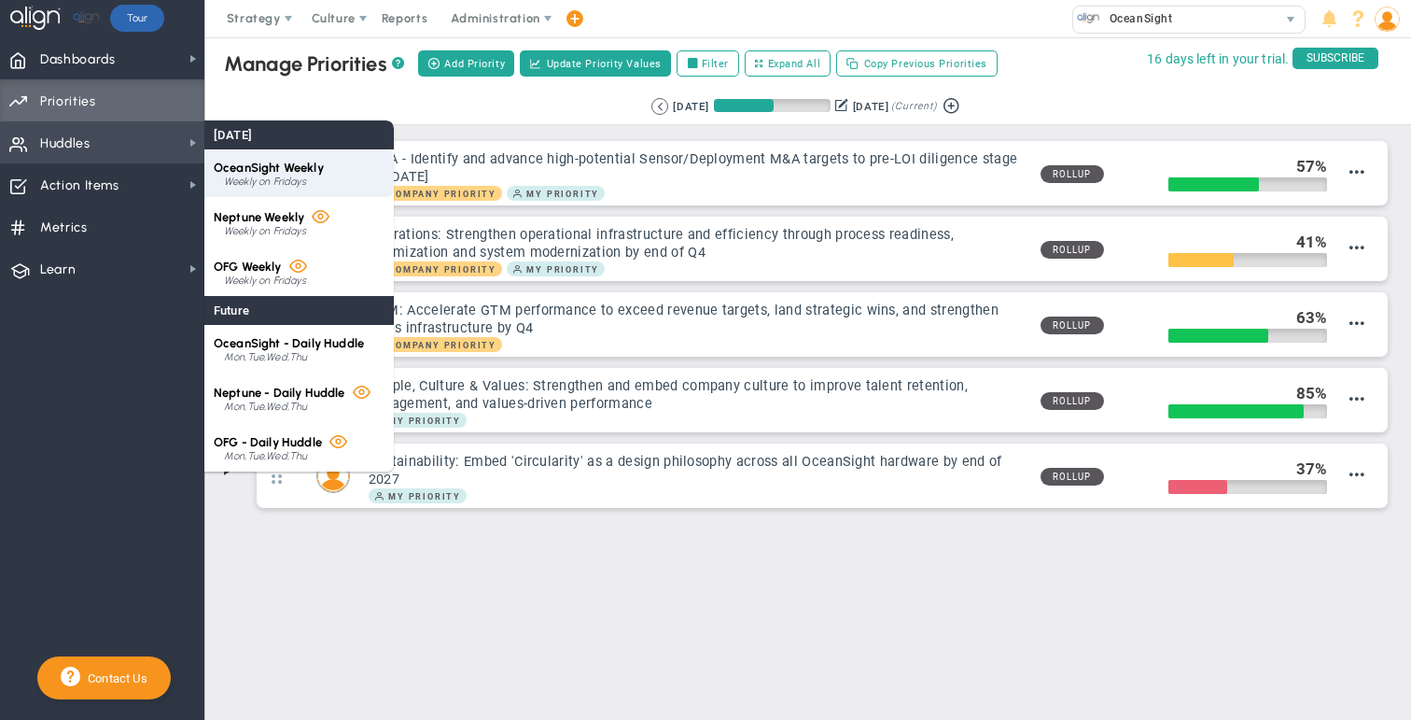
click at [274, 170] on span "OceanSight Weekly" at bounding box center [269, 168] width 110 height 14
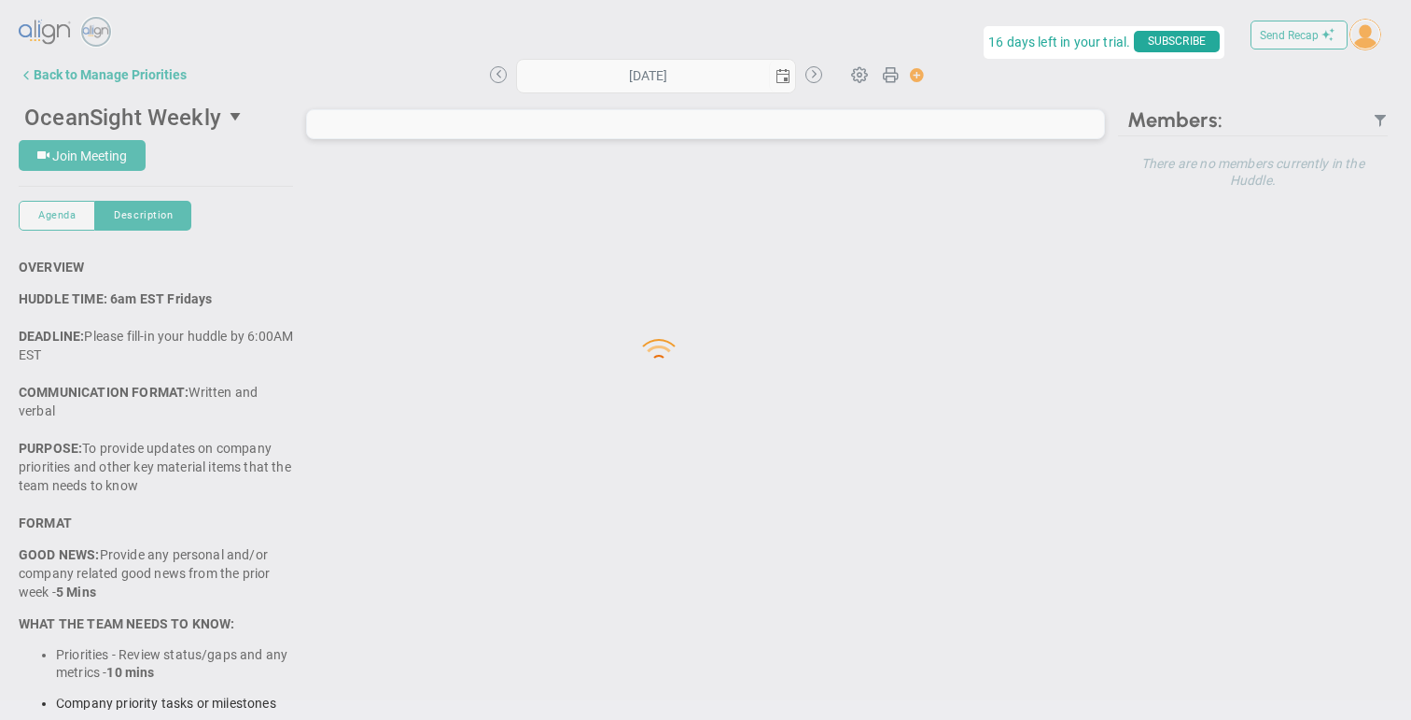
type input "[DATE]"
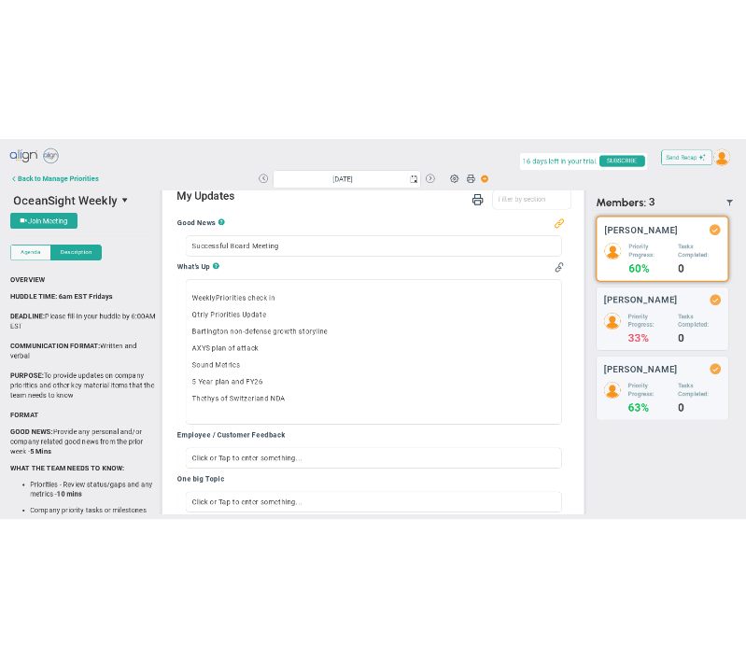
scroll to position [573, 0]
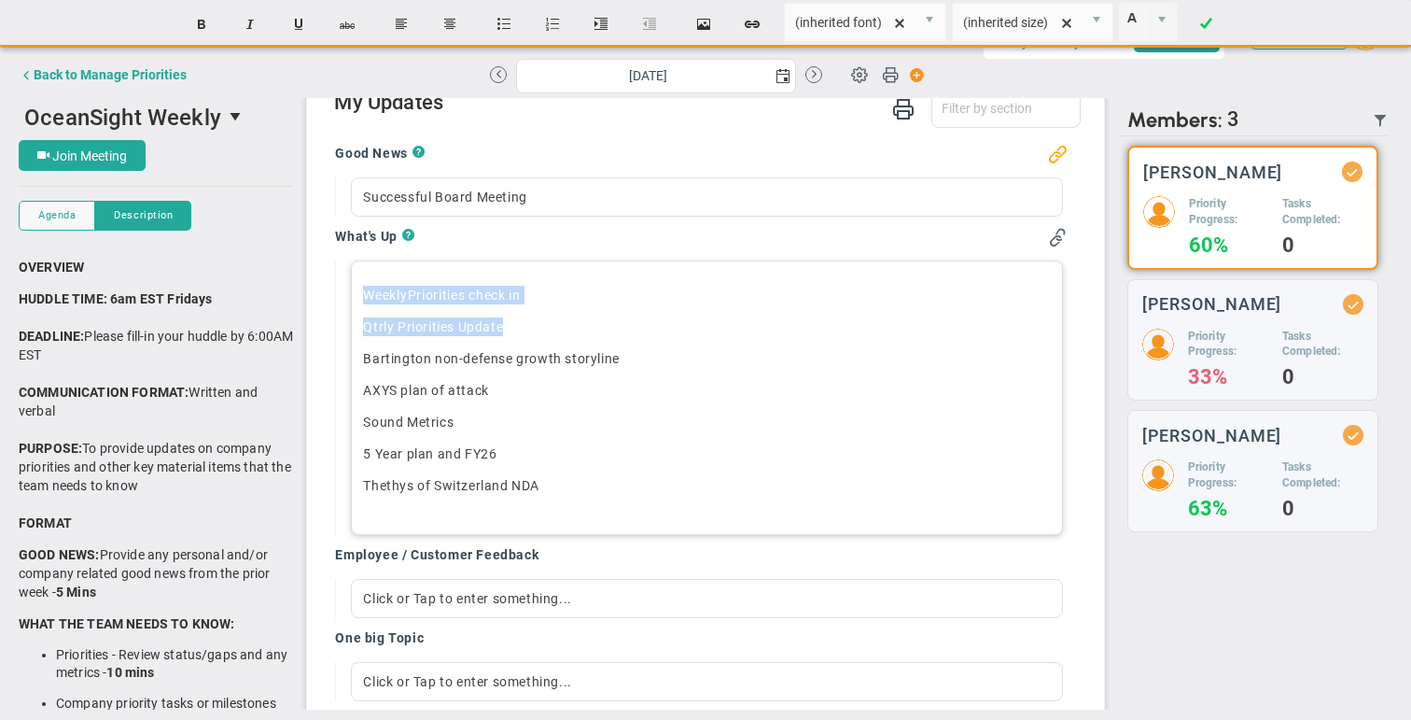
drag, startPoint x: 363, startPoint y: 294, endPoint x: 535, endPoint y: 320, distance: 173.7
click at [535, 321] on div "Weekly Priorities check in Qtrly Priorities Update Bartington non-defense growt…" at bounding box center [706, 397] width 711 height 274
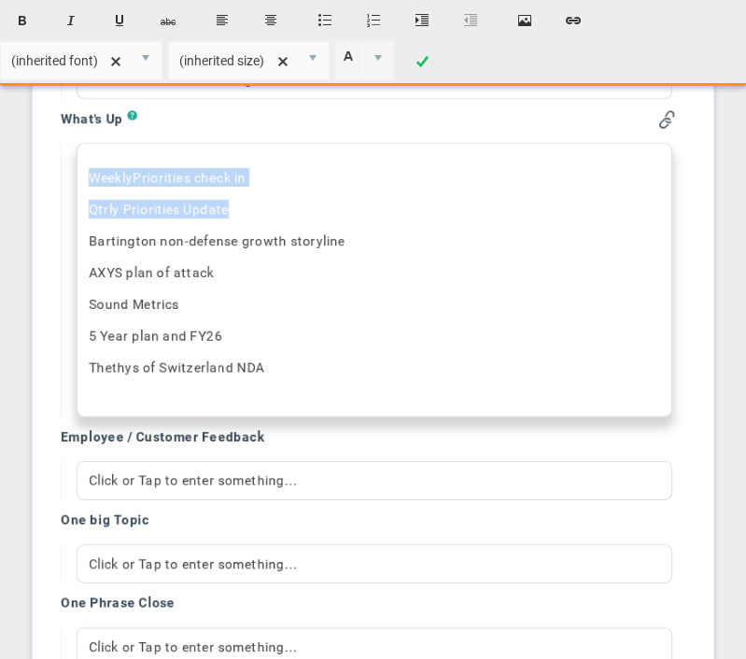
scroll to position [1675, 0]
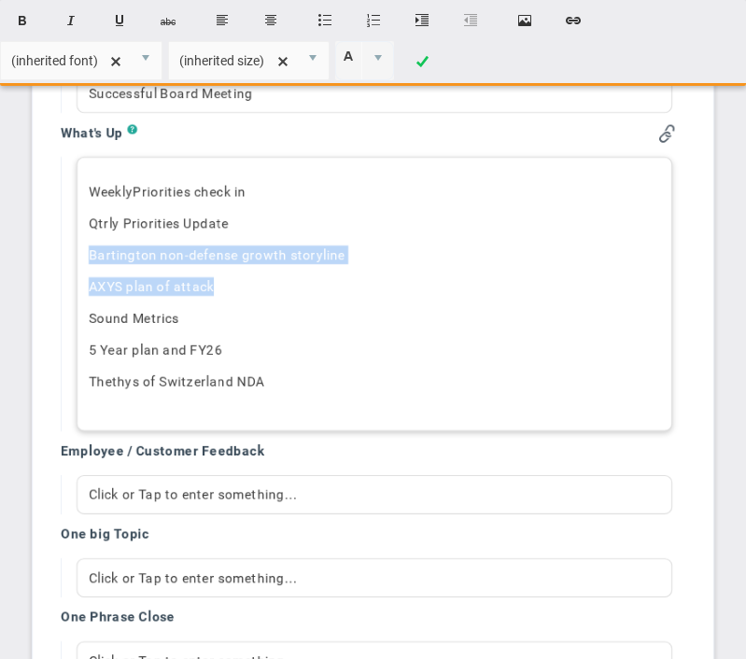
drag, startPoint x: 90, startPoint y: 260, endPoint x: 260, endPoint y: 287, distance: 173.0
click at [260, 287] on div "Weekly Priorities check in Qtrly Priorities Update Bartington non-defense growt…" at bounding box center [375, 294] width 596 height 274
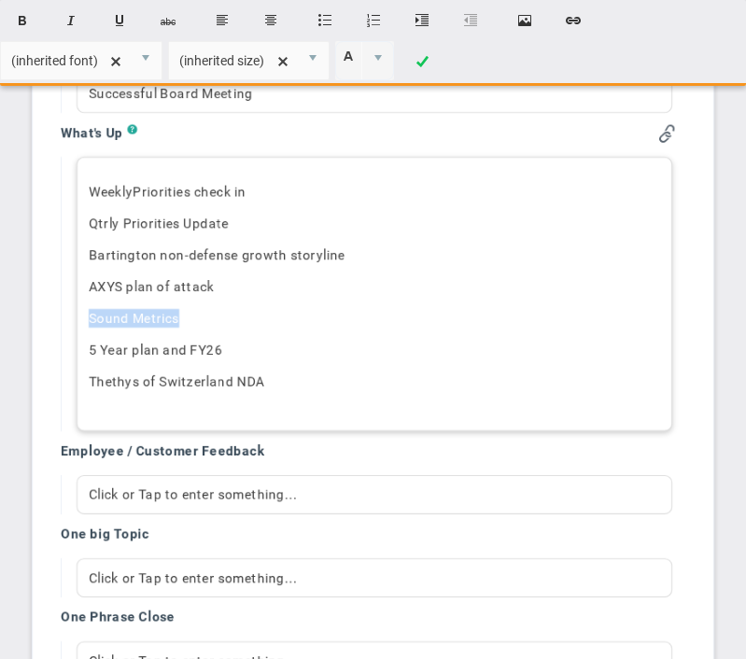
drag, startPoint x: 88, startPoint y: 320, endPoint x: 288, endPoint y: 322, distance: 200.7
click at [288, 322] on p "Sound Metrics" at bounding box center [374, 318] width 571 height 19
drag, startPoint x: 88, startPoint y: 382, endPoint x: 318, endPoint y: 377, distance: 230.6
click at [318, 378] on p "Thethys of Switzerland NDA" at bounding box center [374, 381] width 571 height 19
click at [287, 385] on p "Thethys of Switzerland NDA" at bounding box center [374, 381] width 571 height 19
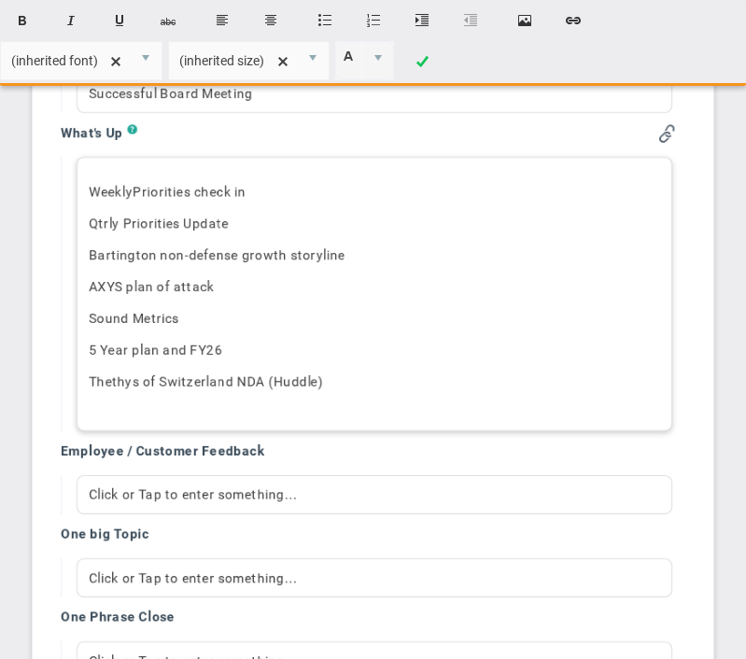
click at [161, 358] on p "5 Year plan and FY26" at bounding box center [374, 350] width 571 height 19
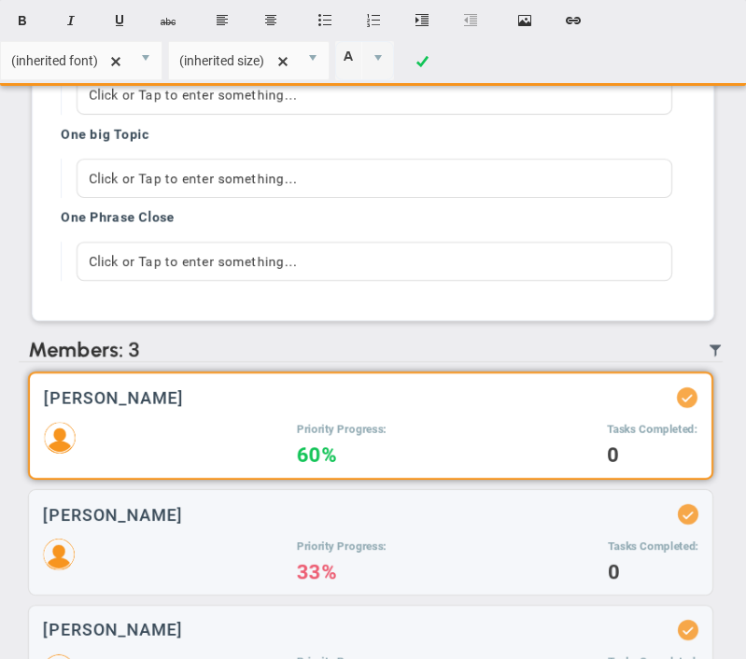
scroll to position [2110, 0]
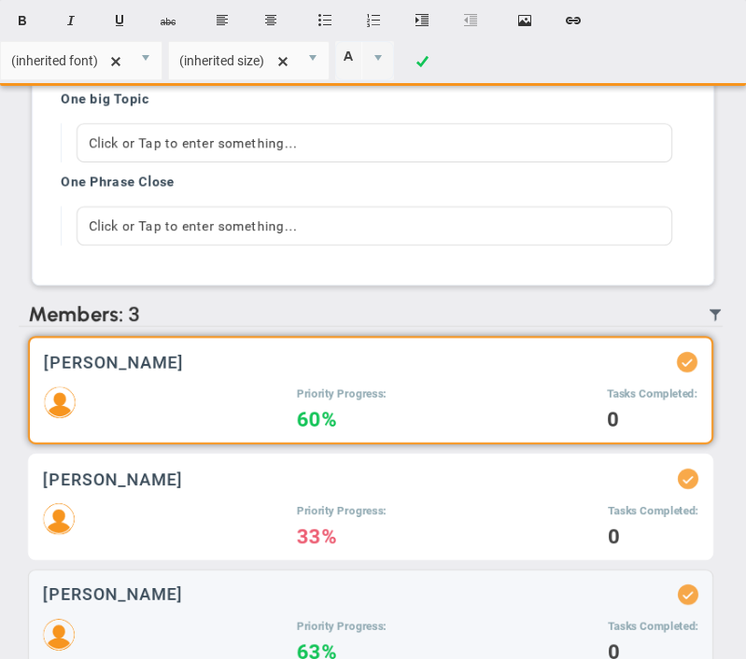
click at [181, 488] on h3 "[PERSON_NAME]" at bounding box center [113, 479] width 140 height 18
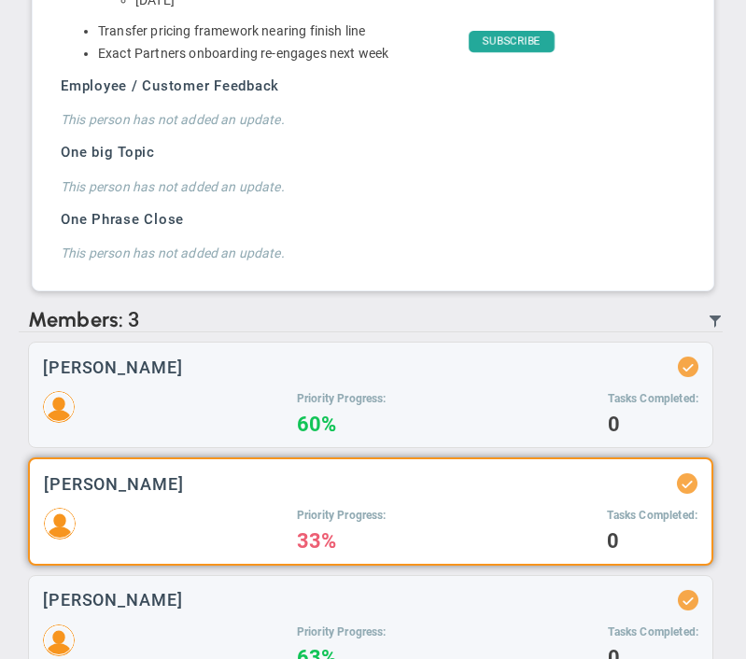
scroll to position [1948, 0]
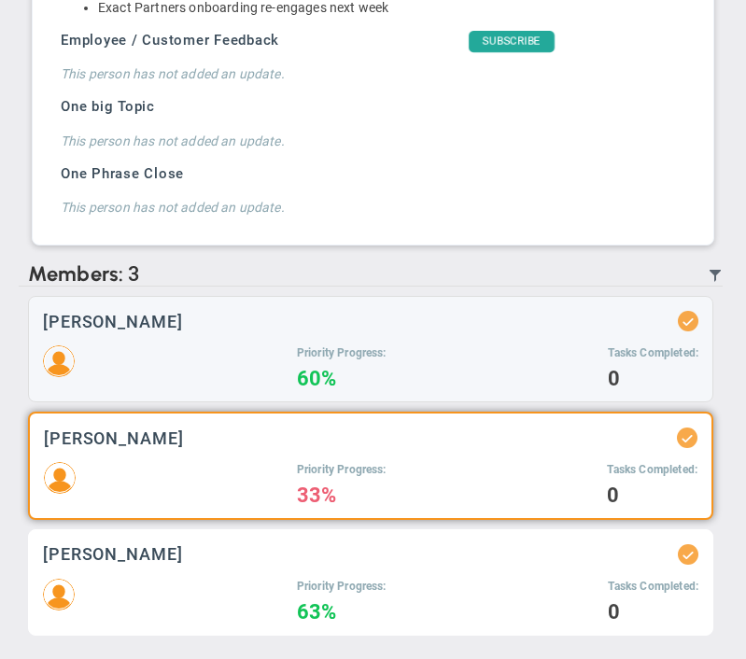
click at [260, 542] on div "[PERSON_NAME] Priority Progress: 63% Tasks Completed: 0" at bounding box center [370, 582] width 685 height 106
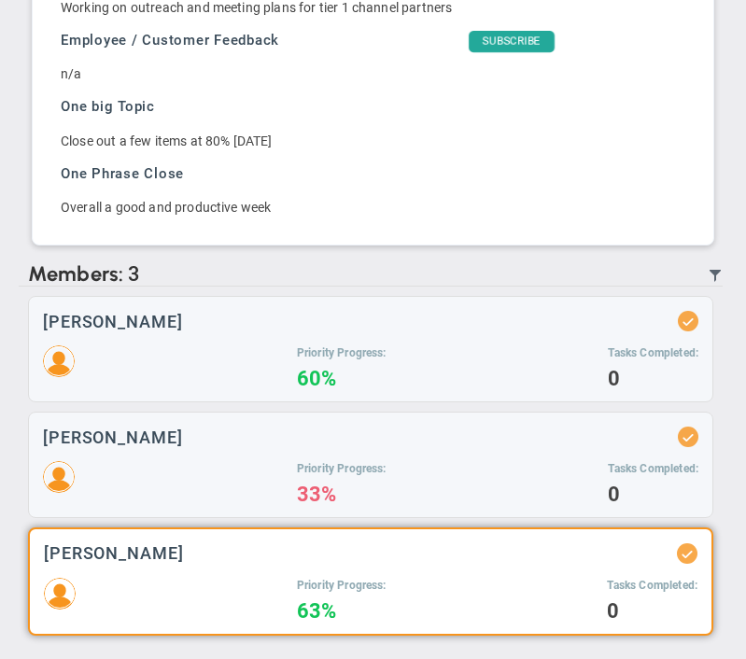
scroll to position [1647, 0]
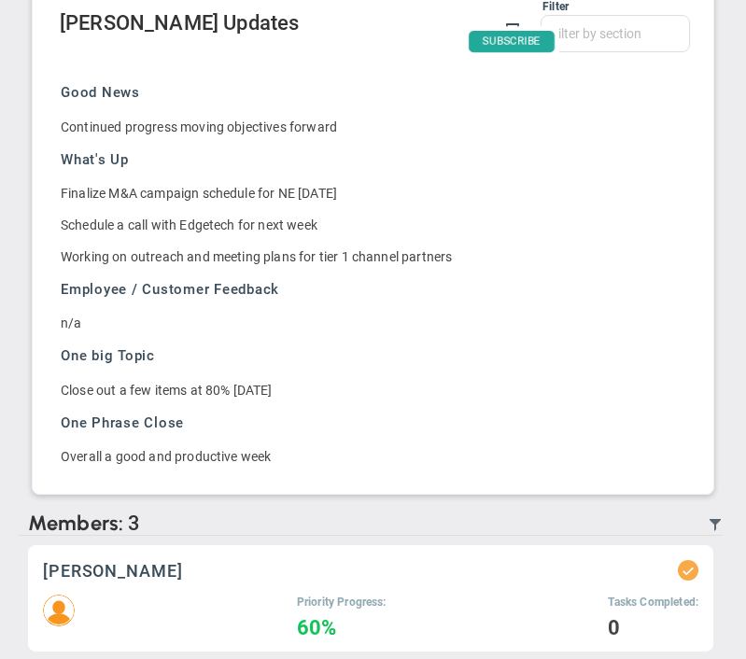
click at [245, 593] on div "[PERSON_NAME] Priority Progress: 60% Tasks Completed: 0" at bounding box center [370, 598] width 685 height 106
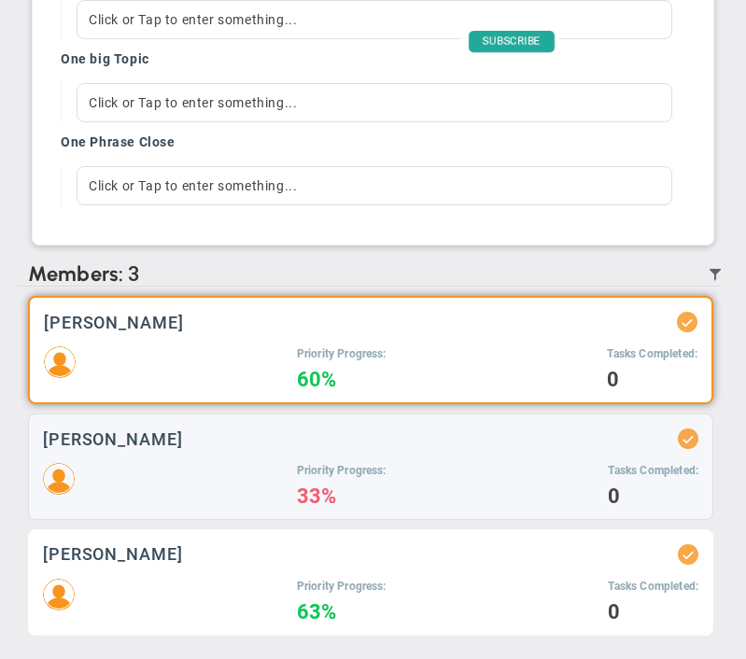
click at [231, 582] on div "Priority Progress: 63% Tasks Completed: 0" at bounding box center [370, 600] width 655 height 42
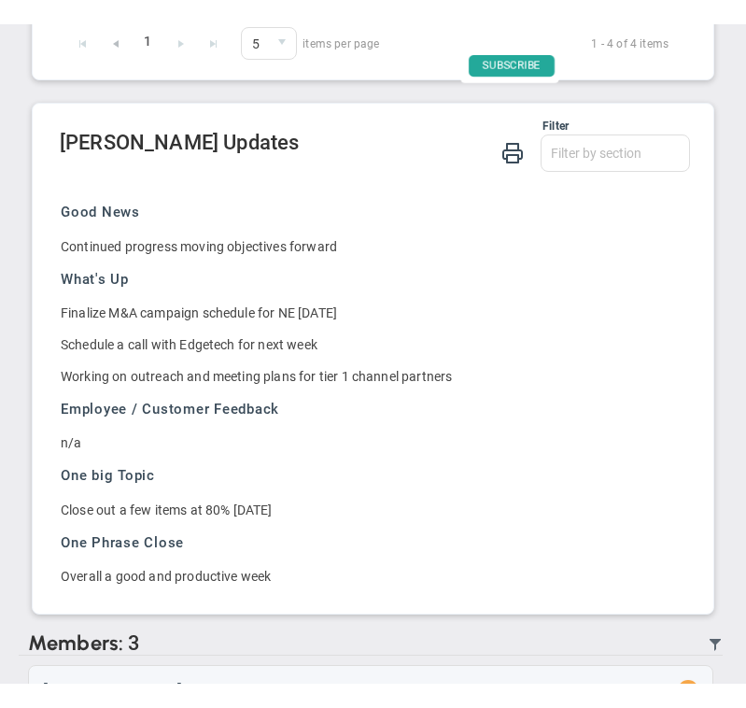
scroll to position [1550, 0]
